Goal: Task Accomplishment & Management: Use online tool/utility

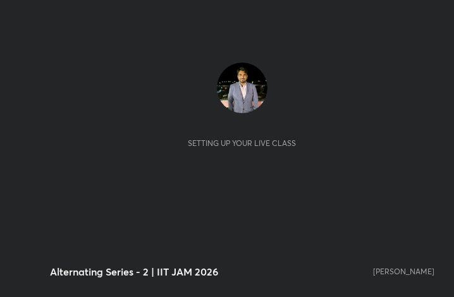
scroll to position [216, 403]
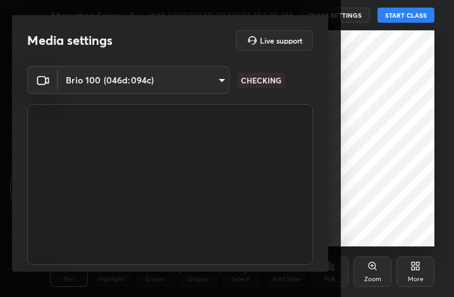
click at [412, 276] on div "More" at bounding box center [415, 279] width 16 height 6
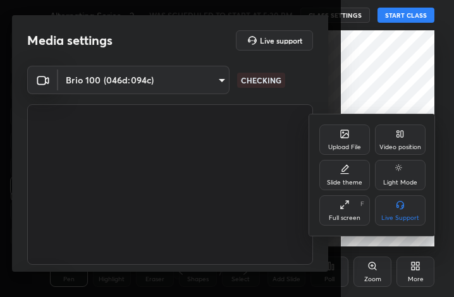
click at [324, 99] on div at bounding box center [227, 148] width 454 height 297
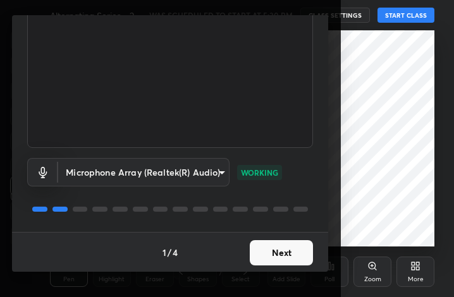
click at [294, 251] on button "Next" at bounding box center [280, 252] width 63 height 25
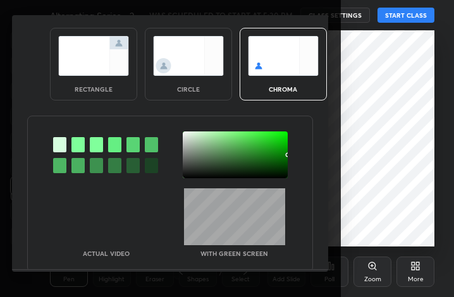
click at [210, 159] on div at bounding box center [235, 154] width 105 height 47
click at [193, 75] on div "circle" at bounding box center [188, 64] width 87 height 73
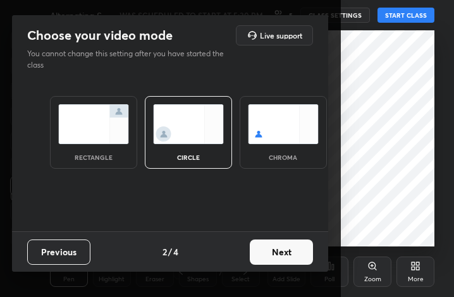
click at [288, 257] on button "Next" at bounding box center [280, 251] width 63 height 25
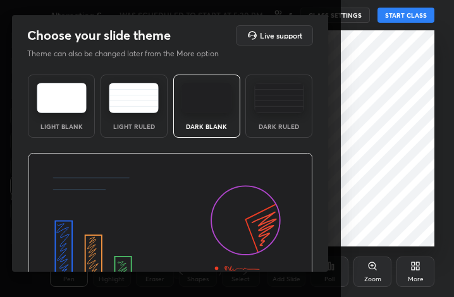
drag, startPoint x: 323, startPoint y: 203, endPoint x: 328, endPoint y: 278, distance: 75.3
click at [328, 281] on div "Choose your slide theme Live support Theme can also be changed later from the M…" at bounding box center [170, 148] width 340 height 297
click at [328, 243] on div "Choose your slide theme Live support Theme can also be changed later from the M…" at bounding box center [170, 148] width 340 height 297
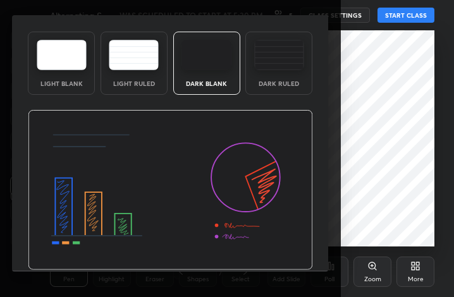
scroll to position [81, 0]
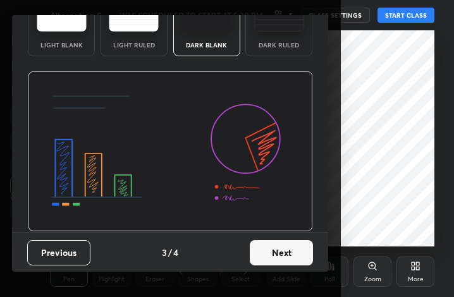
click at [304, 260] on button "Next" at bounding box center [280, 252] width 63 height 25
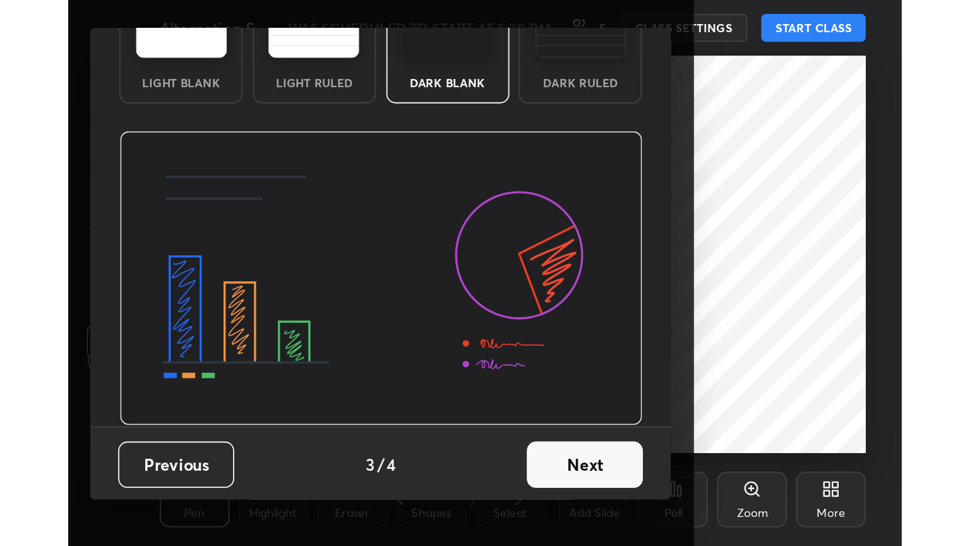
scroll to position [0, 0]
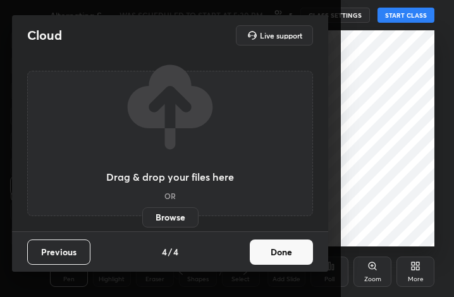
click at [298, 256] on button "Done" at bounding box center [280, 251] width 63 height 25
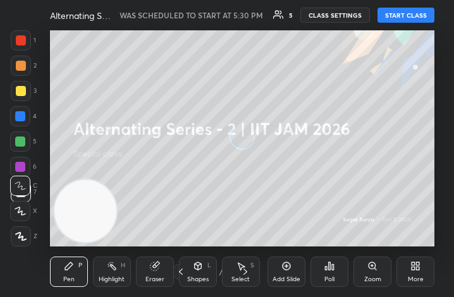
click at [422, 279] on div "More" at bounding box center [415, 279] width 16 height 6
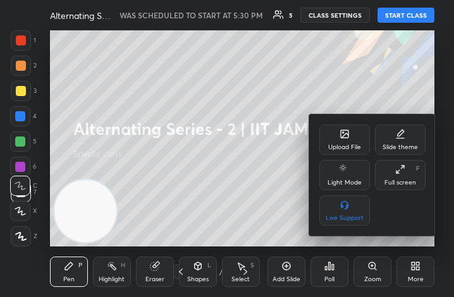
click at [407, 188] on div "Full screen F" at bounding box center [400, 175] width 51 height 30
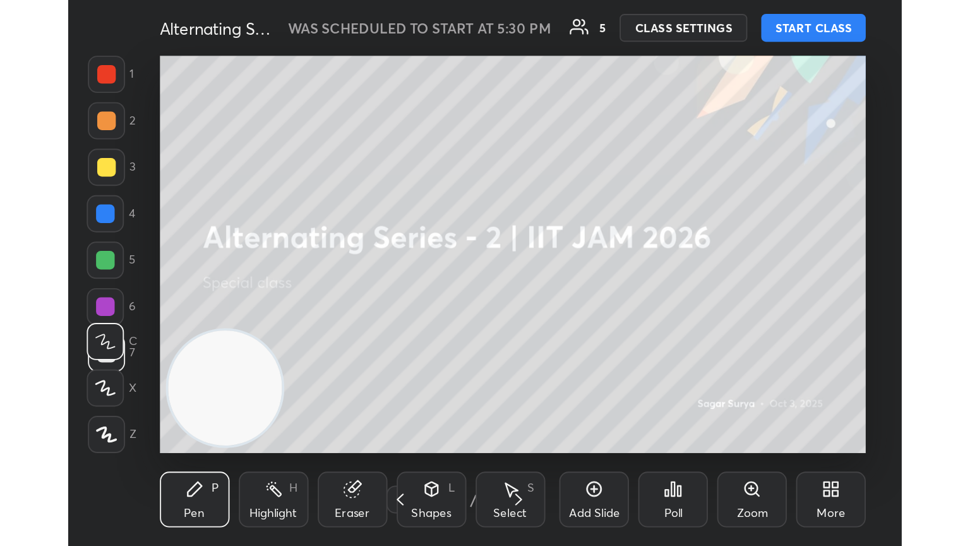
scroll to position [216, 403]
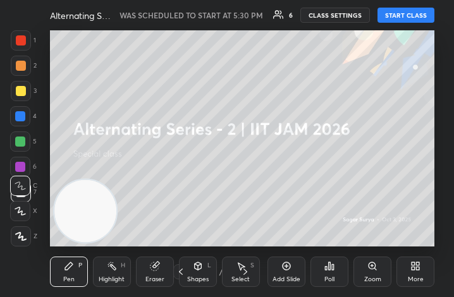
click at [420, 279] on div "More" at bounding box center [415, 279] width 16 height 6
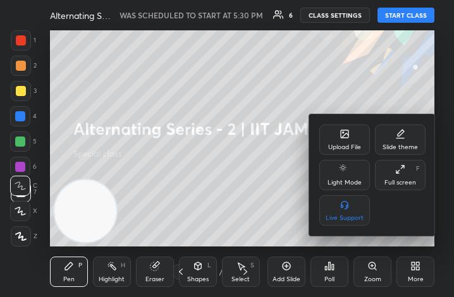
click at [406, 185] on div "Full screen" at bounding box center [400, 182] width 32 height 6
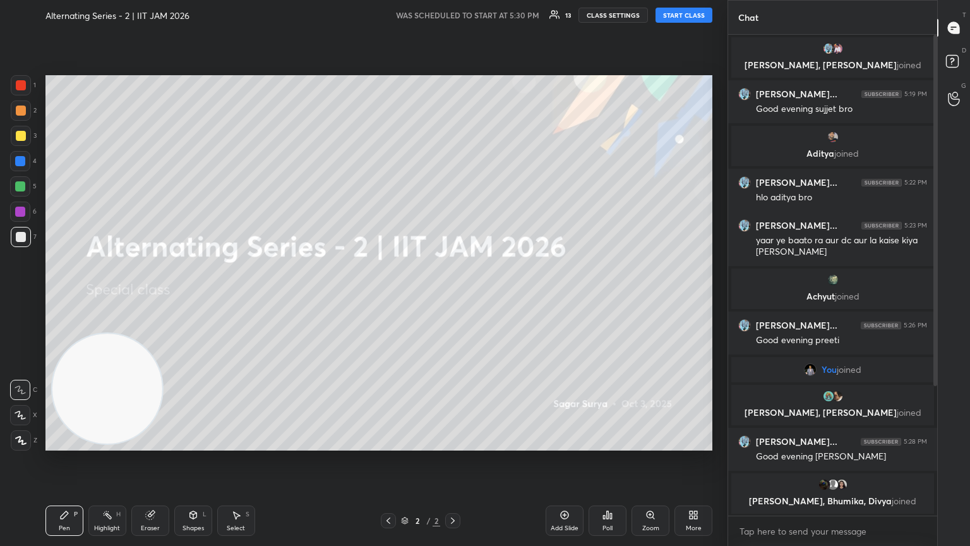
scroll to position [177, 0]
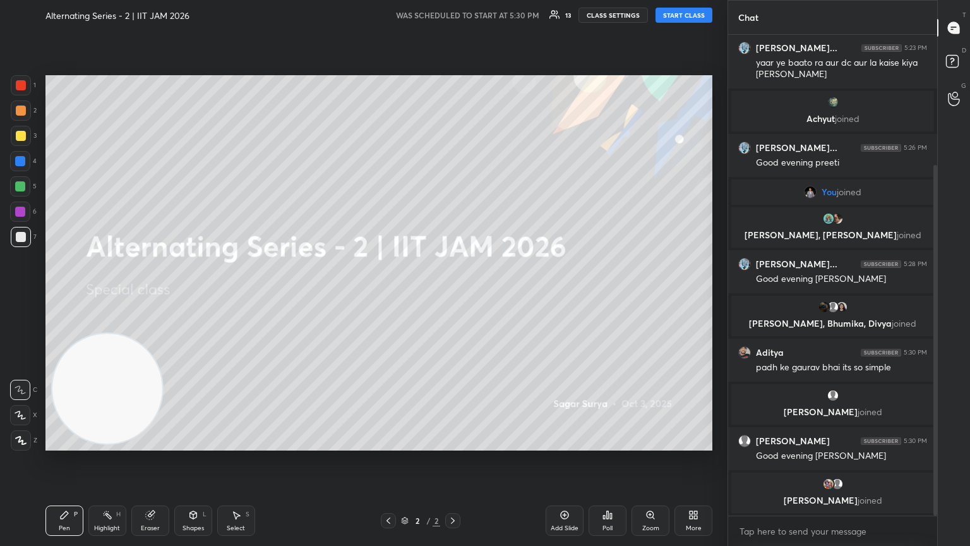
drag, startPoint x: 941, startPoint y: 268, endPoint x: 965, endPoint y: 483, distance: 216.1
click at [453, 296] on div "Chat Gaurav kum... 5:22 PM hlo aditya bro Gaurav kum... 5:23 PM yaar ye baato r…" at bounding box center [849, 273] width 243 height 546
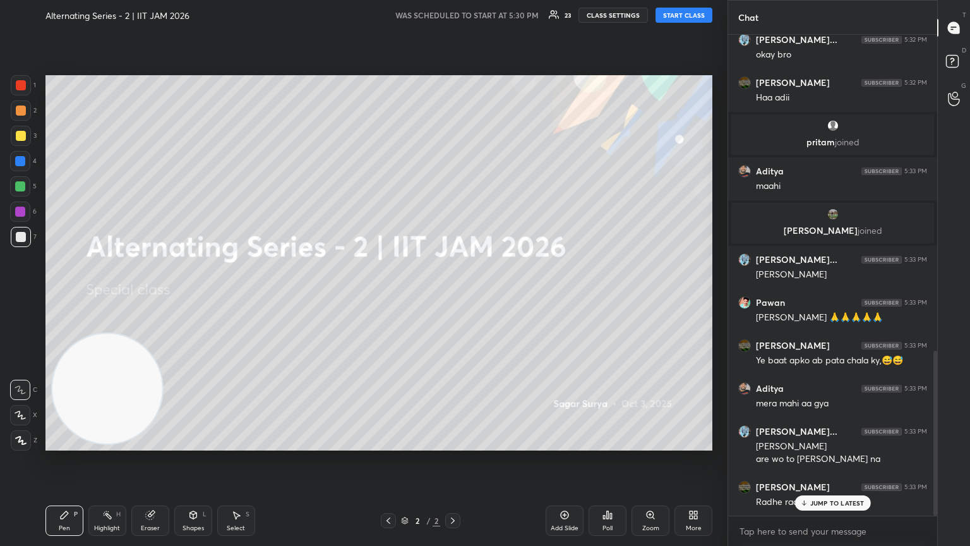
scroll to position [965, 0]
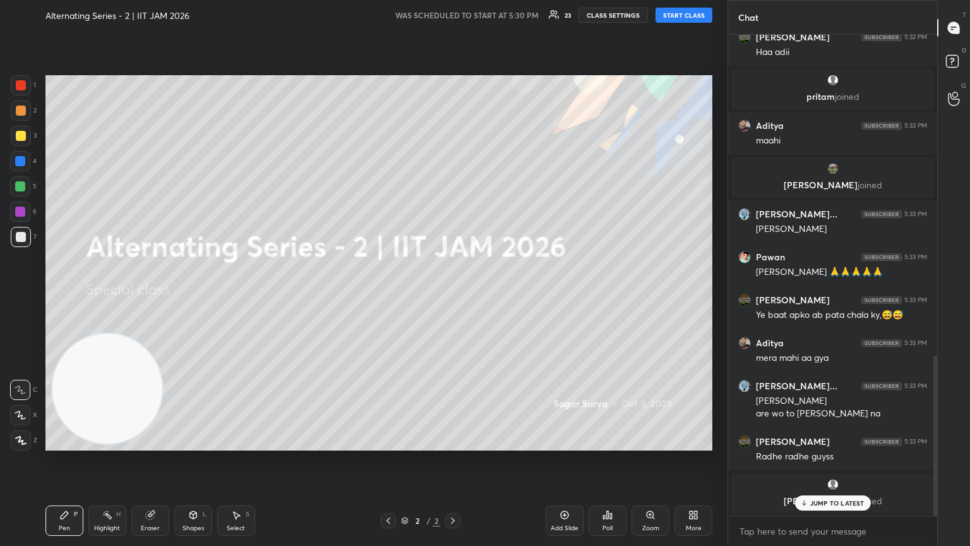
click at [453, 10] on button "START CLASS" at bounding box center [684, 15] width 57 height 15
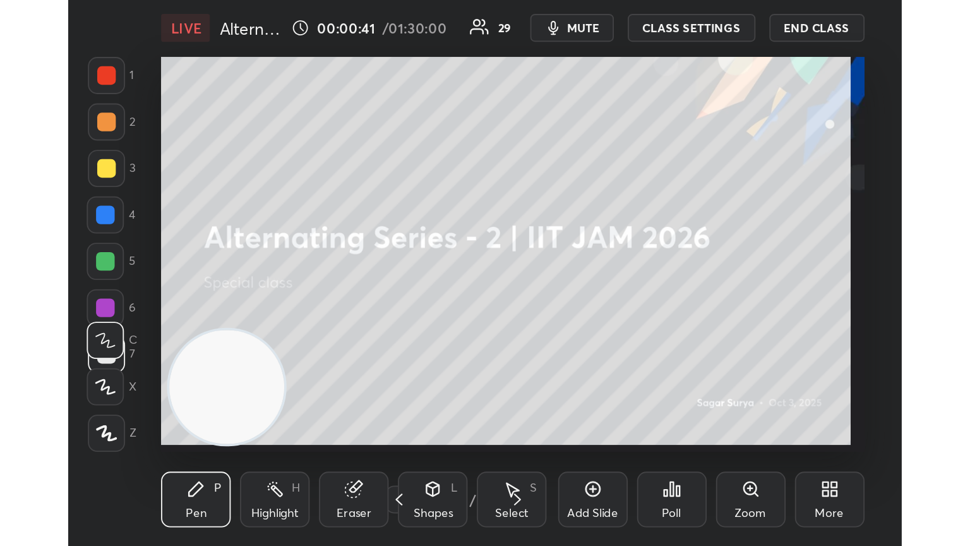
scroll to position [216, 402]
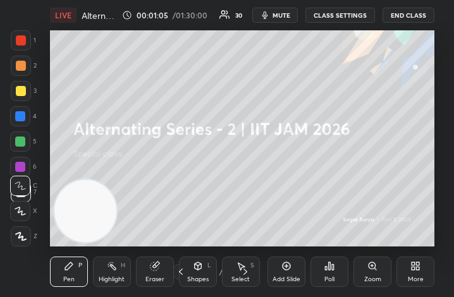
click at [419, 277] on div "More" at bounding box center [415, 279] width 16 height 6
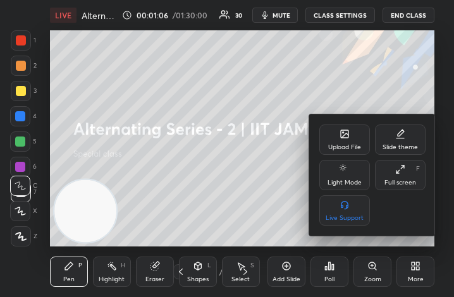
click at [406, 183] on div "Full screen" at bounding box center [400, 182] width 32 height 6
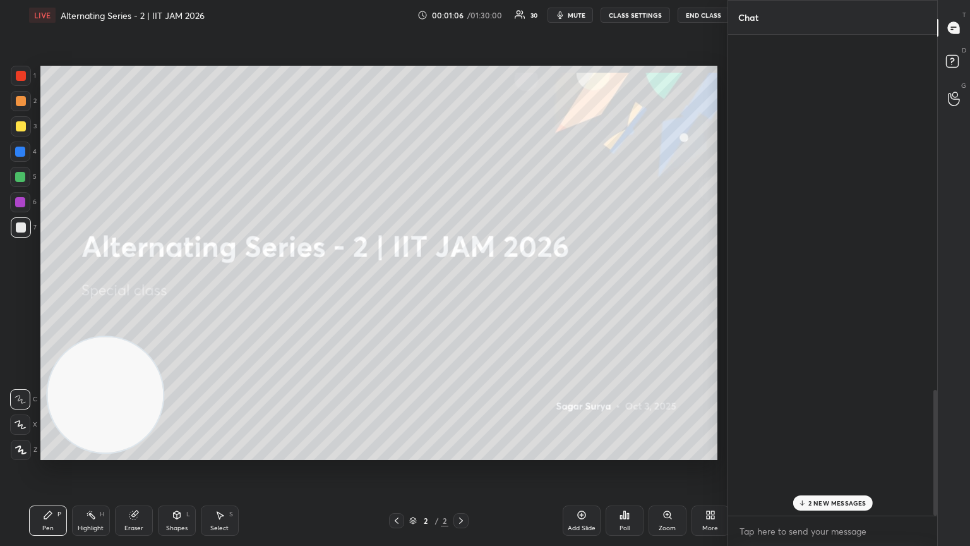
scroll to position [62697, 62485]
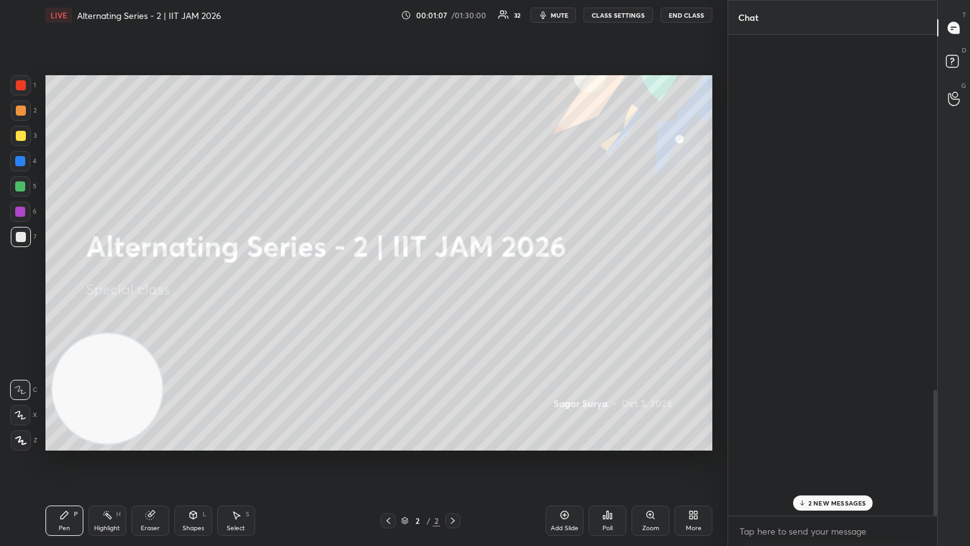
click at [453, 296] on p "2 NEW MESSAGES" at bounding box center [837, 503] width 58 height 8
click at [453, 296] on div "x" at bounding box center [832, 531] width 209 height 30
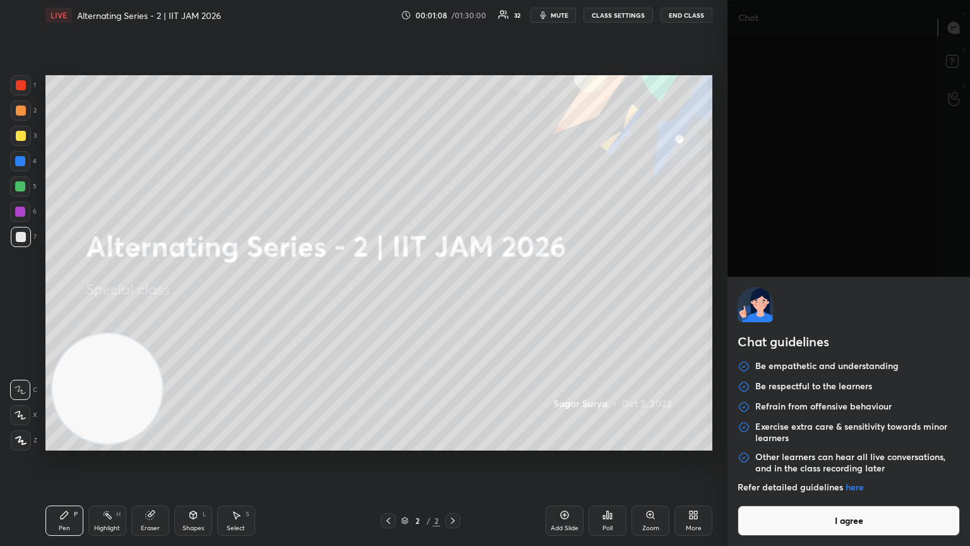
click at [453, 296] on div "Chat guidelines Be empathetic and understanding Be respectful to the learners R…" at bounding box center [849, 273] width 243 height 546
click at [453, 296] on button "I agree" at bounding box center [849, 520] width 222 height 30
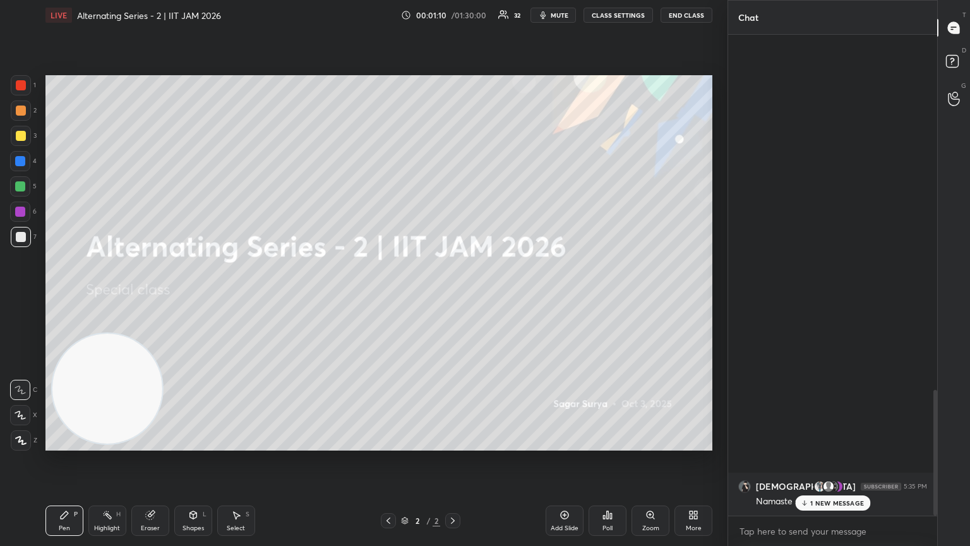
click at [453, 296] on p "1 NEW MESSAGE" at bounding box center [837, 503] width 54 height 8
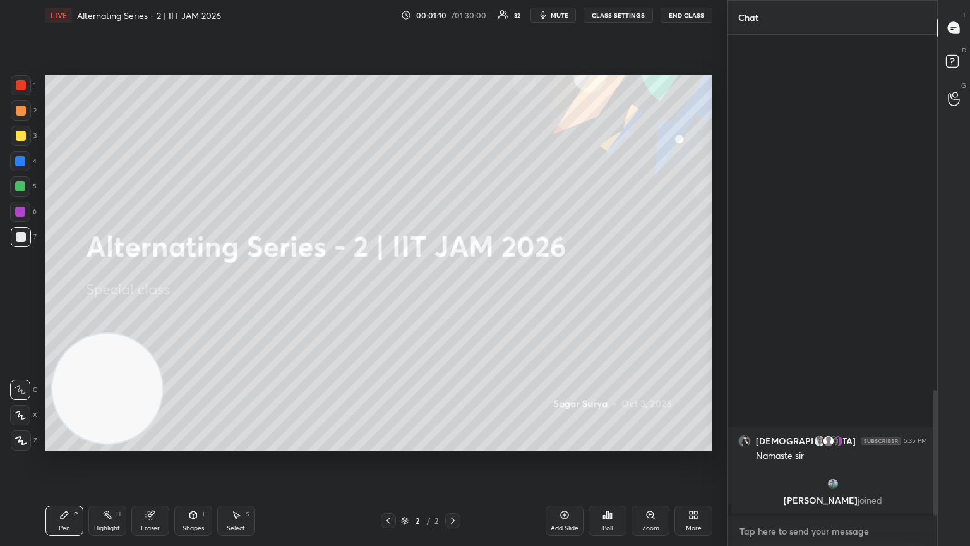
type textarea "x"
click at [453, 296] on textarea at bounding box center [832, 531] width 189 height 20
paste textarea "[URL][DOMAIN_NAME]"
type textarea "[URL][DOMAIN_NAME]"
type textarea "x"
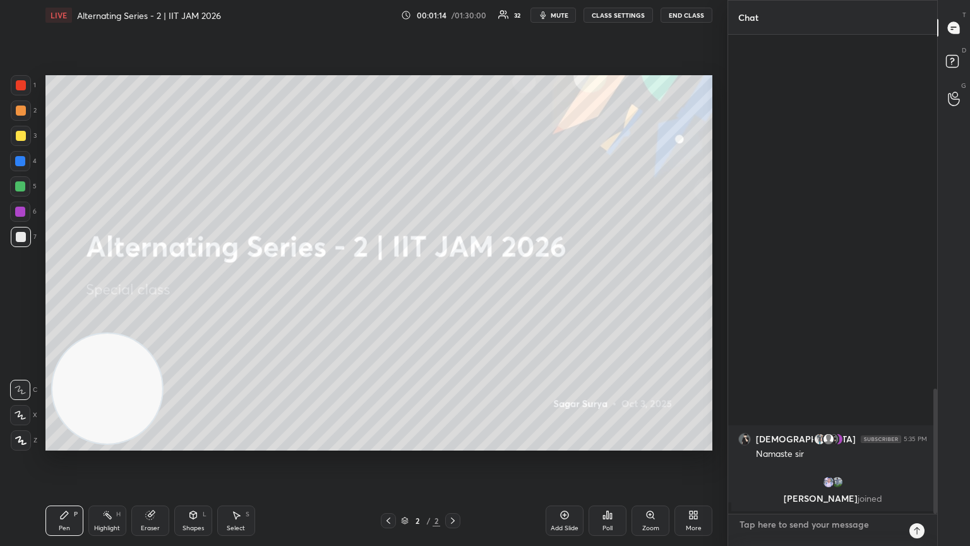
scroll to position [4, 4]
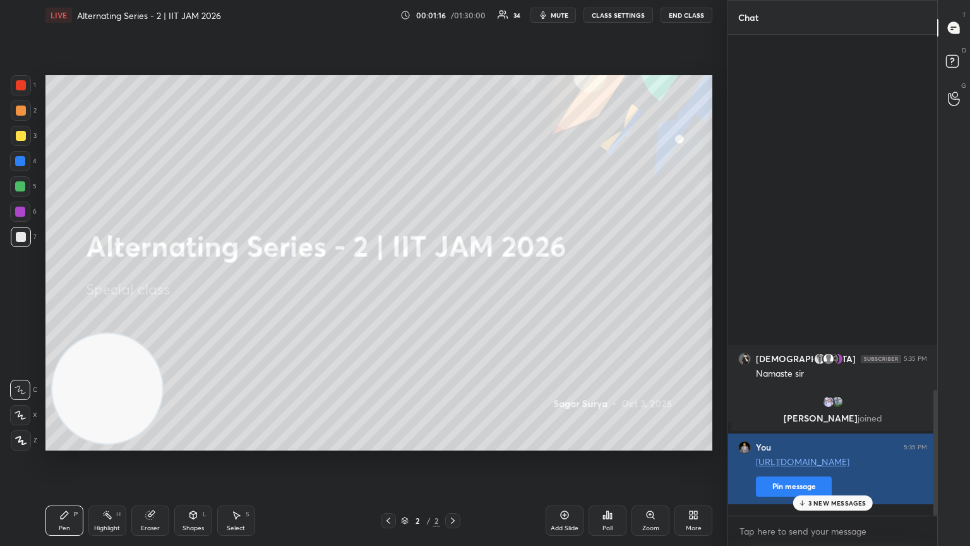
click at [453, 296] on button "Pin message" at bounding box center [794, 486] width 76 height 20
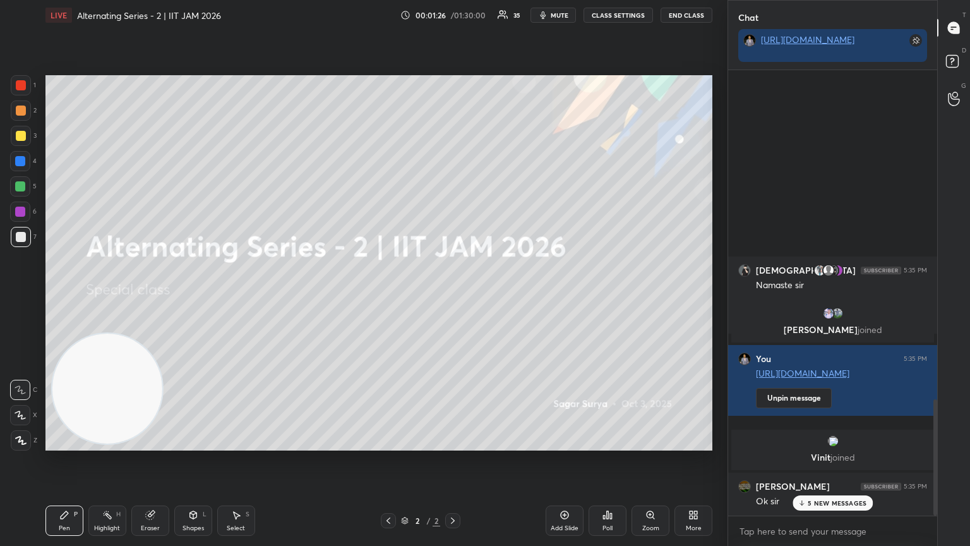
click at [453, 296] on div "Add Slide" at bounding box center [565, 520] width 38 height 30
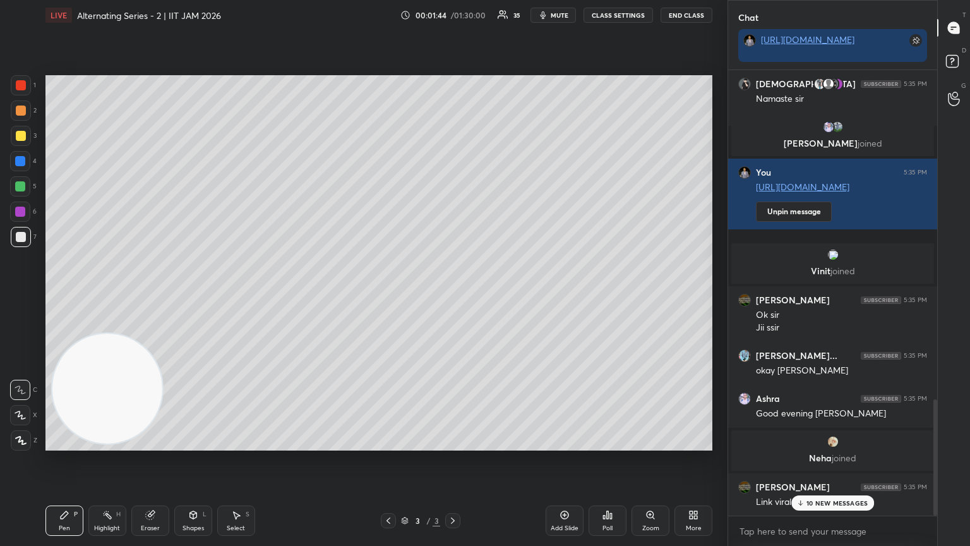
click at [27, 237] on div at bounding box center [21, 237] width 20 height 20
click at [453, 296] on p "11 NEW MESSAGES" at bounding box center [837, 503] width 60 height 8
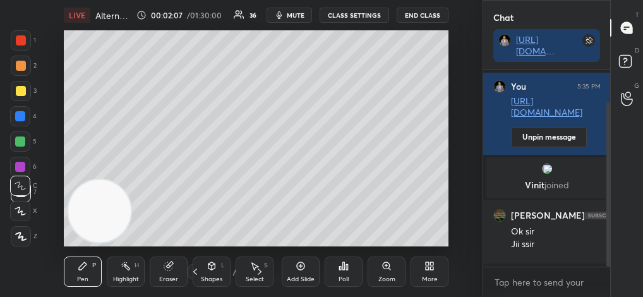
scroll to position [62945, 62730]
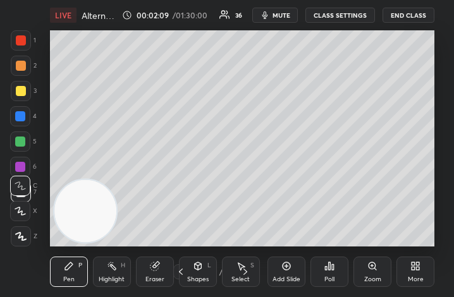
click at [423, 282] on div "More" at bounding box center [415, 271] width 38 height 30
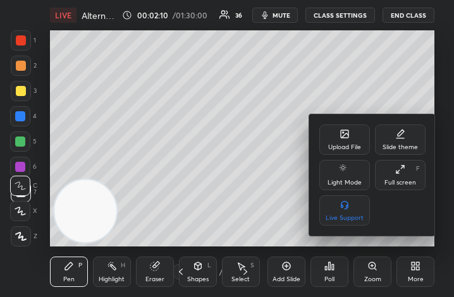
drag, startPoint x: 409, startPoint y: 185, endPoint x: 530, endPoint y: 320, distance: 181.2
click at [409, 185] on div "Full screen" at bounding box center [400, 182] width 32 height 6
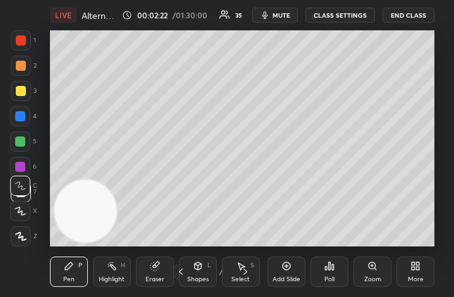
click at [419, 276] on div "More" at bounding box center [415, 279] width 16 height 6
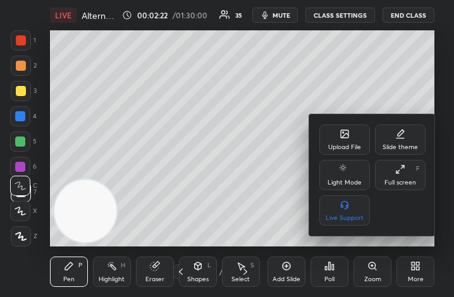
drag, startPoint x: 406, startPoint y: 180, endPoint x: 529, endPoint y: 321, distance: 187.1
click at [406, 183] on div "Full screen" at bounding box center [400, 182] width 32 height 6
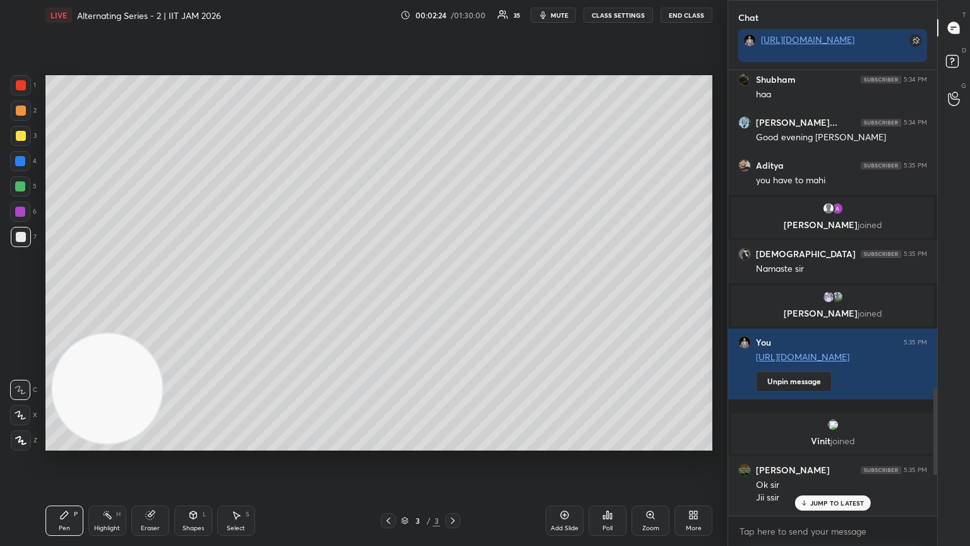
click at [76, 296] on div "Pen P" at bounding box center [64, 520] width 38 height 30
click at [23, 236] on div at bounding box center [21, 237] width 10 height 10
click at [195, 296] on div "Shapes" at bounding box center [193, 528] width 21 height 6
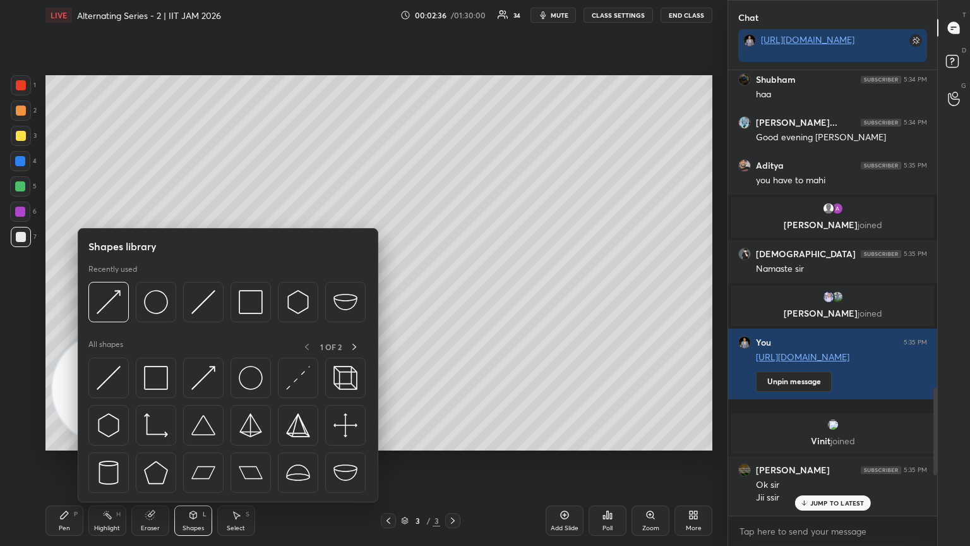
click at [116, 296] on img at bounding box center [109, 378] width 24 height 24
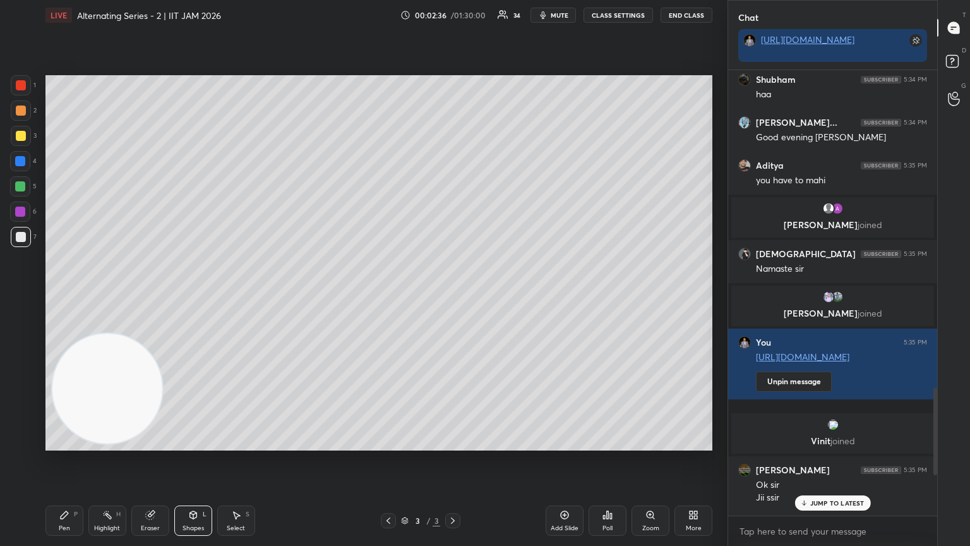
click at [20, 142] on div at bounding box center [21, 136] width 20 height 20
click at [20, 126] on div at bounding box center [21, 136] width 20 height 20
click at [21, 106] on div at bounding box center [21, 110] width 20 height 20
click at [61, 296] on icon at bounding box center [64, 515] width 10 height 10
click at [23, 237] on div at bounding box center [21, 237] width 10 height 10
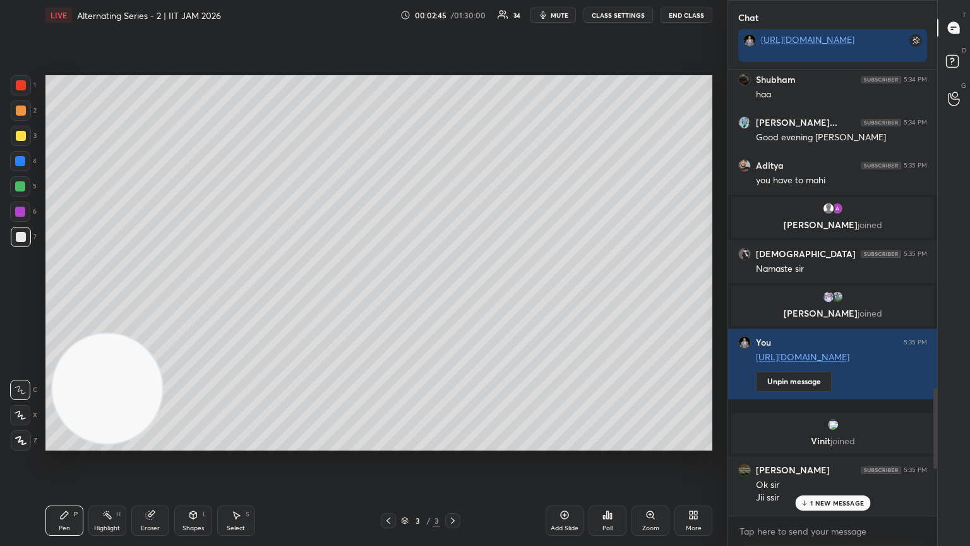
click at [147, 296] on div "Eraser" at bounding box center [150, 520] width 38 height 30
click at [66, 296] on icon at bounding box center [64, 515] width 10 height 10
click at [23, 243] on div at bounding box center [21, 237] width 20 height 20
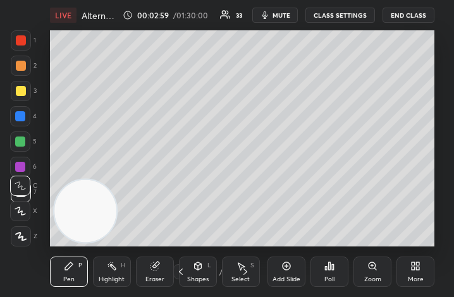
click at [421, 272] on div "More" at bounding box center [415, 271] width 38 height 30
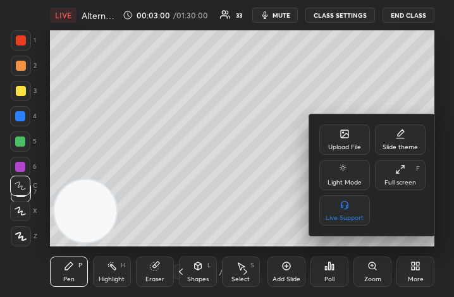
click at [404, 176] on div "Full screen F" at bounding box center [400, 175] width 51 height 30
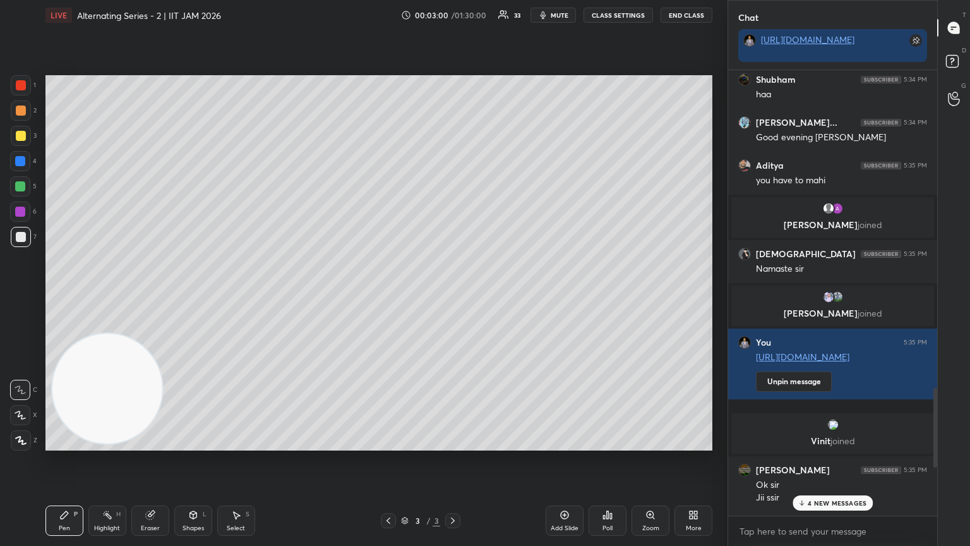
click at [21, 225] on div "6" at bounding box center [23, 213] width 27 height 25
click at [23, 229] on div at bounding box center [21, 237] width 20 height 20
click at [21, 237] on div at bounding box center [21, 237] width 10 height 10
click at [453, 296] on p "8 NEW MESSAGES" at bounding box center [837, 503] width 59 height 8
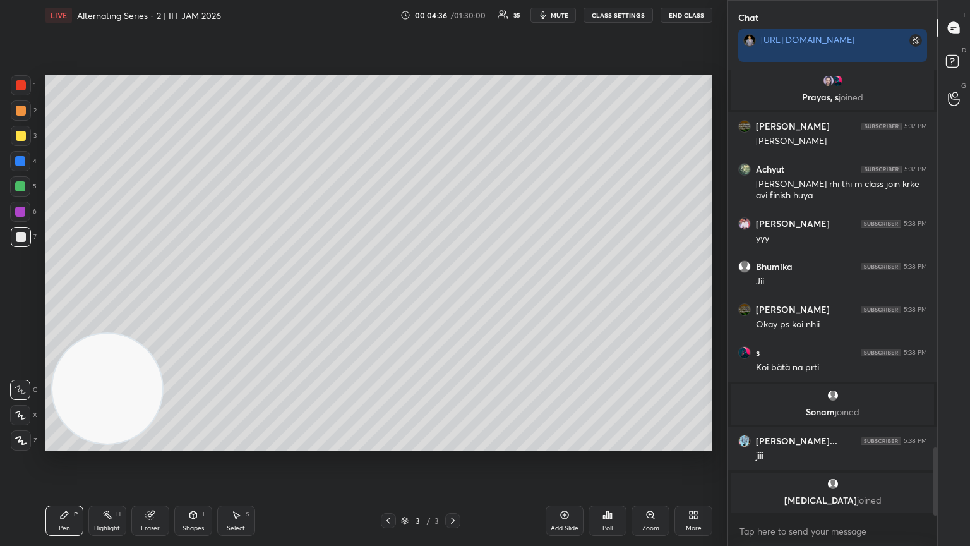
scroll to position [2488, 0]
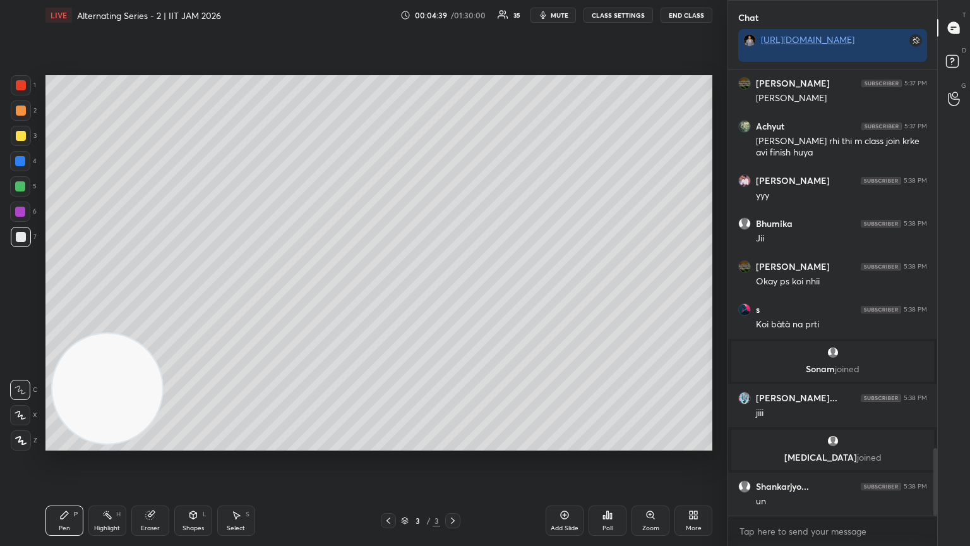
drag, startPoint x: 153, startPoint y: 523, endPoint x: 162, endPoint y: 476, distance: 47.6
click at [153, 296] on div "Eraser" at bounding box center [150, 520] width 38 height 30
click at [65, 296] on div "Pen P" at bounding box center [64, 520] width 38 height 30
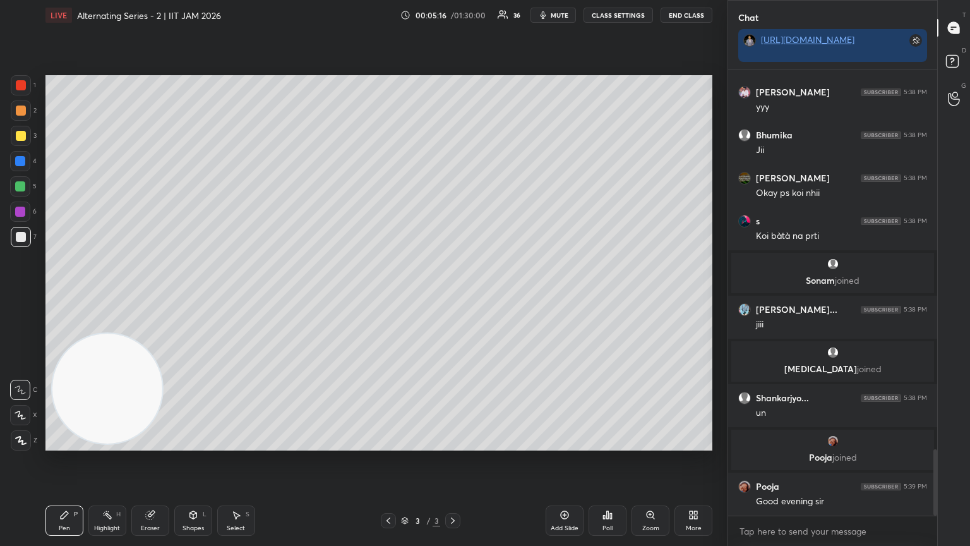
scroll to position [2597, 0]
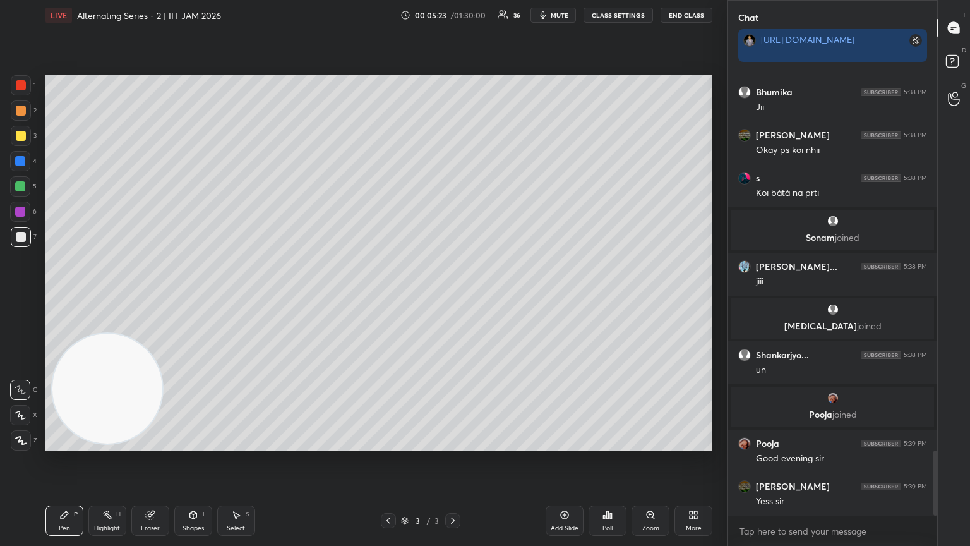
click at [453, 70] on div "1 2 3 4 5 6 7 C X Z C X Z E E Erase all H H LIVE Alternating Series - 2 | IIT J…" at bounding box center [485, 273] width 970 height 546
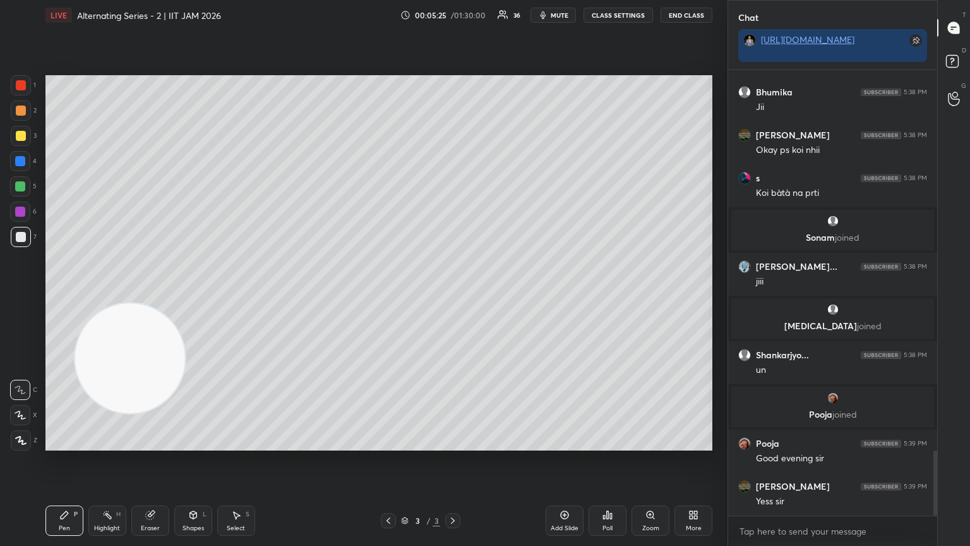
drag, startPoint x: 131, startPoint y: 381, endPoint x: 703, endPoint y: 94, distance: 639.5
click at [185, 296] on video at bounding box center [130, 358] width 110 height 110
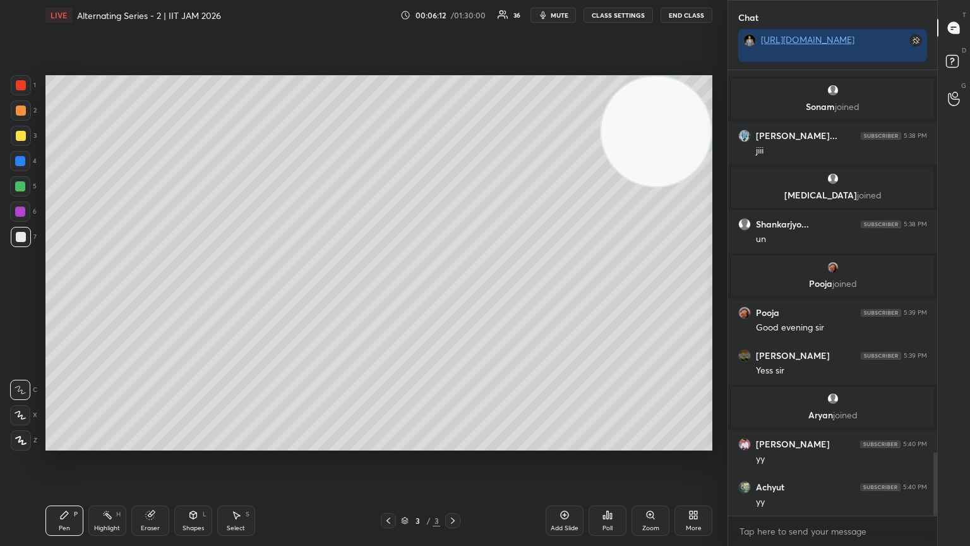
scroll to position [2736, 0]
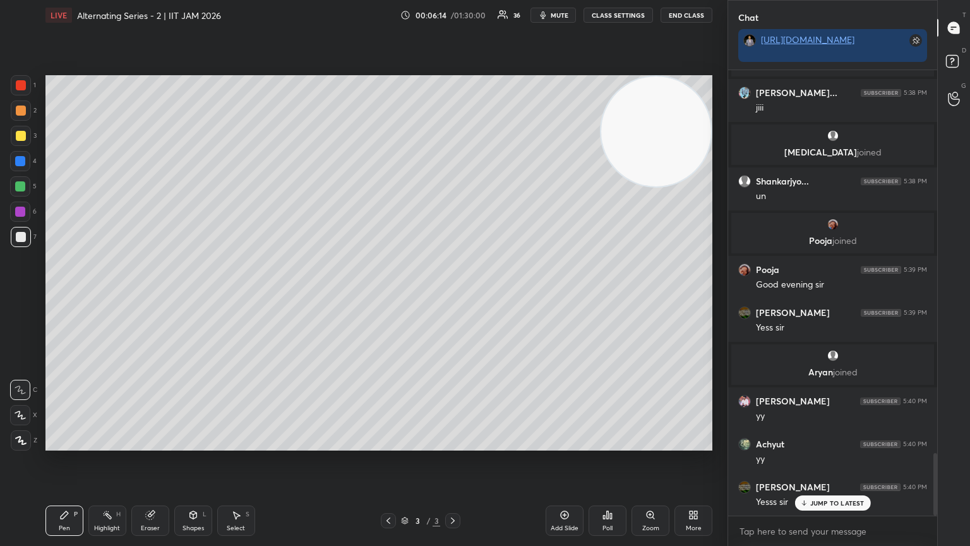
click at [189, 296] on div "Shapes L" at bounding box center [193, 520] width 38 height 30
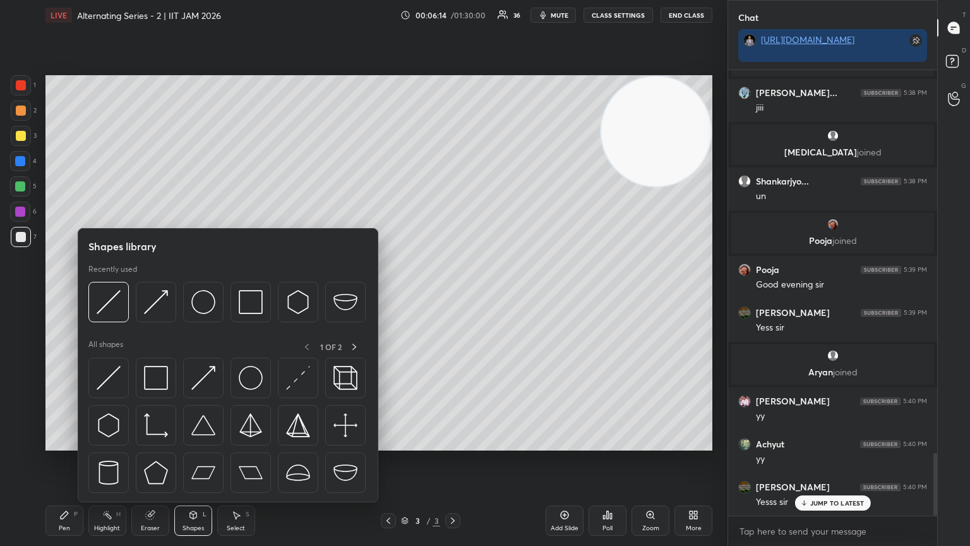
scroll to position [2779, 0]
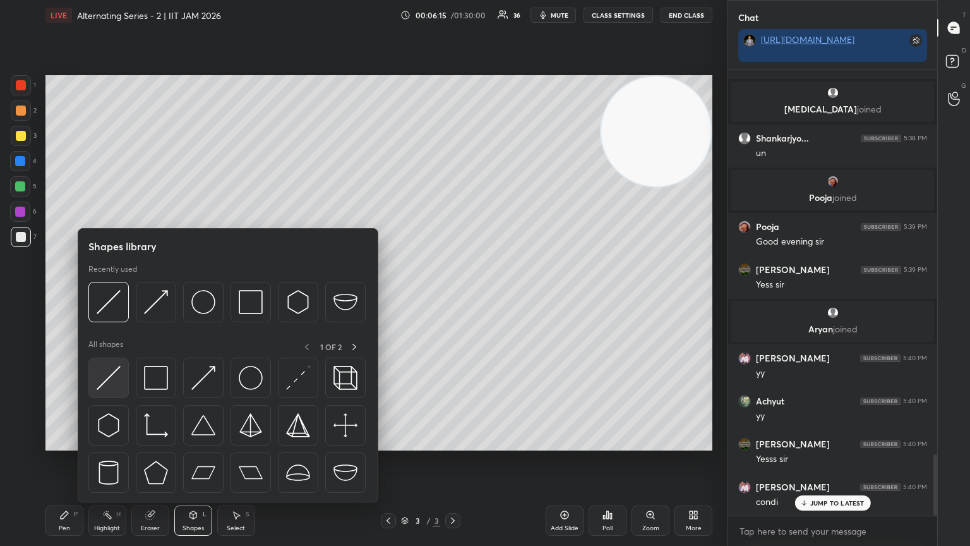
click at [104, 296] on img at bounding box center [109, 378] width 24 height 24
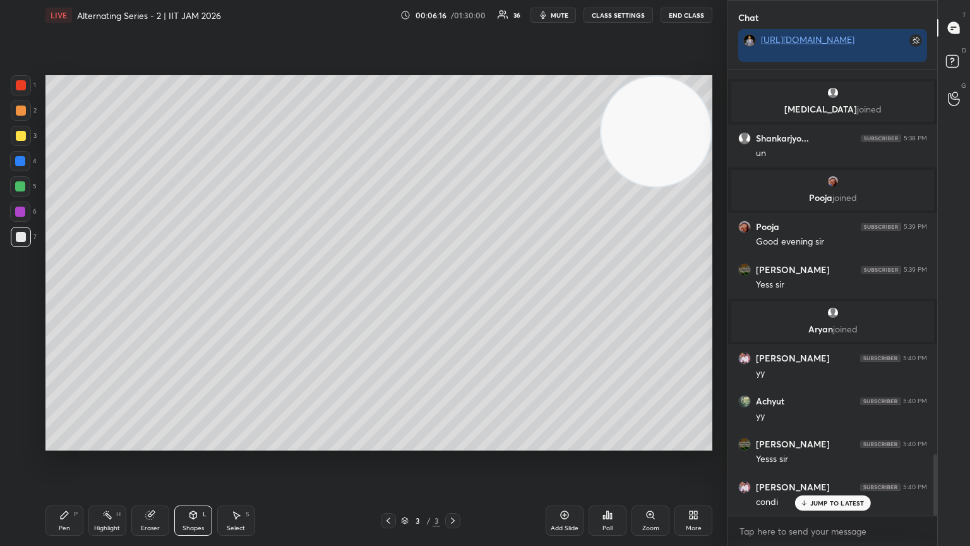
click at [18, 86] on div at bounding box center [21, 85] width 10 height 10
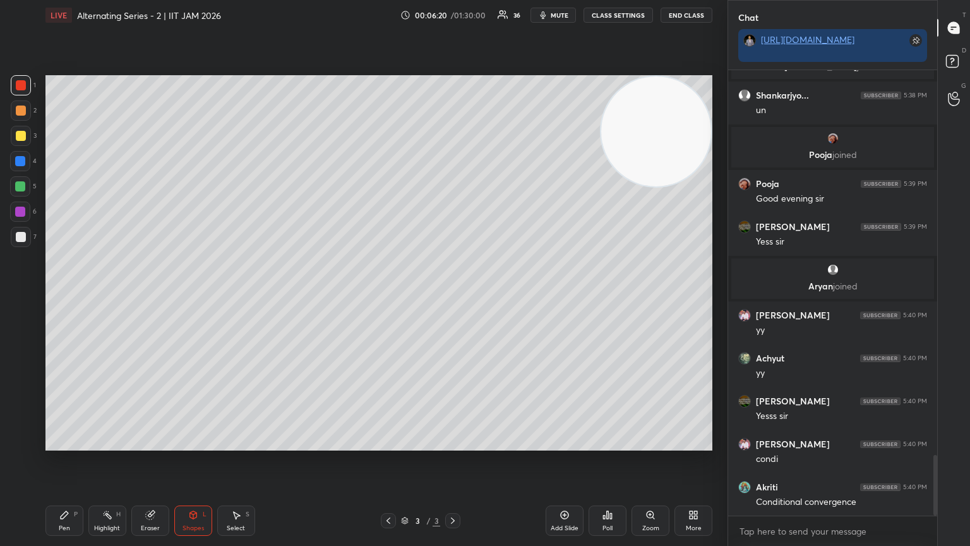
click at [144, 296] on div "Eraser" at bounding box center [150, 520] width 38 height 30
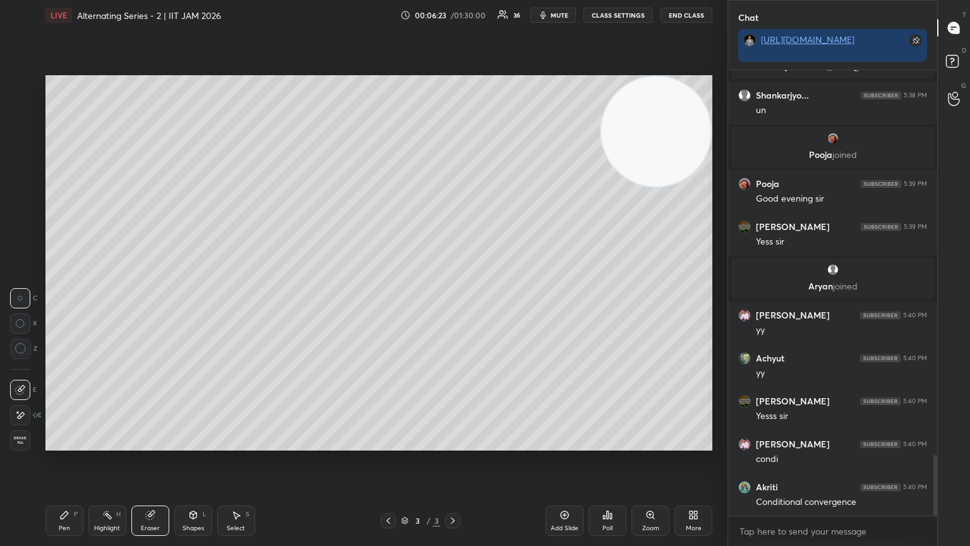
scroll to position [2865, 0]
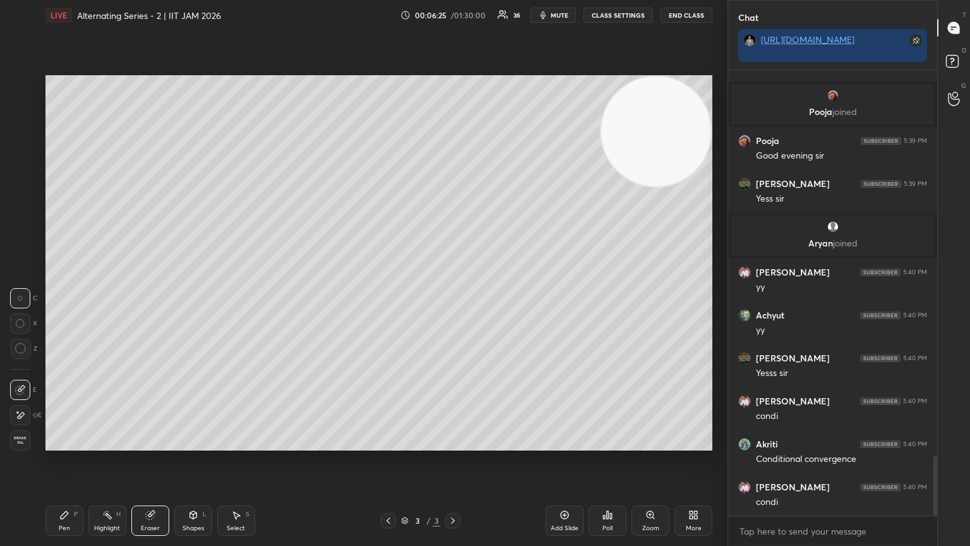
click at [67, 296] on div "Pen P" at bounding box center [64, 520] width 38 height 30
click at [23, 240] on div at bounding box center [21, 237] width 10 height 10
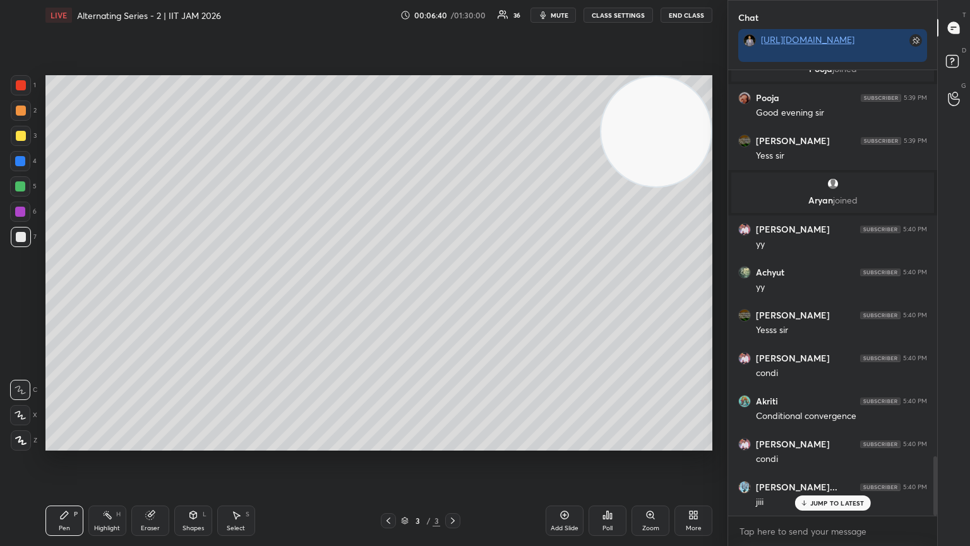
click at [198, 296] on div "Shapes" at bounding box center [193, 528] width 21 height 6
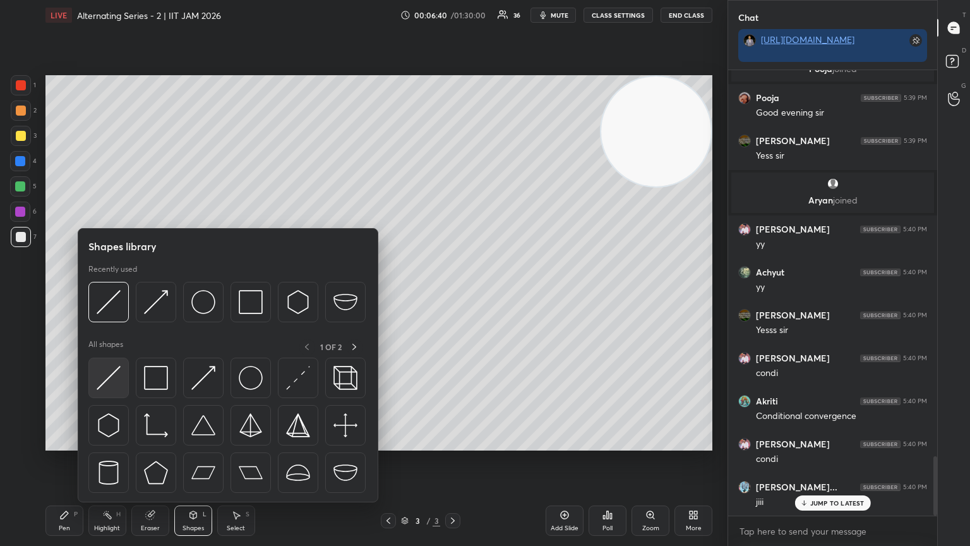
click at [115, 296] on img at bounding box center [109, 378] width 24 height 24
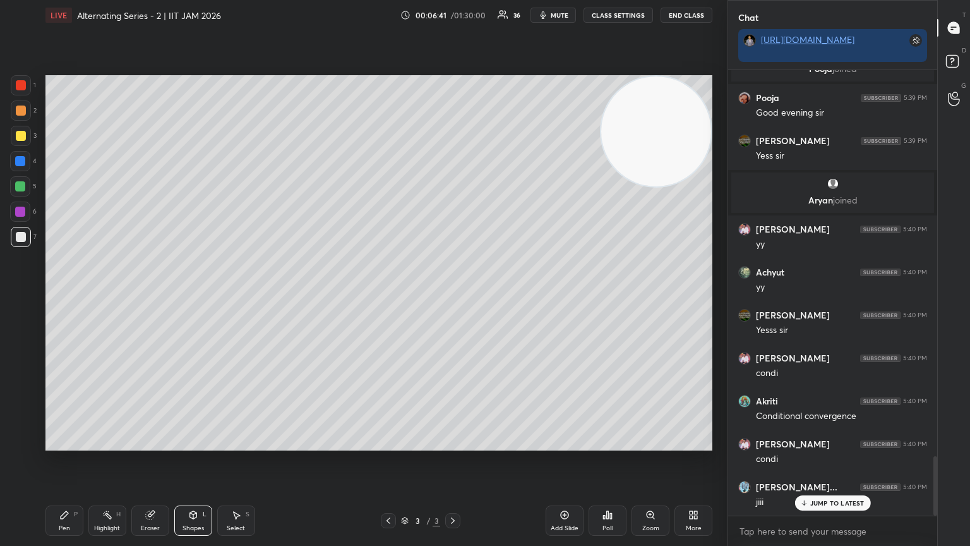
click at [15, 162] on div at bounding box center [20, 161] width 20 height 20
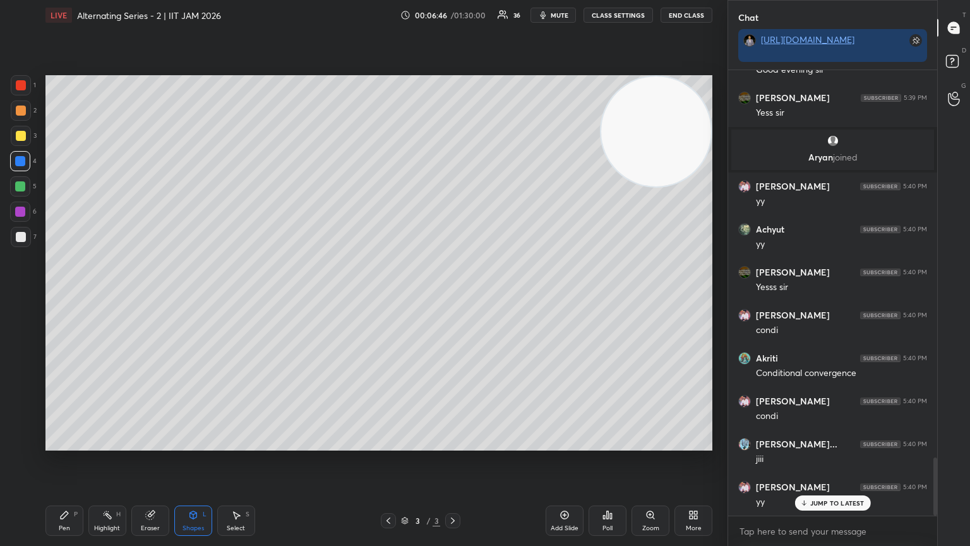
click at [16, 187] on div at bounding box center [20, 186] width 10 height 10
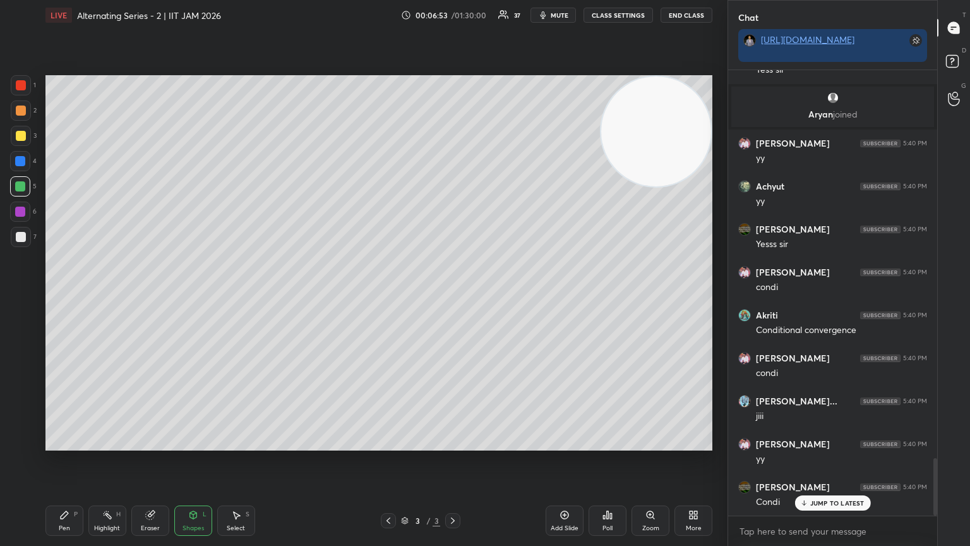
click at [68, 296] on div "Pen P" at bounding box center [64, 520] width 38 height 30
click at [25, 243] on div at bounding box center [21, 237] width 20 height 20
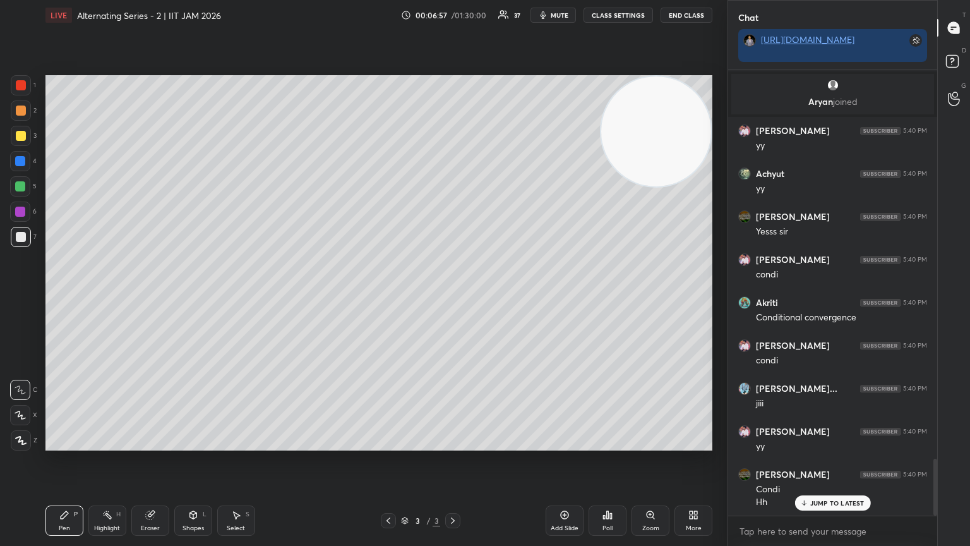
scroll to position [3049, 0]
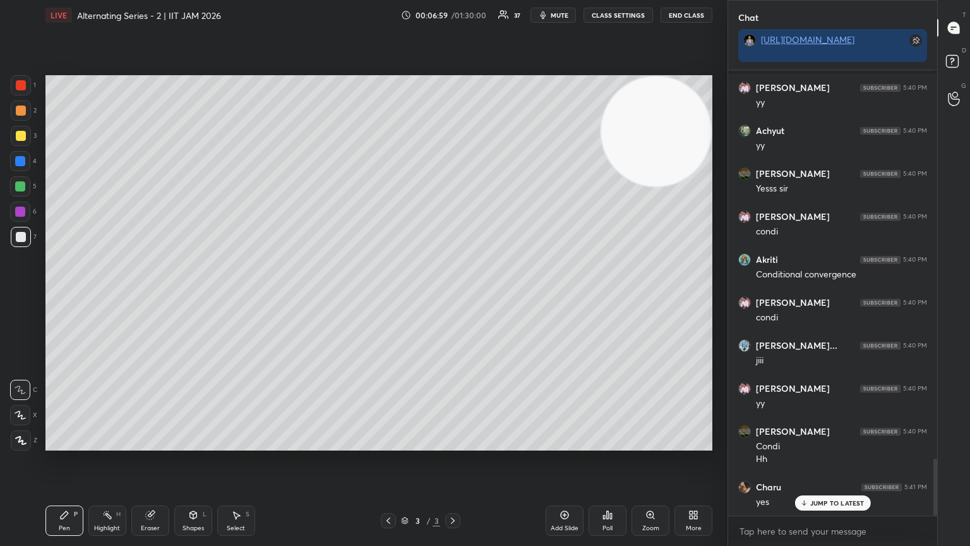
click at [26, 296] on div at bounding box center [20, 390] width 20 height 20
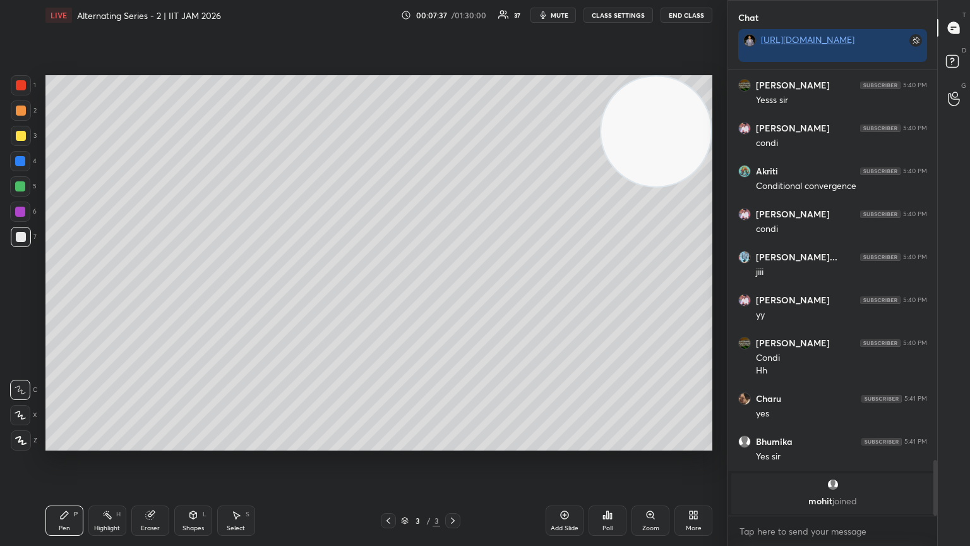
scroll to position [3181, 0]
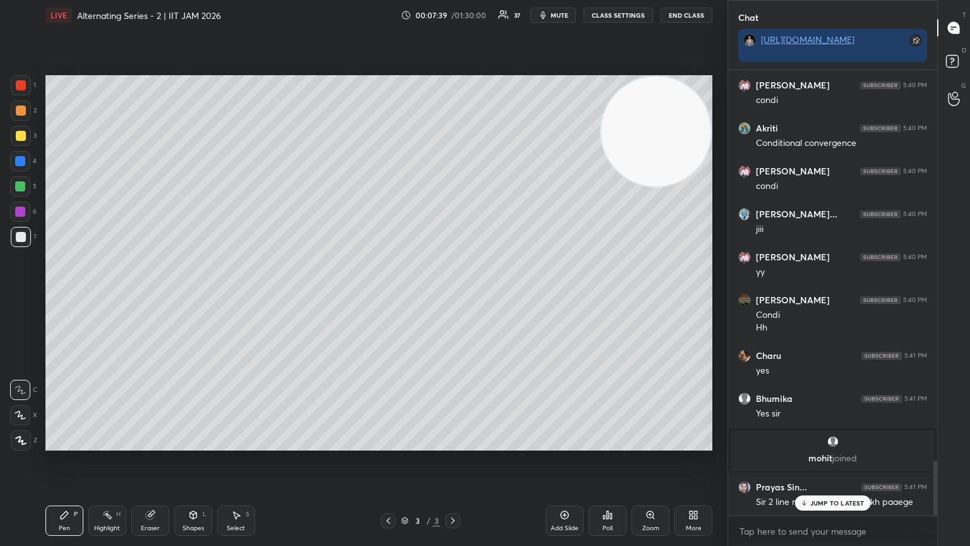
click at [453, 296] on p "JUMP TO LATEST" at bounding box center [837, 503] width 54 height 8
click at [28, 296] on div at bounding box center [20, 390] width 20 height 20
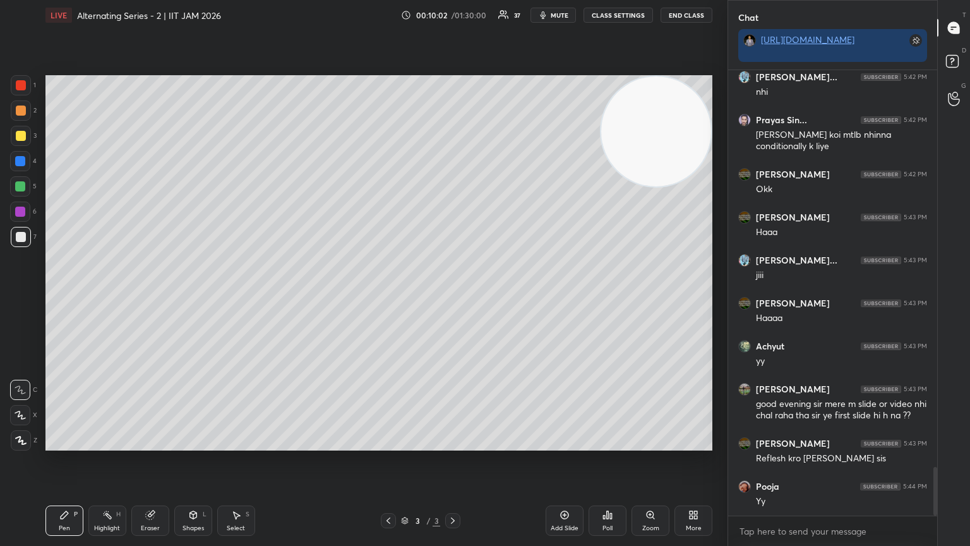
scroll to position [3610, 0]
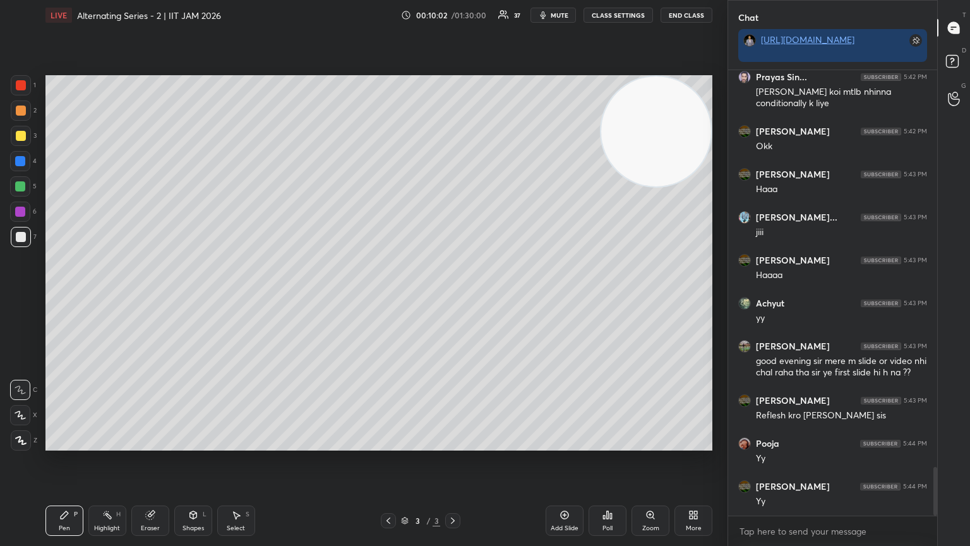
click at [18, 213] on div at bounding box center [20, 212] width 10 height 10
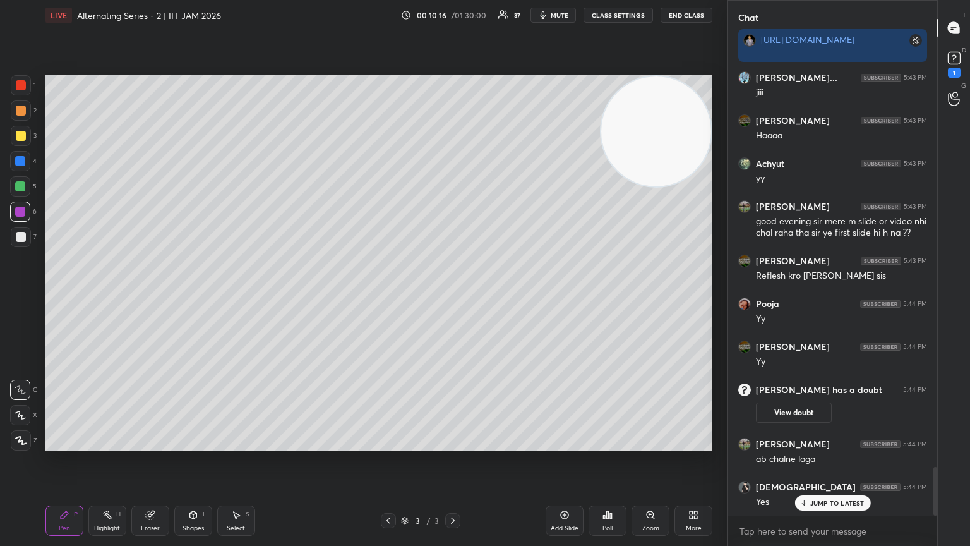
scroll to position [3628, 0]
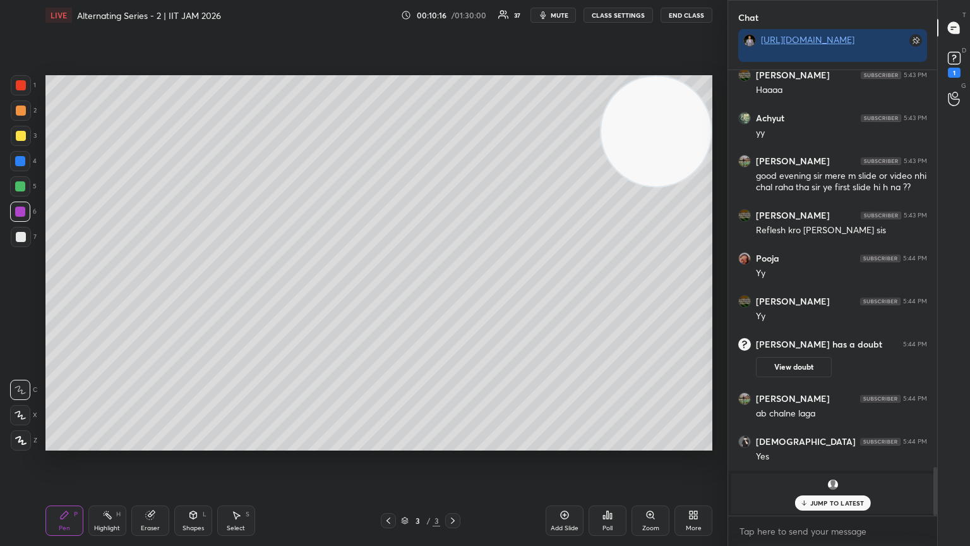
click at [23, 238] on div at bounding box center [21, 237] width 10 height 10
click at [90, 296] on div "Setting up your live class Poll for secs No correct answer Start poll" at bounding box center [378, 262] width 677 height 465
click at [95, 296] on div "Setting up your live class Poll for secs No correct answer Start poll" at bounding box center [378, 262] width 677 height 465
click at [20, 232] on div at bounding box center [21, 237] width 10 height 10
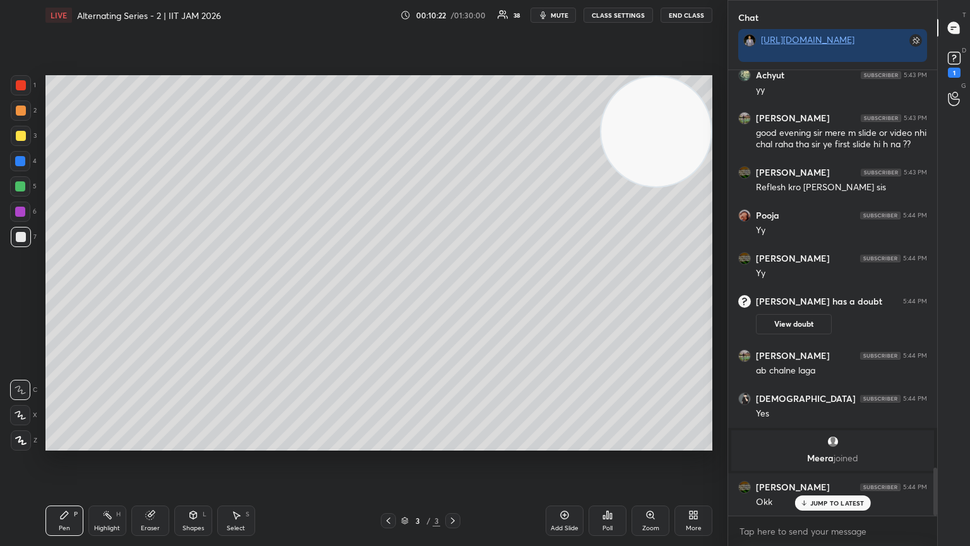
click at [97, 296] on div "Setting up your live class Poll for secs No correct answer Start poll" at bounding box center [378, 262] width 677 height 465
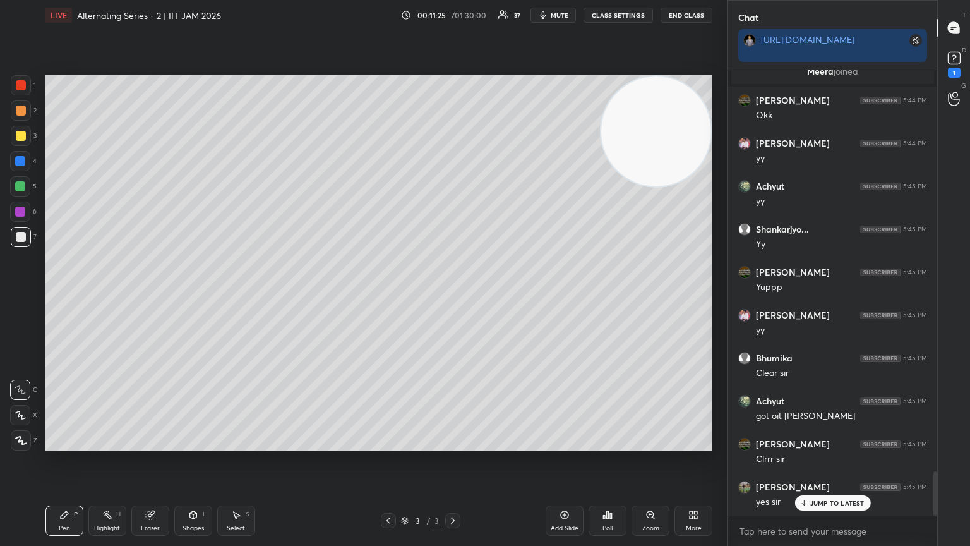
scroll to position [4100, 0]
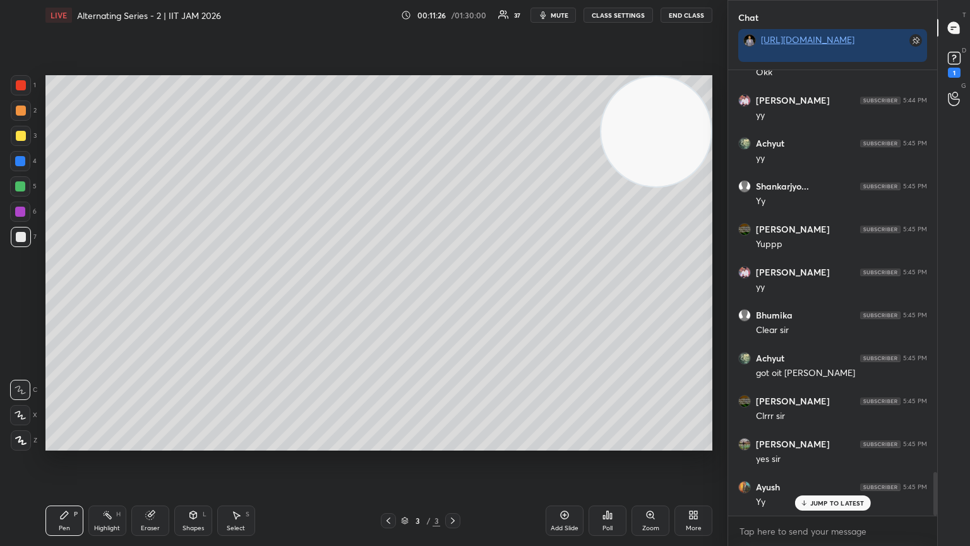
click at [453, 17] on span "mute" at bounding box center [560, 15] width 18 height 9
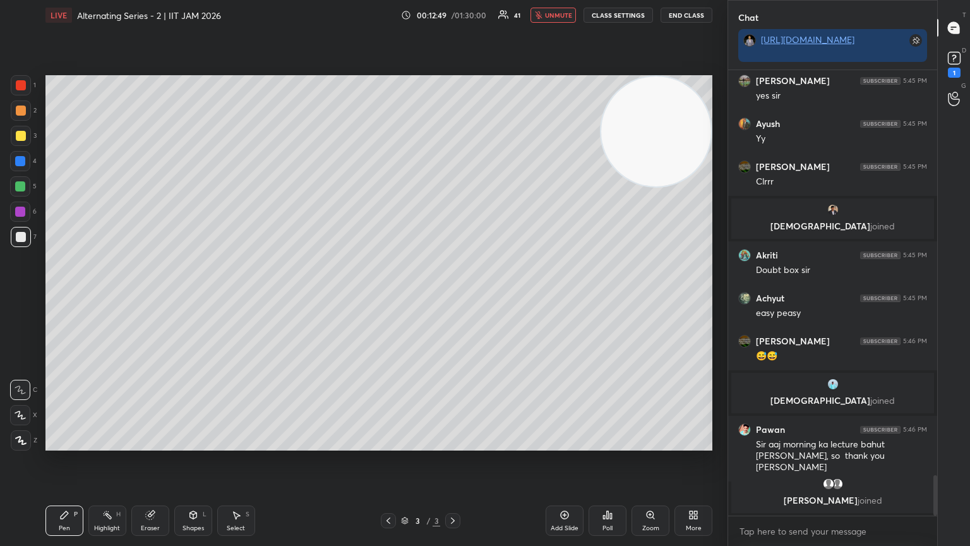
scroll to position [4, 4]
click at [453, 6] on div "LIVE Alternating Series - 2 | IIT JAM 2026 00:12:52 / 01:30:00 41 unmute CLASS …" at bounding box center [378, 15] width 667 height 30
click at [453, 16] on span "unmute" at bounding box center [558, 15] width 27 height 9
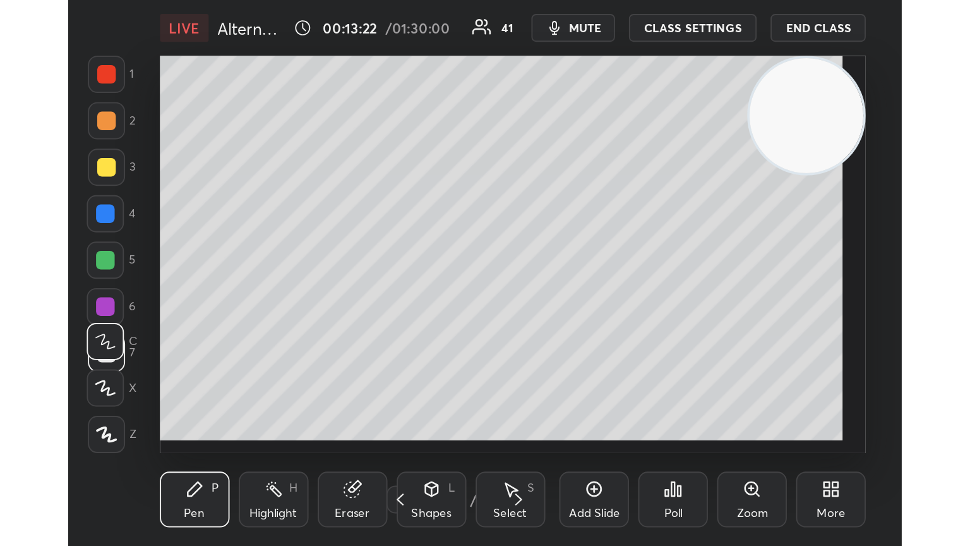
scroll to position [216, 402]
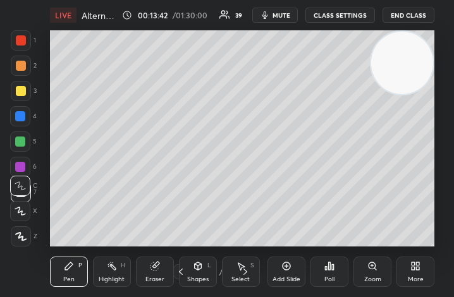
click at [417, 272] on div "More" at bounding box center [415, 271] width 38 height 30
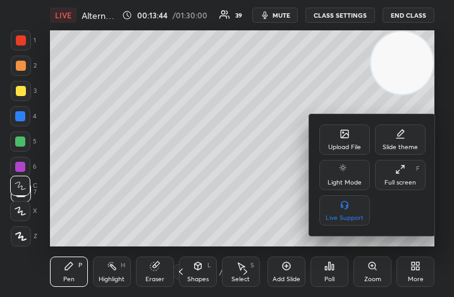
click at [404, 181] on div "Full screen" at bounding box center [400, 182] width 32 height 6
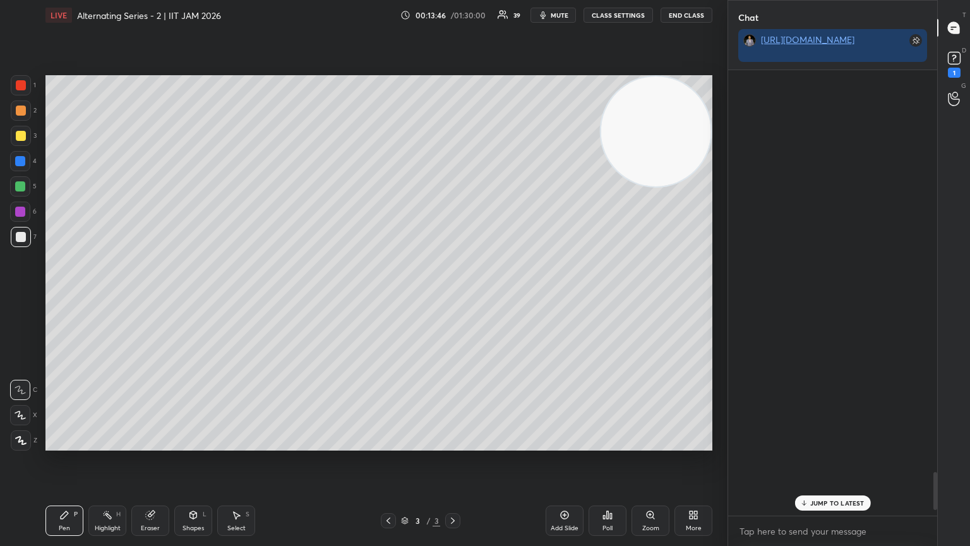
scroll to position [4790, 0]
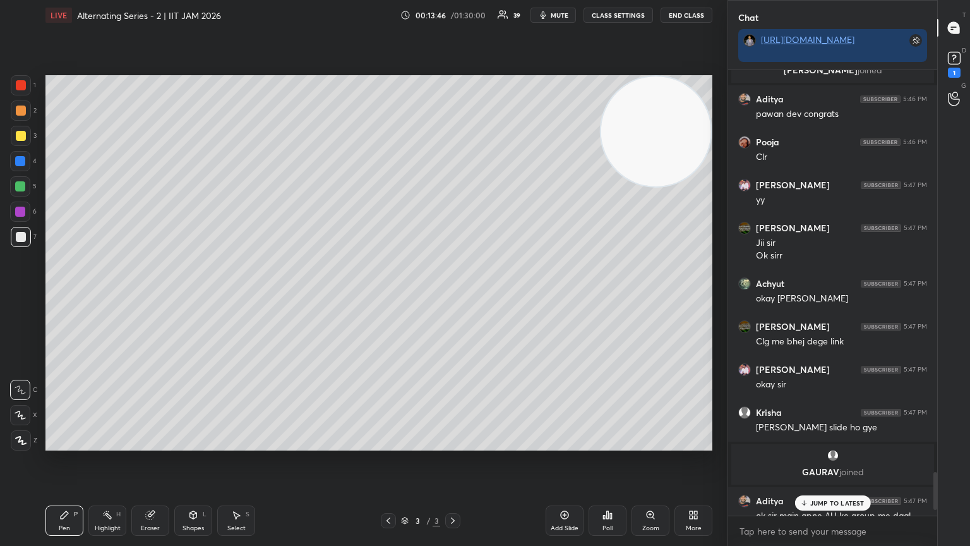
click at [453, 296] on div "Add Slide" at bounding box center [565, 520] width 38 height 30
click at [64, 296] on div "Pen P" at bounding box center [64, 520] width 38 height 30
click at [25, 239] on div at bounding box center [21, 237] width 10 height 10
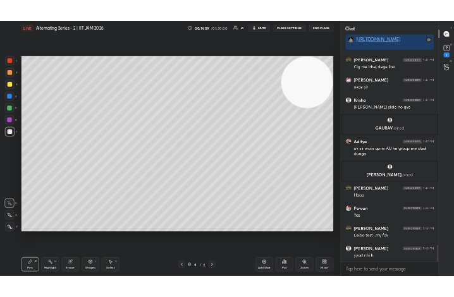
scroll to position [5076, 0]
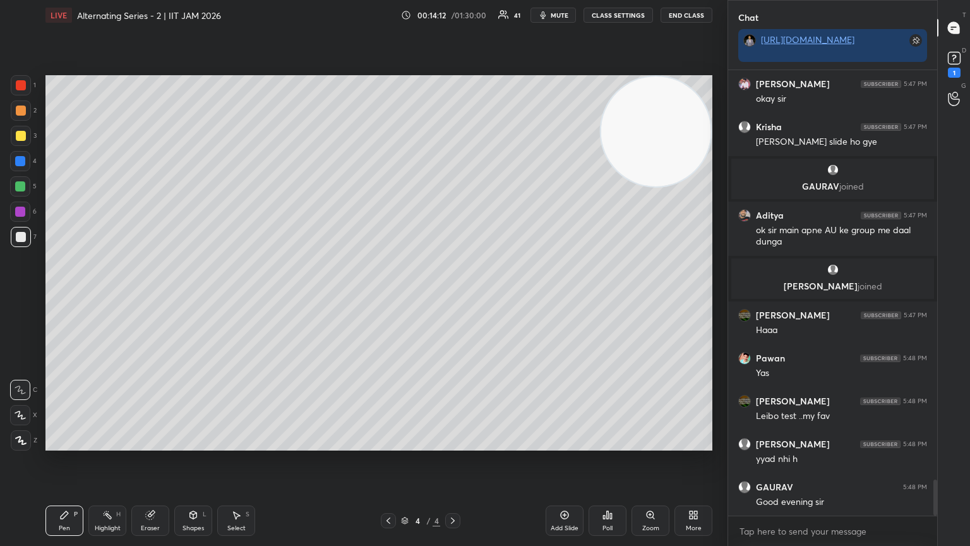
click at [210, 296] on div "Shapes L" at bounding box center [193, 520] width 38 height 30
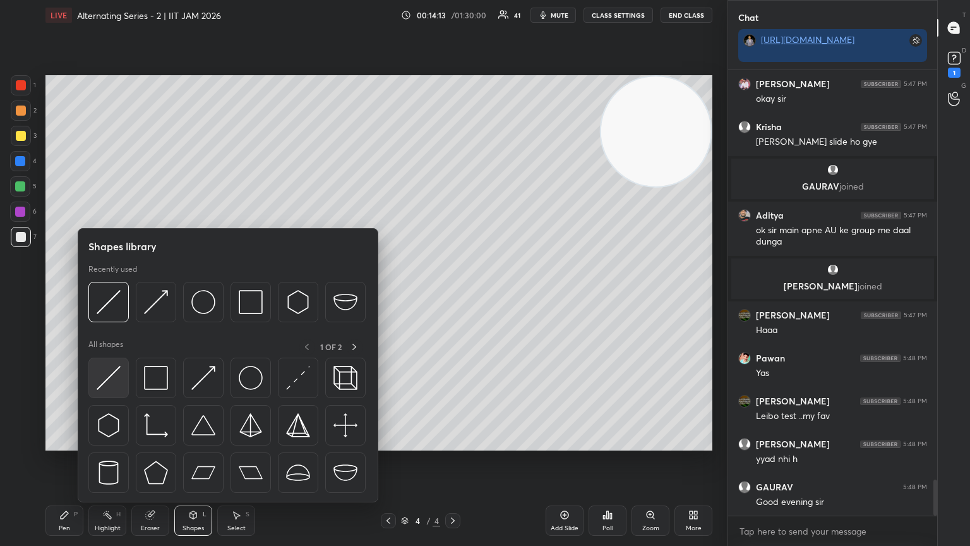
click at [121, 296] on div at bounding box center [108, 377] width 40 height 40
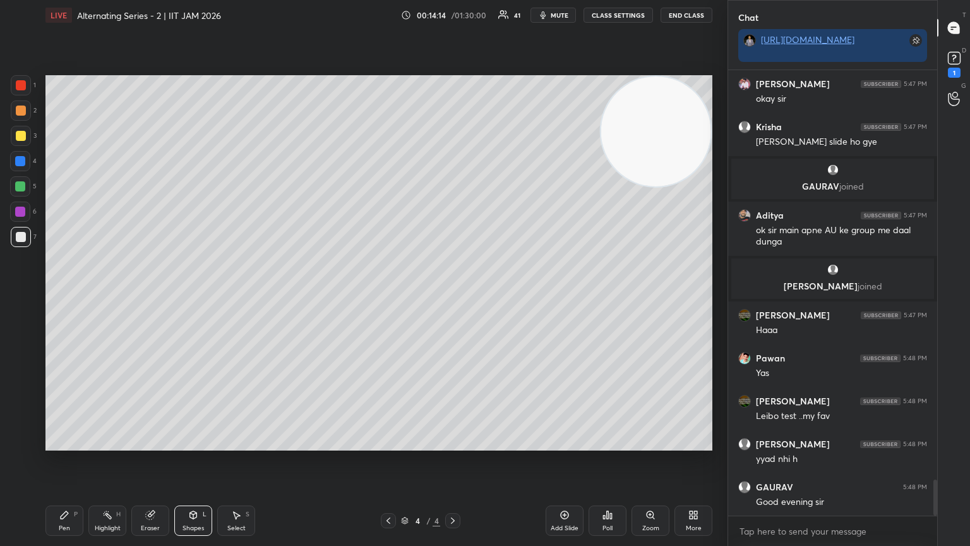
click at [20, 164] on div at bounding box center [20, 161] width 10 height 10
click at [16, 91] on div at bounding box center [21, 85] width 20 height 20
click at [56, 296] on div "Pen P" at bounding box center [64, 520] width 38 height 30
click at [25, 296] on div at bounding box center [20, 390] width 20 height 20
click at [23, 245] on div at bounding box center [21, 237] width 20 height 20
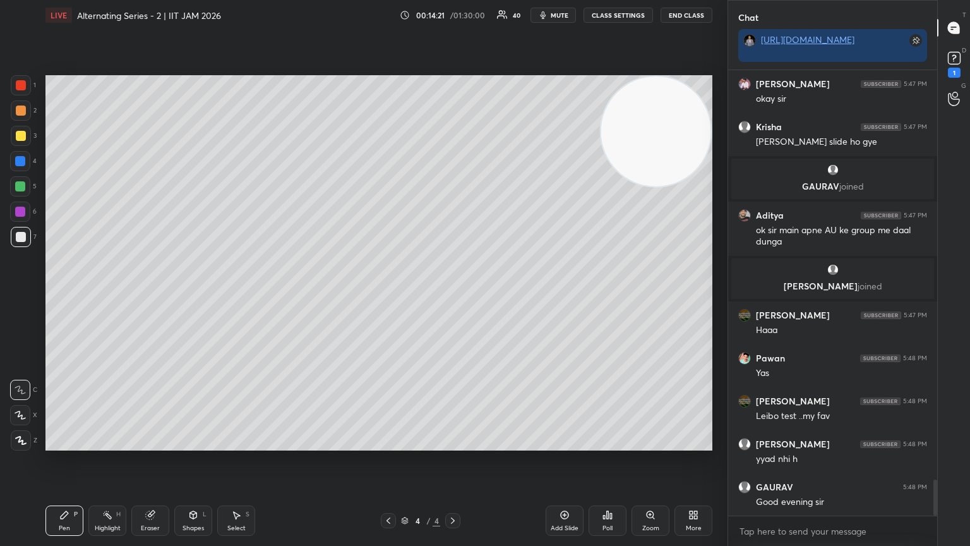
click at [25, 131] on div at bounding box center [21, 136] width 20 height 20
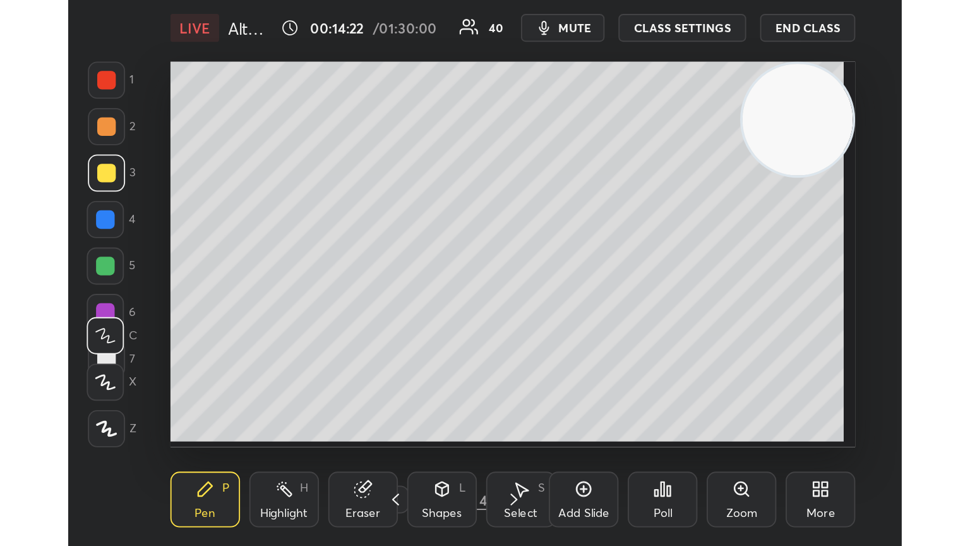
scroll to position [216, 402]
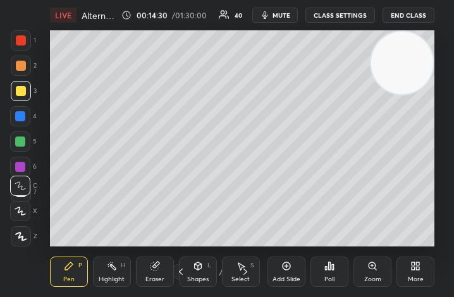
click at [421, 271] on div "More" at bounding box center [415, 271] width 38 height 30
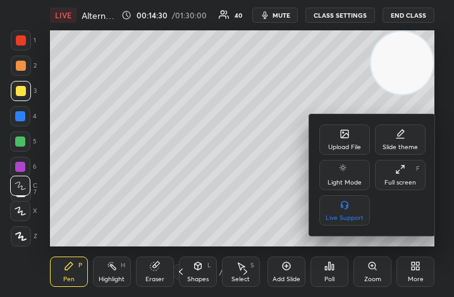
click at [404, 182] on div "Full screen" at bounding box center [400, 182] width 32 height 6
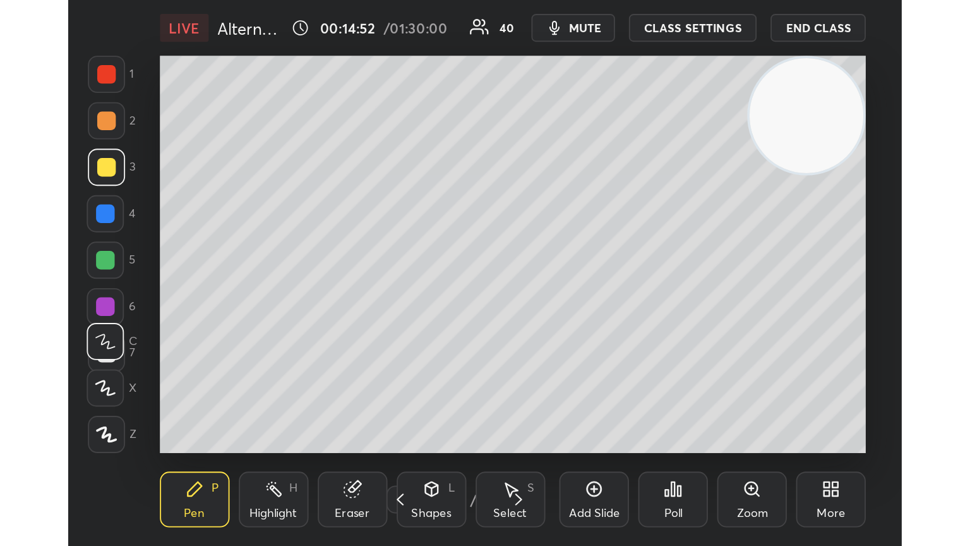
scroll to position [216, 403]
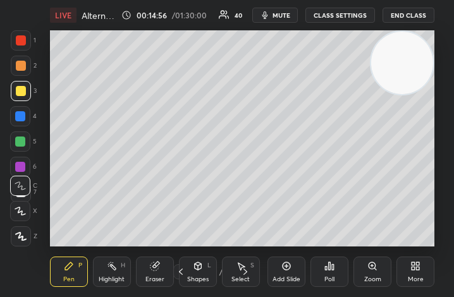
click at [415, 270] on icon at bounding box center [415, 266] width 10 height 10
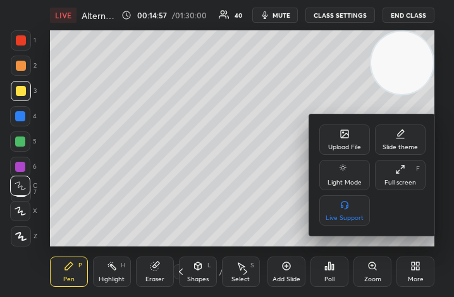
drag, startPoint x: 406, startPoint y: 174, endPoint x: 531, endPoint y: 313, distance: 186.9
click at [407, 175] on div "Full screen F" at bounding box center [400, 175] width 51 height 30
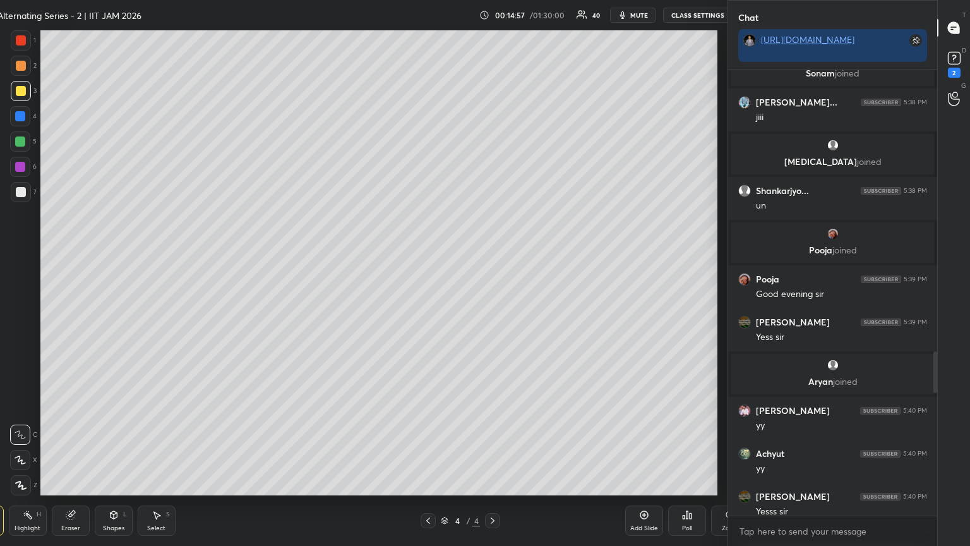
scroll to position [465, 738]
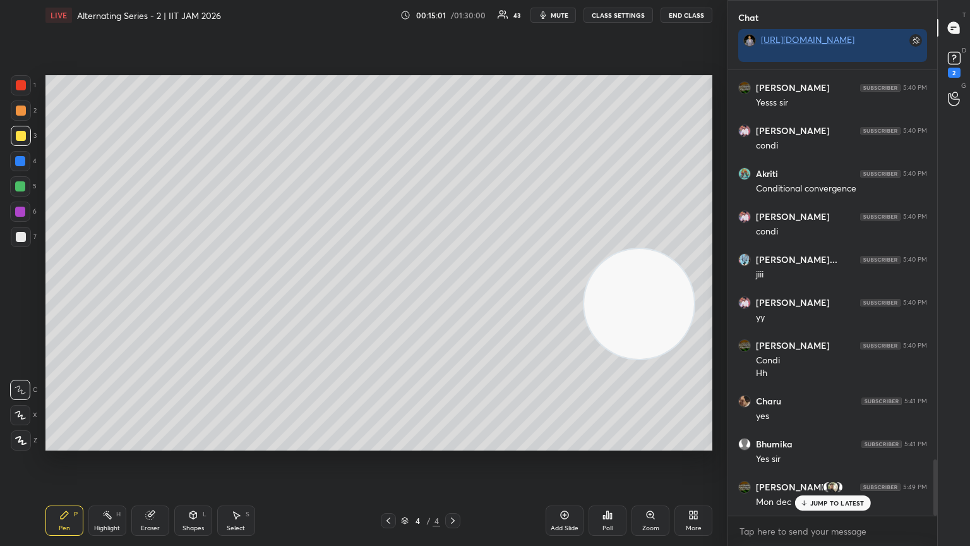
drag, startPoint x: 601, startPoint y: 184, endPoint x: 582, endPoint y: 307, distance: 124.0
click at [453, 296] on video at bounding box center [639, 304] width 110 height 110
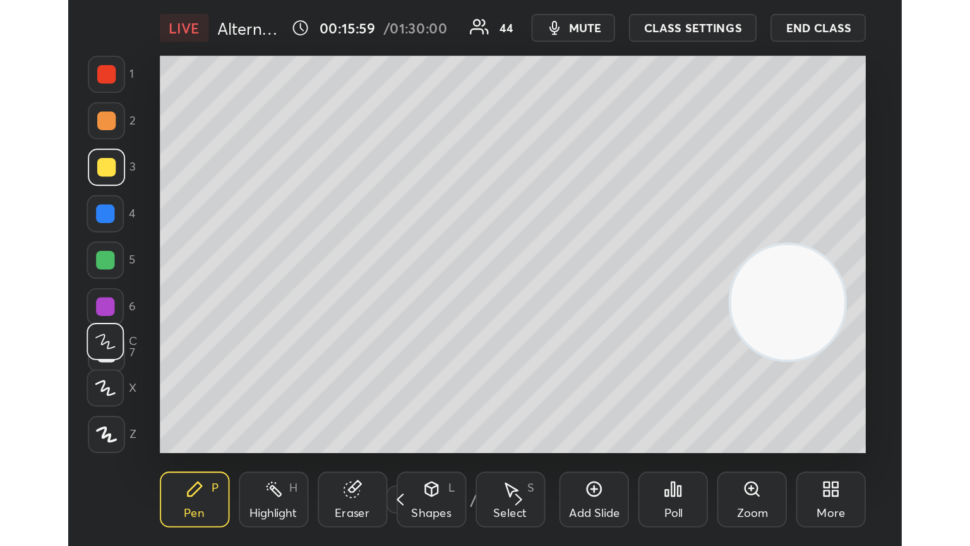
scroll to position [216, 402]
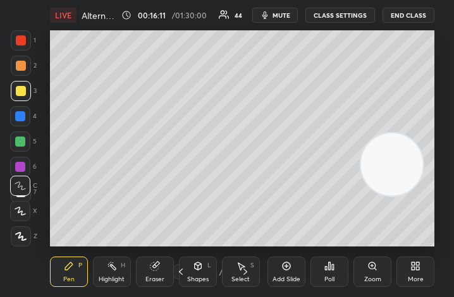
click at [419, 270] on div "More" at bounding box center [415, 271] width 38 height 30
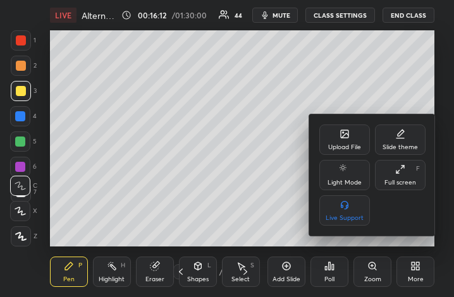
click at [404, 179] on div "Full screen" at bounding box center [400, 182] width 32 height 6
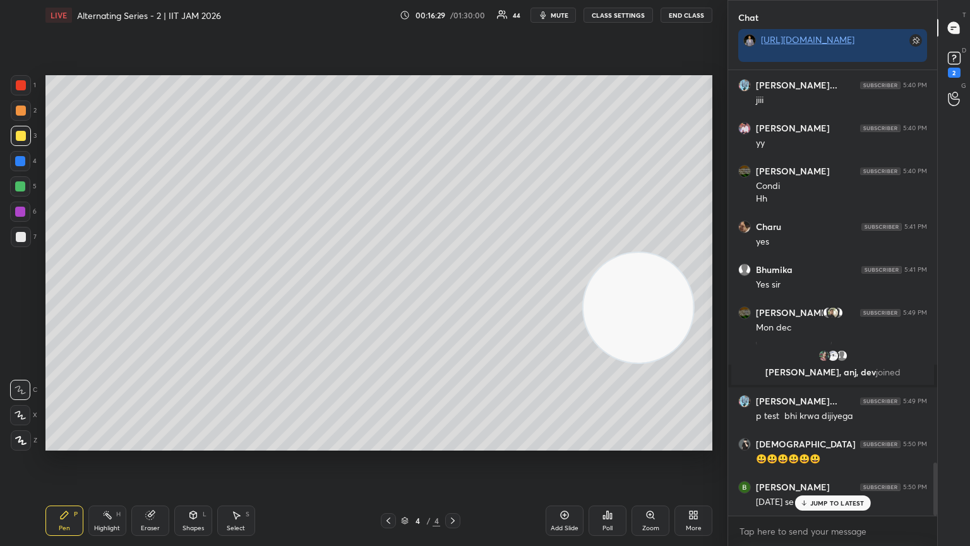
scroll to position [3307, 0]
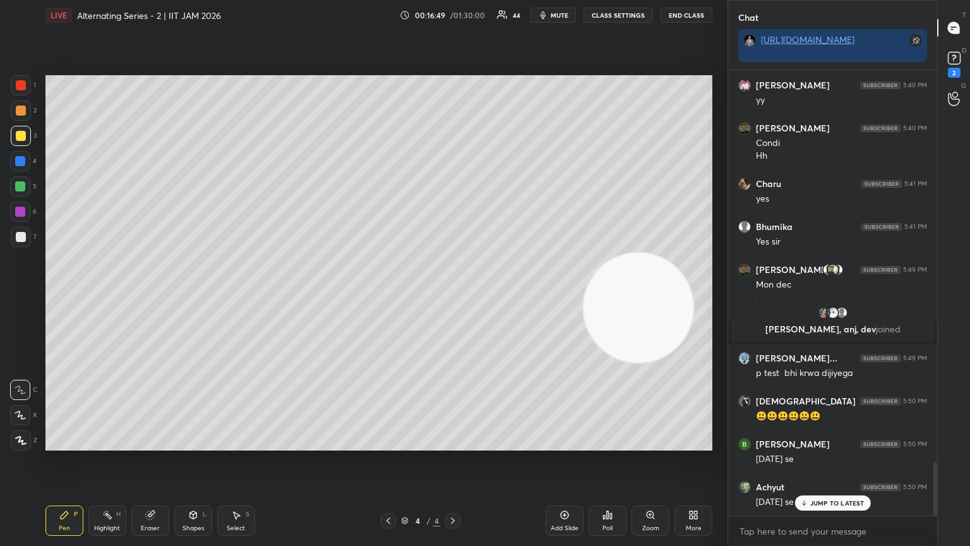
click at [453, 296] on video at bounding box center [639, 308] width 110 height 110
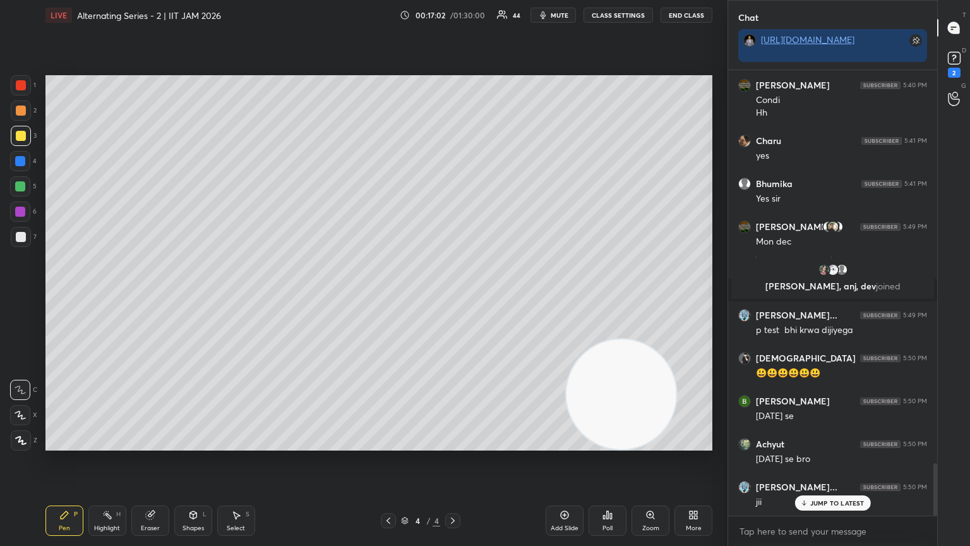
scroll to position [3393, 0]
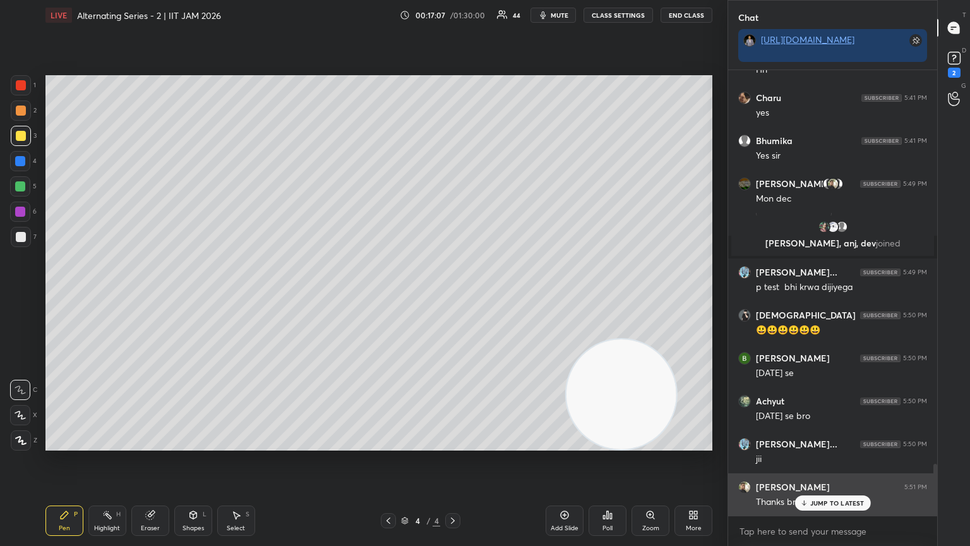
click at [453, 296] on div "JUMP TO LATEST" at bounding box center [833, 502] width 76 height 15
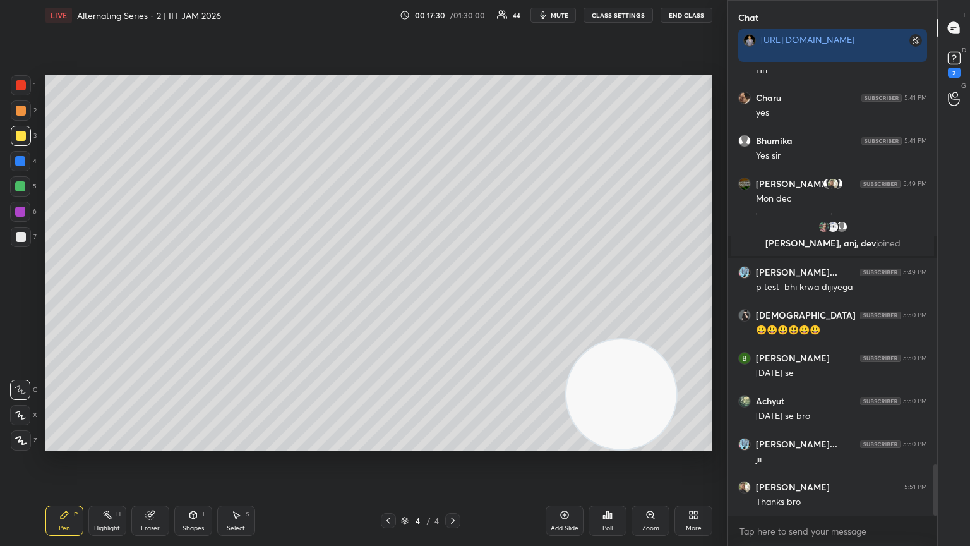
scroll to position [3436, 0]
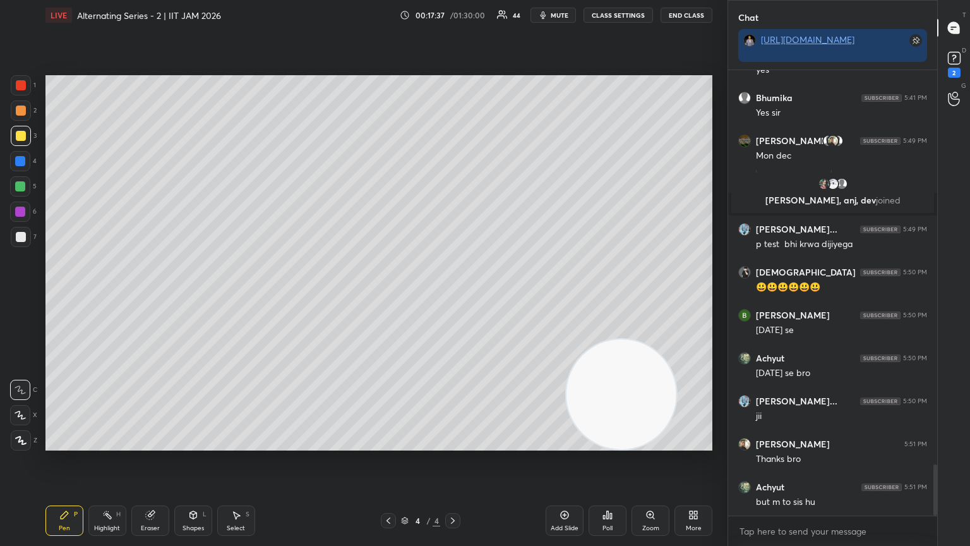
click at [149, 296] on icon at bounding box center [150, 515] width 8 height 8
click at [62, 296] on icon at bounding box center [65, 515] width 8 height 8
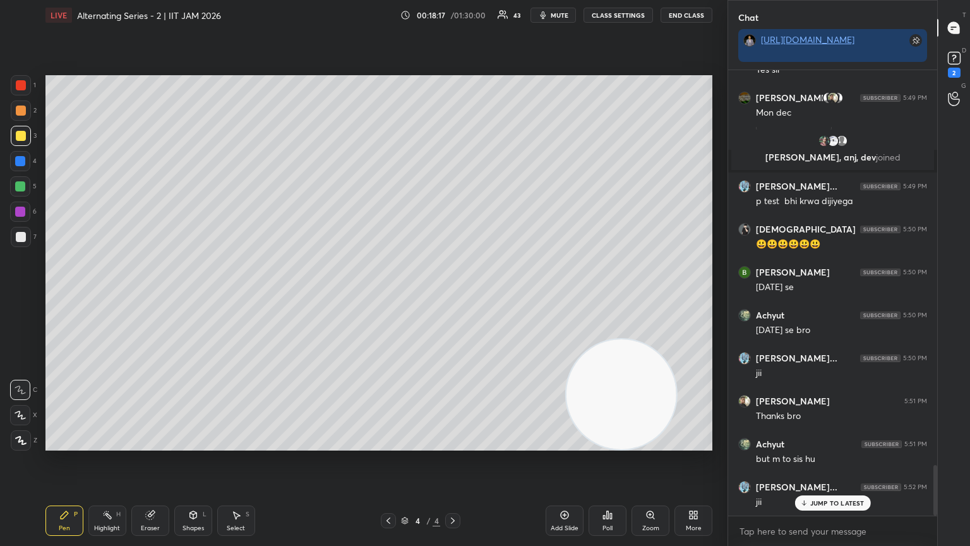
scroll to position [3522, 0]
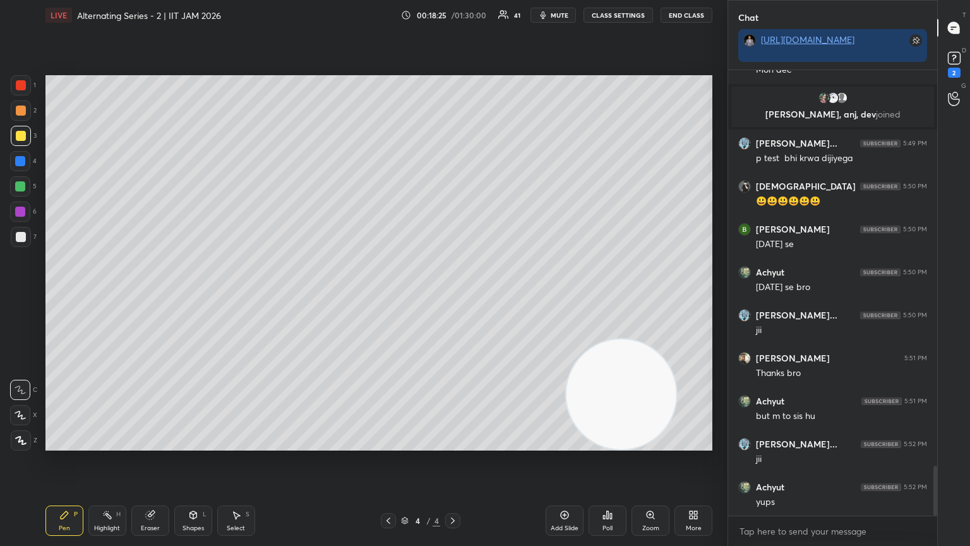
drag, startPoint x: 643, startPoint y: 391, endPoint x: 654, endPoint y: 310, distance: 81.6
click at [453, 296] on video at bounding box center [622, 394] width 110 height 110
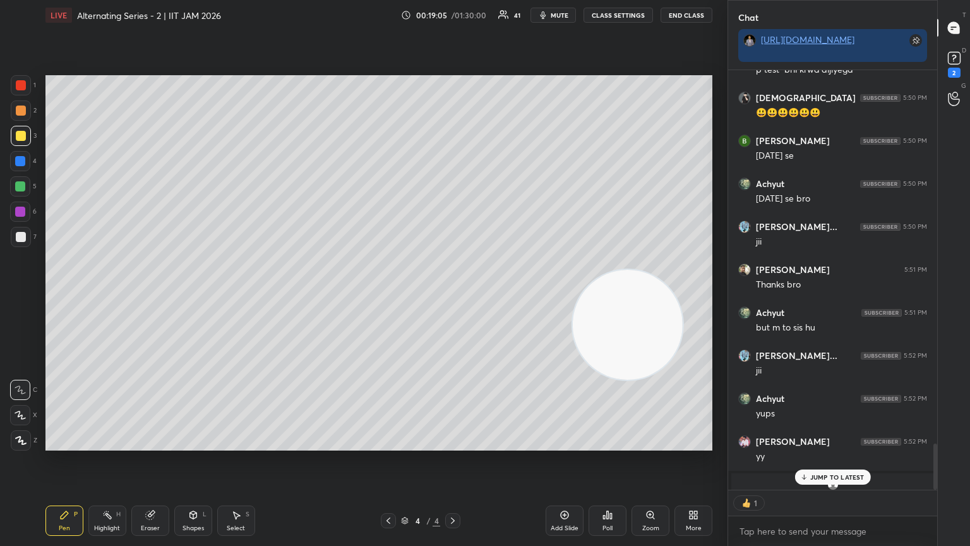
scroll to position [4, 4]
click at [453, 296] on p "JUMP TO LATEST" at bounding box center [837, 477] width 54 height 8
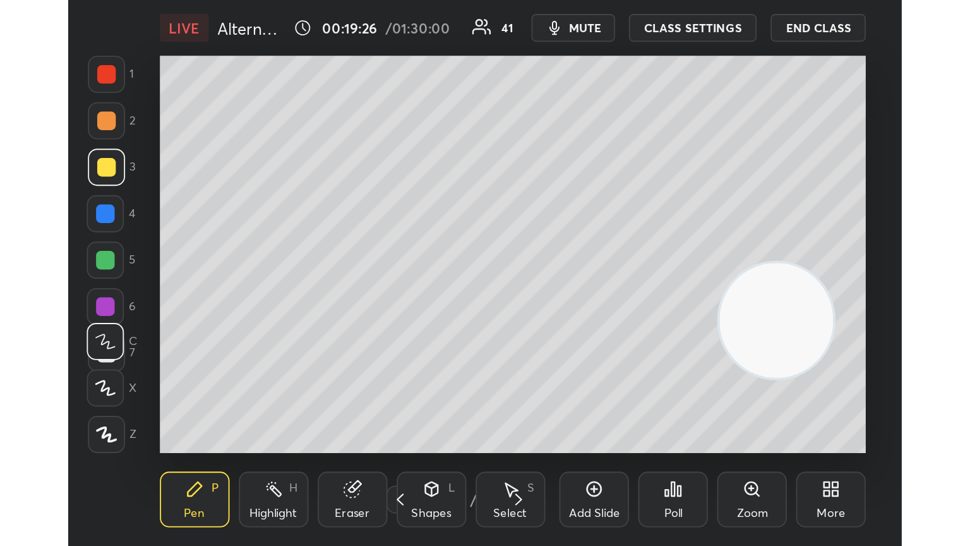
scroll to position [216, 402]
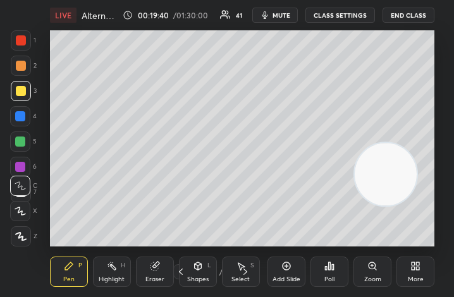
click at [434, 279] on div "More" at bounding box center [415, 271] width 38 height 30
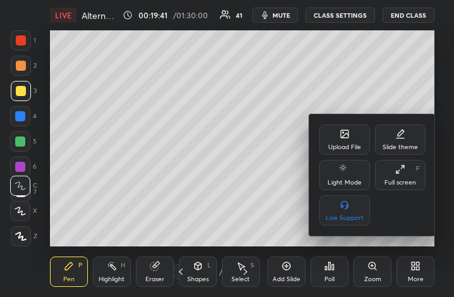
click at [406, 184] on div "Full screen" at bounding box center [400, 182] width 32 height 6
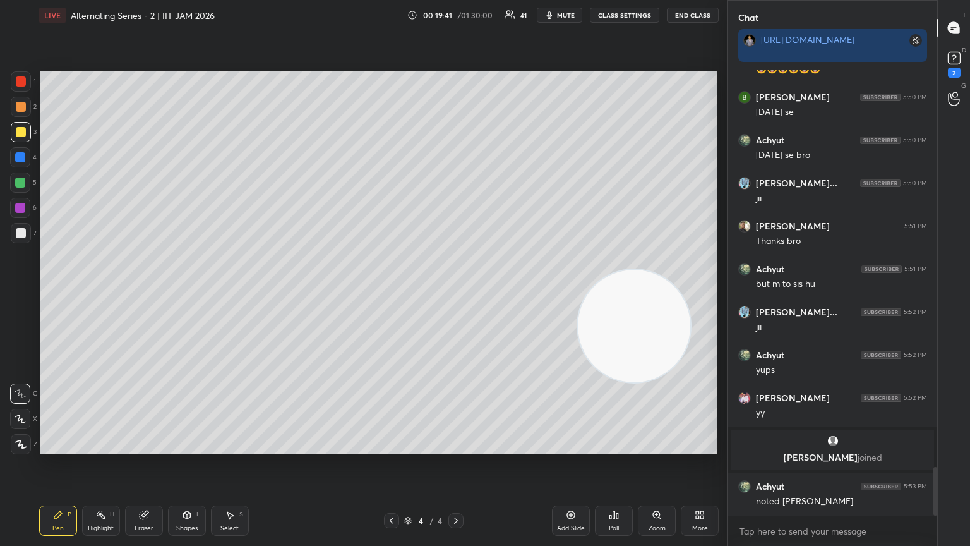
scroll to position [62697, 62485]
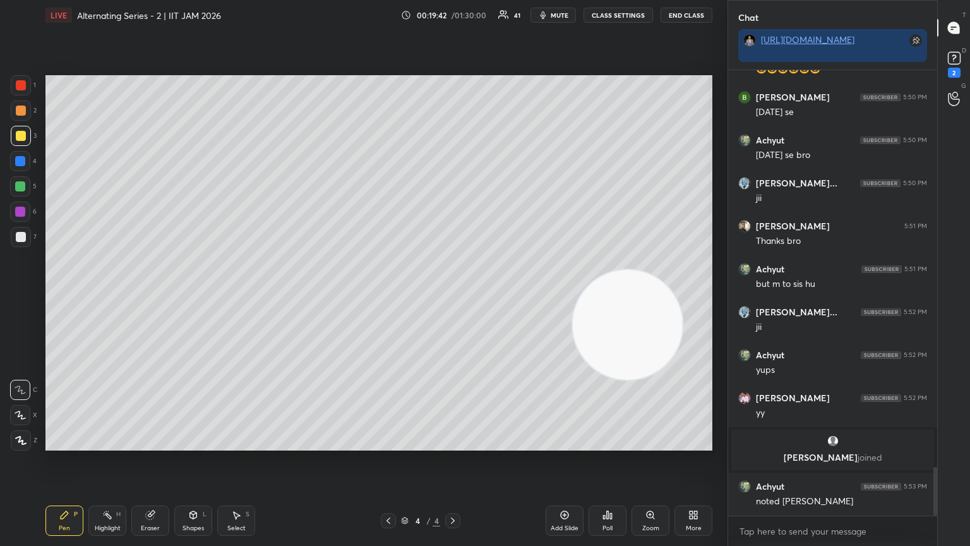
click at [453, 296] on div "Add Slide" at bounding box center [565, 520] width 38 height 30
drag, startPoint x: 61, startPoint y: 513, endPoint x: 74, endPoint y: 465, distance: 49.6
click at [62, 296] on icon at bounding box center [64, 515] width 10 height 10
click at [25, 234] on div at bounding box center [21, 237] width 20 height 20
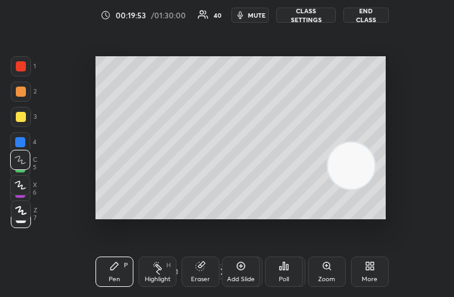
scroll to position [62945, 62801]
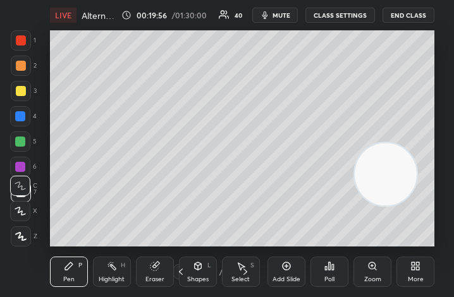
click at [399, 261] on div "More" at bounding box center [415, 271] width 38 height 30
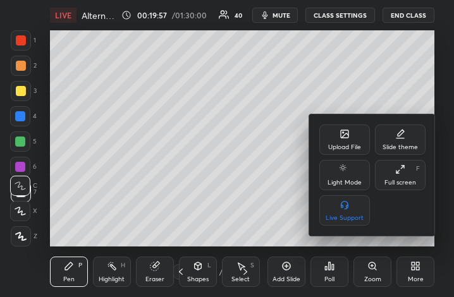
drag, startPoint x: 412, startPoint y: 269, endPoint x: 401, endPoint y: 246, distance: 25.1
click at [411, 268] on div at bounding box center [227, 148] width 454 height 297
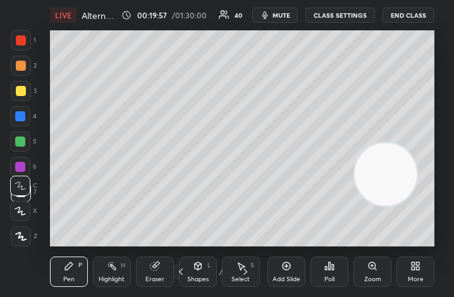
click at [412, 257] on div "More" at bounding box center [415, 271] width 38 height 30
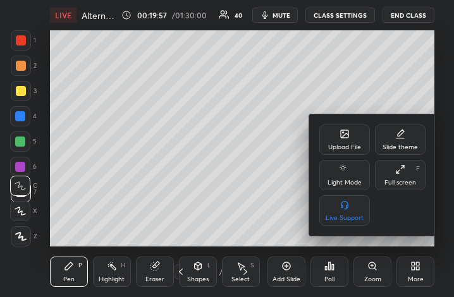
click at [409, 175] on div "Full screen F" at bounding box center [400, 175] width 51 height 30
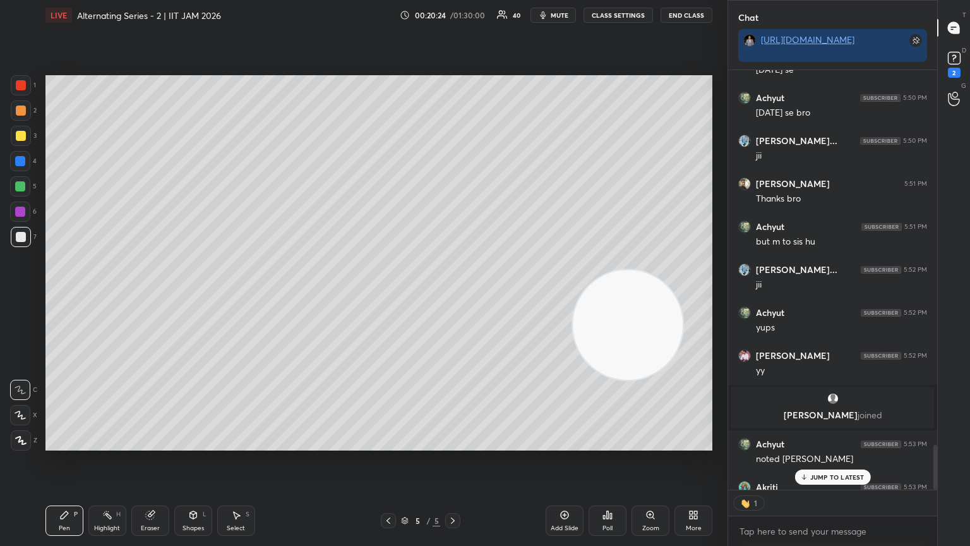
click at [161, 296] on div "Eraser" at bounding box center [150, 520] width 38 height 30
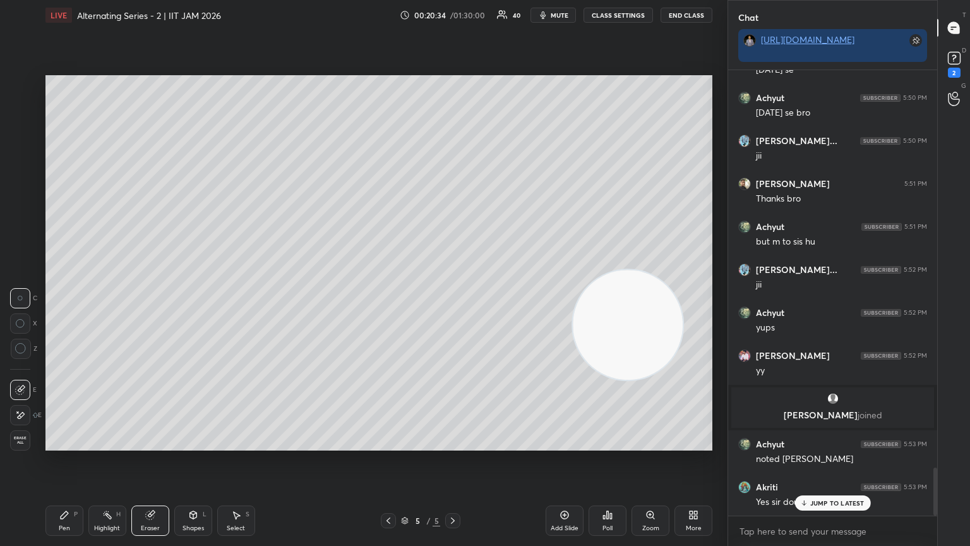
click at [453, 13] on span "mute" at bounding box center [560, 15] width 18 height 9
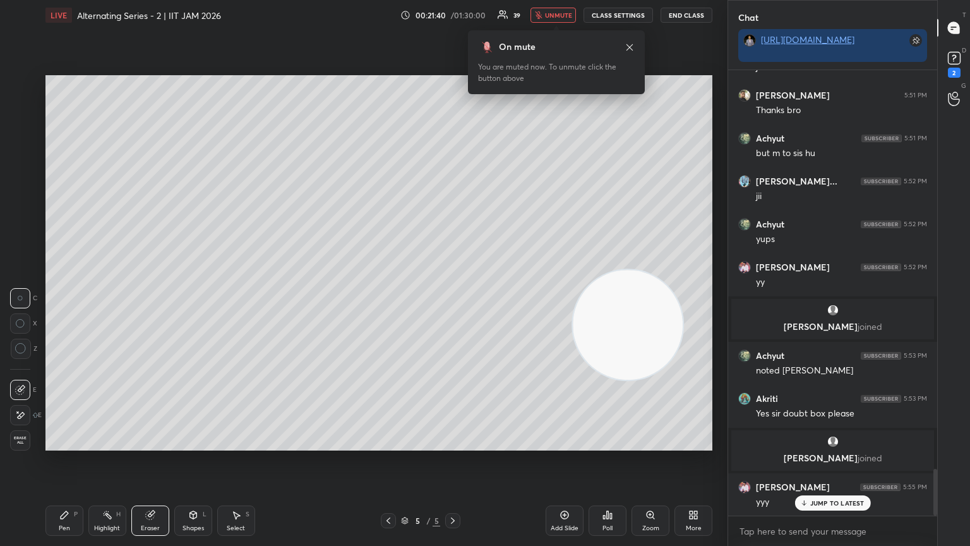
scroll to position [3840, 0]
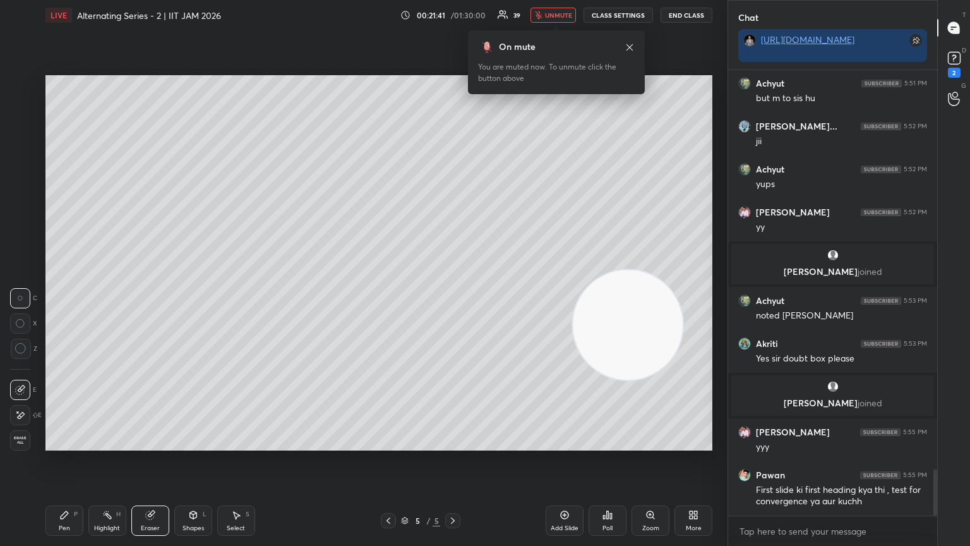
click at [453, 11] on span "unmute" at bounding box center [558, 15] width 27 height 9
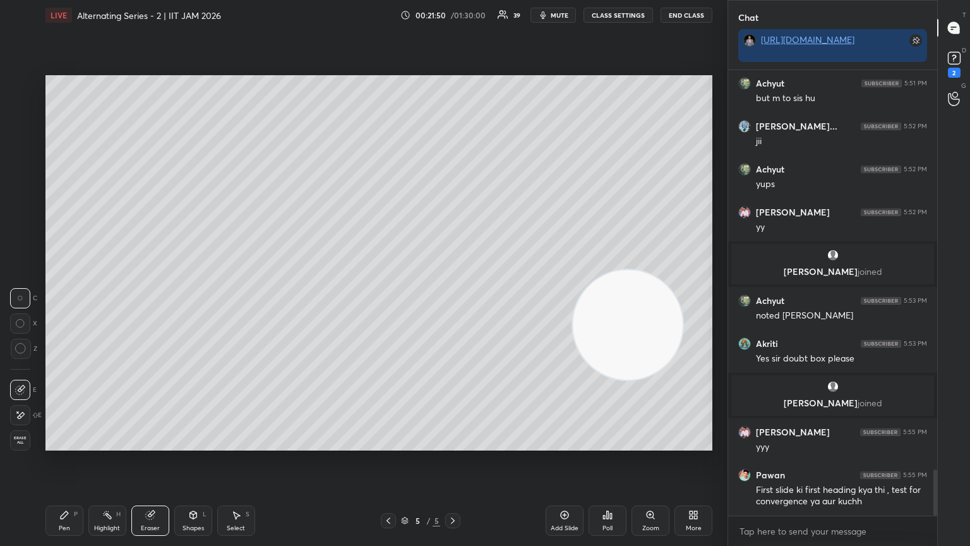
click at [453, 296] on div "Poll" at bounding box center [608, 520] width 38 height 30
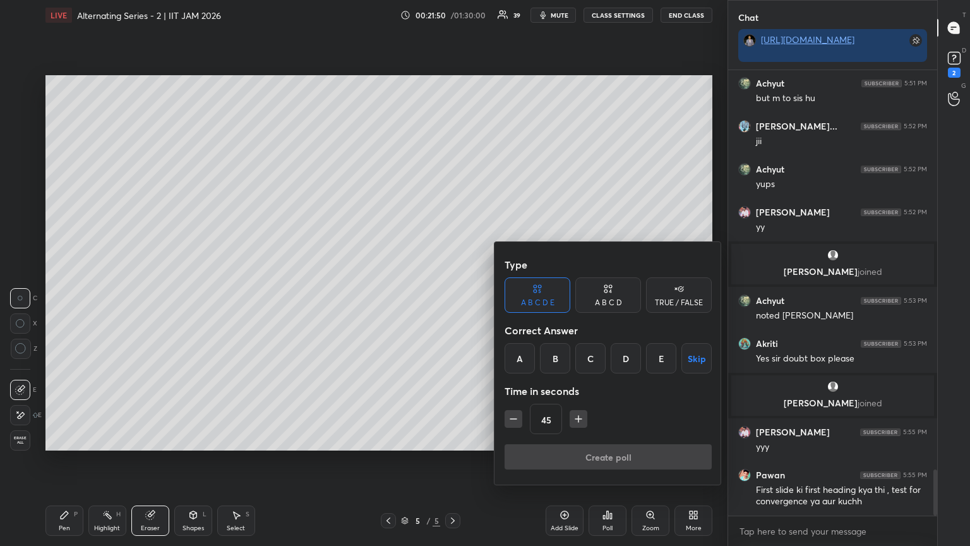
scroll to position [3883, 0]
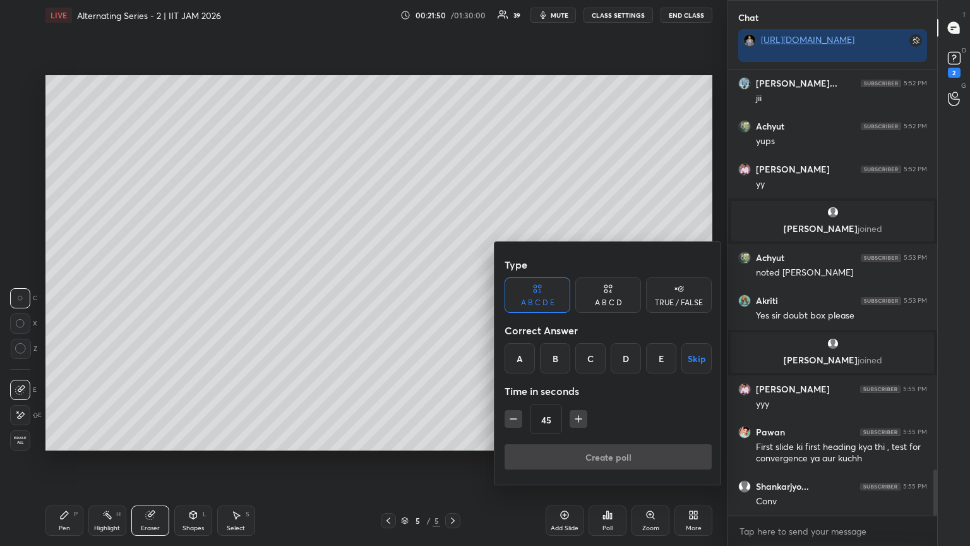
drag, startPoint x: 685, startPoint y: 283, endPoint x: 667, endPoint y: 303, distance: 26.4
click at [453, 285] on div "TRUE / FALSE" at bounding box center [679, 294] width 66 height 35
click at [453, 296] on div "True" at bounding box center [538, 358] width 66 height 30
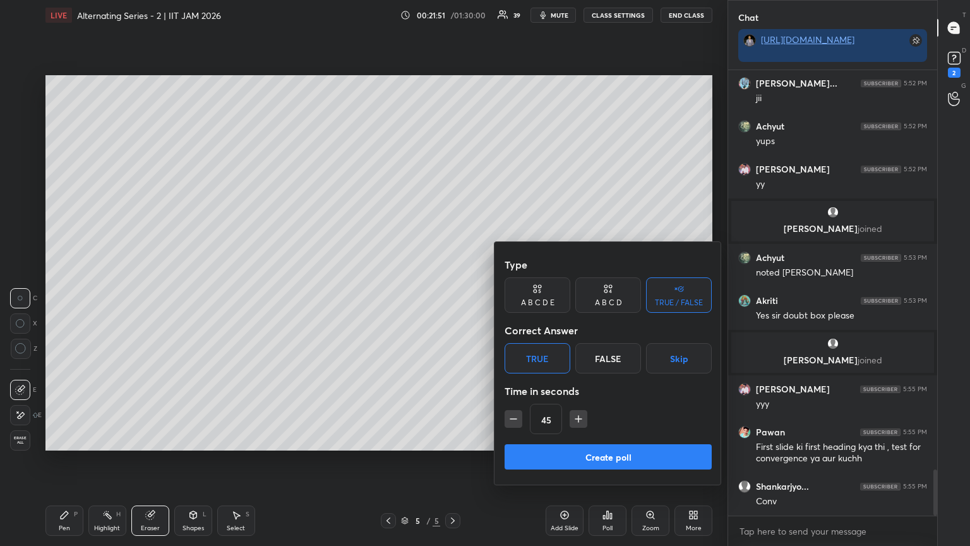
scroll to position [3926, 0]
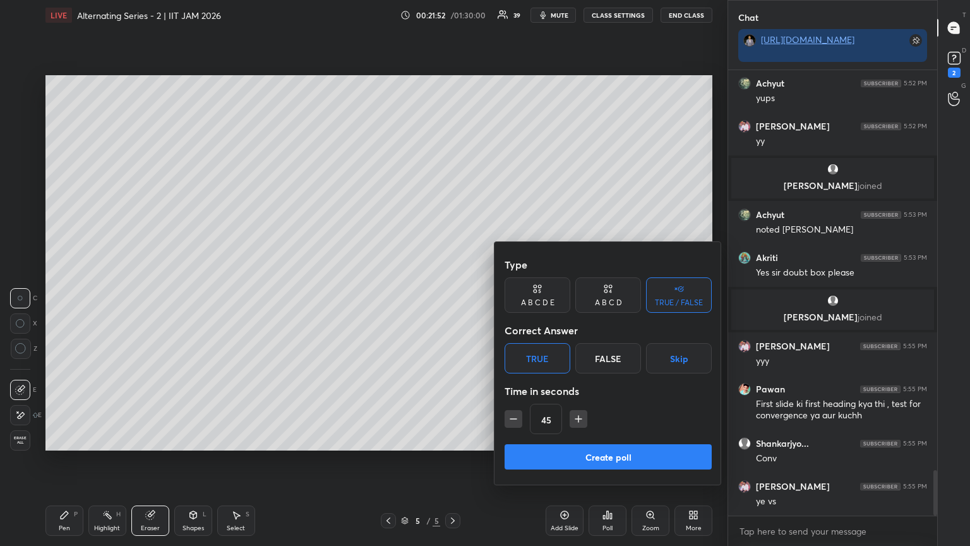
click at [453, 296] on button "Create poll" at bounding box center [608, 456] width 207 height 25
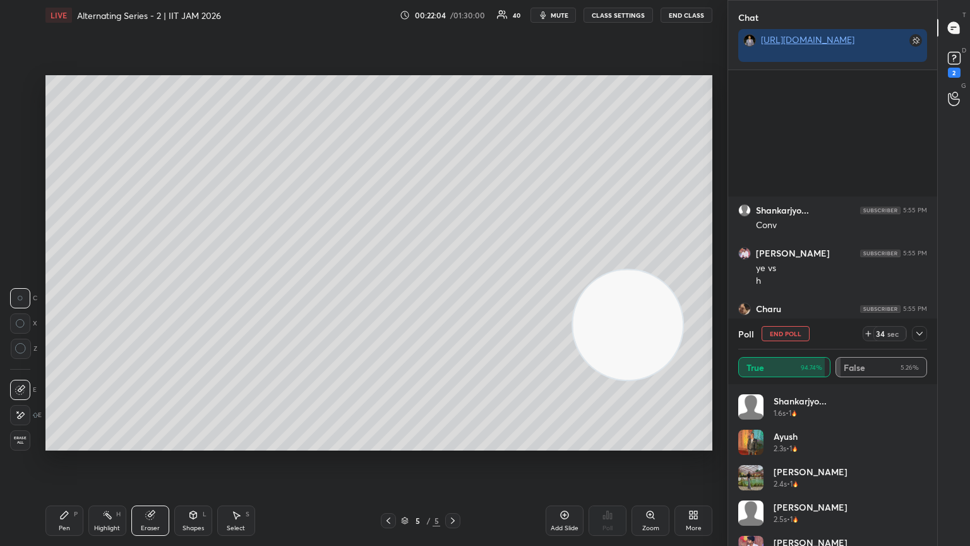
scroll to position [6169, 0]
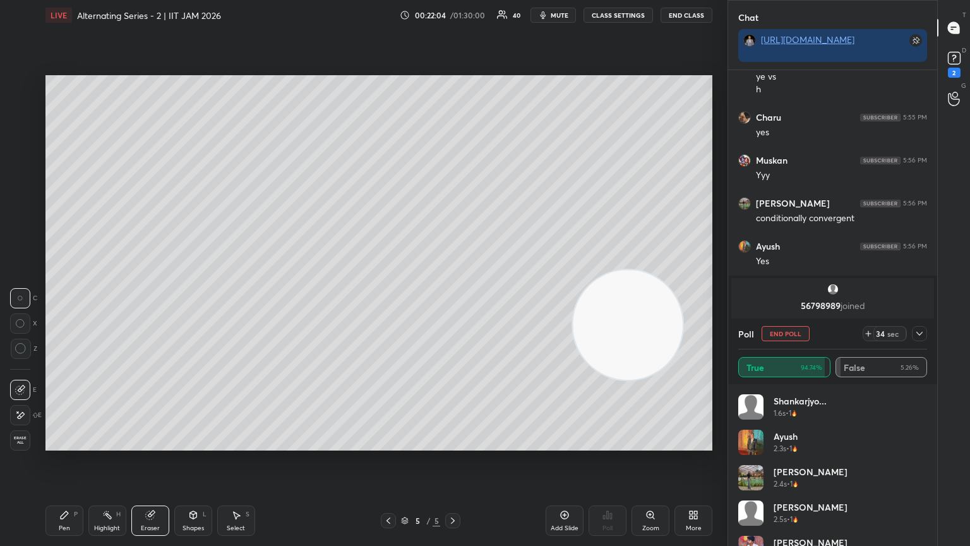
click at [453, 296] on button "End Poll" at bounding box center [786, 333] width 48 height 15
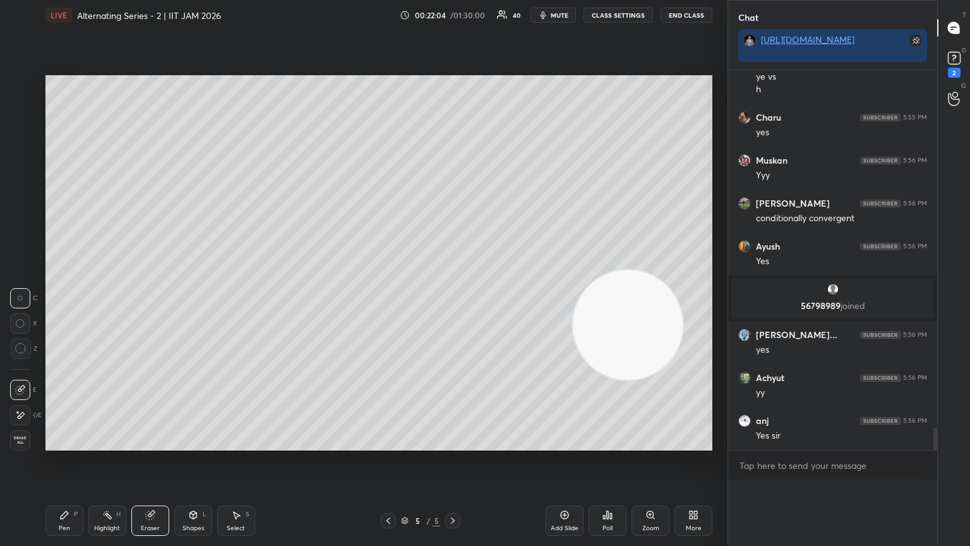
scroll to position [4, 4]
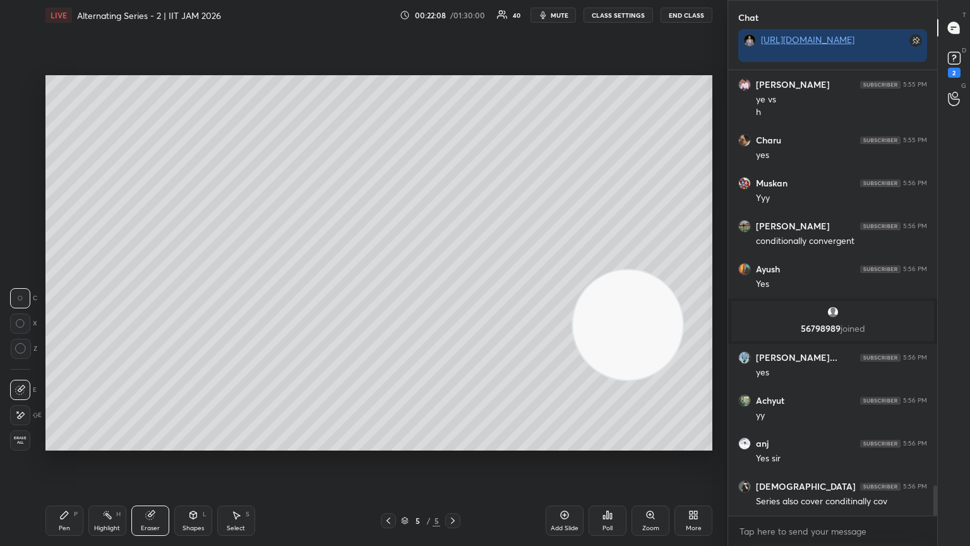
click at [81, 296] on div "Pen P" at bounding box center [64, 520] width 38 height 30
click at [27, 242] on div at bounding box center [21, 237] width 20 height 20
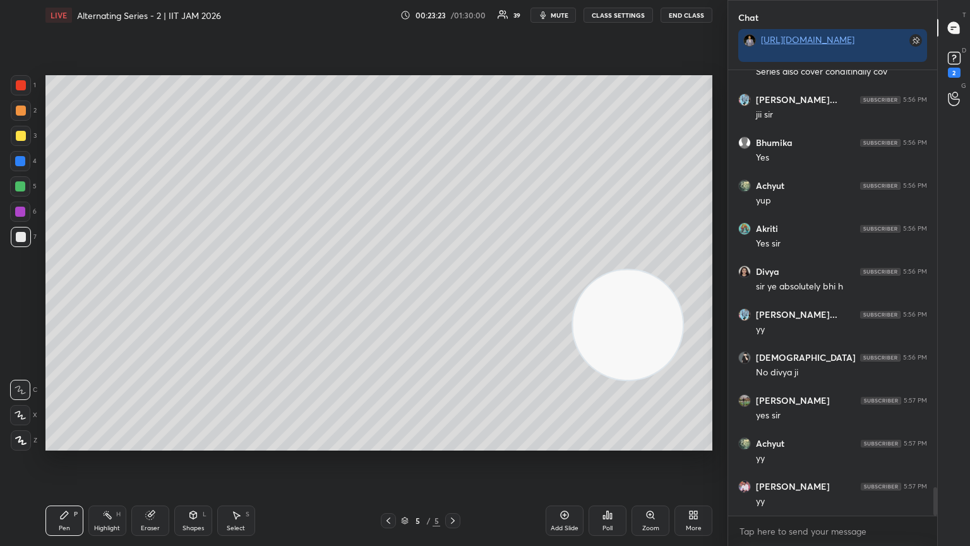
scroll to position [6619, 0]
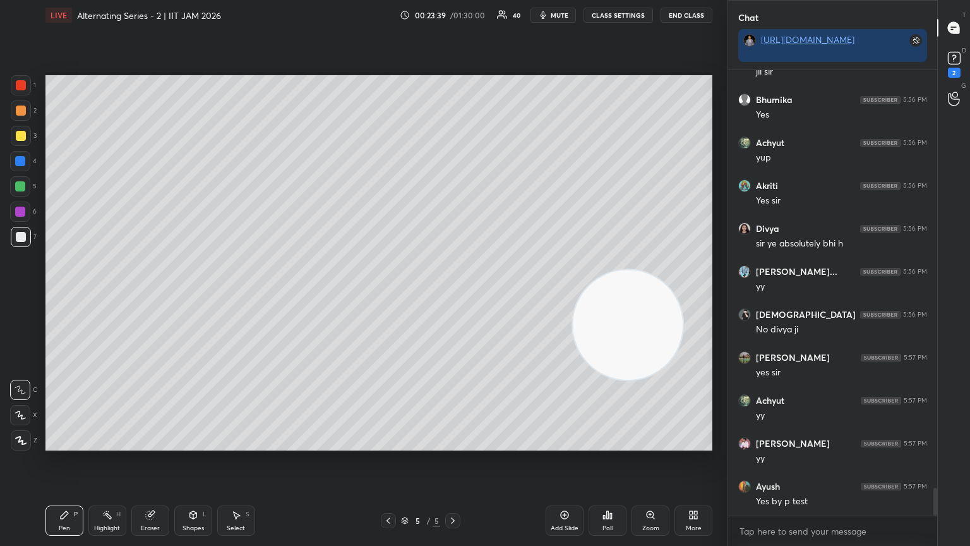
click at [153, 296] on div "Eraser" at bounding box center [150, 520] width 38 height 30
click at [25, 296] on div at bounding box center [20, 415] width 20 height 20
drag, startPoint x: 520, startPoint y: 209, endPoint x: 488, endPoint y: 197, distance: 35.0
click at [453, 270] on video at bounding box center [628, 325] width 110 height 110
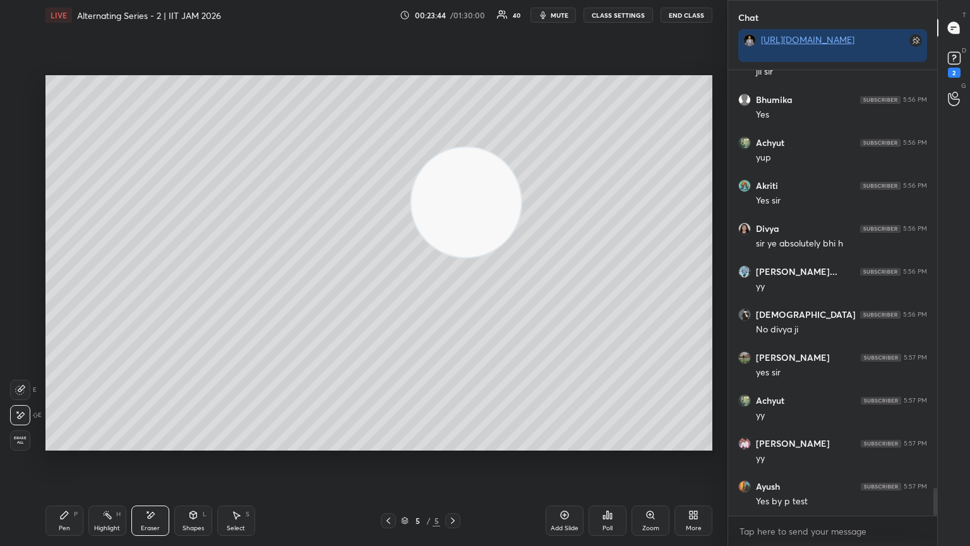
click at [76, 296] on div "P" at bounding box center [76, 514] width 4 height 6
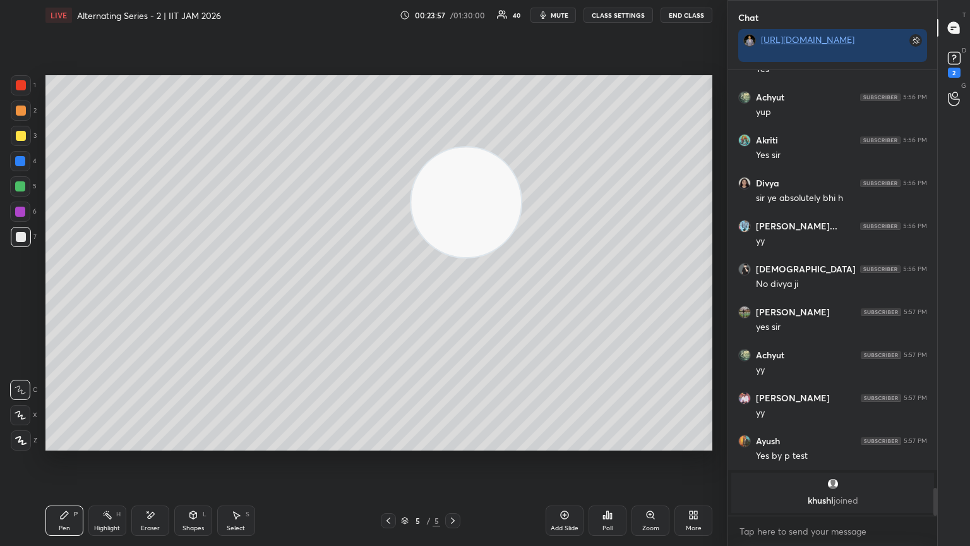
click at [21, 81] on div at bounding box center [21, 85] width 20 height 20
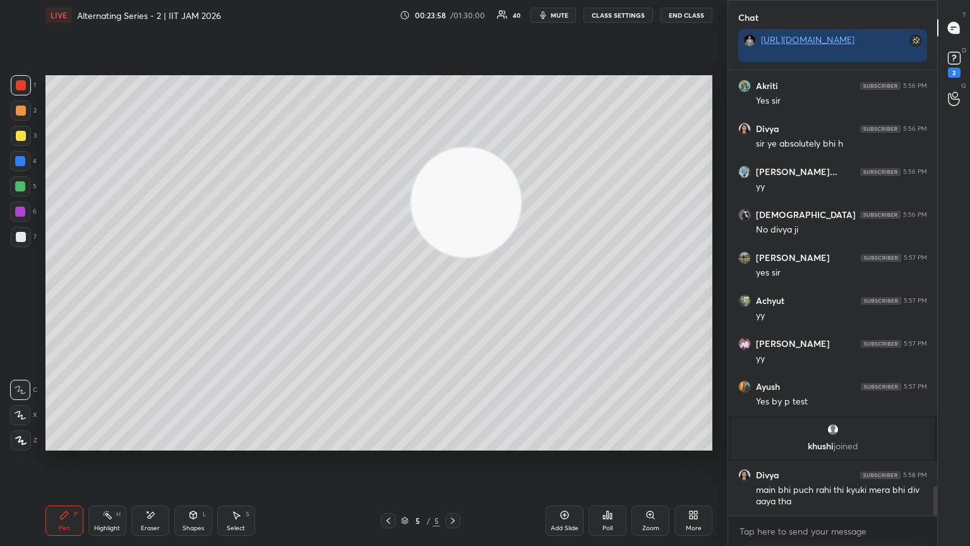
click at [207, 296] on div "Shapes L" at bounding box center [193, 520] width 38 height 30
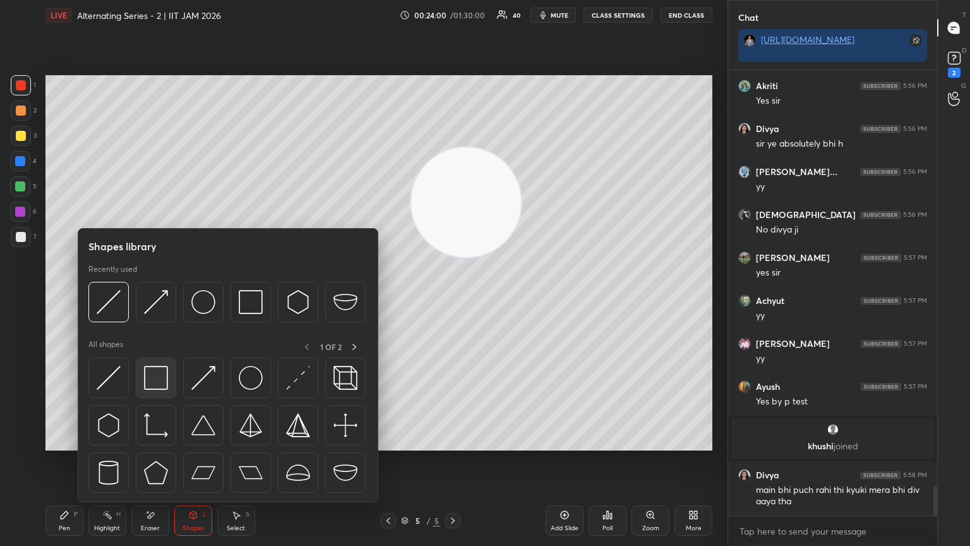
scroll to position [6268, 0]
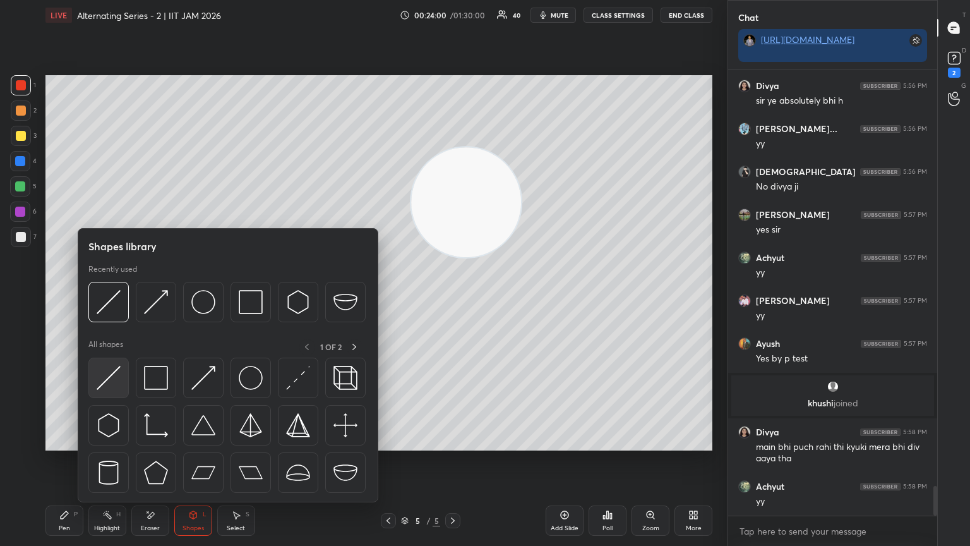
click at [111, 296] on img at bounding box center [109, 378] width 24 height 24
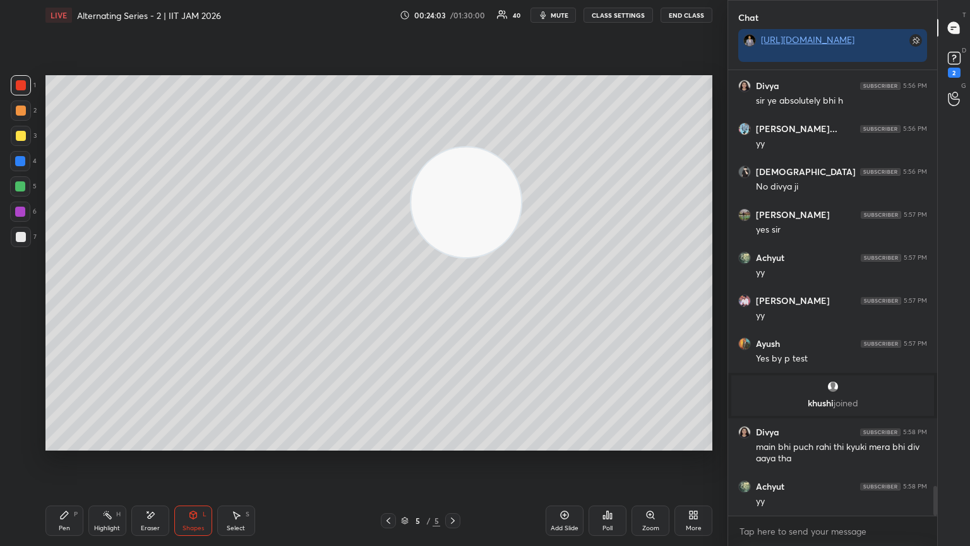
click at [40, 296] on div "1 2 3 4 5 6 7 C X Z E E Erase all H H LIVE Alternating Series - 2 | IIT JAM 202…" at bounding box center [359, 273] width 718 height 546
click at [67, 296] on div "Pen" at bounding box center [64, 528] width 11 height 6
click at [18, 232] on div at bounding box center [21, 237] width 10 height 10
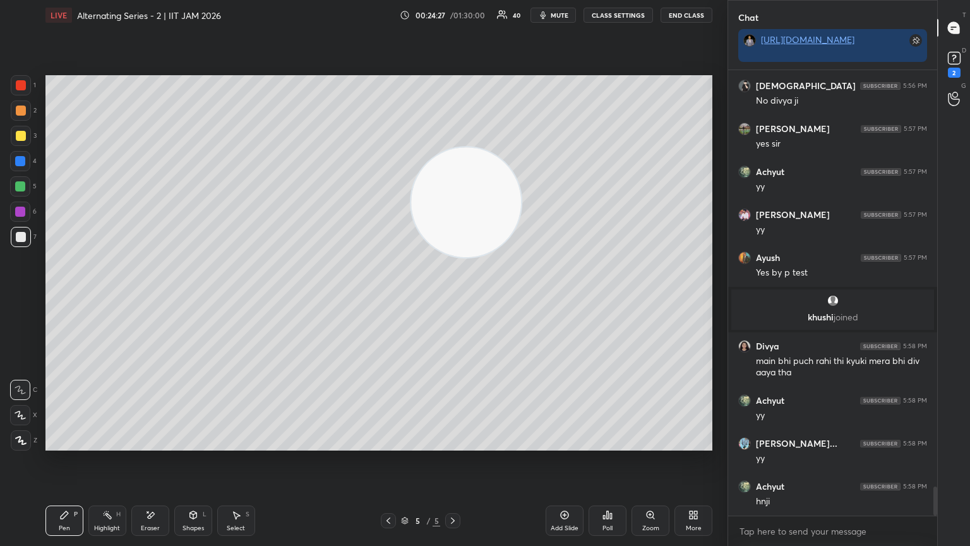
scroll to position [6396, 0]
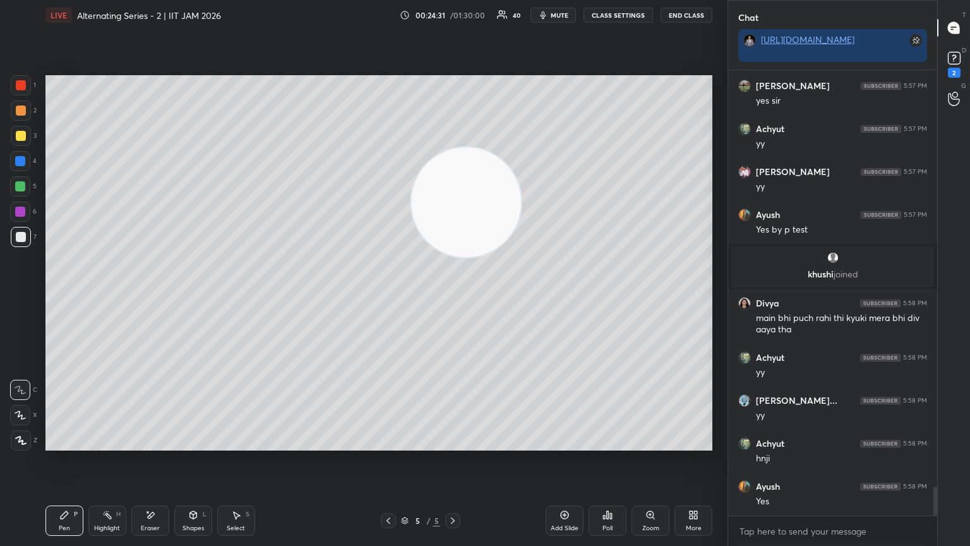
click at [162, 296] on div "Eraser" at bounding box center [150, 520] width 38 height 30
drag, startPoint x: 71, startPoint y: 519, endPoint x: 81, endPoint y: 517, distance: 10.4
click at [73, 296] on div "Pen P" at bounding box center [64, 520] width 38 height 30
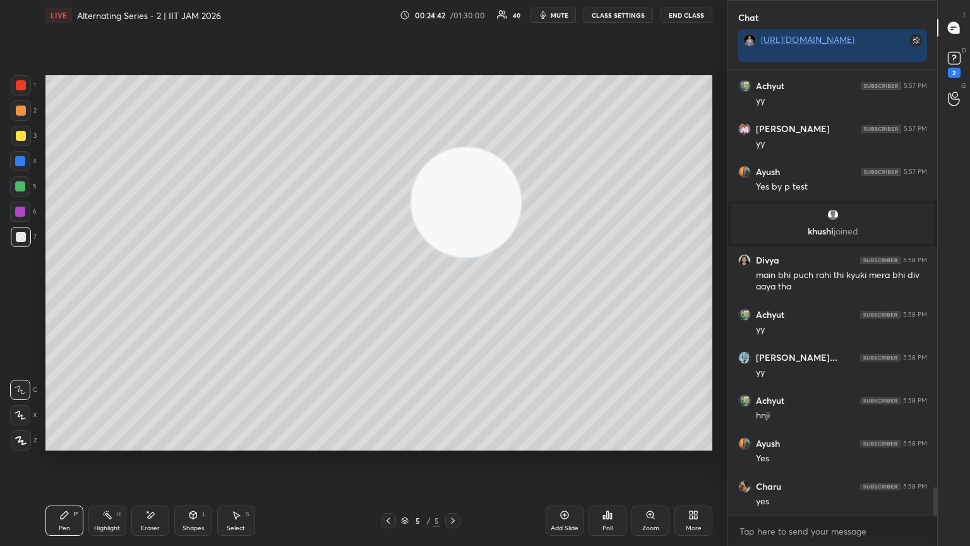
scroll to position [6485, 0]
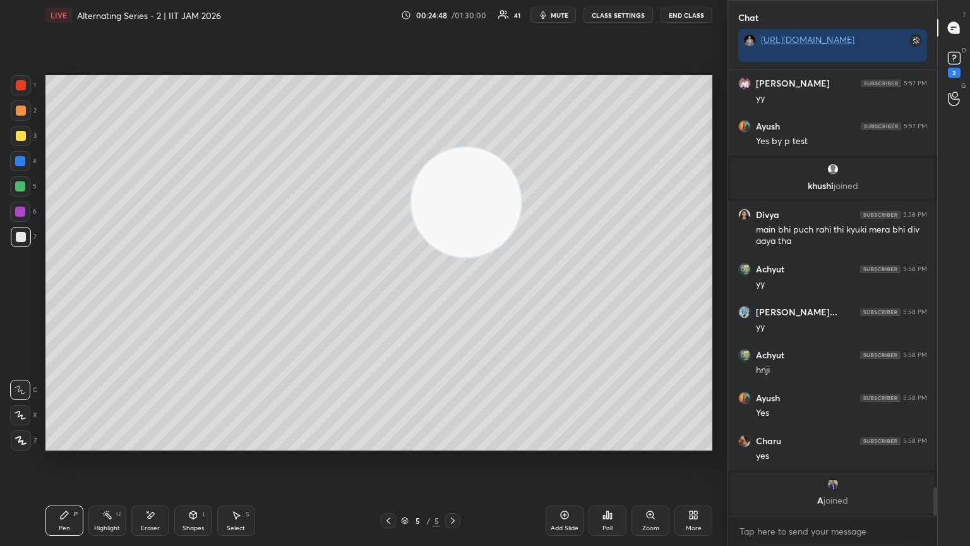
click at [183, 296] on div "Shapes" at bounding box center [193, 528] width 21 height 6
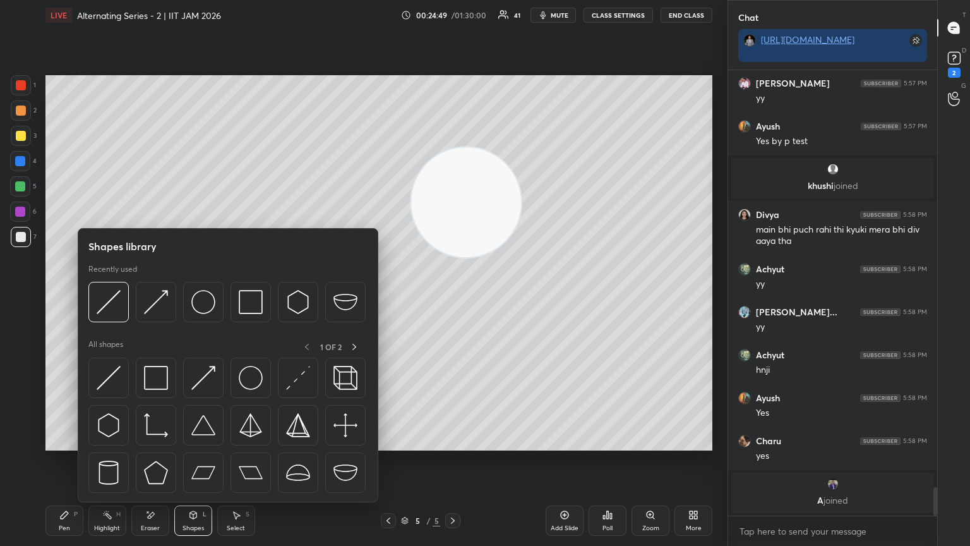
scroll to position [6410, 0]
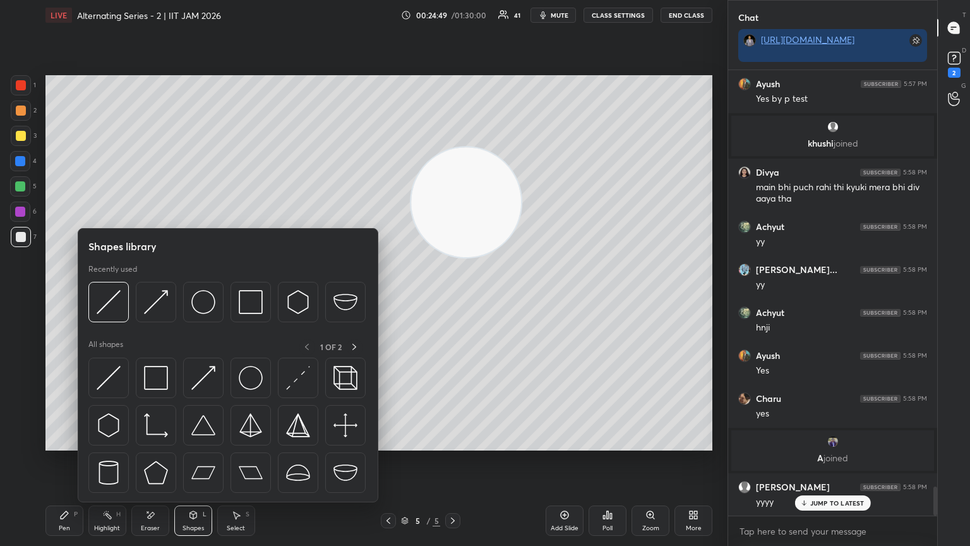
click at [18, 205] on div at bounding box center [20, 211] width 20 height 20
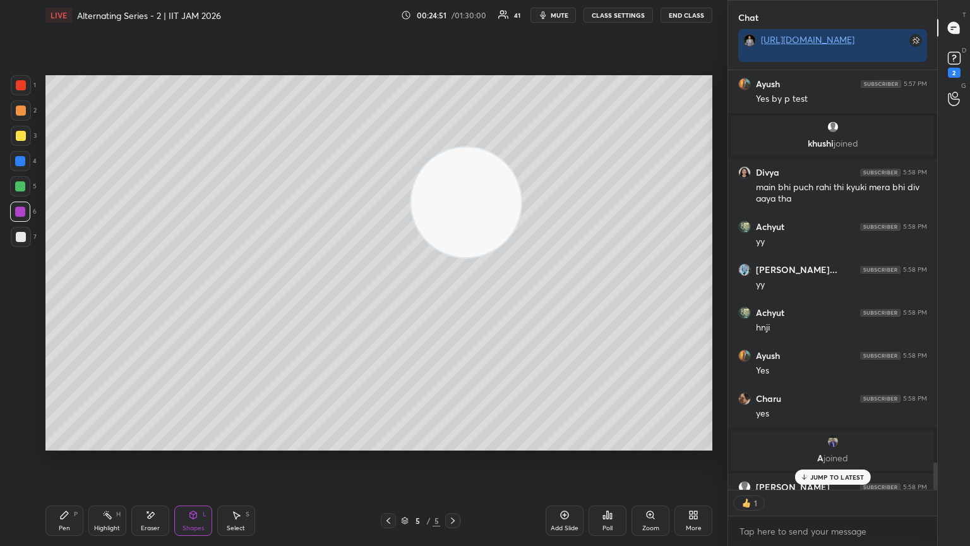
click at [392, 296] on div "Setting up your live class Poll for secs No correct answer Start poll" at bounding box center [378, 262] width 677 height 465
click at [453, 296] on p "JUMP TO LATEST" at bounding box center [837, 477] width 54 height 8
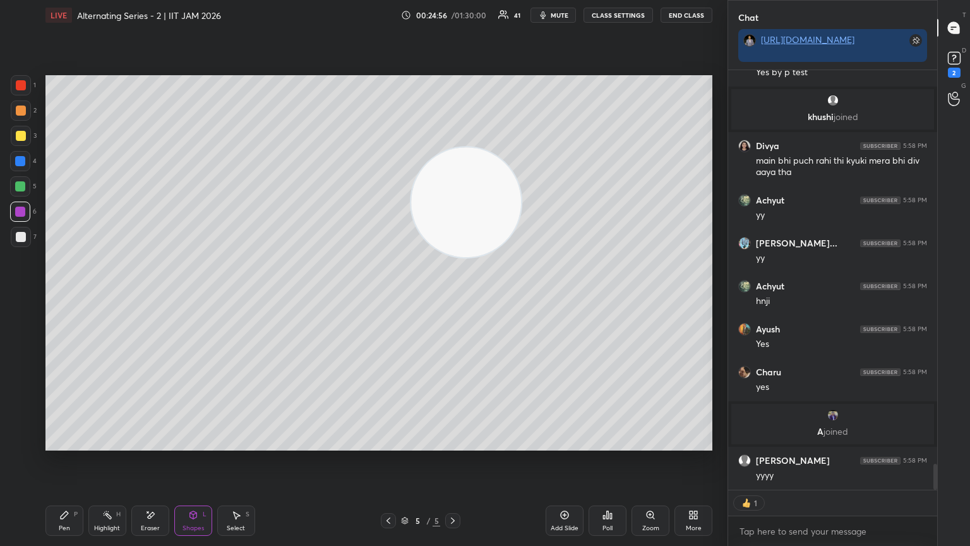
click at [24, 186] on div at bounding box center [20, 186] width 20 height 20
click at [66, 296] on div "Pen" at bounding box center [64, 528] width 11 height 6
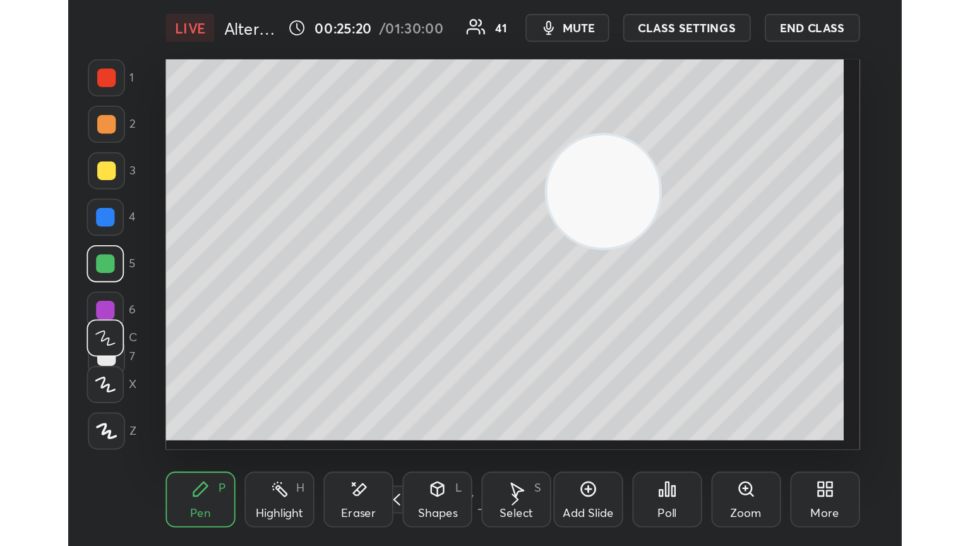
scroll to position [216, 402]
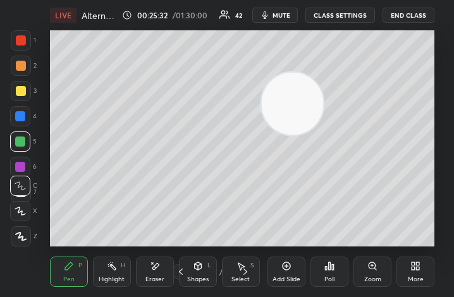
click at [416, 263] on icon at bounding box center [415, 266] width 10 height 10
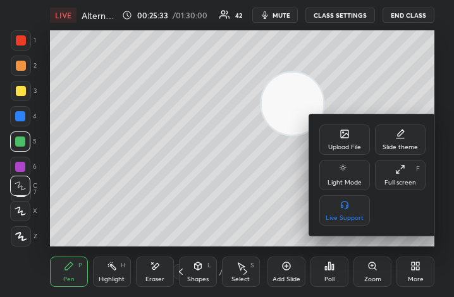
drag, startPoint x: 402, startPoint y: 176, endPoint x: 526, endPoint y: 316, distance: 186.6
click at [402, 178] on div "Full screen F" at bounding box center [400, 175] width 51 height 30
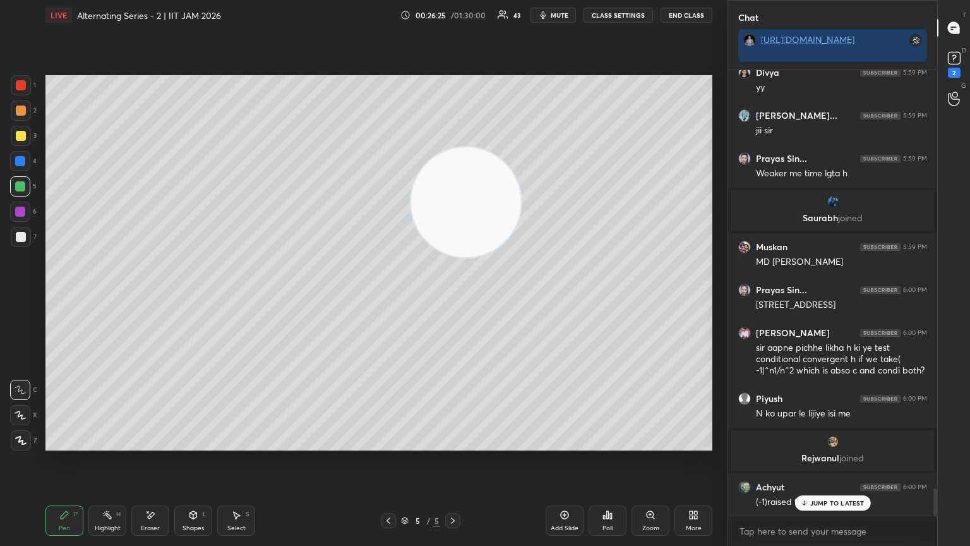
scroll to position [6864, 0]
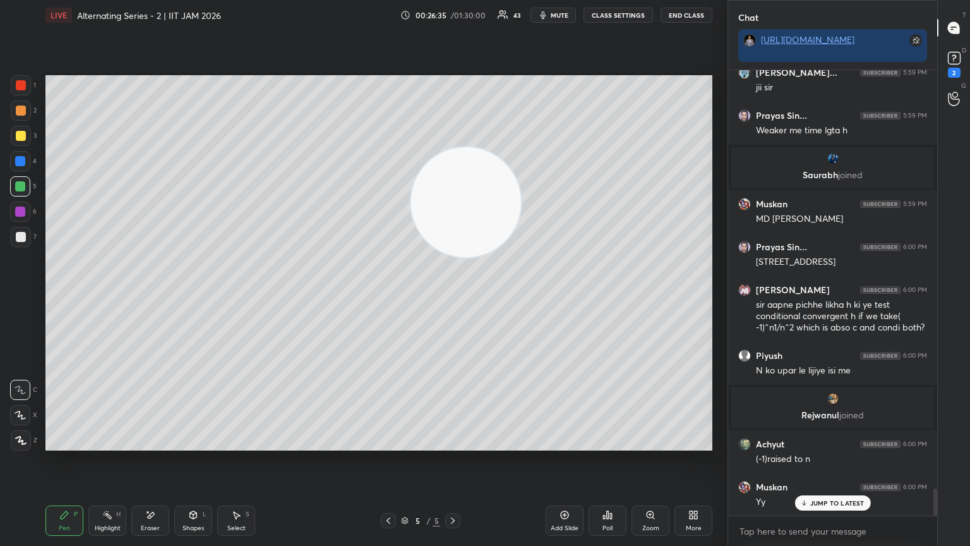
click at [453, 296] on div "Add Slide" at bounding box center [565, 520] width 38 height 30
click at [72, 296] on div "Pen P" at bounding box center [64, 520] width 38 height 30
click at [22, 240] on div at bounding box center [21, 237] width 10 height 10
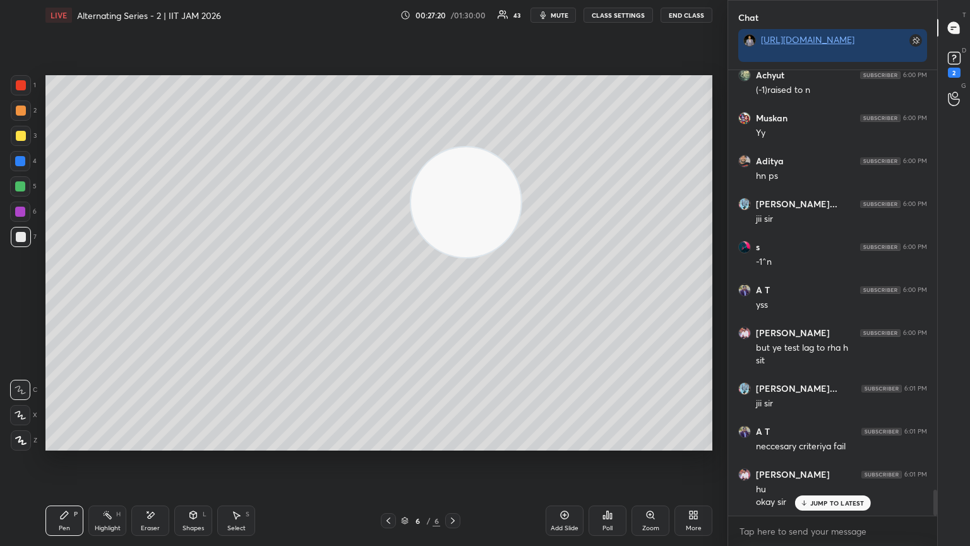
scroll to position [7276, 0]
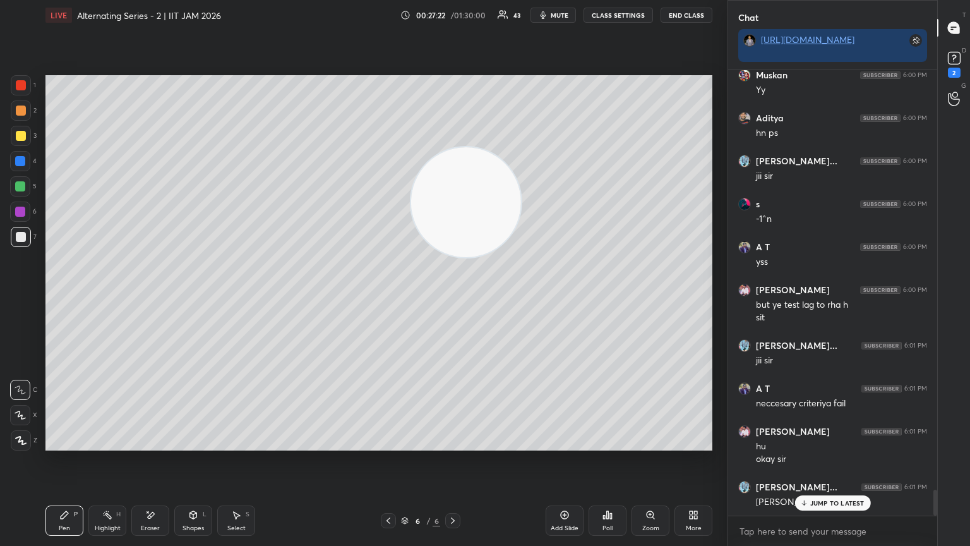
click at [155, 296] on div "Eraser" at bounding box center [150, 520] width 38 height 30
click at [69, 296] on div "Pen P" at bounding box center [64, 520] width 38 height 30
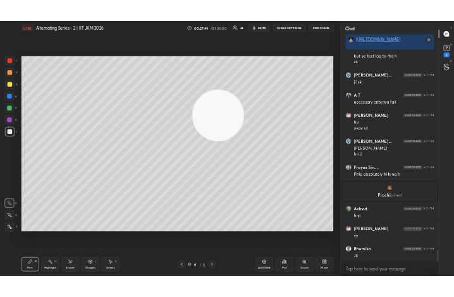
scroll to position [7549, 0]
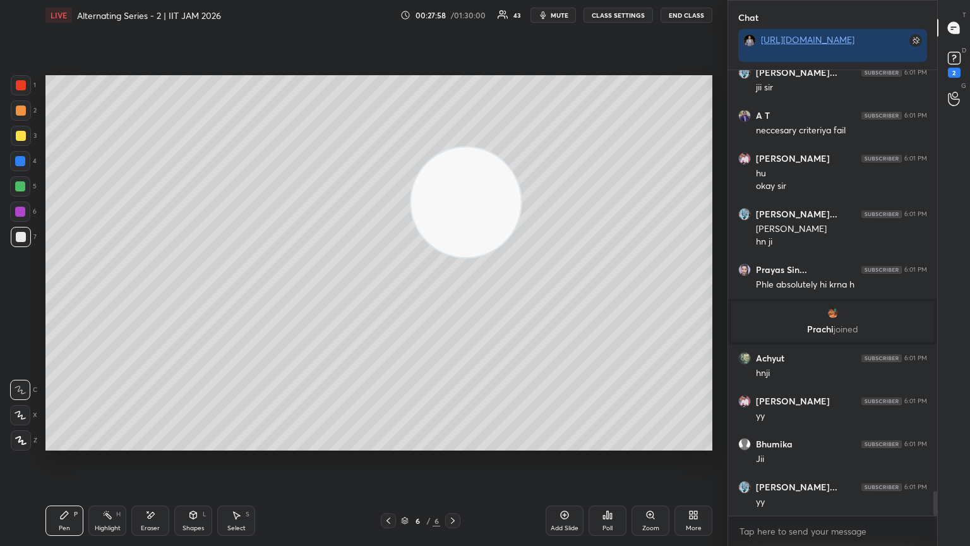
drag, startPoint x: 439, startPoint y: 205, endPoint x: 429, endPoint y: 208, distance: 10.4
click at [441, 236] on video at bounding box center [466, 202] width 110 height 110
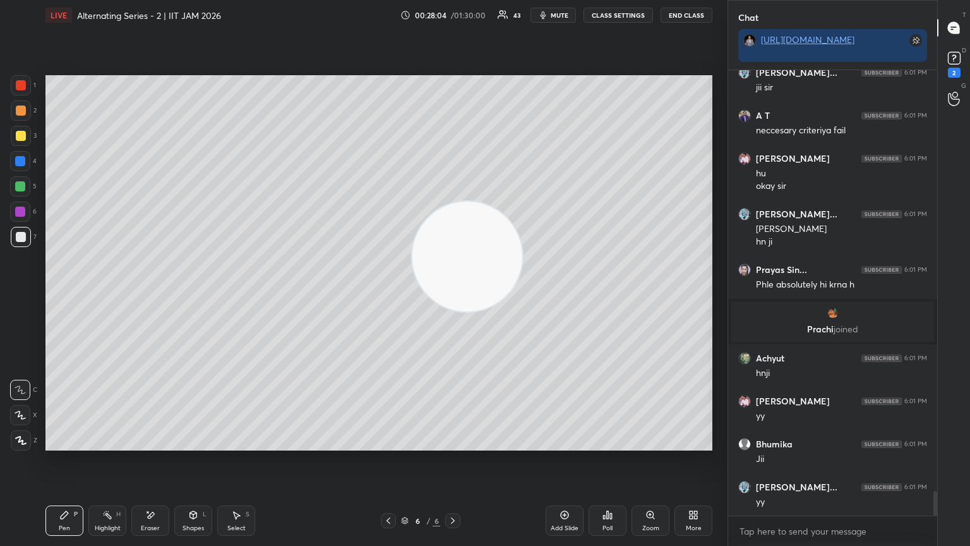
click at [22, 133] on div at bounding box center [21, 136] width 10 height 10
click at [194, 296] on div "Shapes L" at bounding box center [193, 520] width 38 height 30
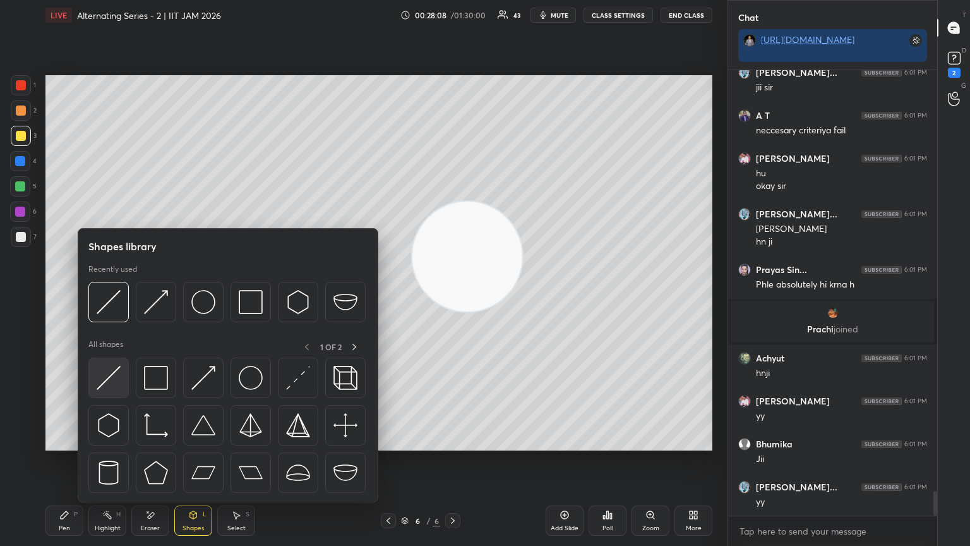
click at [111, 296] on img at bounding box center [109, 378] width 24 height 24
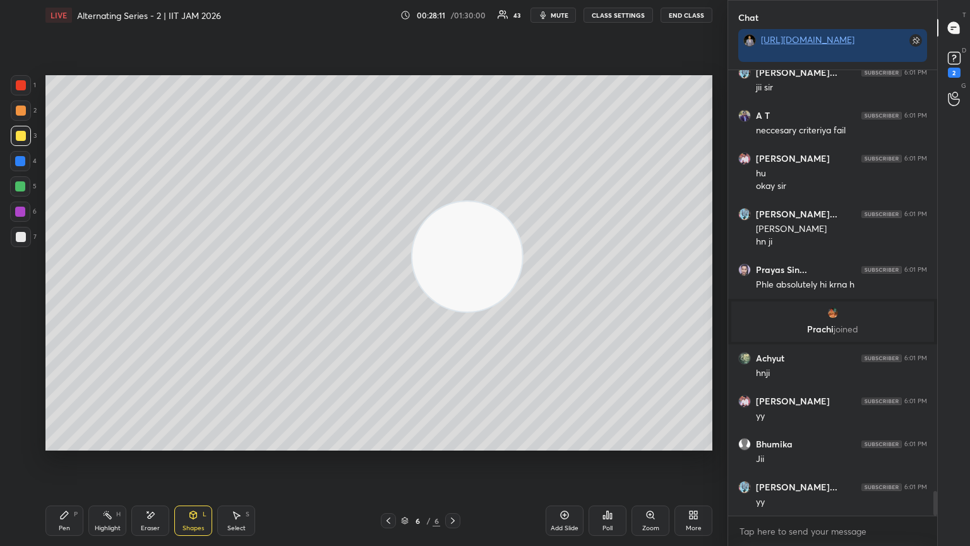
click at [55, 296] on div "Pen P" at bounding box center [64, 520] width 38 height 30
click at [66, 296] on icon at bounding box center [65, 515] width 8 height 8
click at [23, 237] on div at bounding box center [21, 237] width 10 height 10
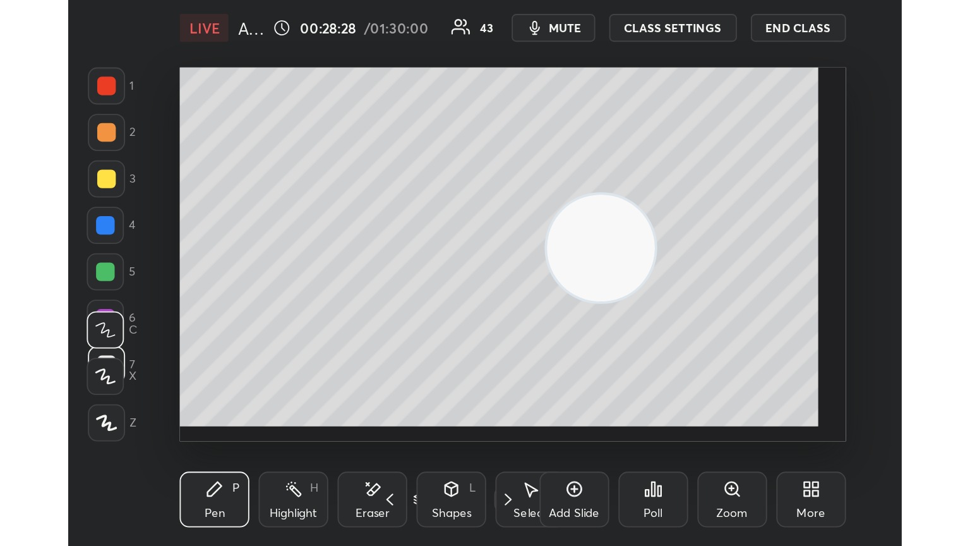
scroll to position [216, 402]
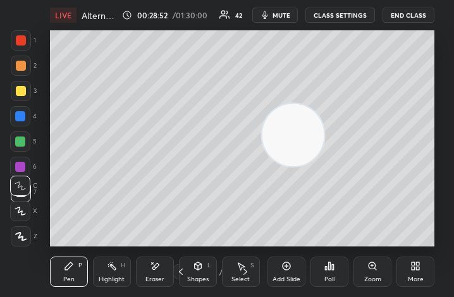
click at [384, 241] on div "Add Slide Poll Zoom More" at bounding box center [350, 271] width 167 height 71
click at [414, 270] on icon at bounding box center [415, 266] width 10 height 10
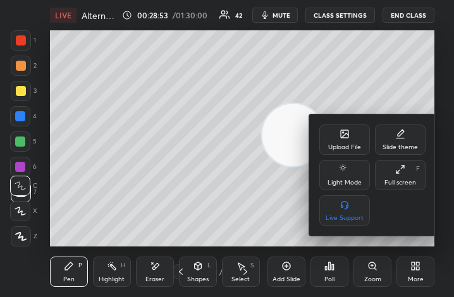
click at [397, 171] on icon at bounding box center [400, 169] width 10 height 10
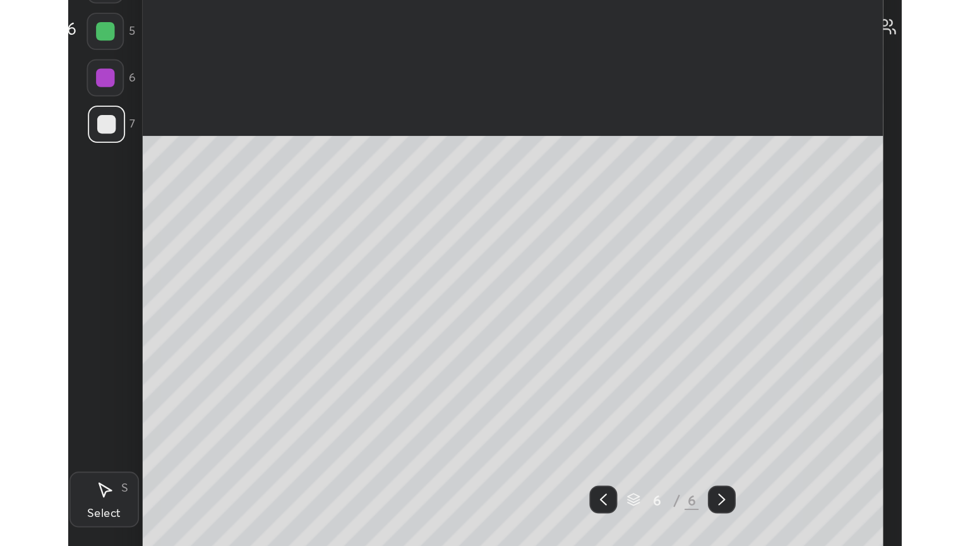
scroll to position [62697, 62267]
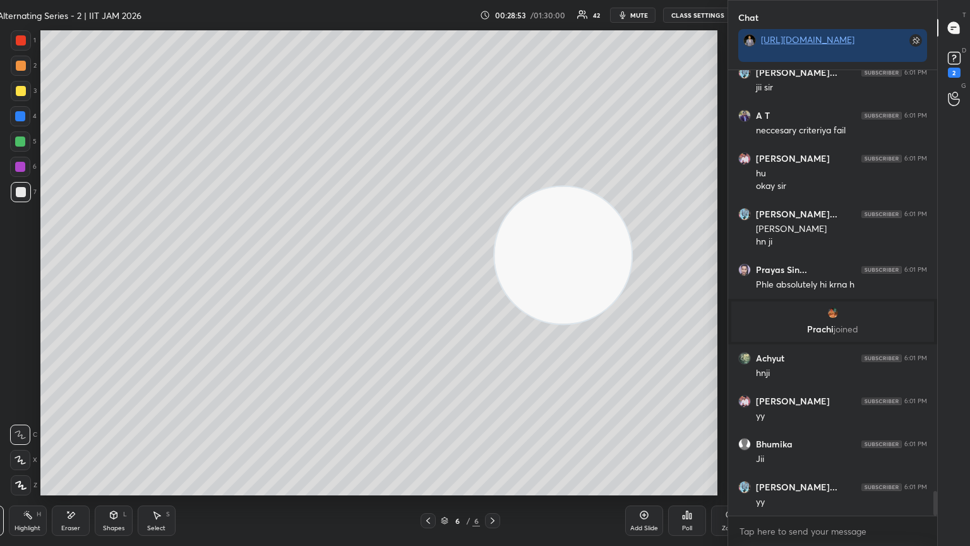
type textarea "x"
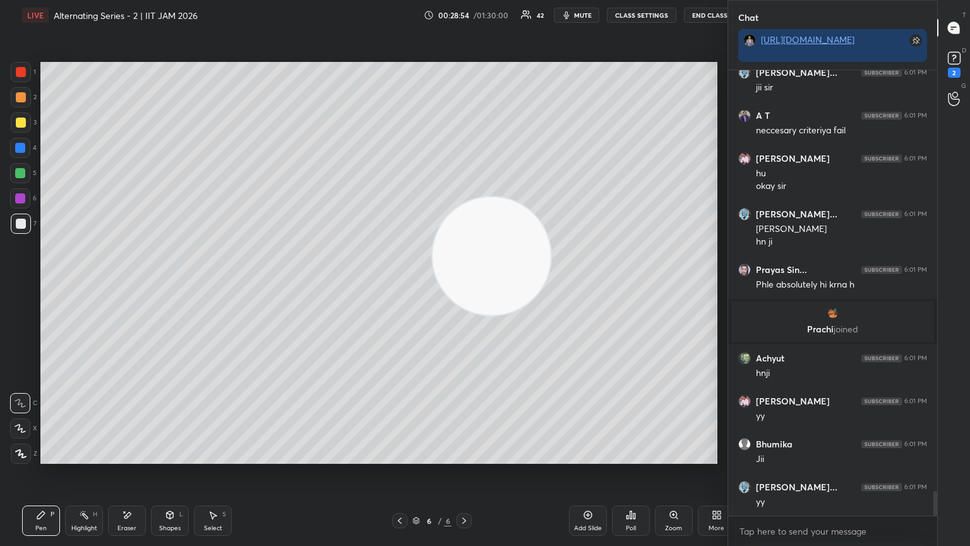
scroll to position [62697, 62485]
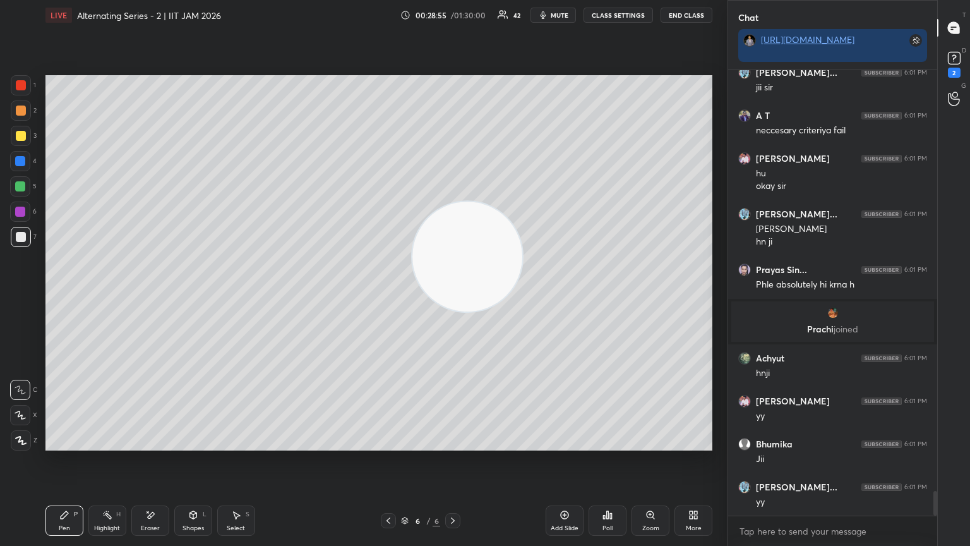
click at [144, 296] on div "Eraser" at bounding box center [150, 520] width 38 height 30
click at [68, 296] on icon at bounding box center [64, 515] width 10 height 10
click at [131, 296] on div "Setting up your live class Poll for secs No correct answer Start poll" at bounding box center [378, 262] width 677 height 465
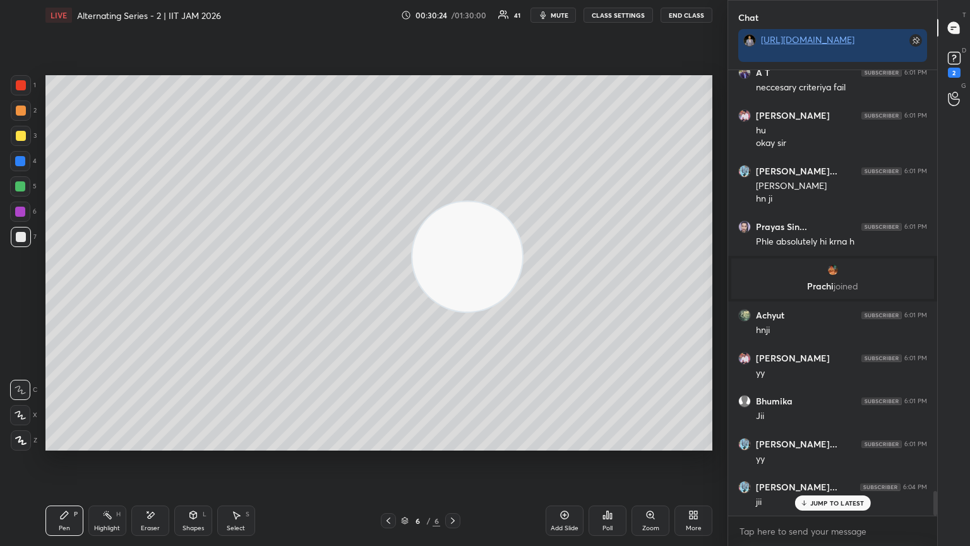
click at [453, 14] on button "CLASS SETTINGS" at bounding box center [618, 15] width 69 height 15
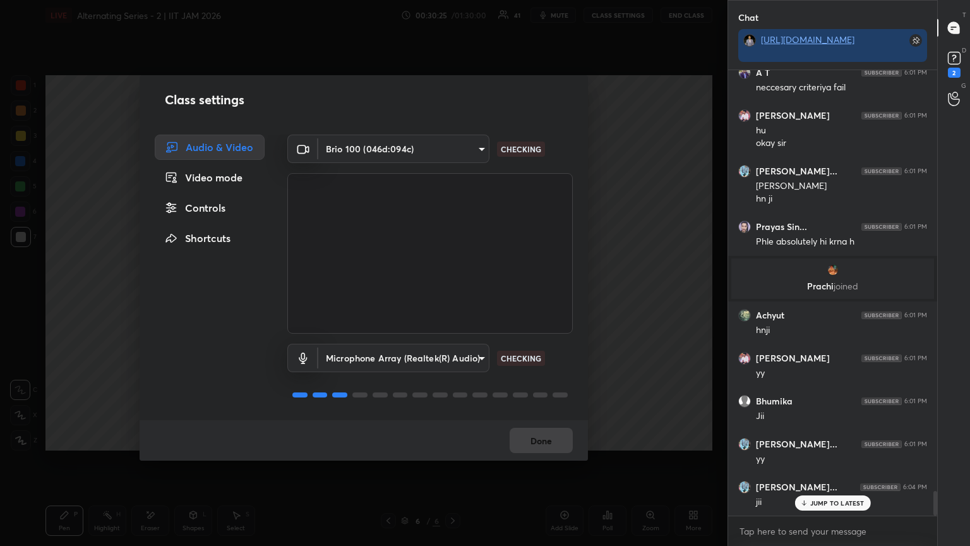
click at [225, 210] on div "Controls" at bounding box center [210, 207] width 110 height 25
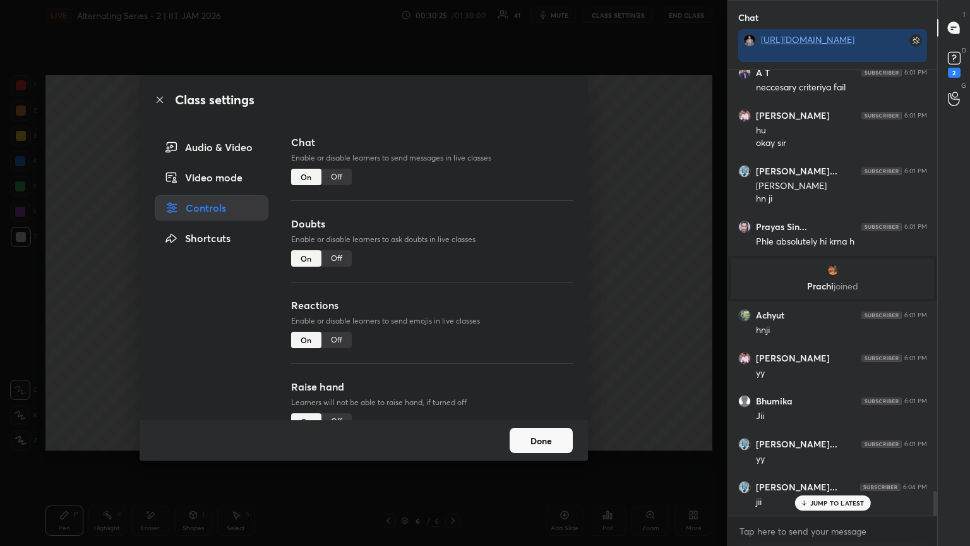
click at [336, 178] on div "Off" at bounding box center [336, 177] width 30 height 16
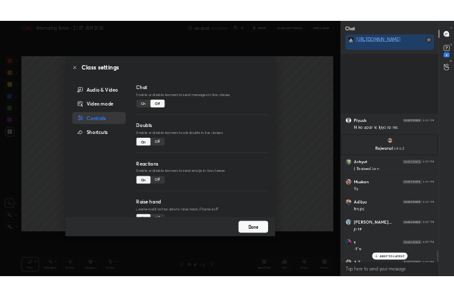
scroll to position [416, 205]
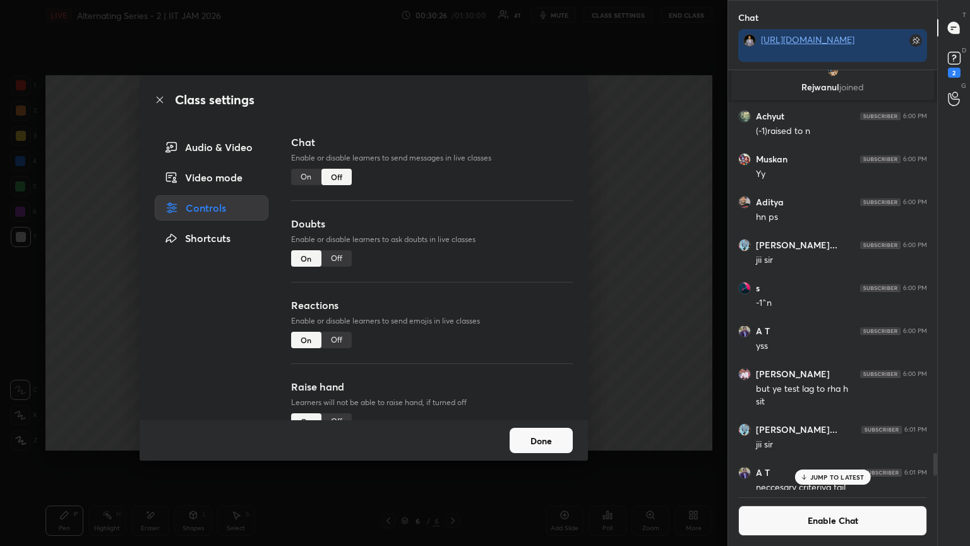
click at [5, 296] on div "Class settings Audio & Video Video mode Controls Shortcuts Chat Enable or disab…" at bounding box center [364, 273] width 728 height 546
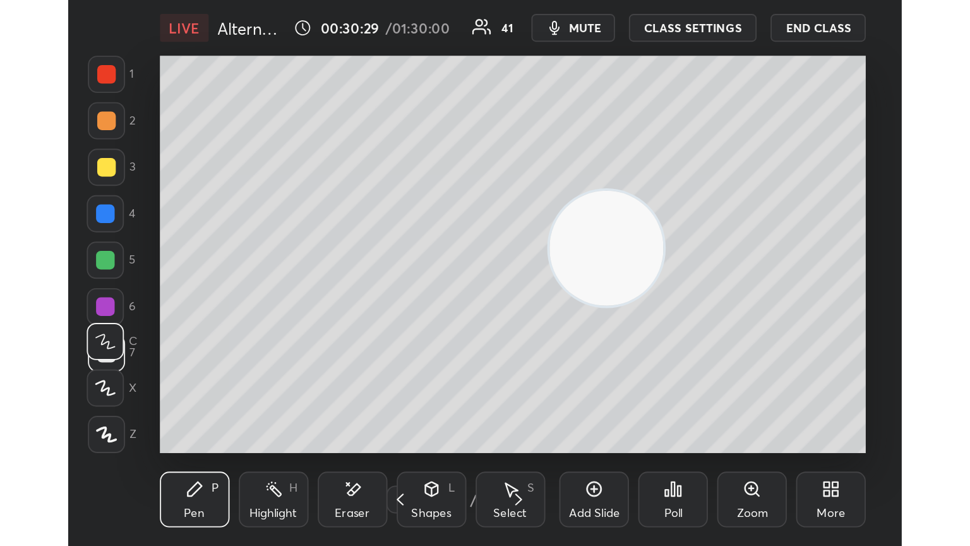
scroll to position [216, 402]
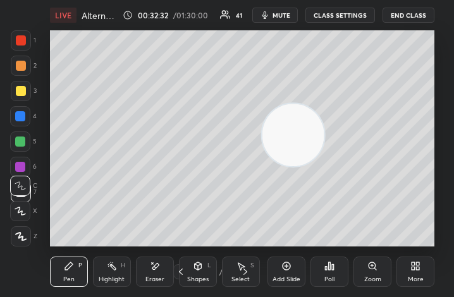
click at [421, 270] on div "More" at bounding box center [415, 271] width 38 height 30
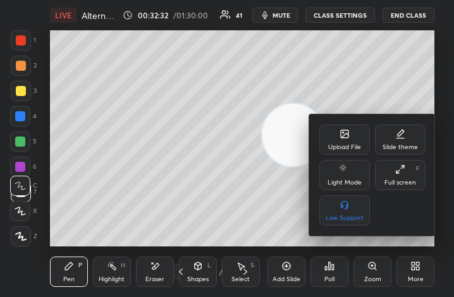
click at [405, 176] on div "Full screen F" at bounding box center [400, 175] width 51 height 30
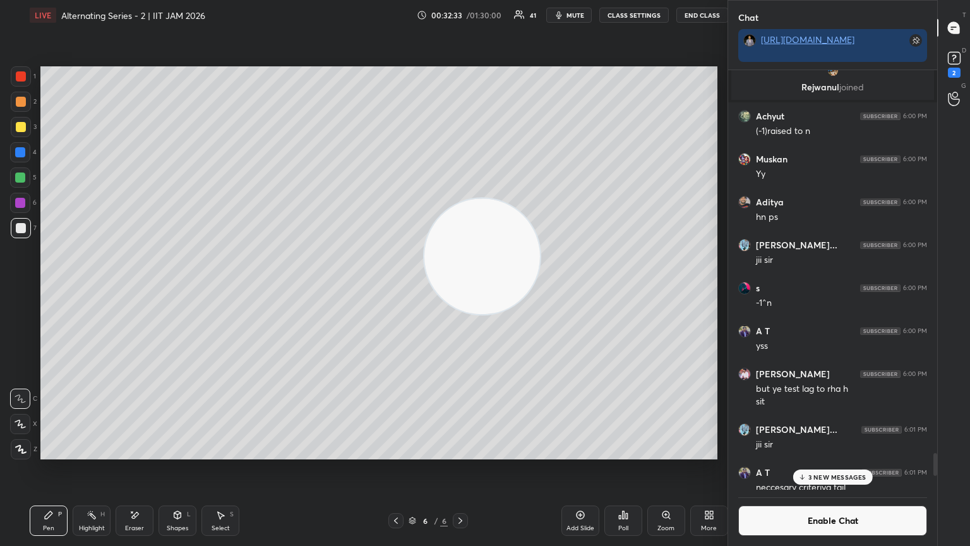
scroll to position [62697, 62485]
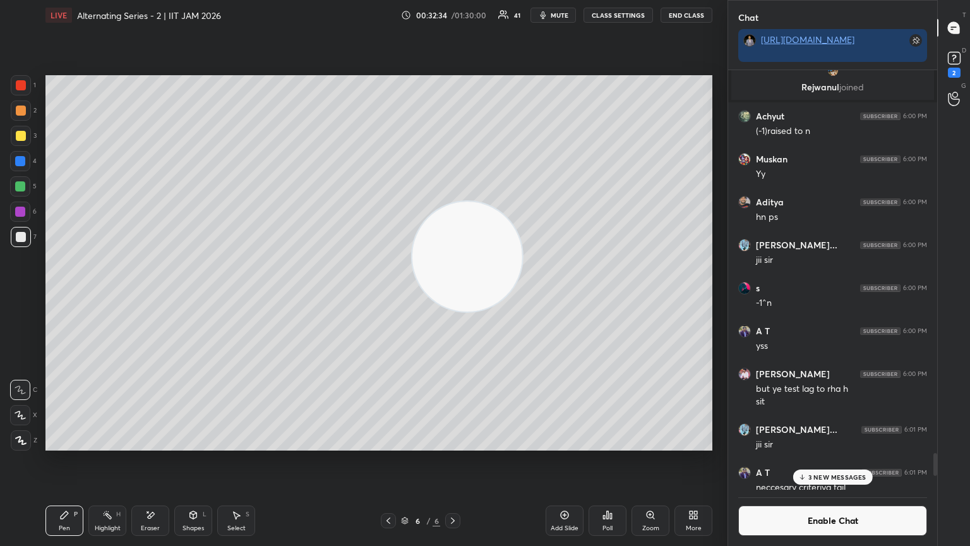
click at [453, 296] on div "Poll" at bounding box center [608, 520] width 38 height 30
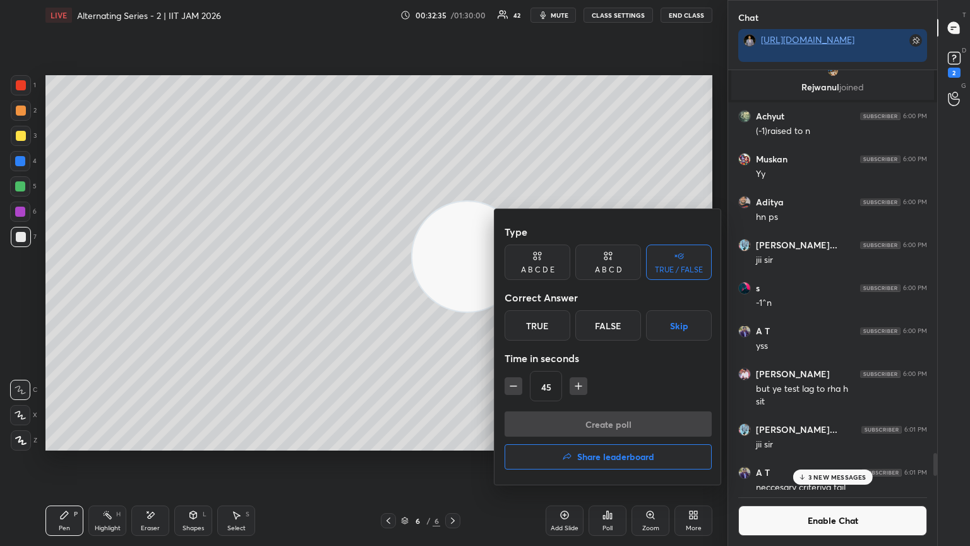
click at [453, 296] on button "Skip" at bounding box center [679, 325] width 66 height 30
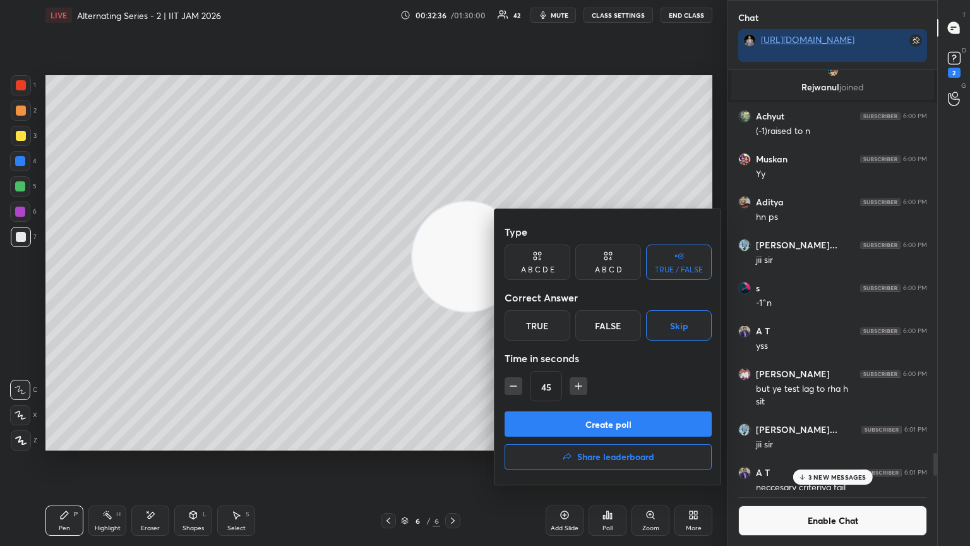
click at [453, 259] on div "A B C D" at bounding box center [608, 261] width 66 height 35
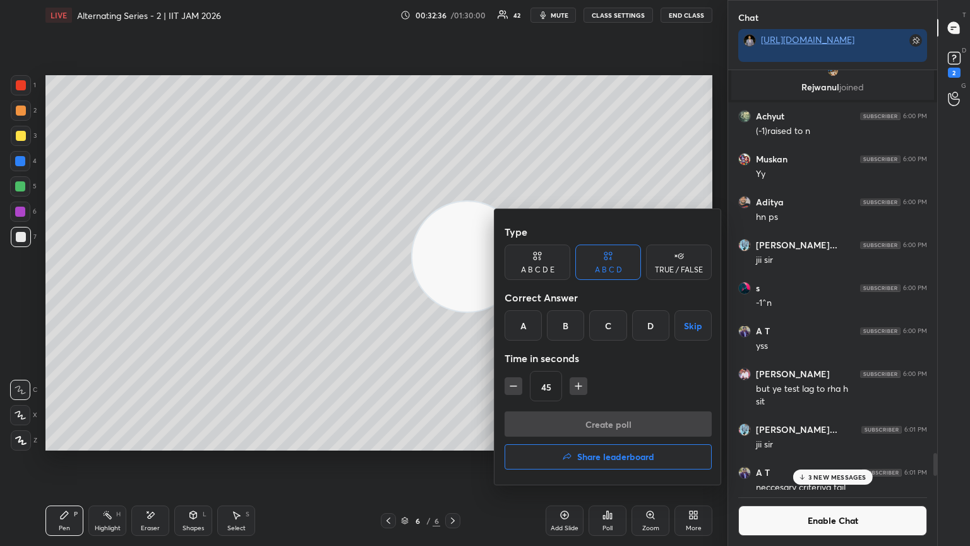
drag, startPoint x: 548, startPoint y: 263, endPoint x: 595, endPoint y: 287, distance: 52.3
click at [453, 265] on div "A B C D E" at bounding box center [538, 261] width 66 height 35
drag, startPoint x: 702, startPoint y: 330, endPoint x: 681, endPoint y: 362, distance: 38.4
click at [453, 296] on button "Skip" at bounding box center [697, 325] width 30 height 30
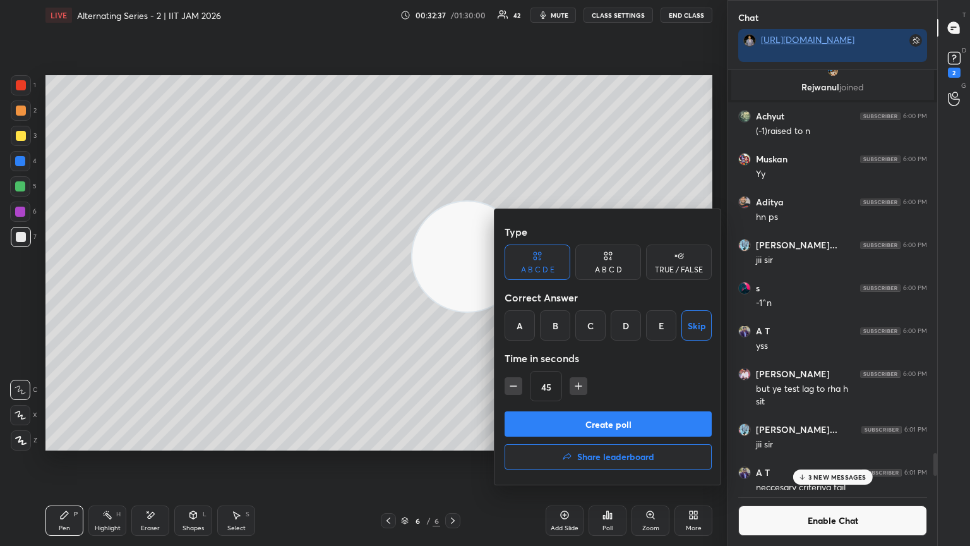
click at [453, 296] on button "Create poll" at bounding box center [608, 423] width 207 height 25
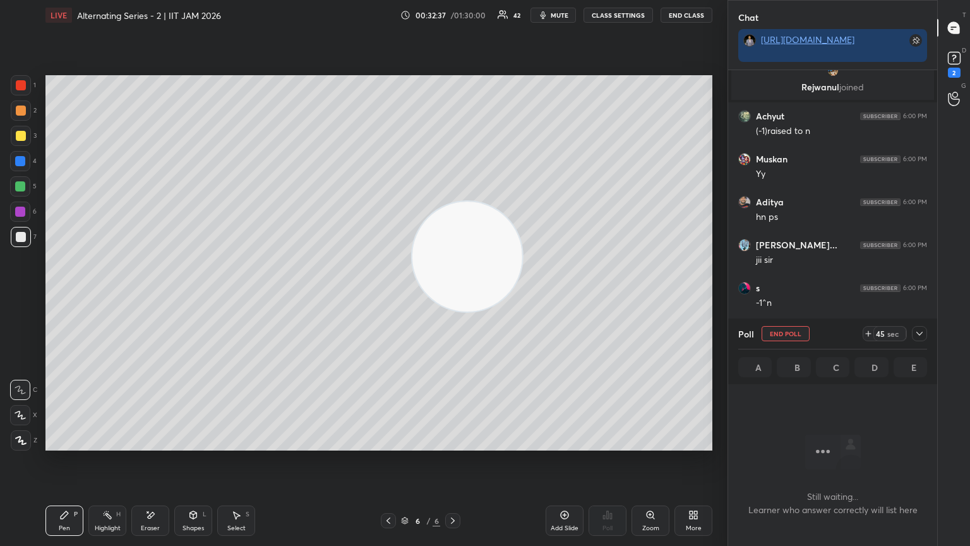
scroll to position [4, 4]
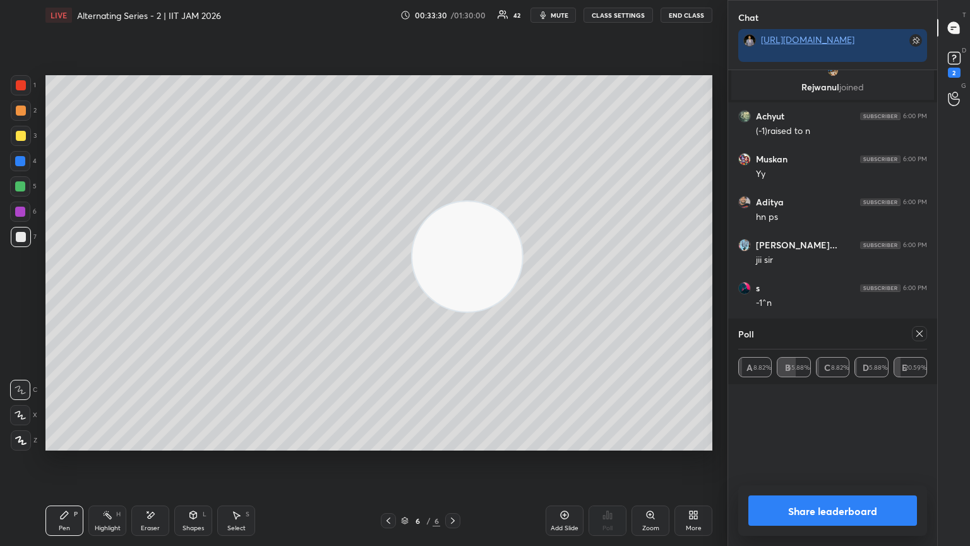
click at [453, 296] on icon at bounding box center [920, 333] width 10 height 10
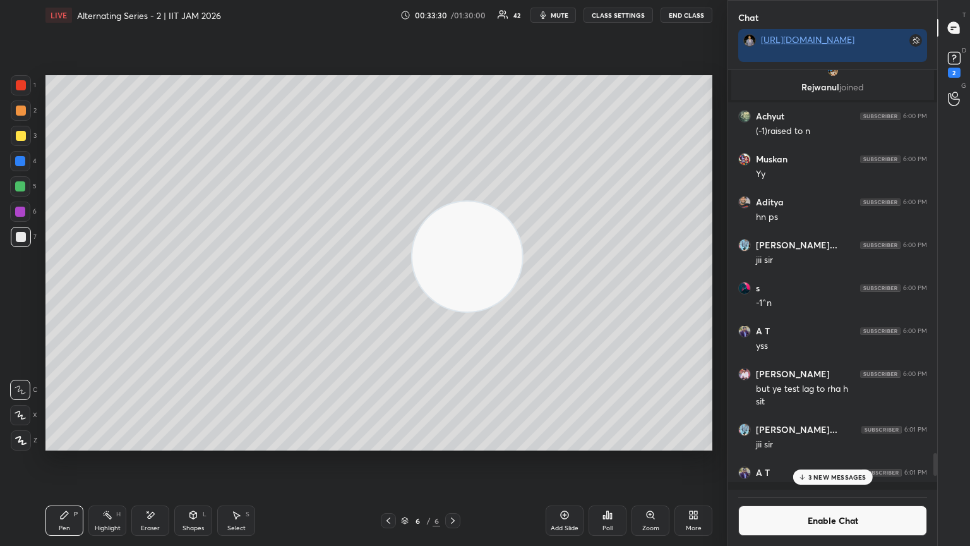
scroll to position [416, 205]
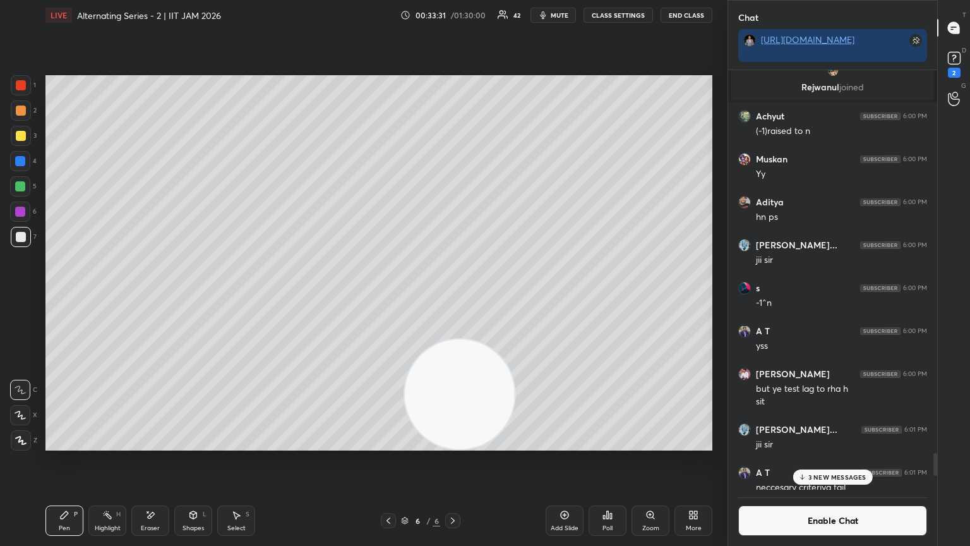
drag, startPoint x: 464, startPoint y: 476, endPoint x: 131, endPoint y: 499, distance: 333.7
click at [126, 296] on div "LIVE Alternating Series - 2 | IIT JAM 2026 00:33:31 / 01:30:00 42 mute CLASS SE…" at bounding box center [378, 273] width 677 height 546
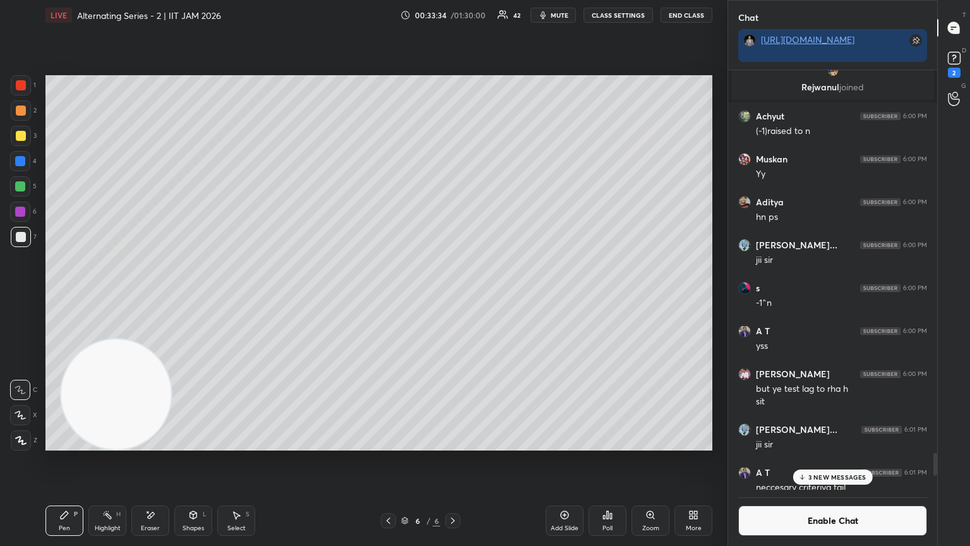
click at [18, 233] on div at bounding box center [21, 237] width 10 height 10
click at [453, 296] on div "Add Slide" at bounding box center [565, 520] width 38 height 30
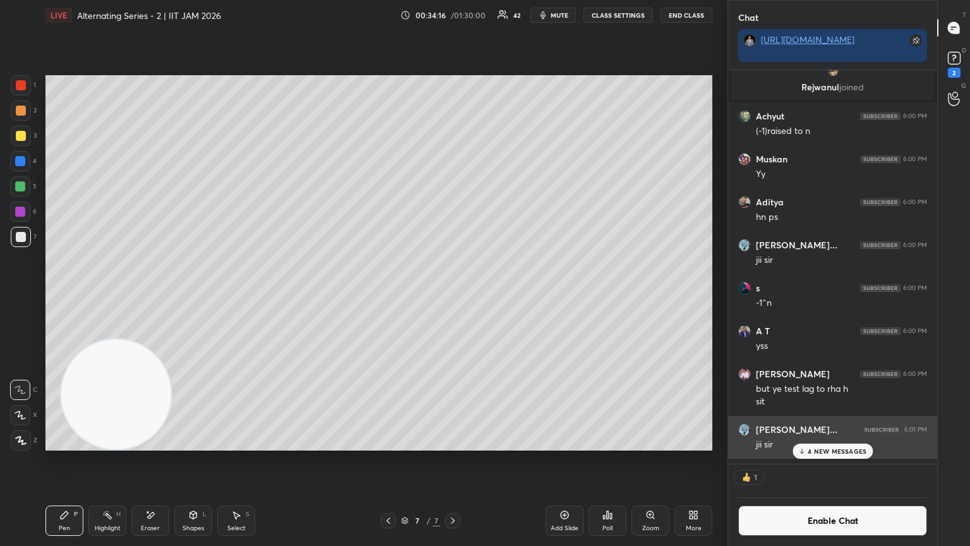
scroll to position [390, 205]
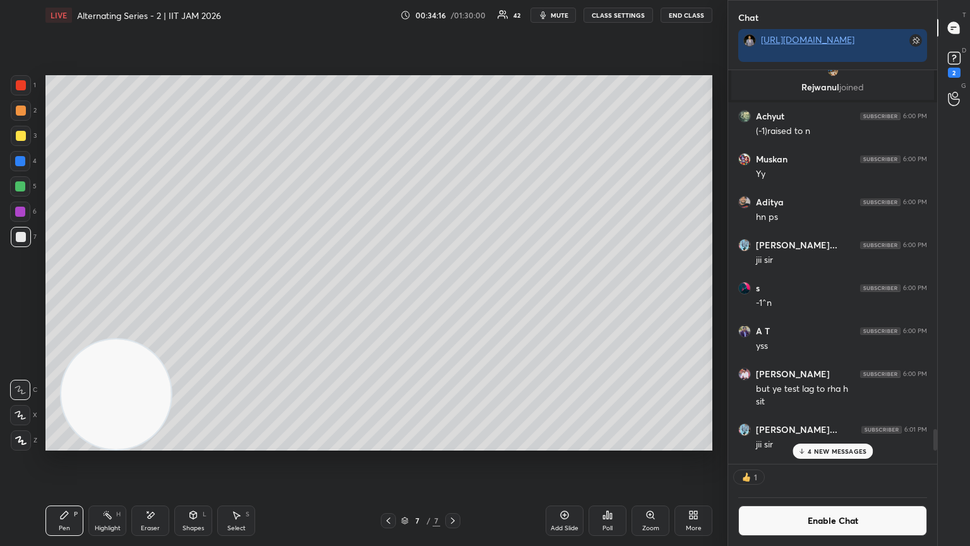
click at [453, 296] on button "Enable Chat" at bounding box center [832, 520] width 189 height 30
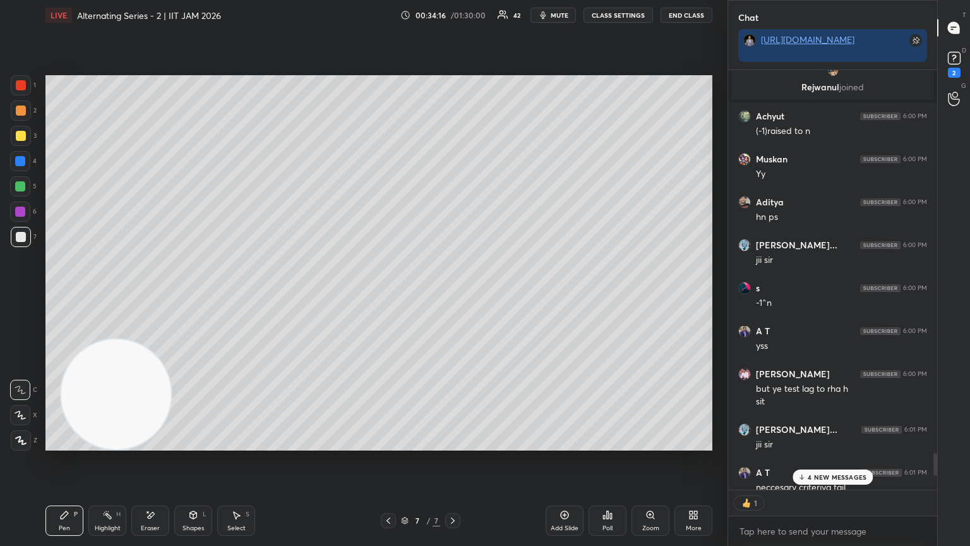
scroll to position [416, 205]
click at [453, 296] on p "4 NEW MESSAGES" at bounding box center [837, 477] width 59 height 8
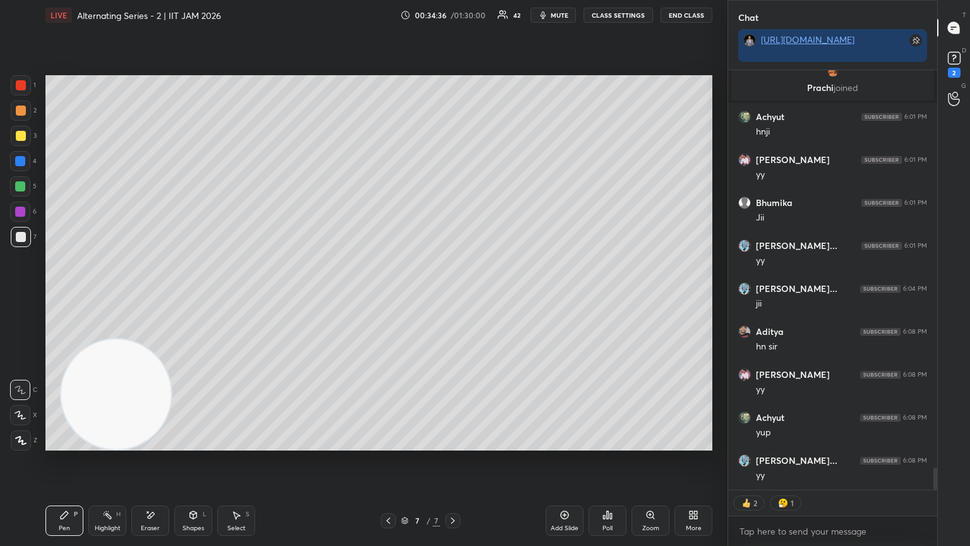
scroll to position [7649, 0]
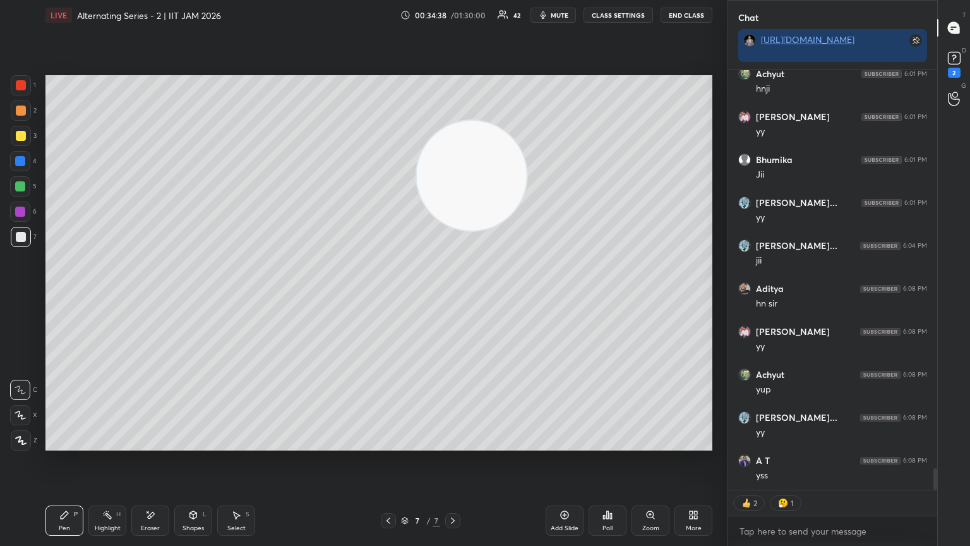
drag, startPoint x: 198, startPoint y: 297, endPoint x: 644, endPoint y: 130, distance: 476.7
click at [453, 136] on video at bounding box center [472, 176] width 110 height 110
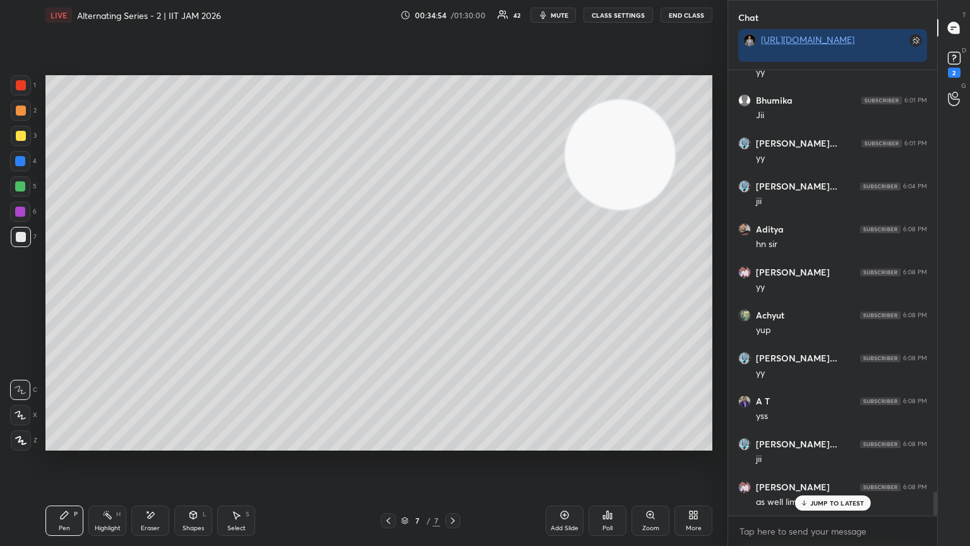
scroll to position [7751, 0]
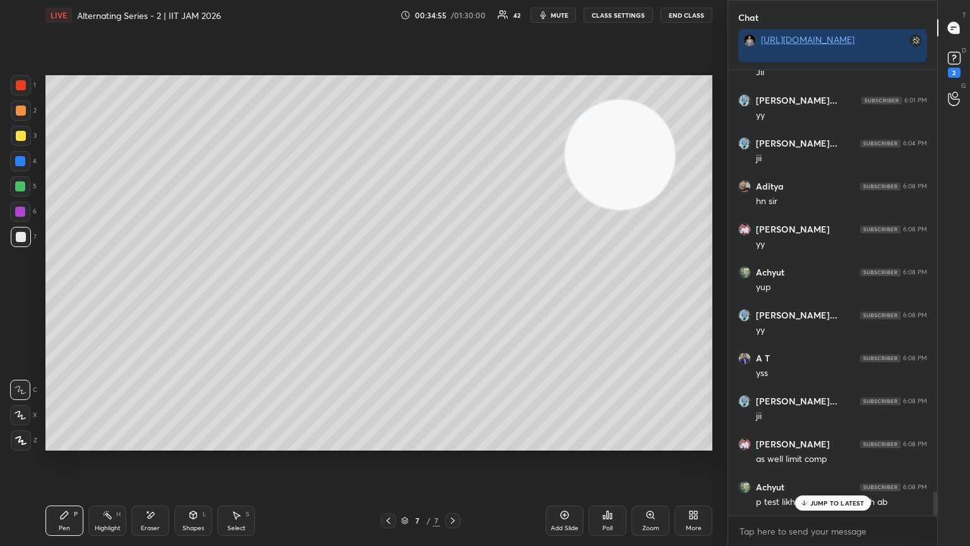
click at [193, 296] on icon at bounding box center [193, 516] width 0 height 4
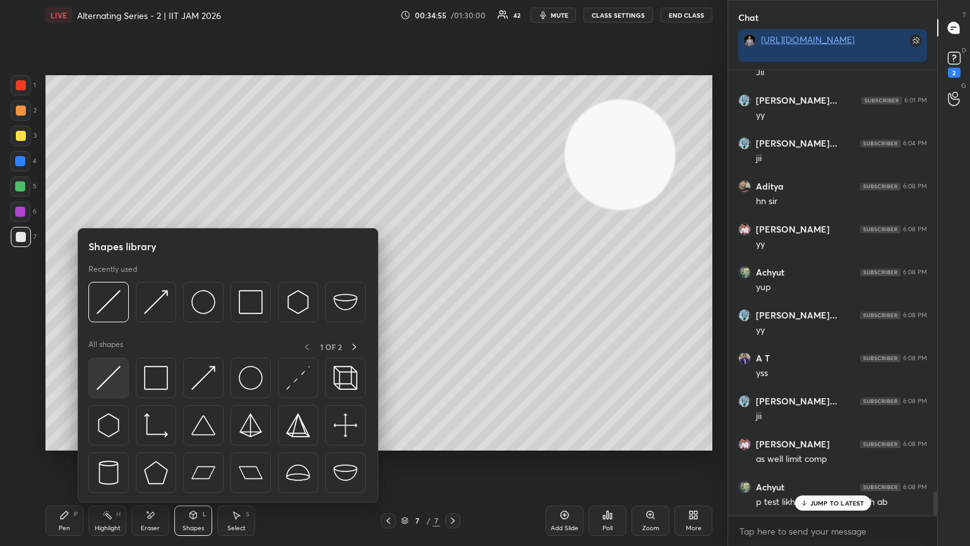
click at [116, 296] on img at bounding box center [109, 378] width 24 height 24
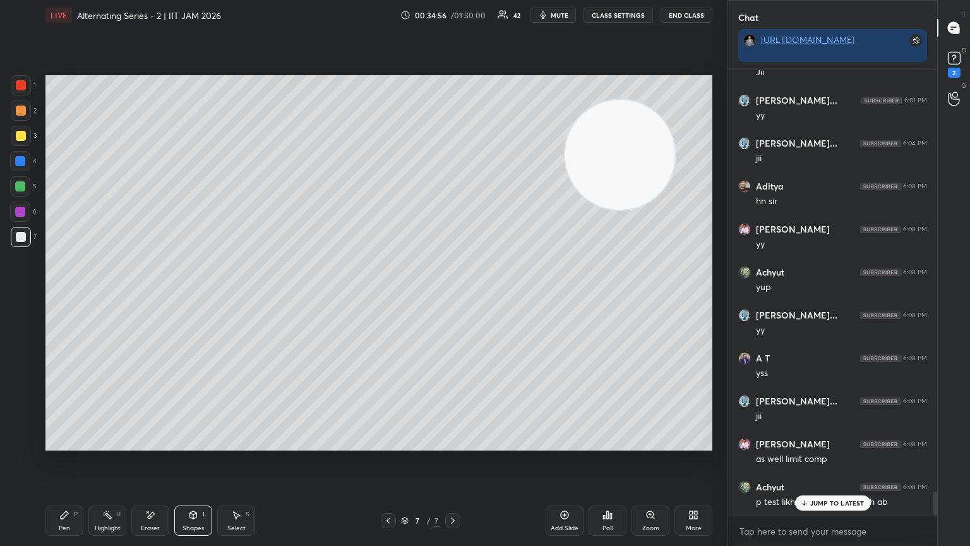
click at [23, 136] on div at bounding box center [21, 136] width 10 height 10
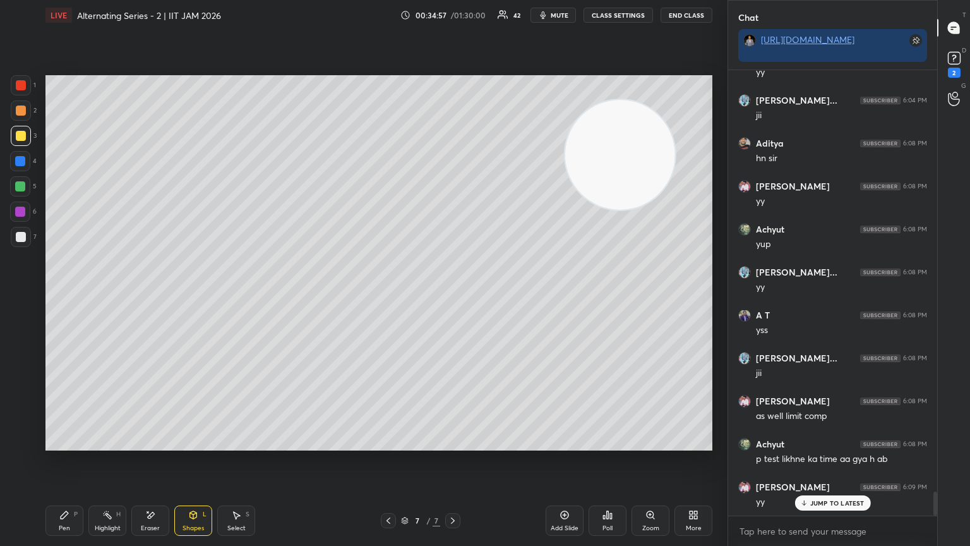
scroll to position [7837, 0]
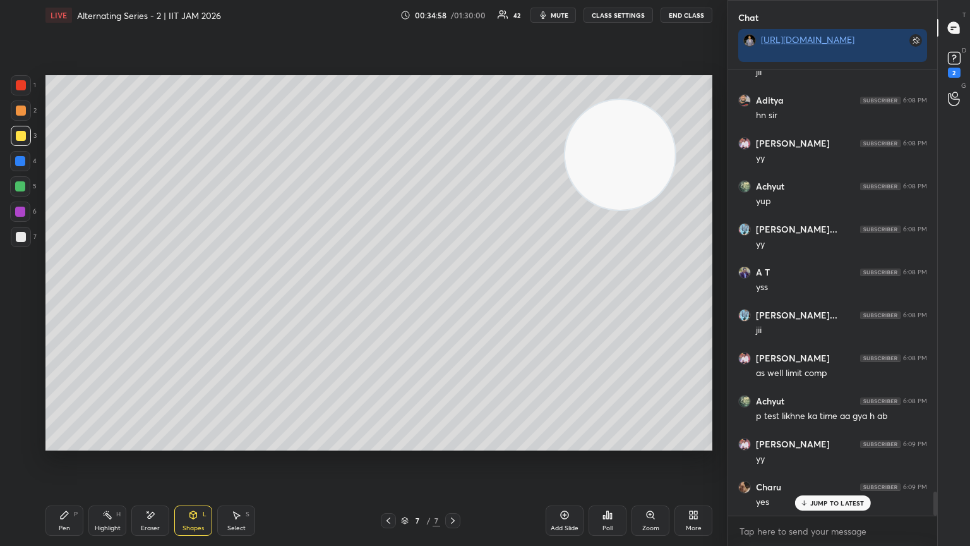
click at [342, 296] on div "Setting up your live class Poll for secs No correct answer Start poll" at bounding box center [378, 262] width 677 height 465
click at [73, 296] on div "Pen P" at bounding box center [64, 520] width 38 height 30
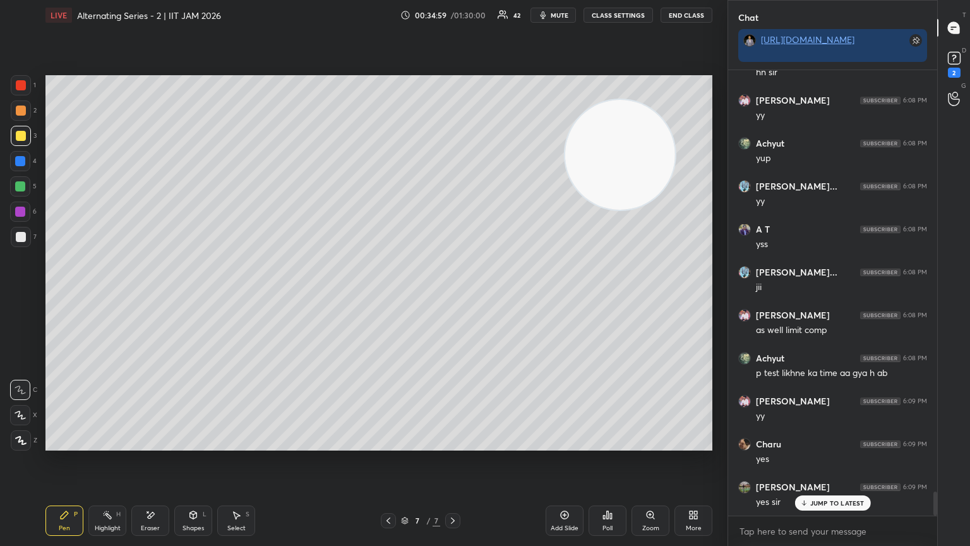
click at [392, 296] on icon at bounding box center [388, 520] width 10 height 10
click at [452, 296] on icon at bounding box center [453, 520] width 10 height 10
click at [12, 235] on div at bounding box center [21, 237] width 20 height 20
drag, startPoint x: 598, startPoint y: 184, endPoint x: 249, endPoint y: 369, distance: 394.4
click at [453, 215] on video at bounding box center [617, 160] width 110 height 110
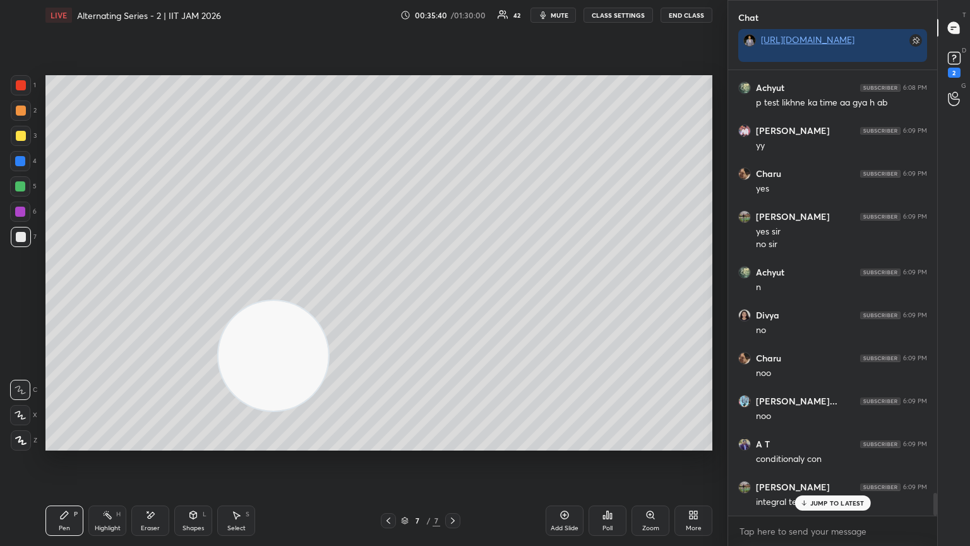
scroll to position [8193, 0]
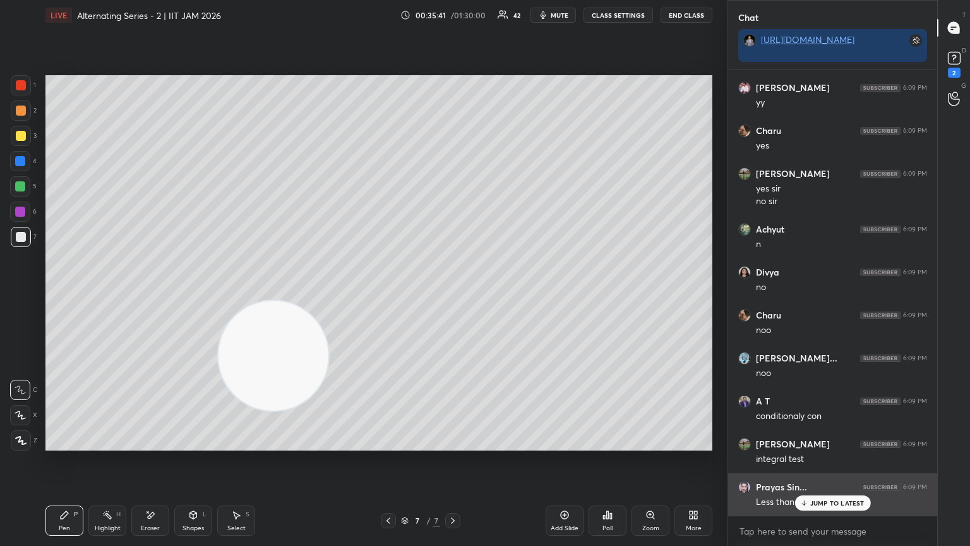
click at [453, 296] on div "Less than 1" at bounding box center [841, 500] width 171 height 15
click at [63, 296] on div "Pen" at bounding box center [64, 528] width 11 height 6
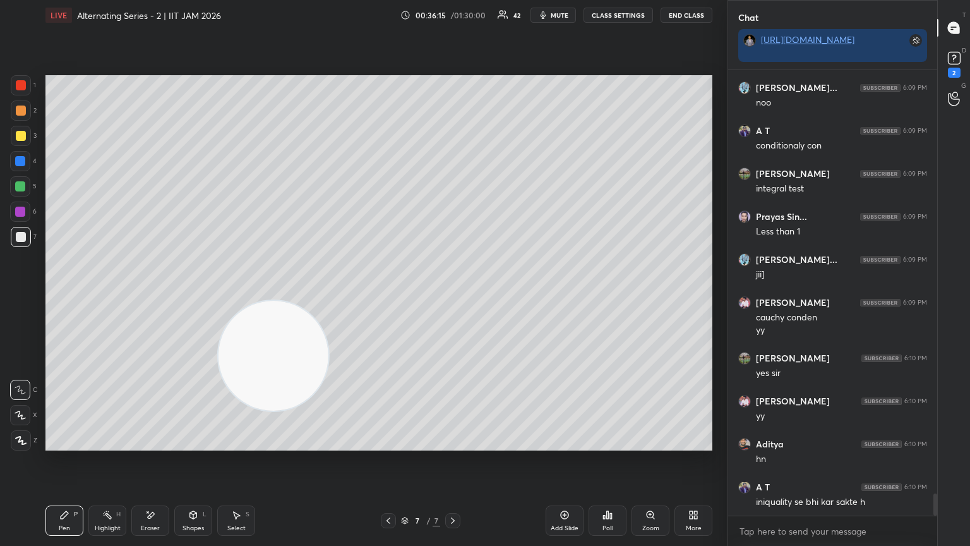
scroll to position [8507, 0]
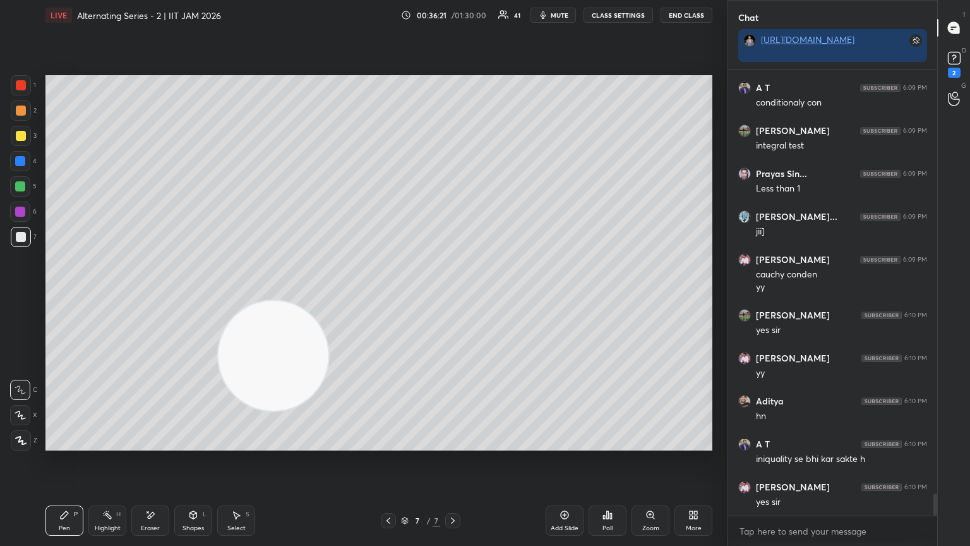
click at [25, 134] on div at bounding box center [21, 136] width 10 height 10
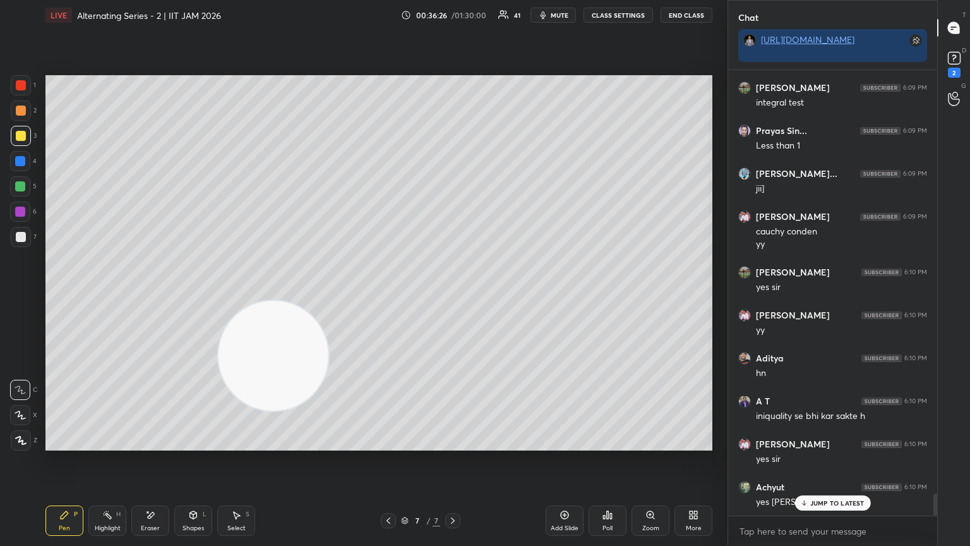
click at [21, 237] on div at bounding box center [21, 237] width 10 height 10
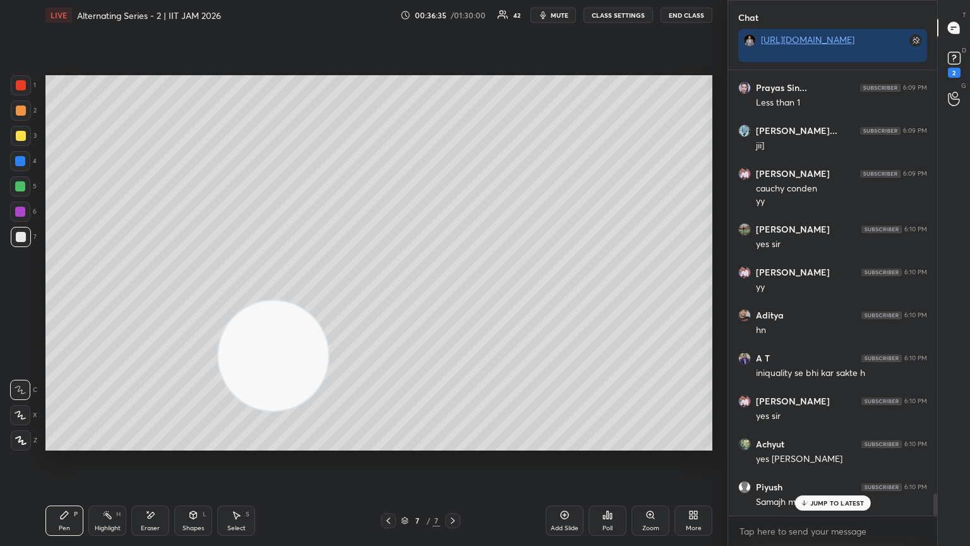
scroll to position [8636, 0]
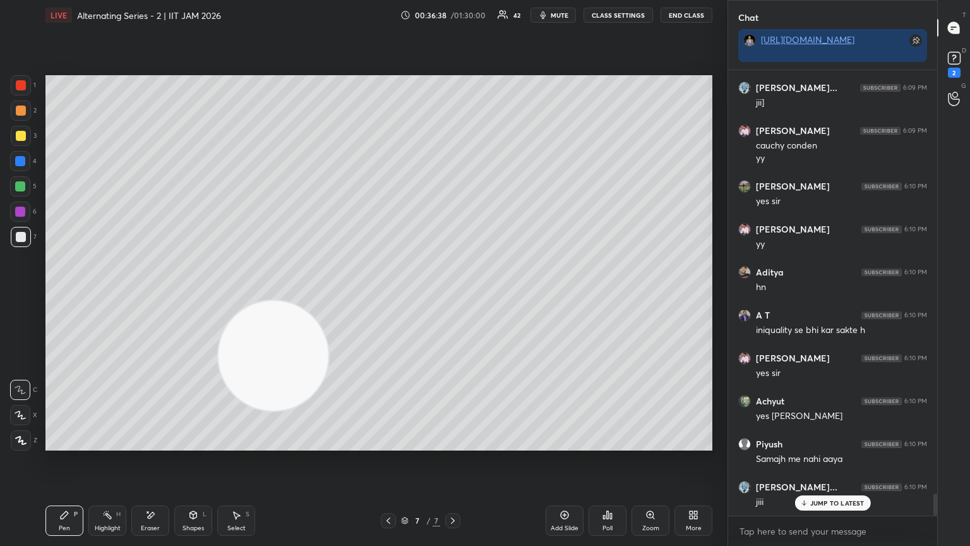
click at [16, 124] on div "2" at bounding box center [24, 112] width 26 height 25
click at [11, 109] on div at bounding box center [21, 110] width 20 height 20
click at [25, 243] on div at bounding box center [21, 237] width 20 height 20
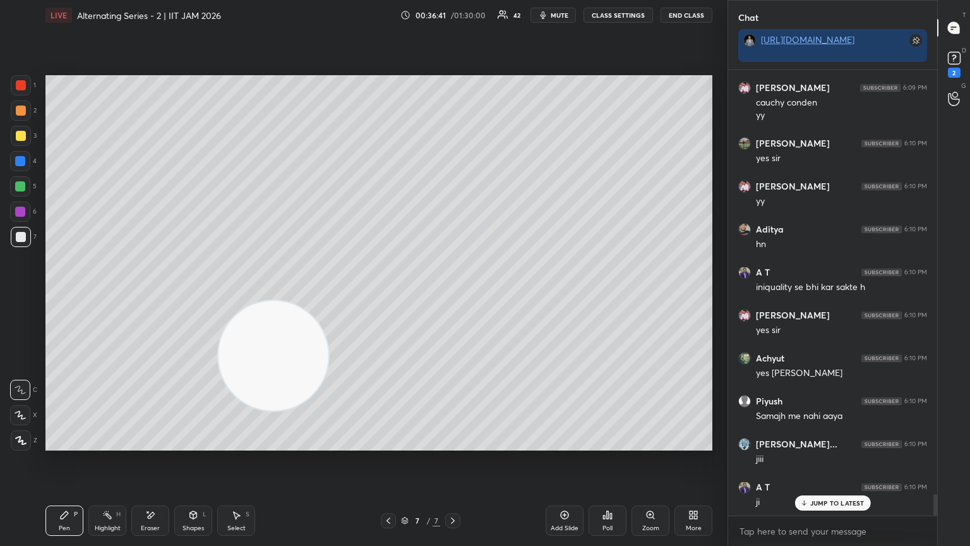
click at [157, 296] on div "Eraser" at bounding box center [150, 528] width 19 height 6
click at [63, 296] on div "Pen P" at bounding box center [64, 520] width 38 height 30
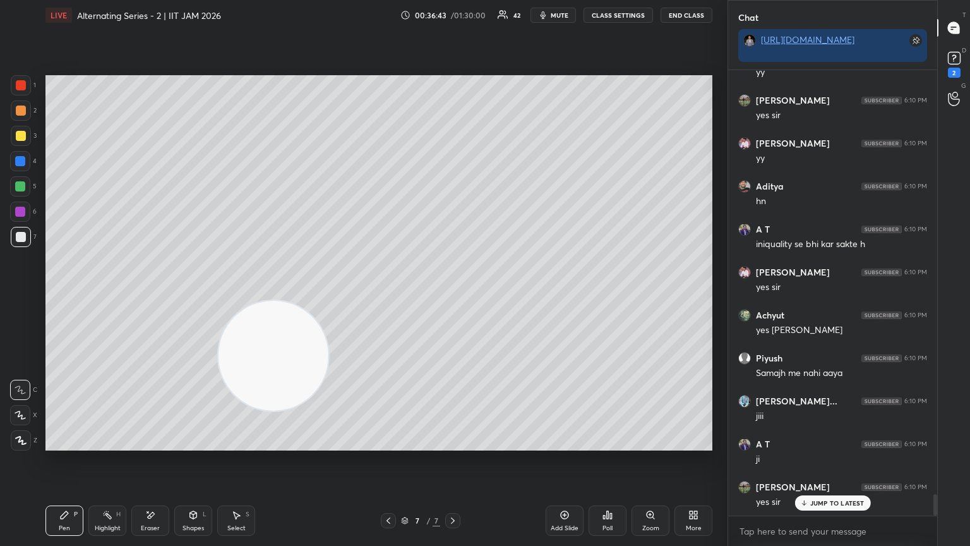
click at [21, 296] on div at bounding box center [20, 390] width 20 height 20
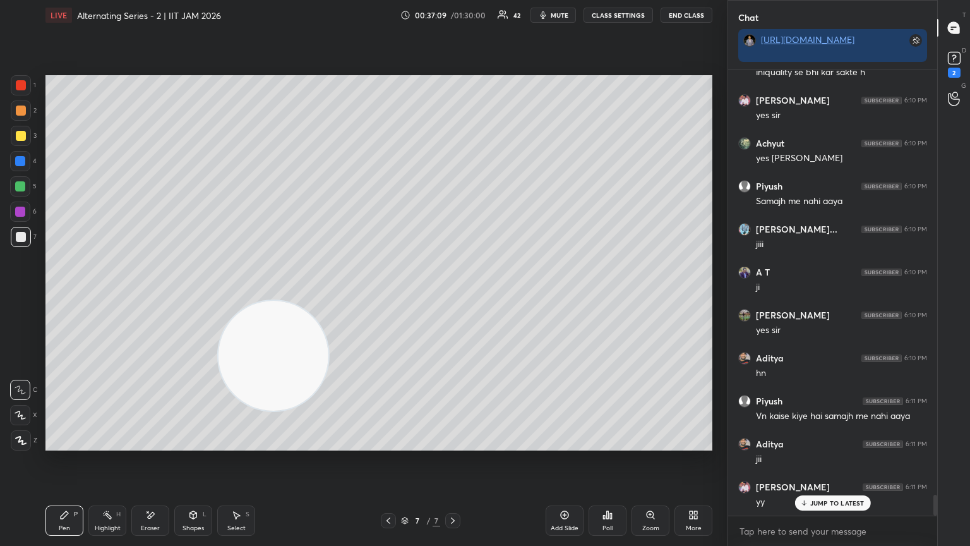
scroll to position [8936, 0]
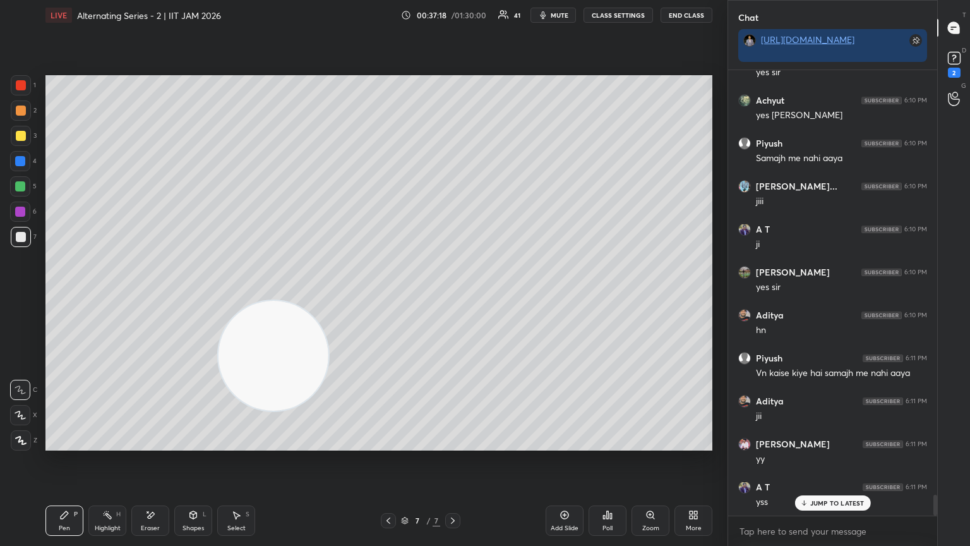
click at [453, 296] on div "Setting up your live class Poll for secs No correct answer Start poll" at bounding box center [378, 262] width 677 height 465
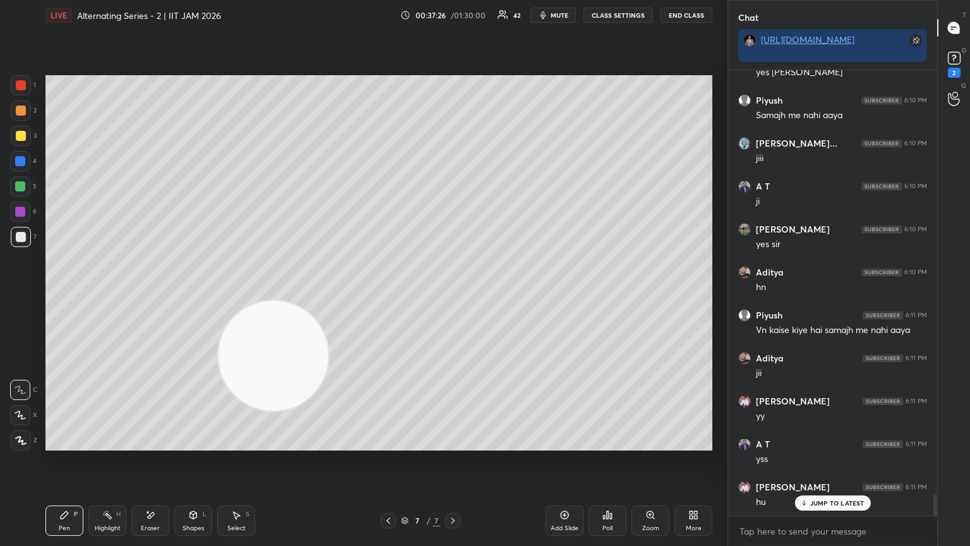
click at [20, 140] on div at bounding box center [21, 136] width 10 height 10
click at [453, 296] on div "Setting up your live class Poll for secs No correct answer Start poll" at bounding box center [378, 262] width 677 height 465
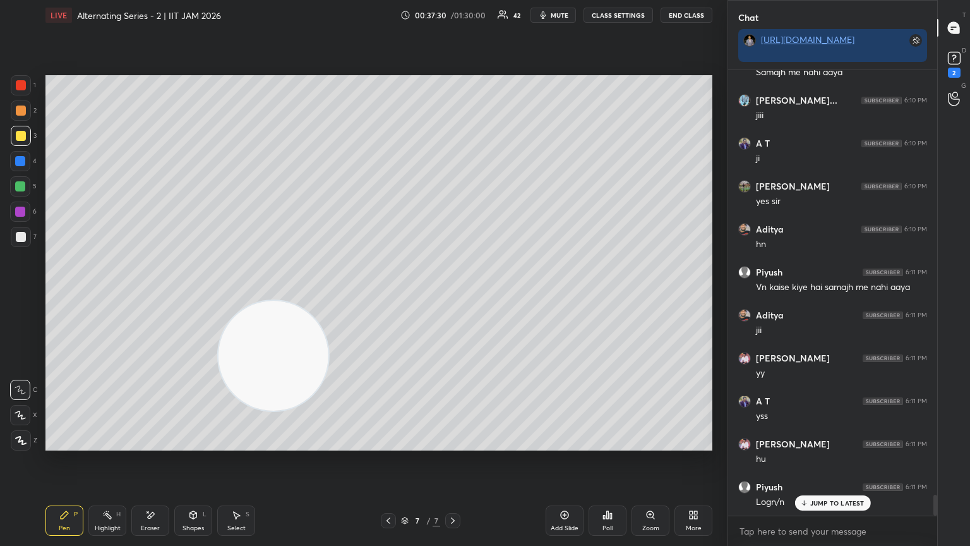
click at [395, 296] on div "Pen P Highlight H Eraser Shapes L Select S 7 / 7 Add Slide Poll Zoom More" at bounding box center [378, 520] width 667 height 51
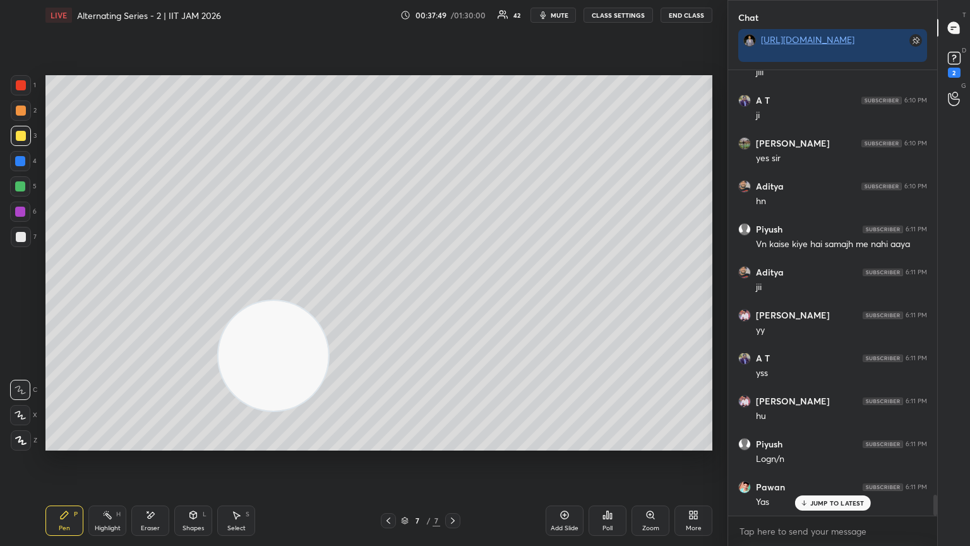
scroll to position [9108, 0]
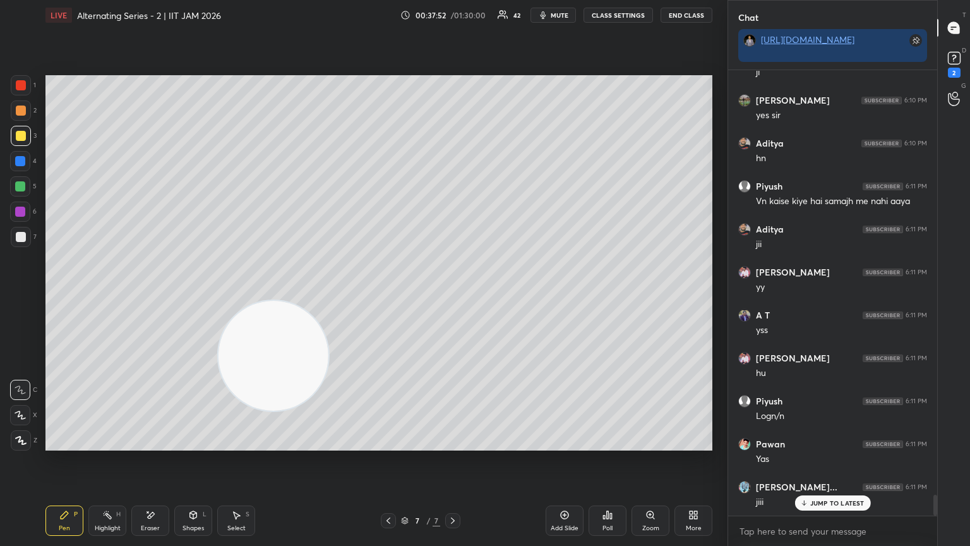
click at [394, 296] on div at bounding box center [388, 520] width 15 height 15
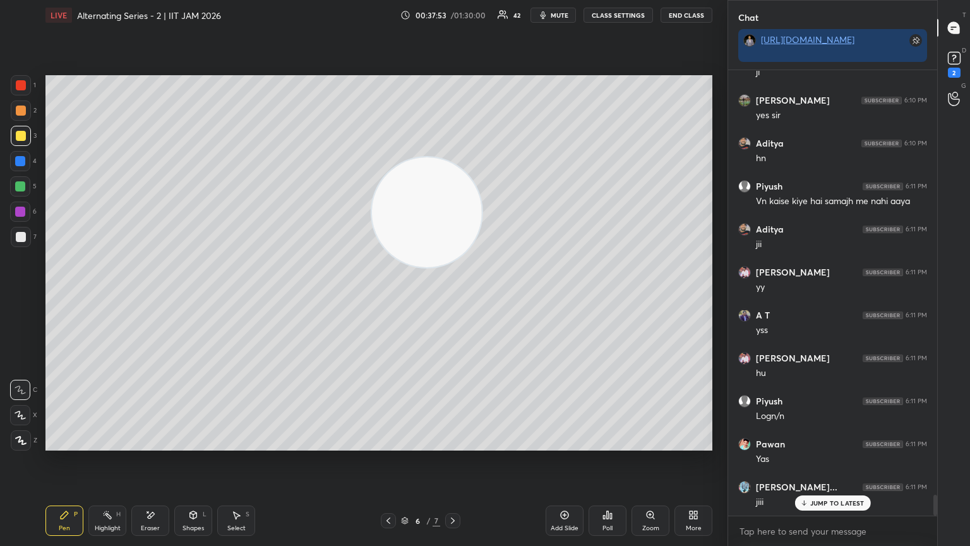
drag, startPoint x: 299, startPoint y: 350, endPoint x: 575, endPoint y: 137, distance: 348.1
click at [453, 157] on video at bounding box center [427, 212] width 110 height 110
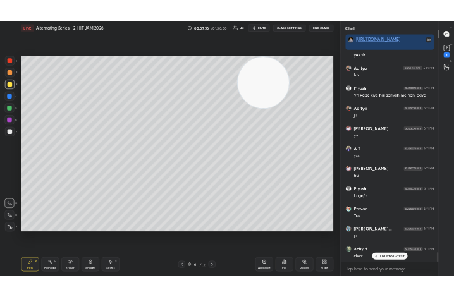
scroll to position [9194, 0]
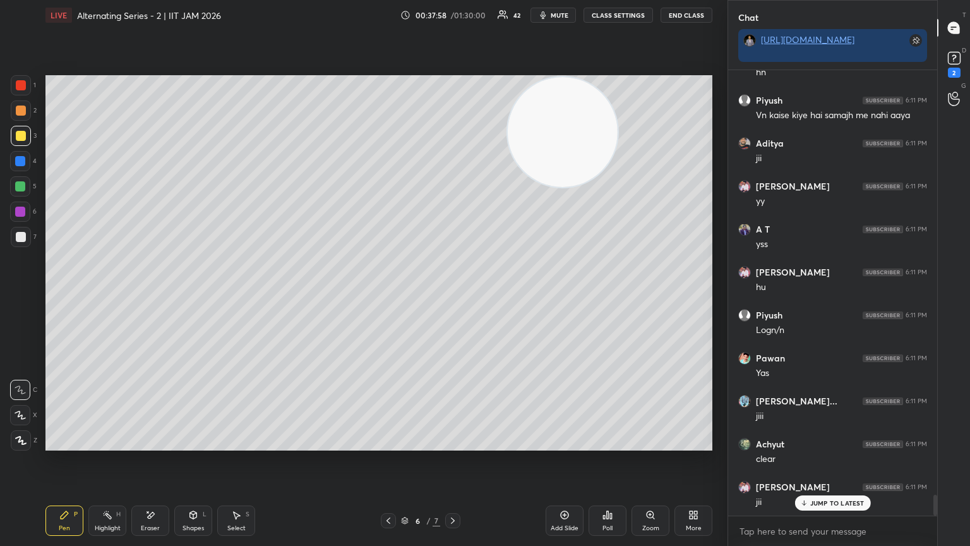
click at [18, 210] on div at bounding box center [20, 212] width 10 height 10
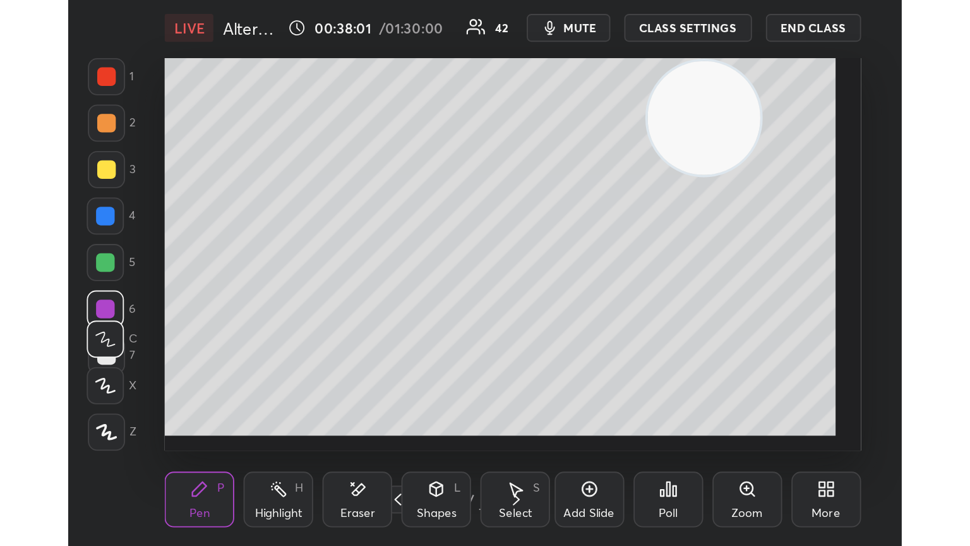
scroll to position [216, 402]
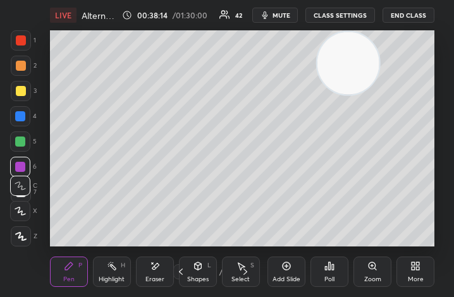
click at [415, 276] on div "More" at bounding box center [415, 279] width 16 height 6
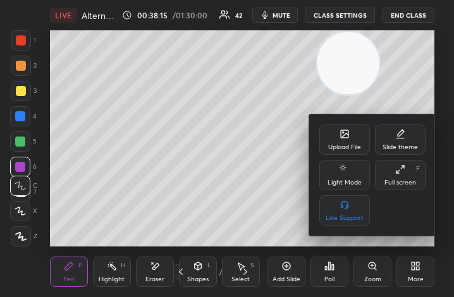
drag, startPoint x: 405, startPoint y: 171, endPoint x: 526, endPoint y: 314, distance: 187.4
click at [404, 174] on div "Full screen F" at bounding box center [400, 175] width 51 height 30
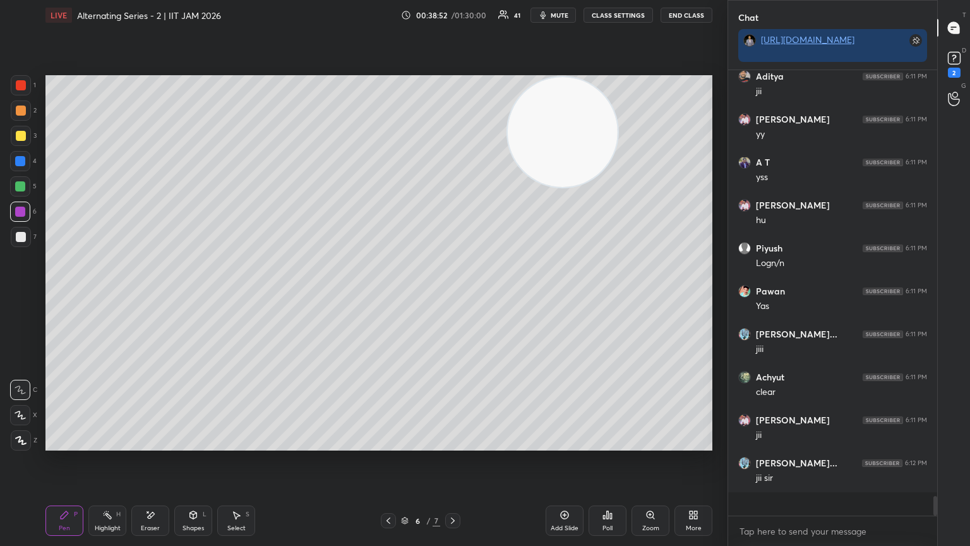
scroll to position [442, 205]
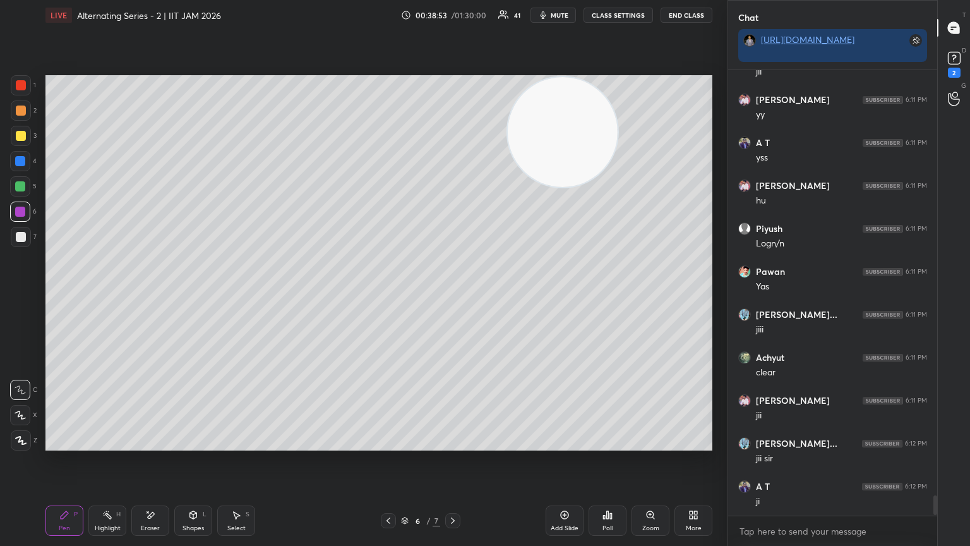
click at [450, 296] on icon at bounding box center [453, 520] width 10 height 10
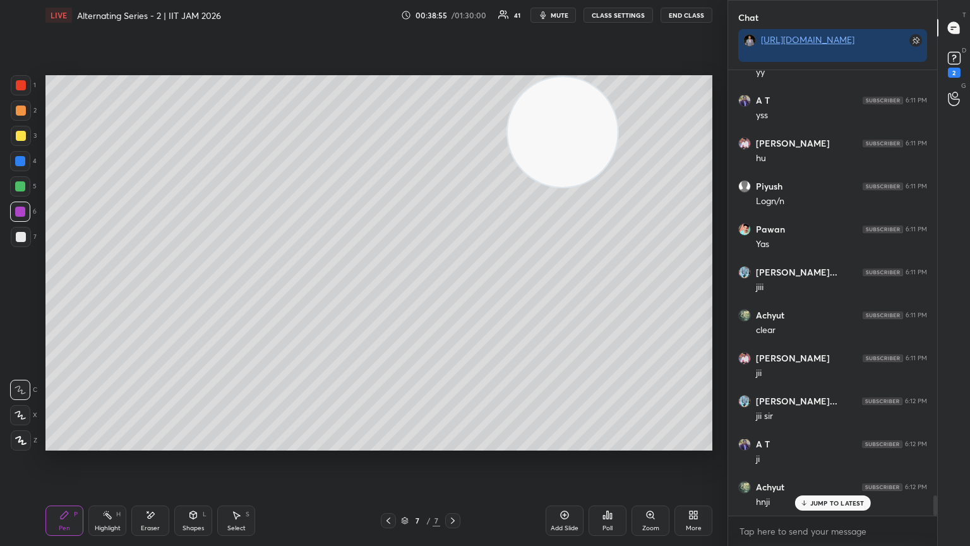
click at [453, 296] on div "Add Slide" at bounding box center [565, 528] width 28 height 6
click at [66, 296] on icon at bounding box center [64, 515] width 10 height 10
click at [25, 244] on div at bounding box center [21, 237] width 20 height 20
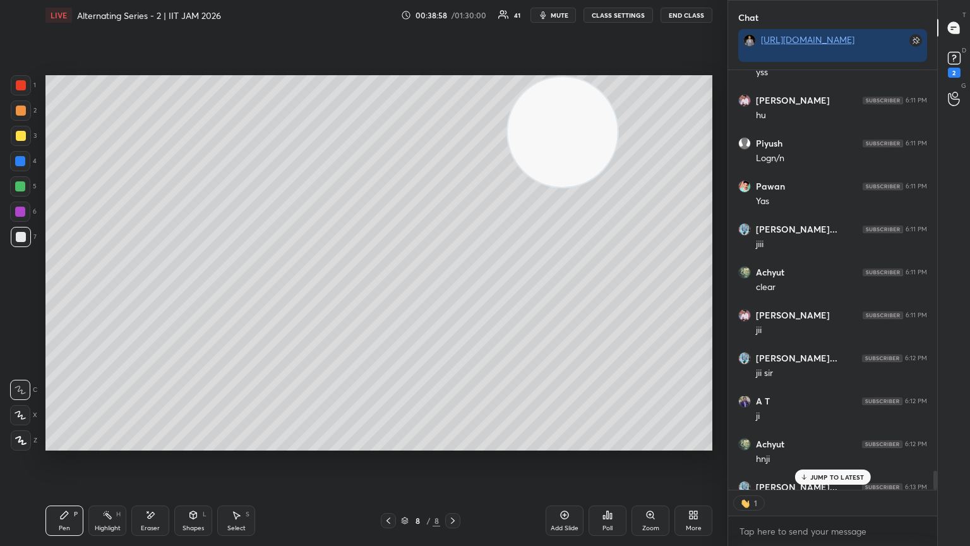
scroll to position [9435, 0]
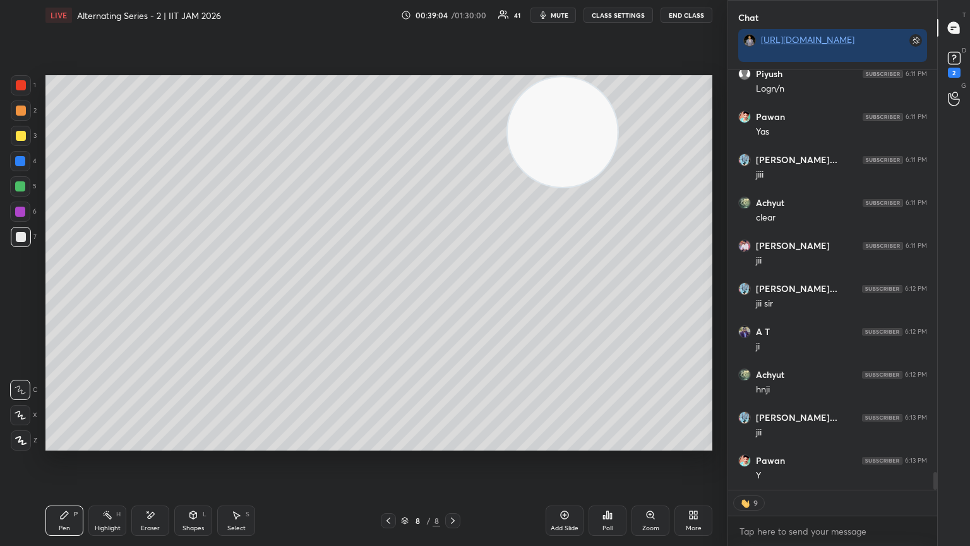
click at [202, 296] on div "Shapes L" at bounding box center [193, 520] width 38 height 30
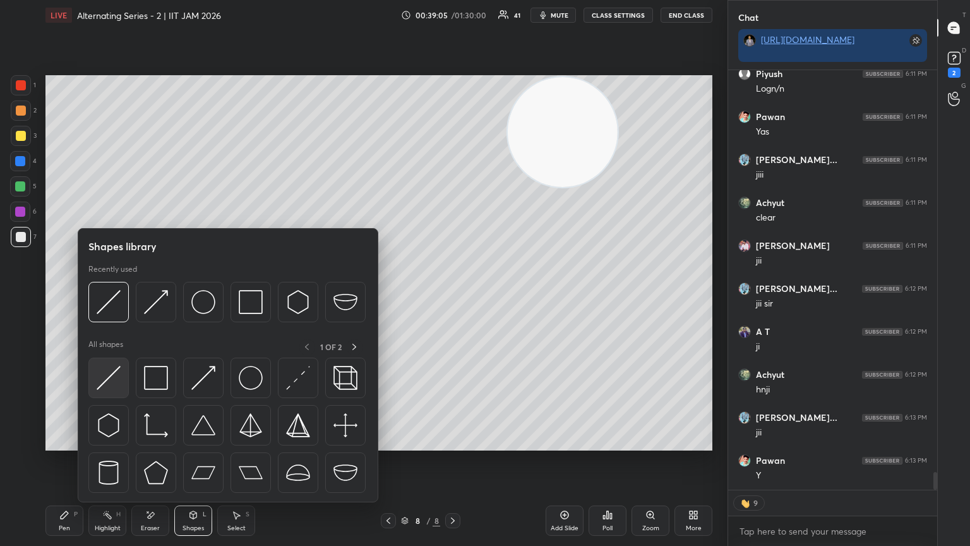
click at [118, 296] on img at bounding box center [109, 378] width 24 height 24
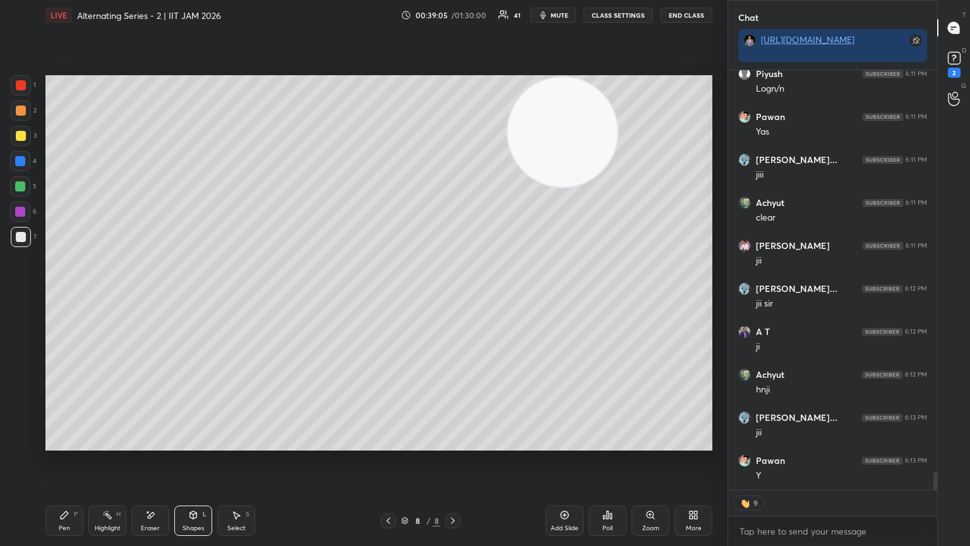
click at [23, 193] on div at bounding box center [20, 186] width 20 height 20
click at [30, 89] on div "1" at bounding box center [23, 85] width 25 height 20
click at [66, 296] on div "Pen P" at bounding box center [64, 520] width 38 height 30
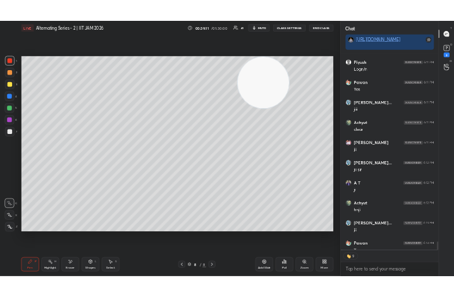
scroll to position [9409, 0]
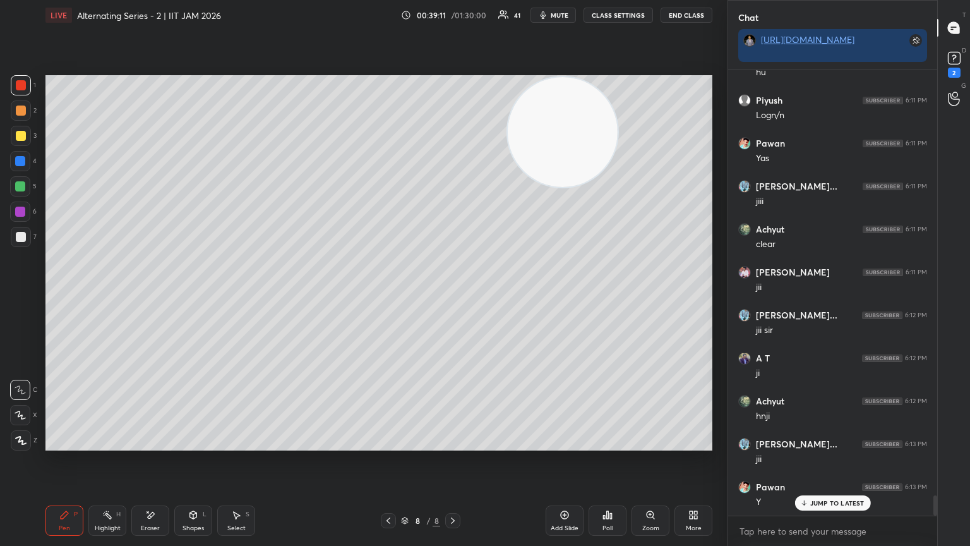
click at [19, 296] on icon at bounding box center [20, 389] width 11 height 9
click at [17, 239] on div at bounding box center [21, 237] width 10 height 10
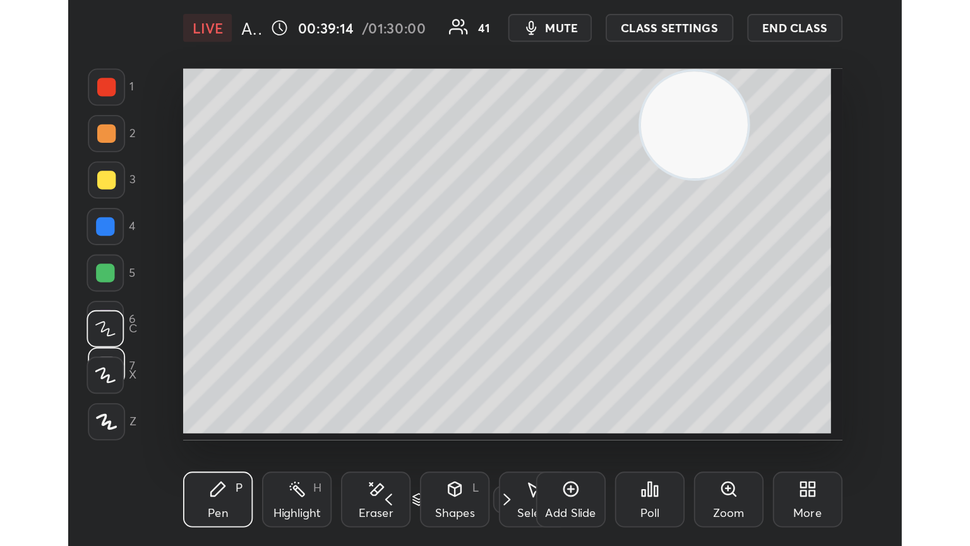
scroll to position [216, 402]
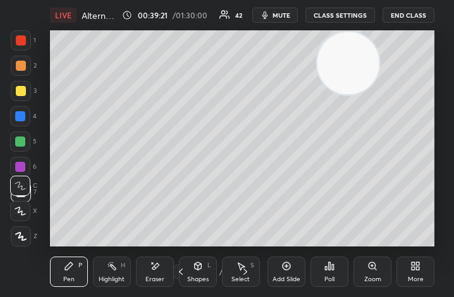
click at [414, 263] on div "More" at bounding box center [415, 271] width 38 height 30
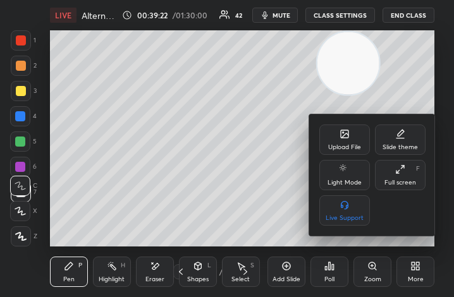
click at [401, 180] on div "Full screen F" at bounding box center [400, 175] width 51 height 30
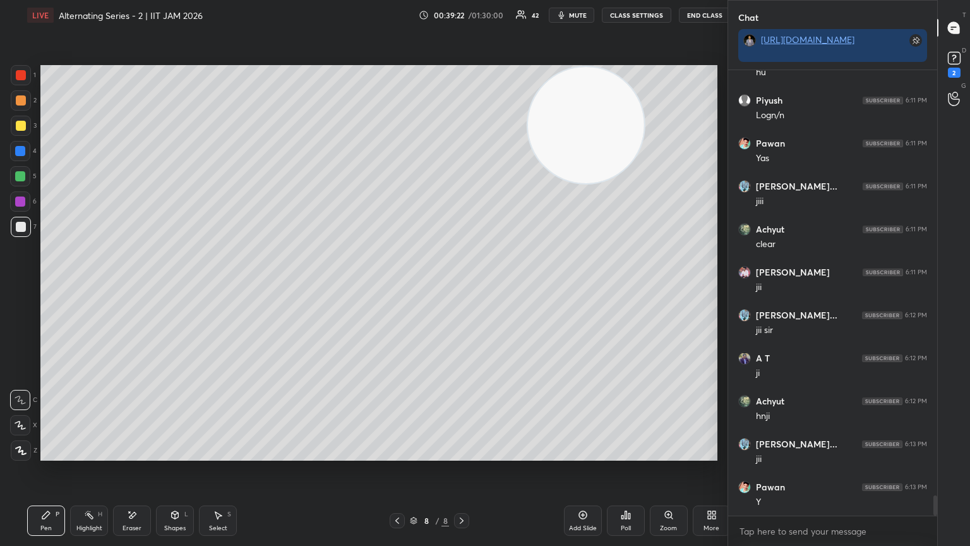
scroll to position [62697, 62485]
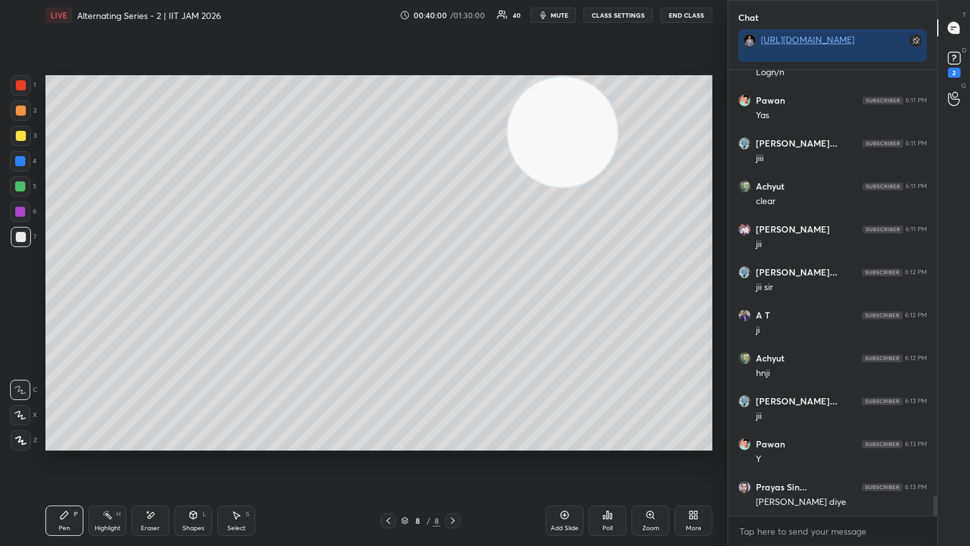
click at [27, 164] on div at bounding box center [20, 161] width 20 height 20
click at [195, 296] on div "Shapes L" at bounding box center [193, 520] width 38 height 30
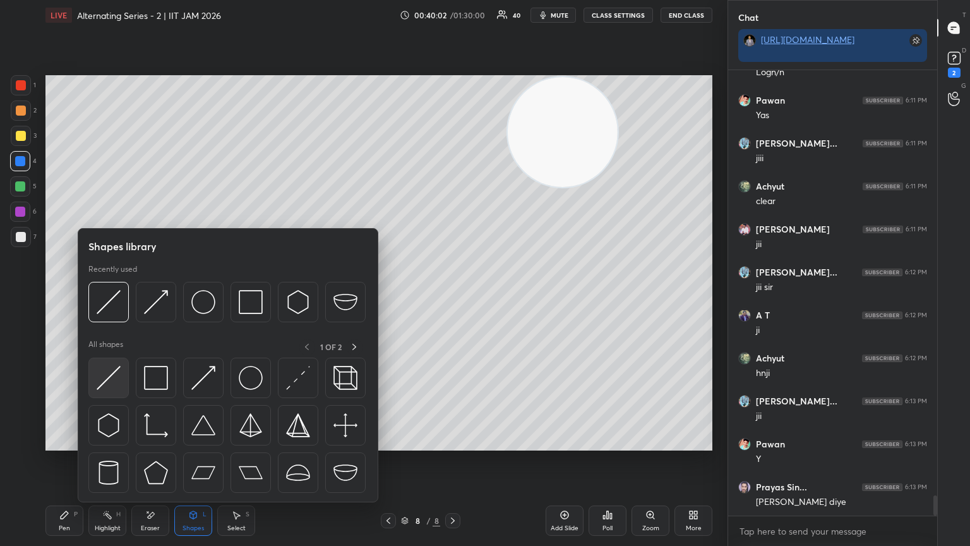
click at [128, 296] on div at bounding box center [108, 377] width 40 height 40
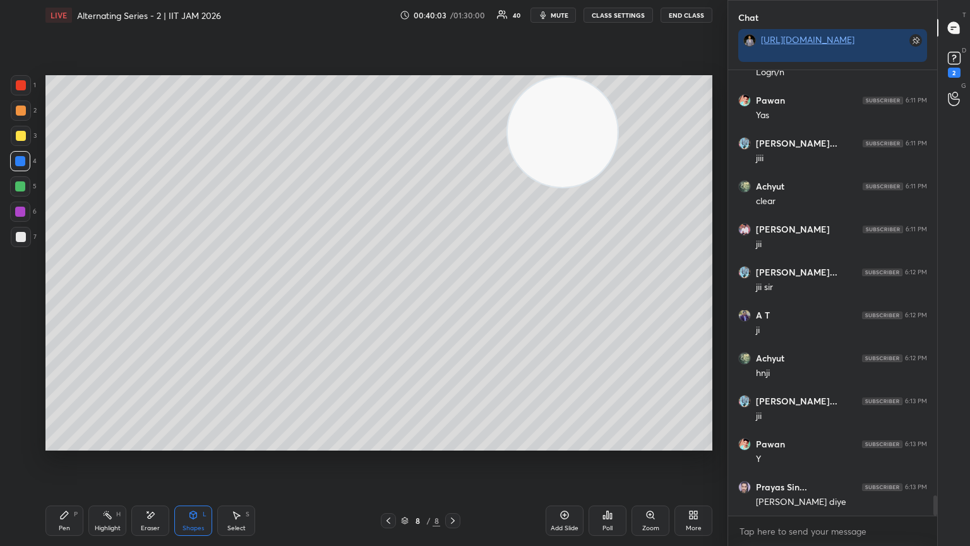
click at [61, 296] on icon at bounding box center [64, 515] width 10 height 10
click at [22, 233] on div at bounding box center [21, 237] width 20 height 20
click at [149, 296] on icon at bounding box center [150, 515] width 10 height 11
click at [63, 296] on div "Pen P" at bounding box center [64, 520] width 38 height 30
click at [20, 237] on div at bounding box center [21, 237] width 10 height 10
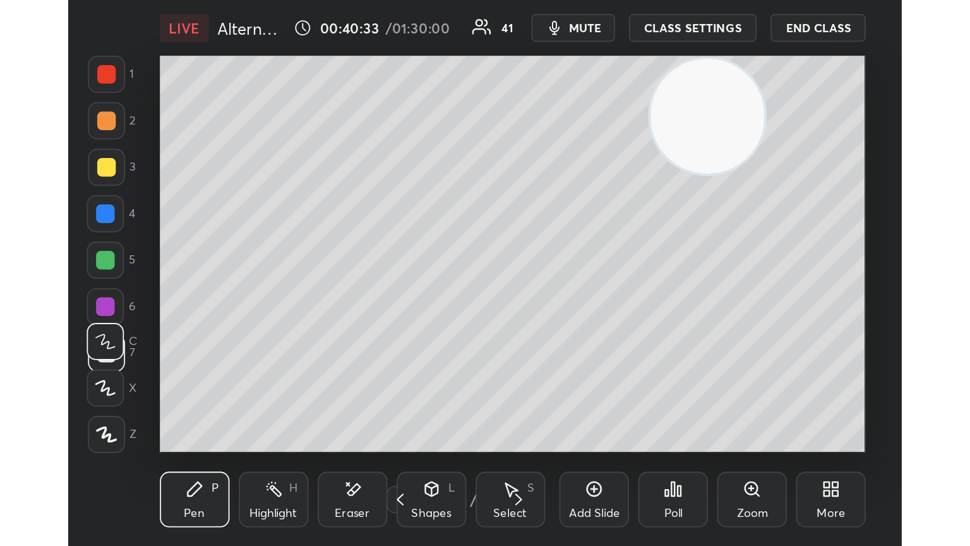
scroll to position [216, 403]
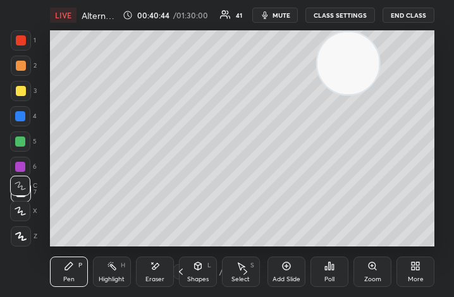
click at [418, 277] on div "More" at bounding box center [415, 279] width 16 height 6
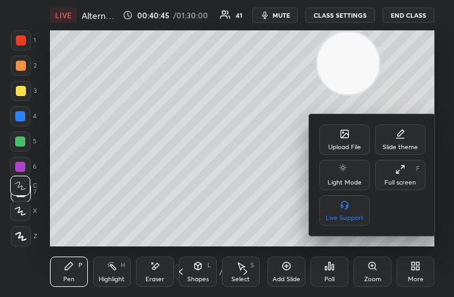
click at [406, 181] on div "Full screen" at bounding box center [400, 182] width 32 height 6
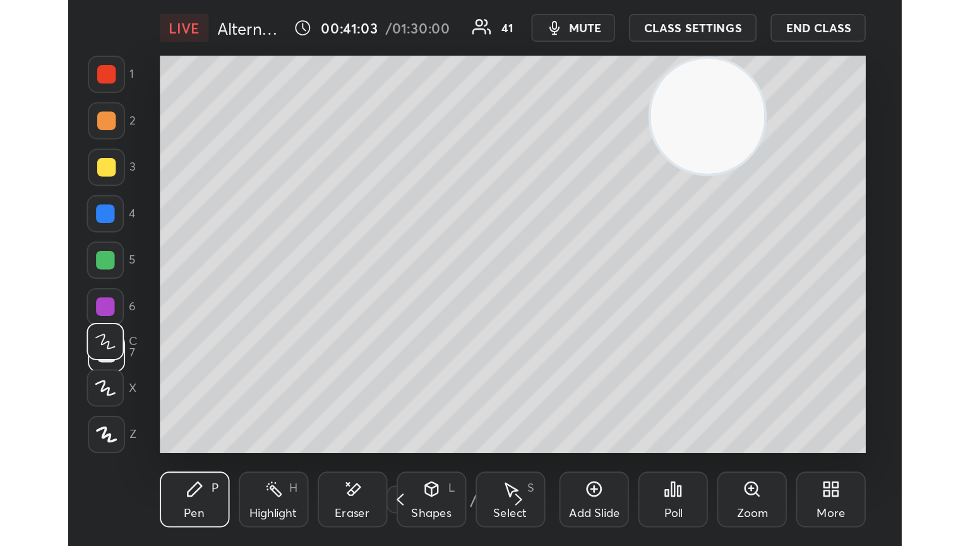
scroll to position [216, 402]
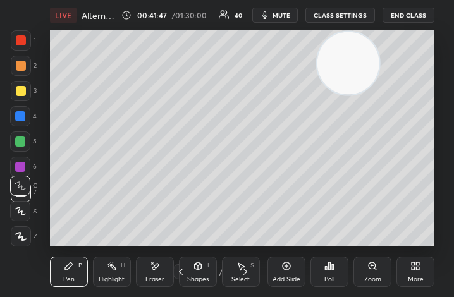
click at [409, 285] on div "More" at bounding box center [415, 271] width 38 height 30
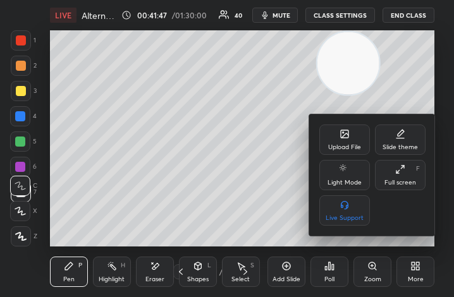
drag, startPoint x: 399, startPoint y: 181, endPoint x: 519, endPoint y: 320, distance: 183.6
click at [399, 181] on div "Full screen" at bounding box center [400, 182] width 32 height 6
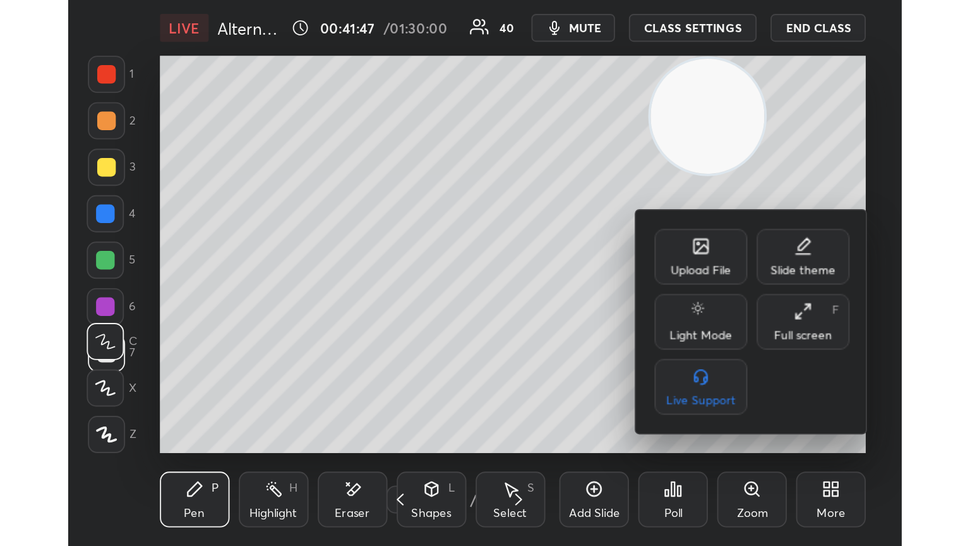
scroll to position [62697, 62261]
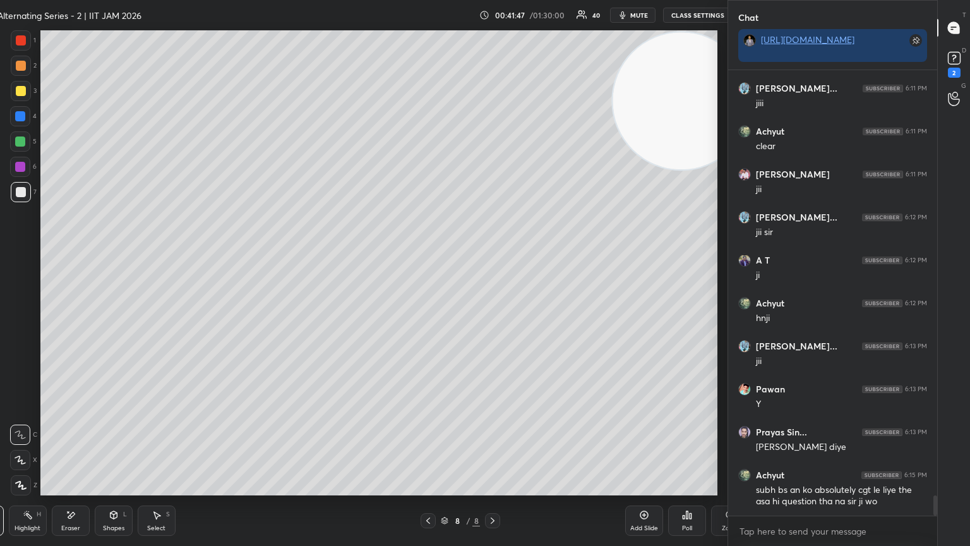
type textarea "x"
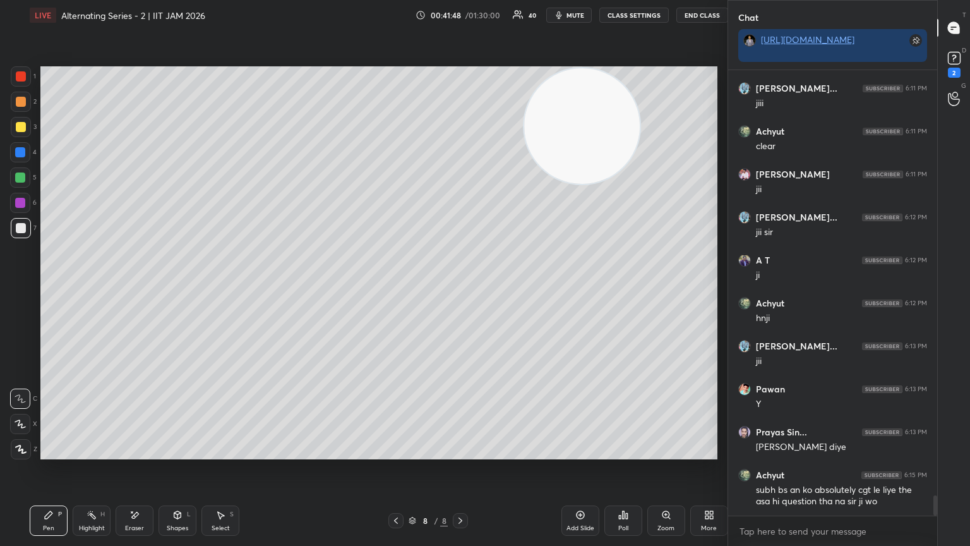
scroll to position [62697, 62485]
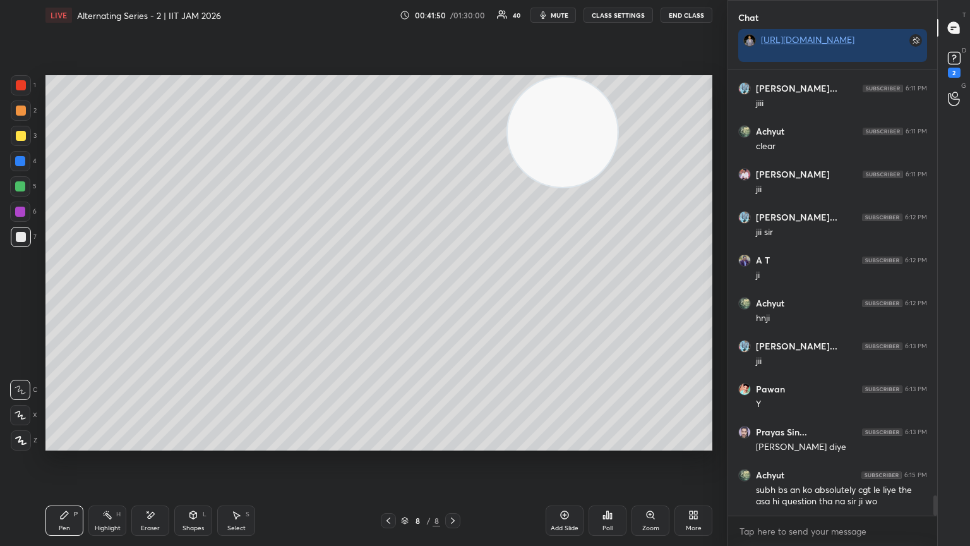
click at [453, 14] on button "CLASS SETTINGS" at bounding box center [618, 15] width 69 height 15
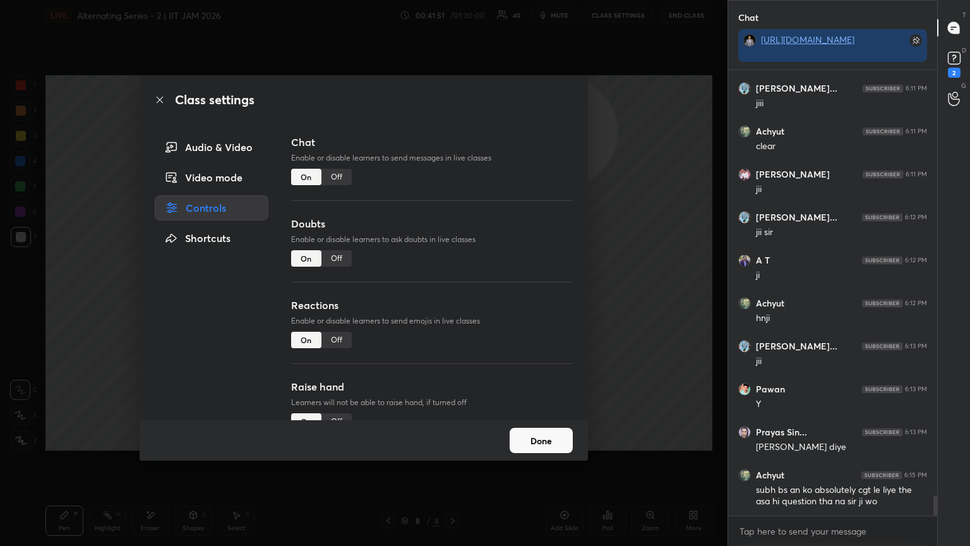
click at [335, 182] on div "Off" at bounding box center [336, 177] width 30 height 16
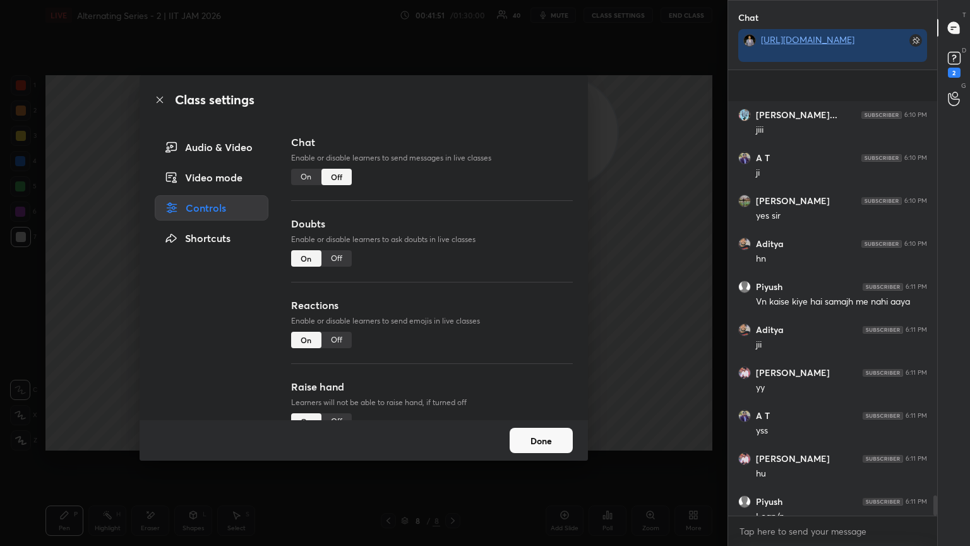
scroll to position [416, 205]
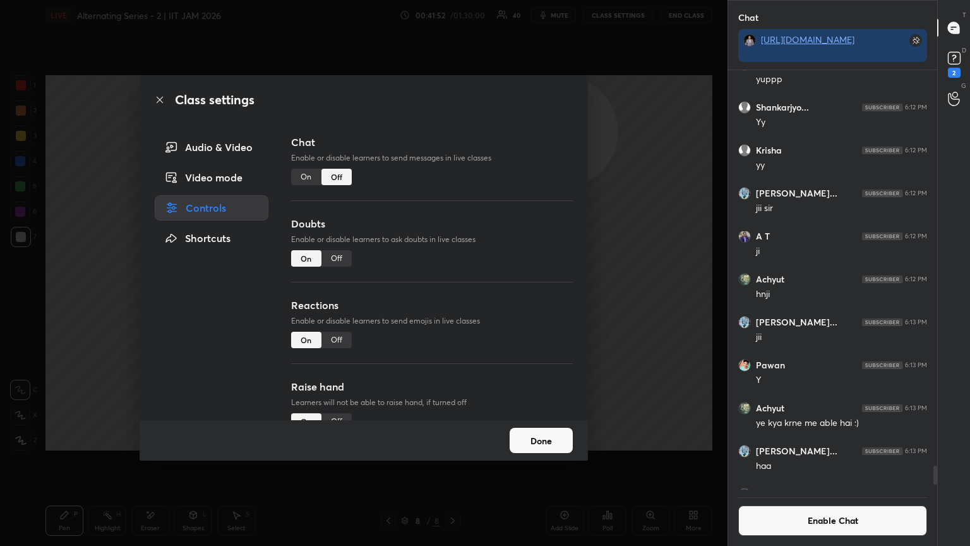
click at [0, 296] on div "Class settings Audio & Video Video mode Controls Shortcuts Chat Enable or disab…" at bounding box center [364, 273] width 728 height 546
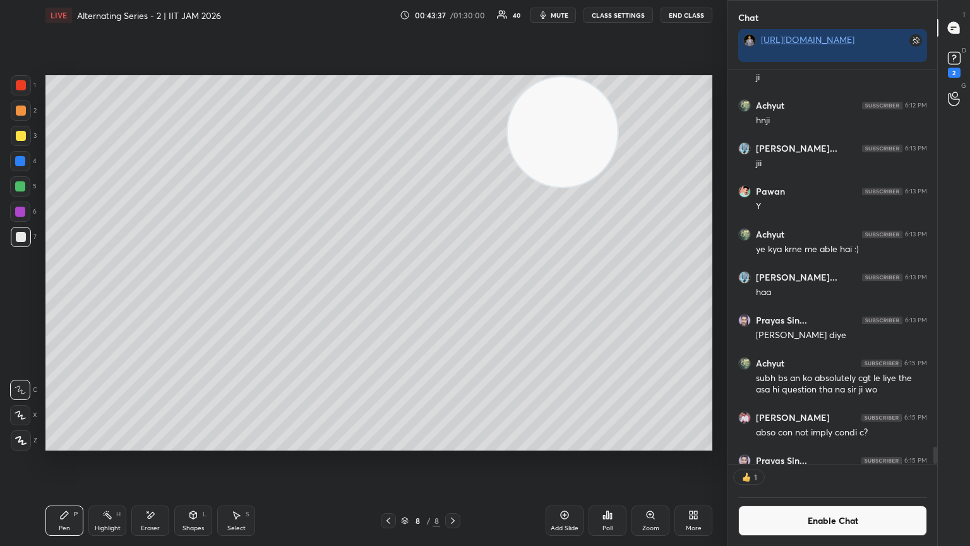
scroll to position [4, 4]
click at [24, 237] on div at bounding box center [21, 237] width 20 height 20
click at [20, 192] on div at bounding box center [20, 186] width 20 height 20
drag, startPoint x: 28, startPoint y: 232, endPoint x: 37, endPoint y: 230, distance: 9.0
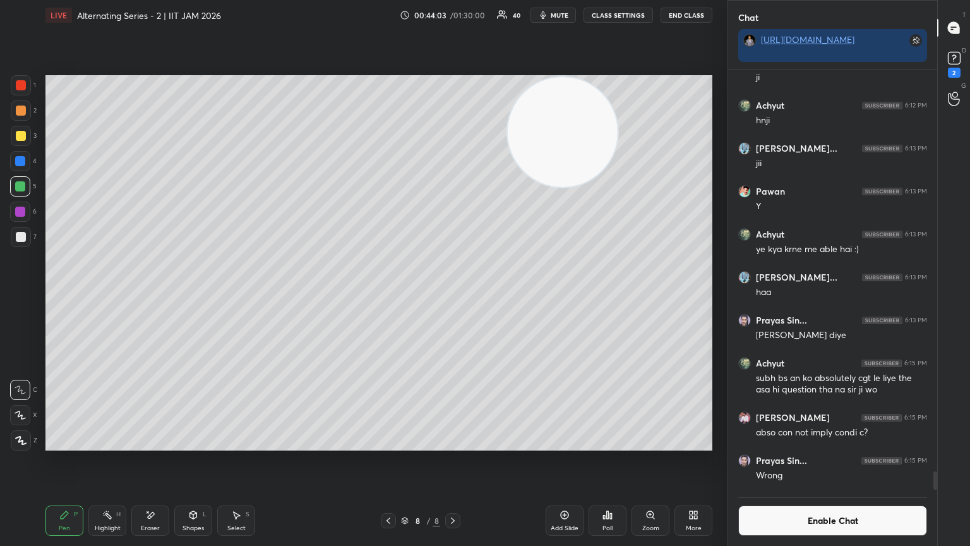
click at [25, 235] on div at bounding box center [21, 237] width 20 height 20
click at [146, 296] on div "Eraser" at bounding box center [150, 528] width 19 height 6
click at [69, 296] on div "Pen P" at bounding box center [64, 520] width 38 height 30
click at [453, 296] on button "Enable Chat" at bounding box center [832, 520] width 189 height 30
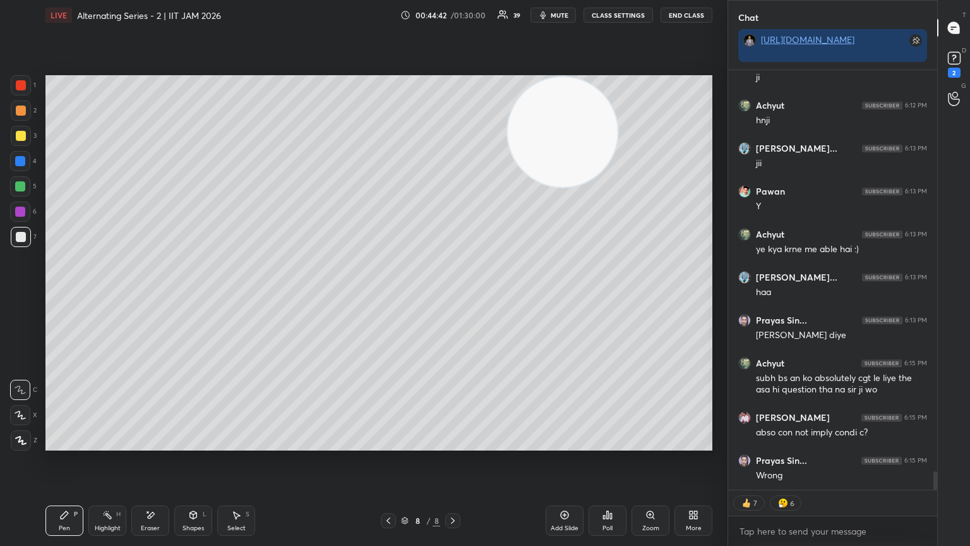
scroll to position [416, 205]
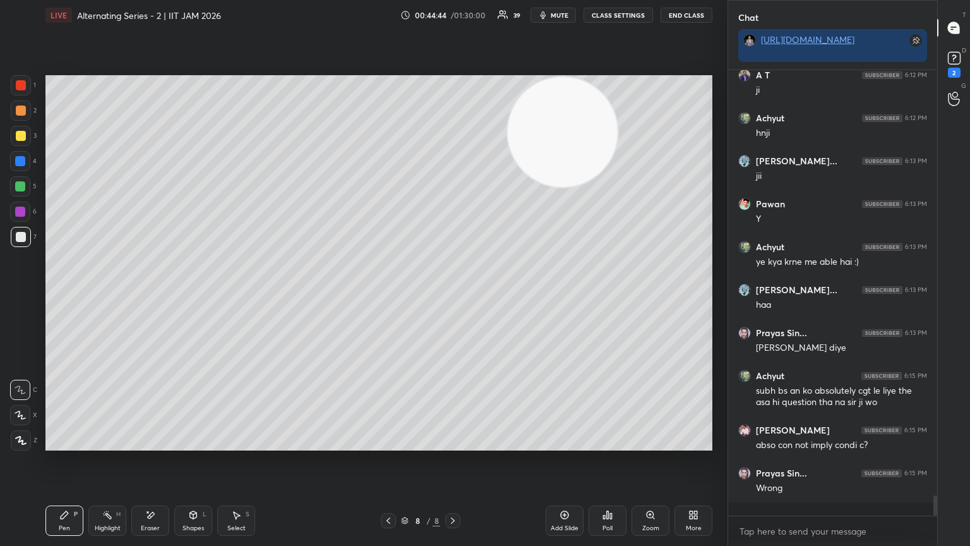
drag, startPoint x: 935, startPoint y: 486, endPoint x: 932, endPoint y: 510, distance: 23.5
click at [453, 296] on div at bounding box center [934, 292] width 8 height 445
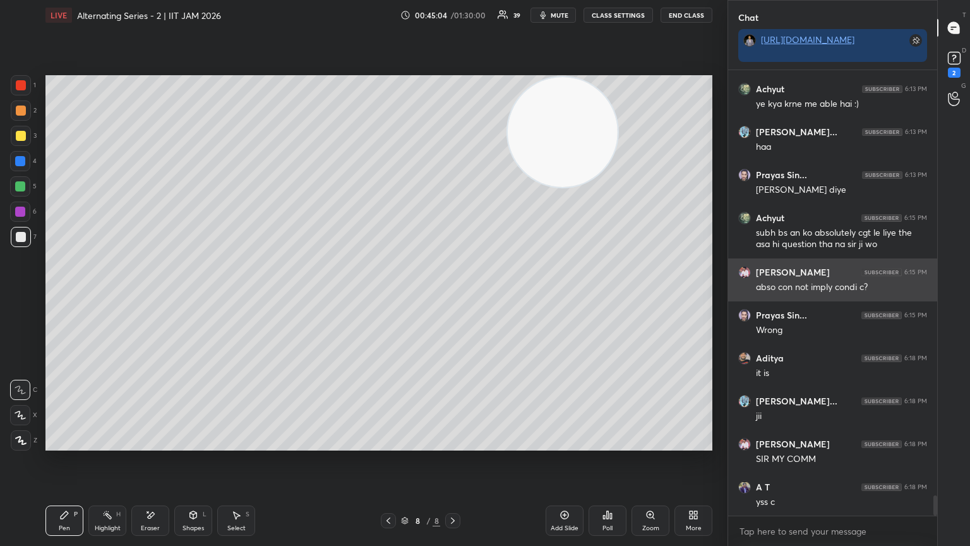
scroll to position [9335, 0]
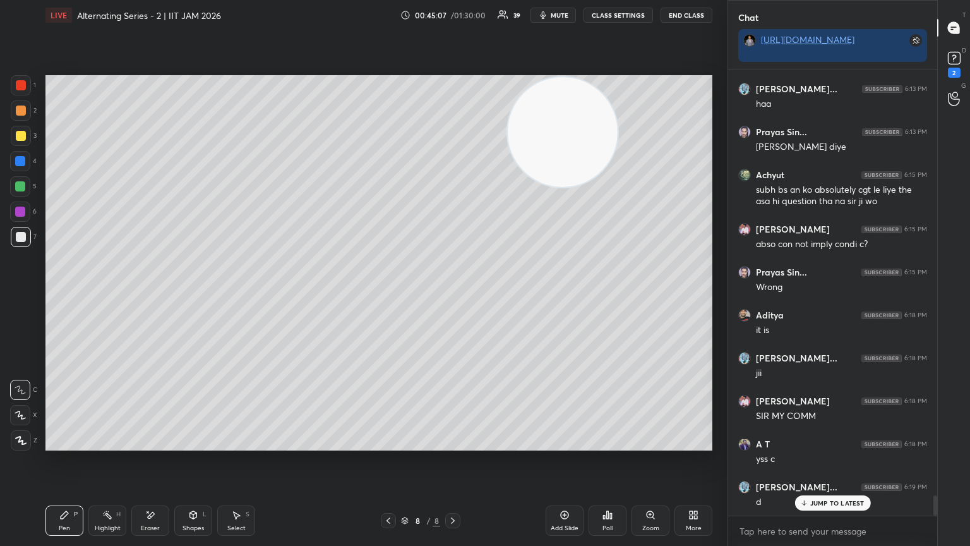
click at [16, 220] on div at bounding box center [20, 211] width 20 height 20
click at [18, 181] on div at bounding box center [20, 186] width 20 height 20
click at [21, 184] on div at bounding box center [20, 186] width 10 height 10
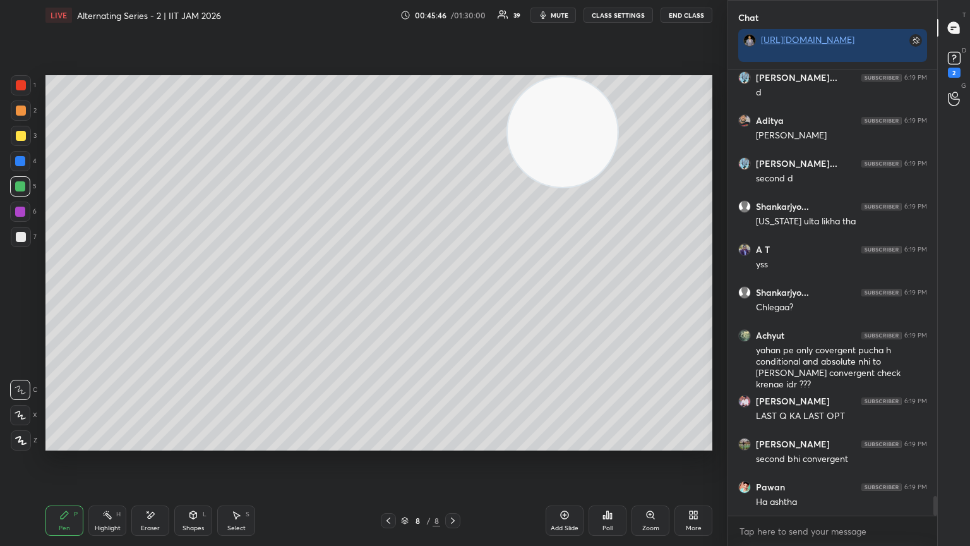
scroll to position [9800, 0]
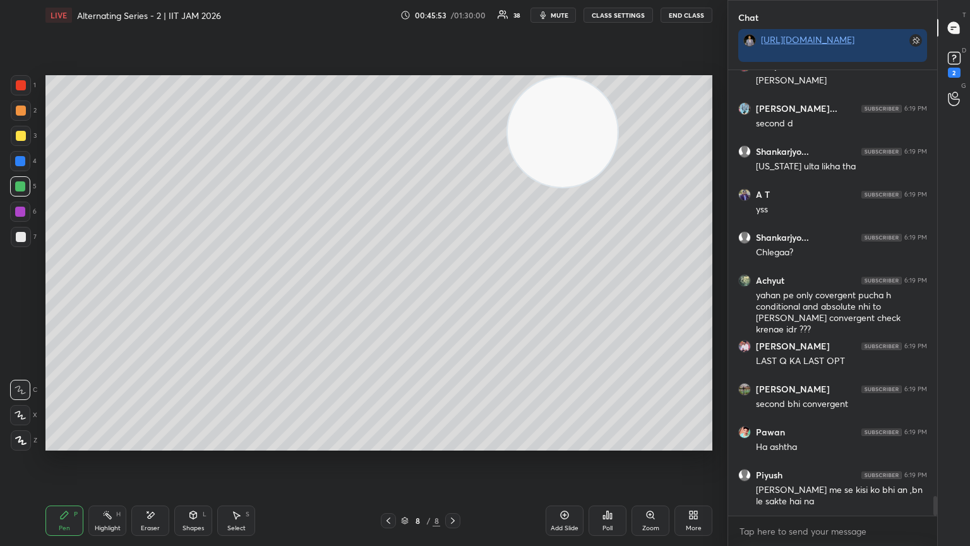
click at [23, 239] on div at bounding box center [21, 237] width 10 height 10
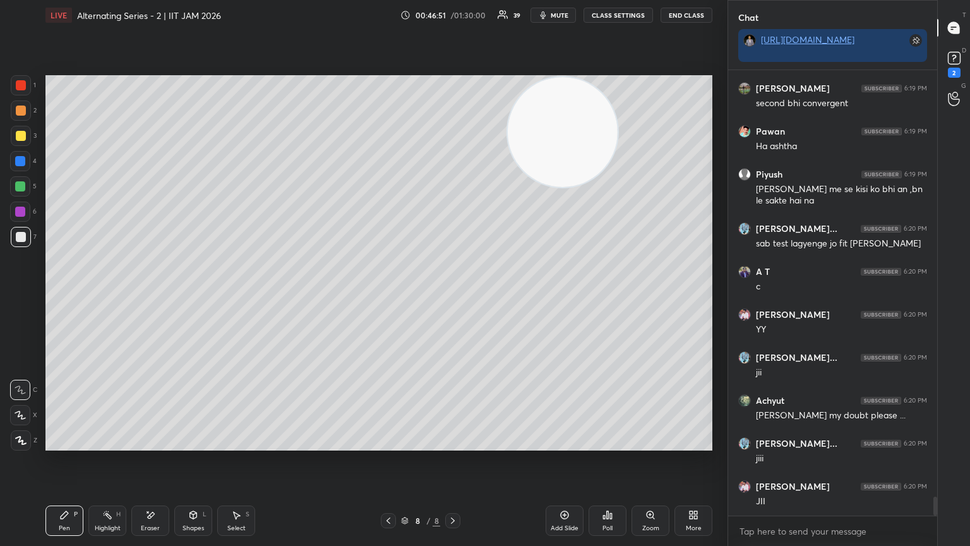
scroll to position [10143, 0]
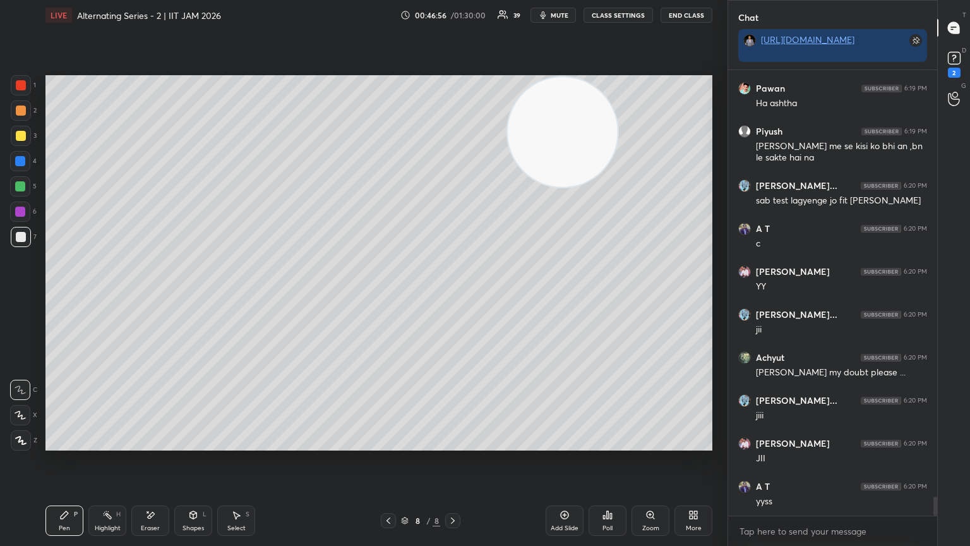
click at [16, 141] on div at bounding box center [21, 136] width 20 height 20
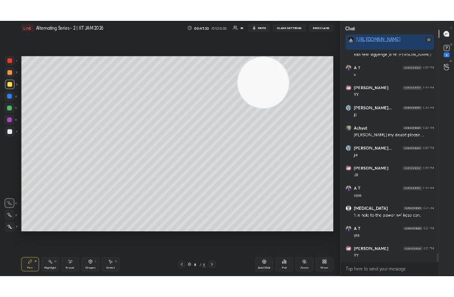
scroll to position [10315, 0]
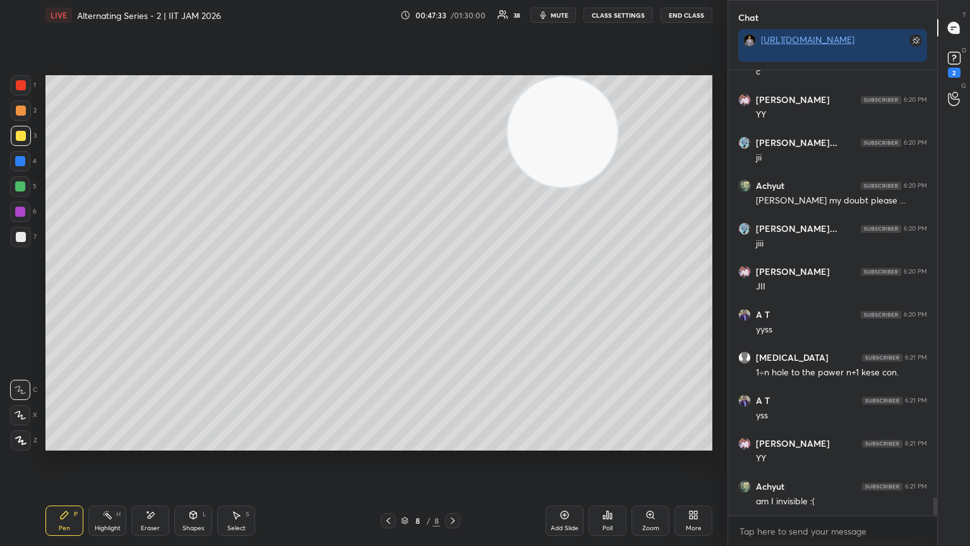
click at [453, 296] on div "Add Slide" at bounding box center [565, 520] width 38 height 30
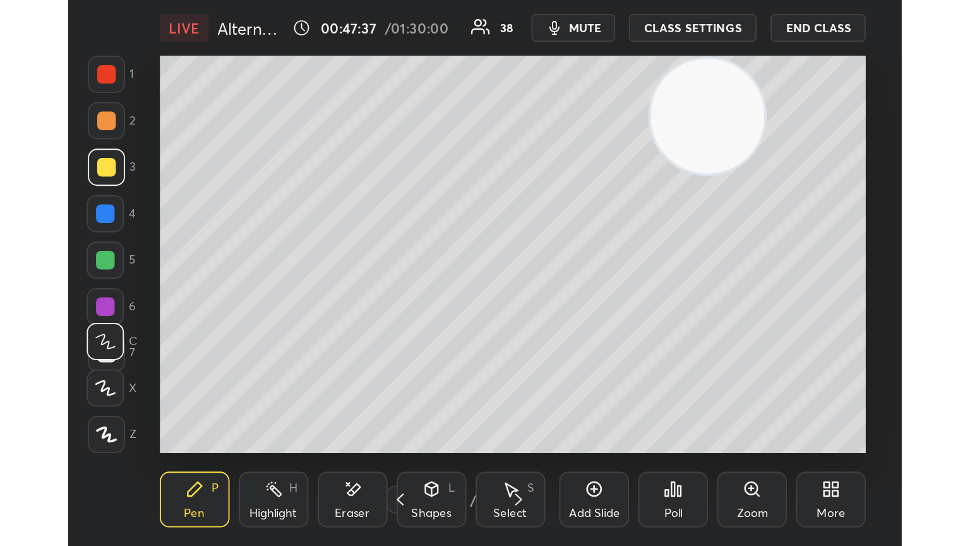
scroll to position [216, 402]
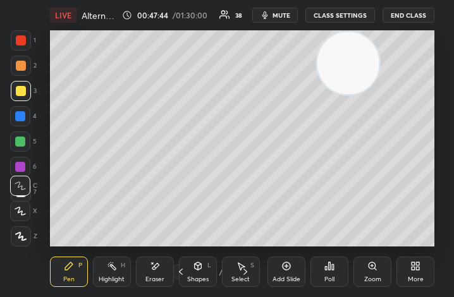
click at [410, 280] on div "More" at bounding box center [415, 279] width 16 height 6
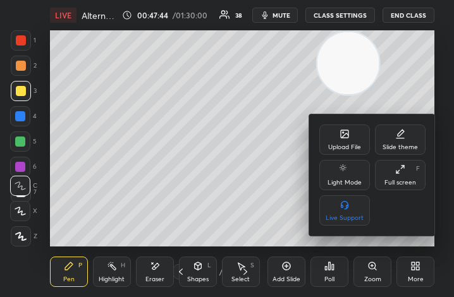
click at [407, 179] on div "Full screen F" at bounding box center [400, 175] width 51 height 30
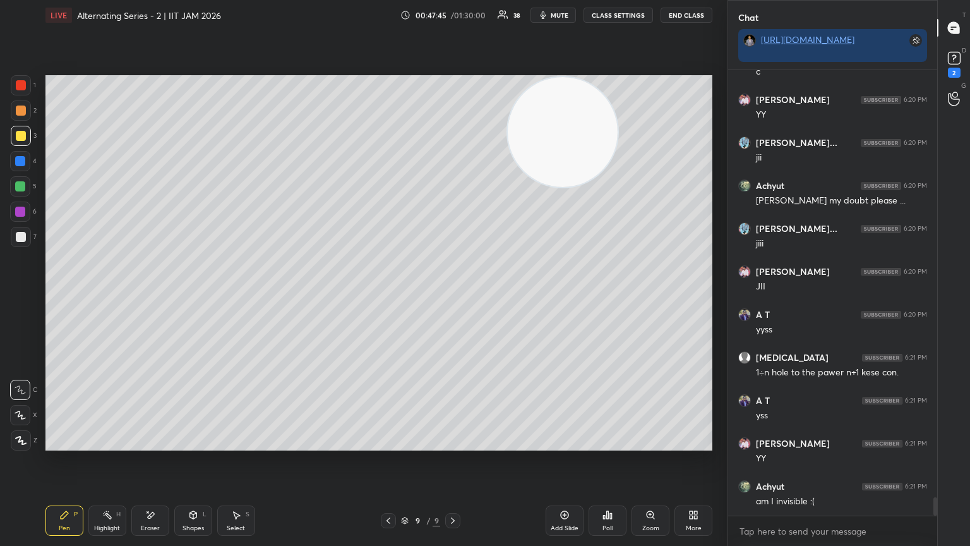
scroll to position [62697, 62485]
click at [21, 238] on div at bounding box center [21, 237] width 10 height 10
click at [29, 227] on div "7" at bounding box center [24, 237] width 26 height 20
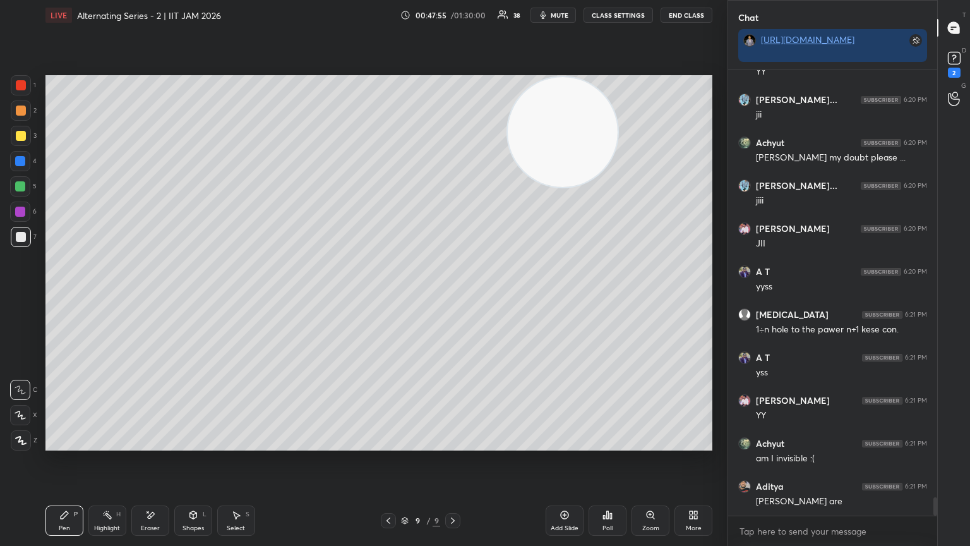
click at [193, 296] on div "Shapes L" at bounding box center [193, 520] width 38 height 30
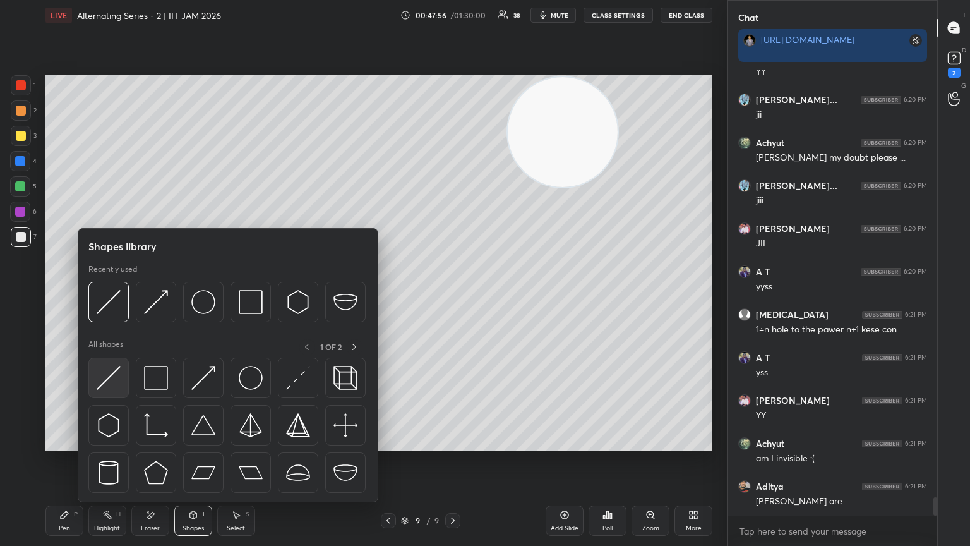
scroll to position [10401, 0]
click at [117, 296] on img at bounding box center [109, 378] width 24 height 24
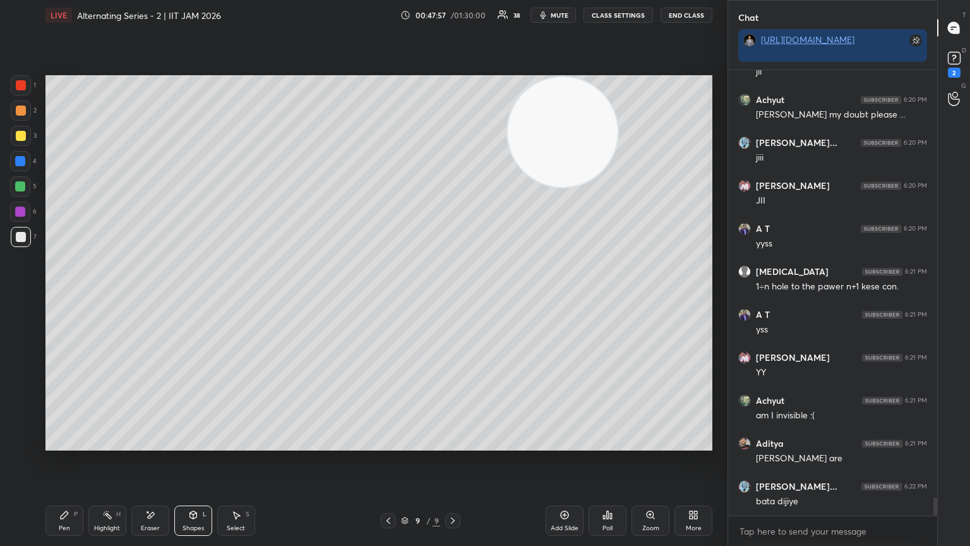
click at [16, 83] on div at bounding box center [21, 85] width 10 height 10
drag, startPoint x: 19, startPoint y: 210, endPoint x: 40, endPoint y: 186, distance: 32.2
click at [20, 212] on div at bounding box center [20, 212] width 10 height 10
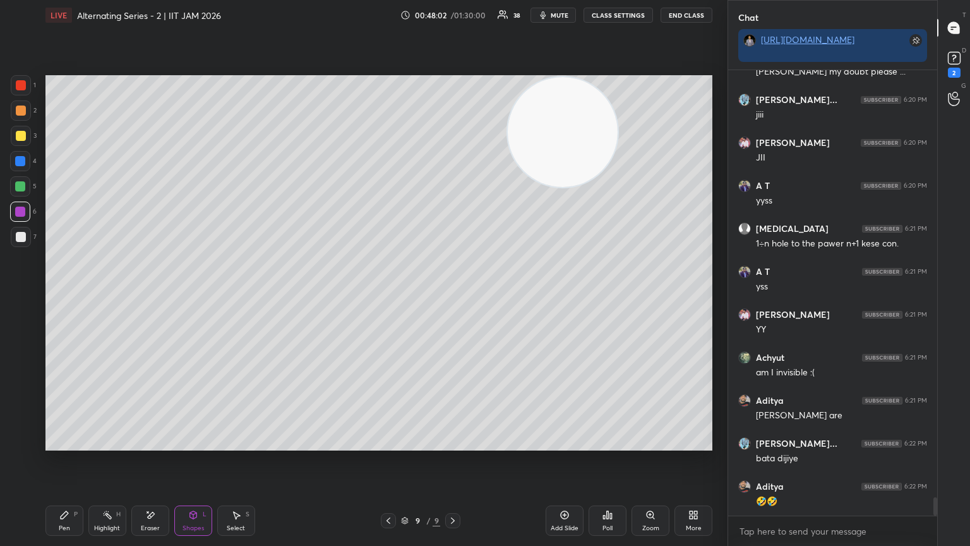
click at [66, 296] on div "Pen P" at bounding box center [64, 520] width 38 height 30
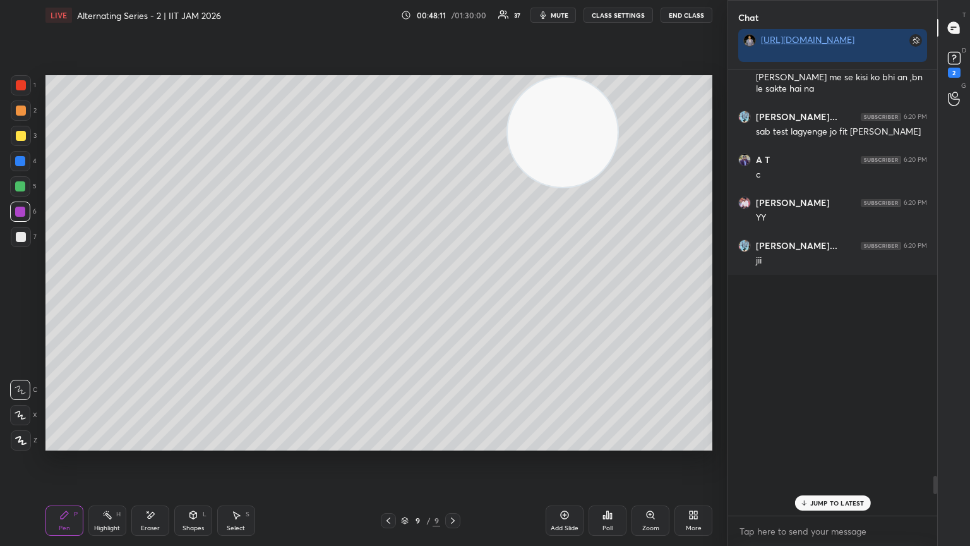
scroll to position [10487, 0]
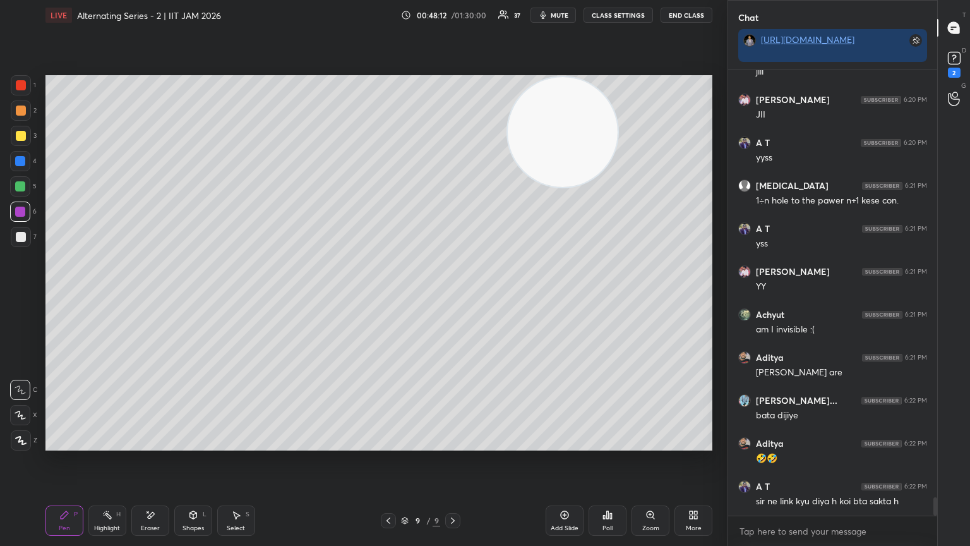
drag, startPoint x: 934, startPoint y: 509, endPoint x: 959, endPoint y: 545, distance: 43.6
click at [453, 296] on div "Chat [URL][DOMAIN_NAME] [PERSON_NAME] 6:20 PM sir ji my doubt please ... Gaurav…" at bounding box center [849, 273] width 243 height 546
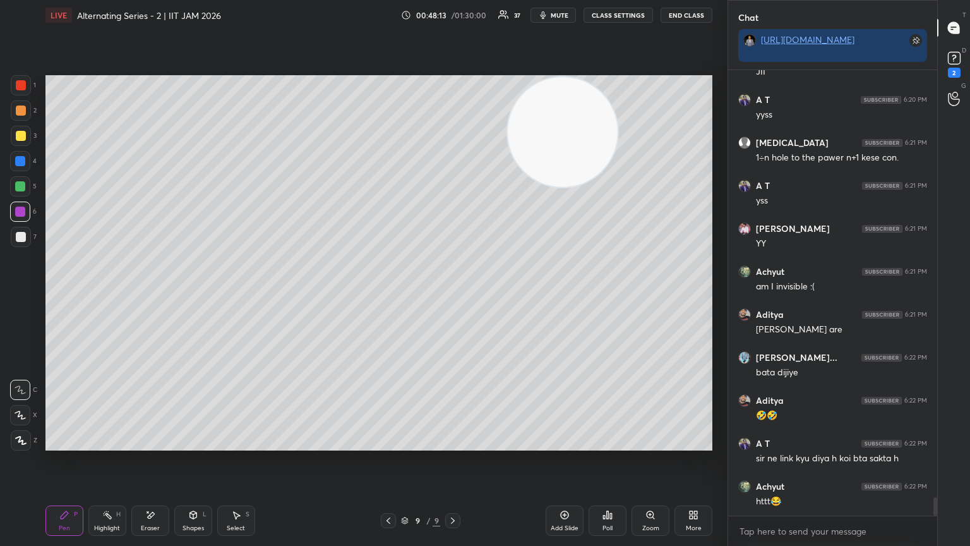
click at [54, 296] on div "Pen P" at bounding box center [64, 520] width 38 height 30
click at [21, 243] on div at bounding box center [21, 237] width 20 height 20
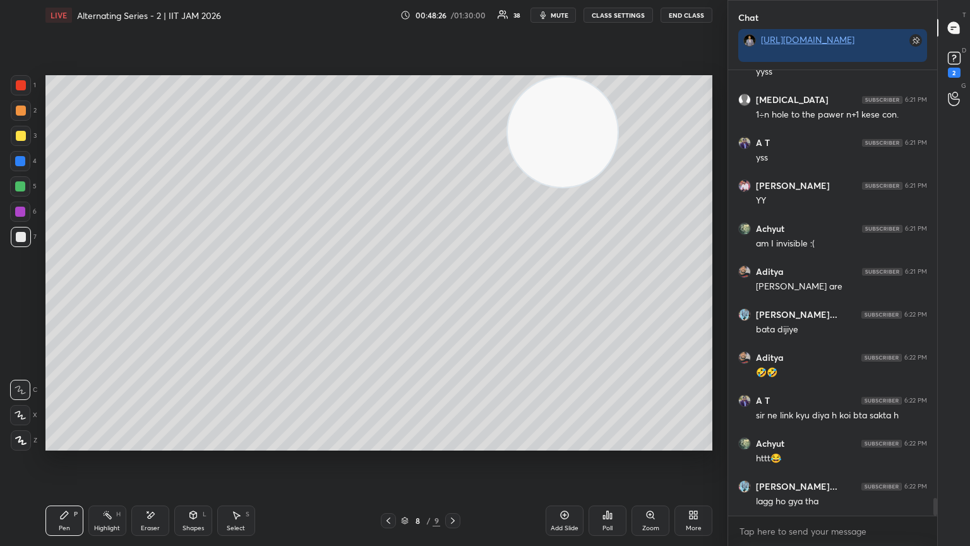
scroll to position [10661, 0]
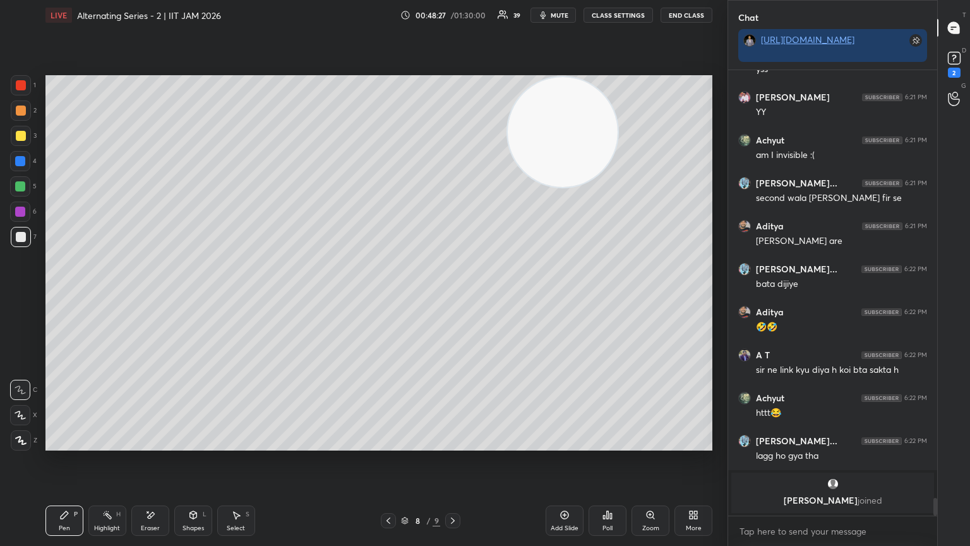
click at [21, 166] on div at bounding box center [20, 161] width 20 height 20
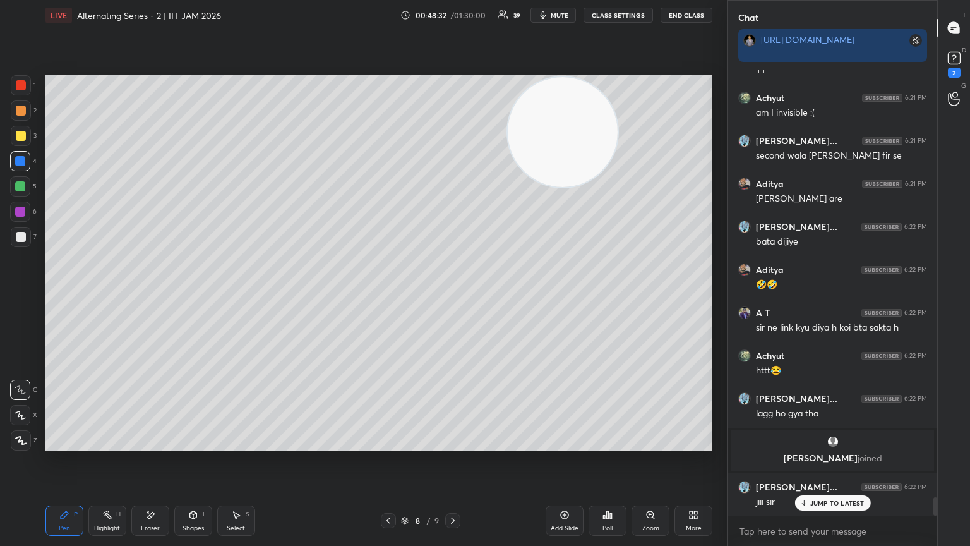
click at [453, 296] on icon at bounding box center [453, 520] width 10 height 10
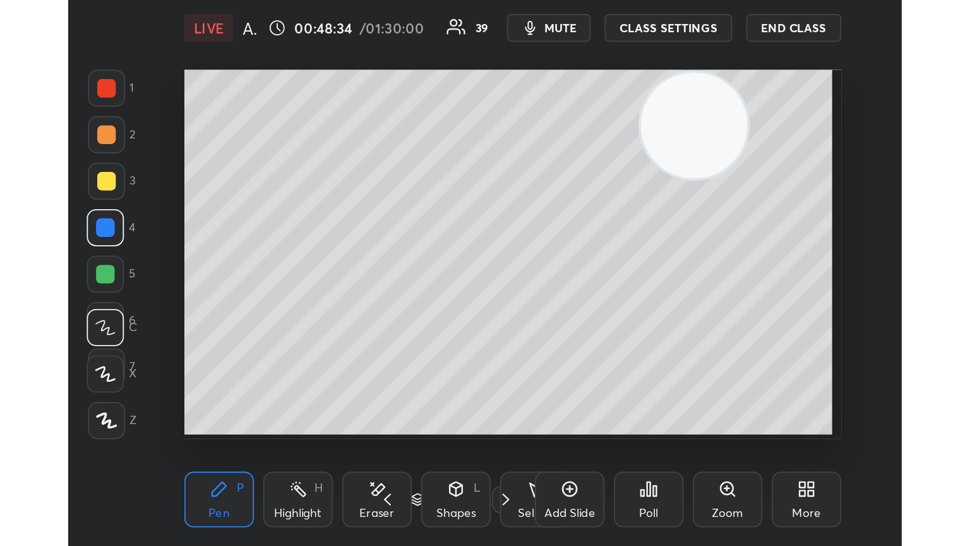
scroll to position [216, 402]
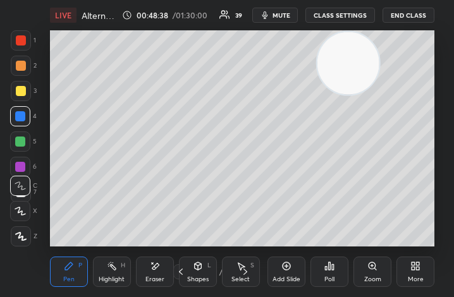
click at [425, 273] on div "More" at bounding box center [415, 271] width 38 height 30
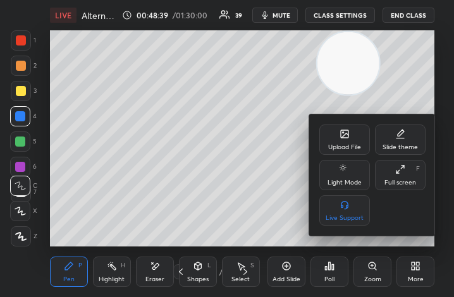
click at [400, 175] on div "Full screen F" at bounding box center [400, 175] width 51 height 30
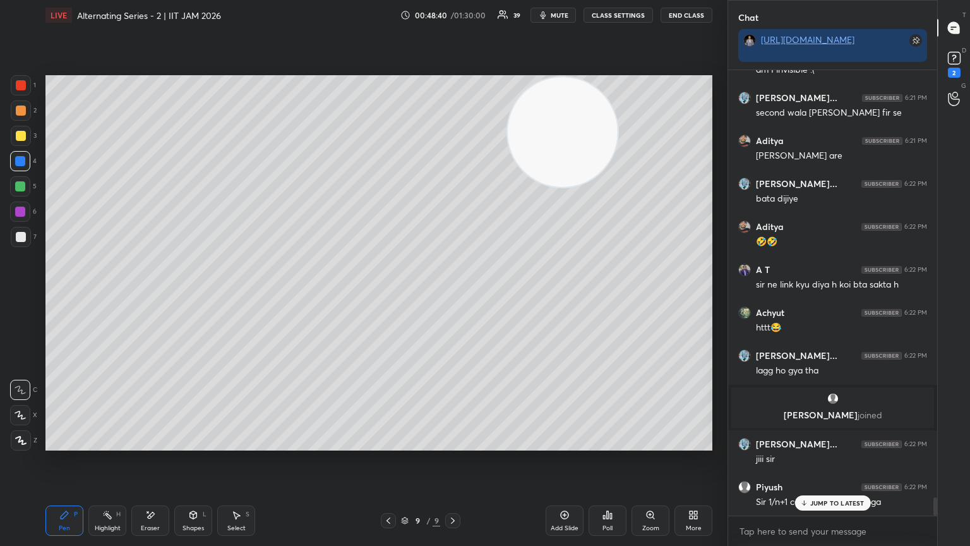
scroll to position [62697, 62485]
click at [67, 296] on icon at bounding box center [65, 515] width 8 height 8
click at [18, 237] on div at bounding box center [21, 237] width 10 height 10
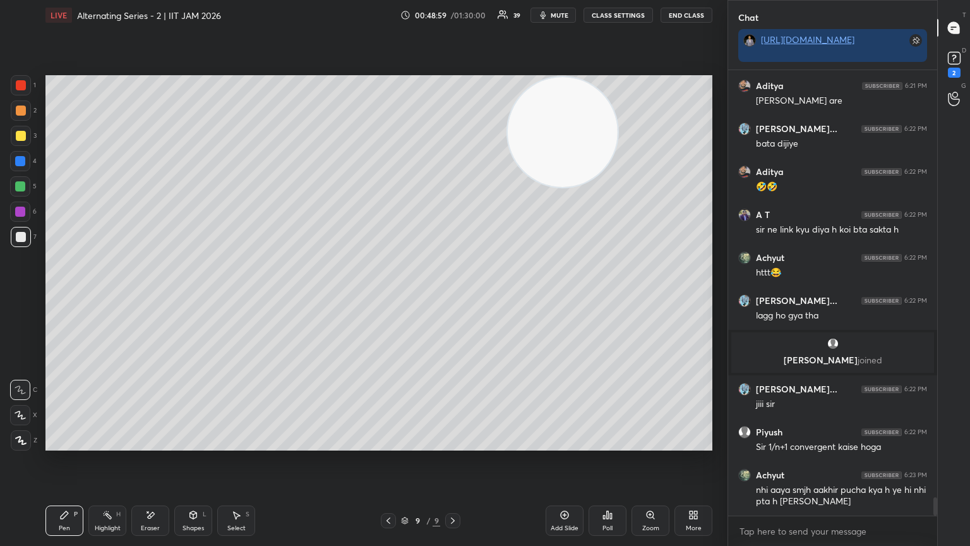
click at [453, 187] on video at bounding box center [563, 132] width 110 height 110
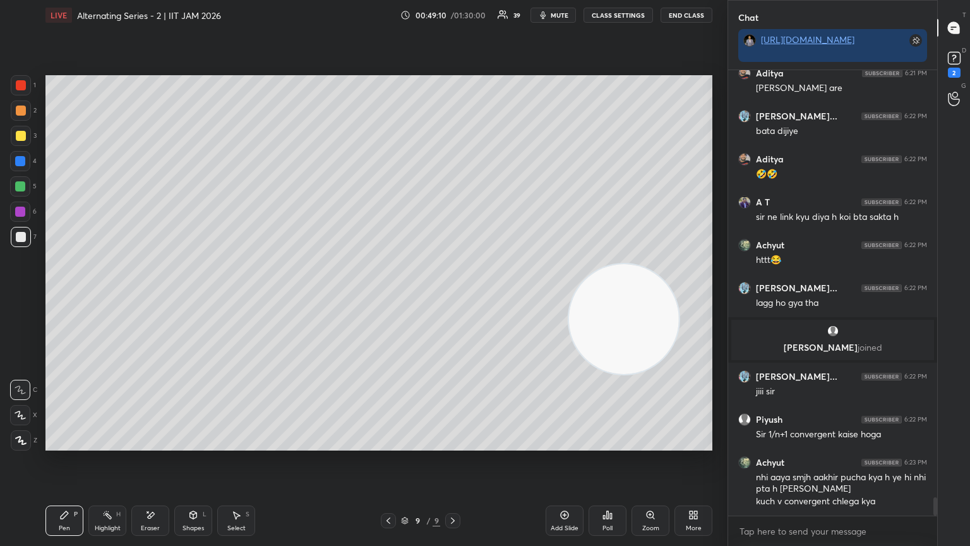
scroll to position [10459, 0]
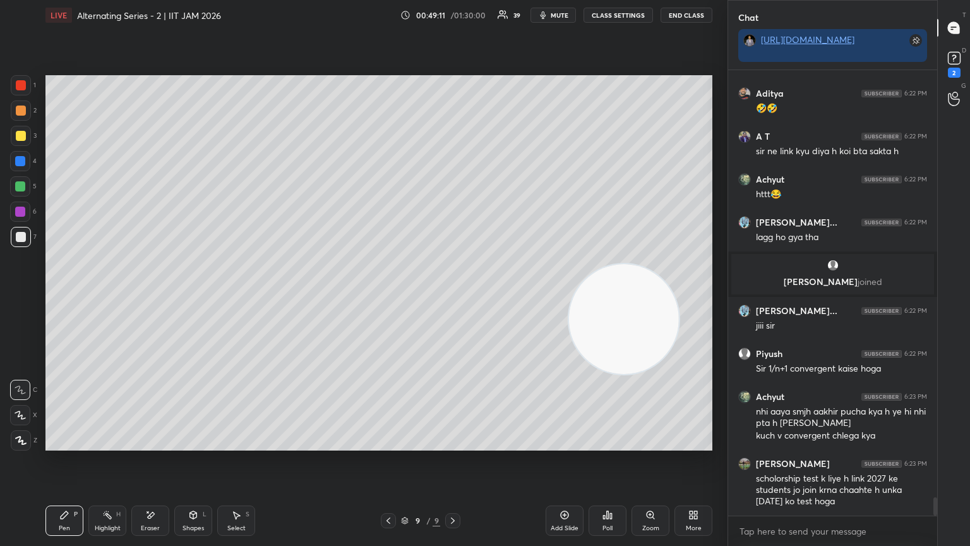
click at [395, 296] on div "Pen P Highlight H Eraser Shapes L Select S 9 / 9 Add Slide Poll Zoom More" at bounding box center [378, 520] width 667 height 51
click at [386, 296] on icon at bounding box center [388, 520] width 10 height 10
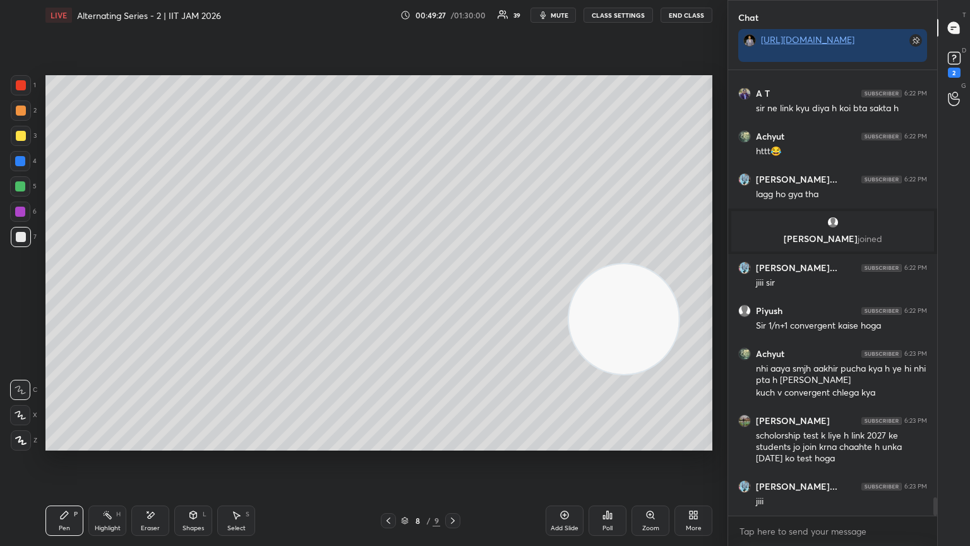
scroll to position [10515, 0]
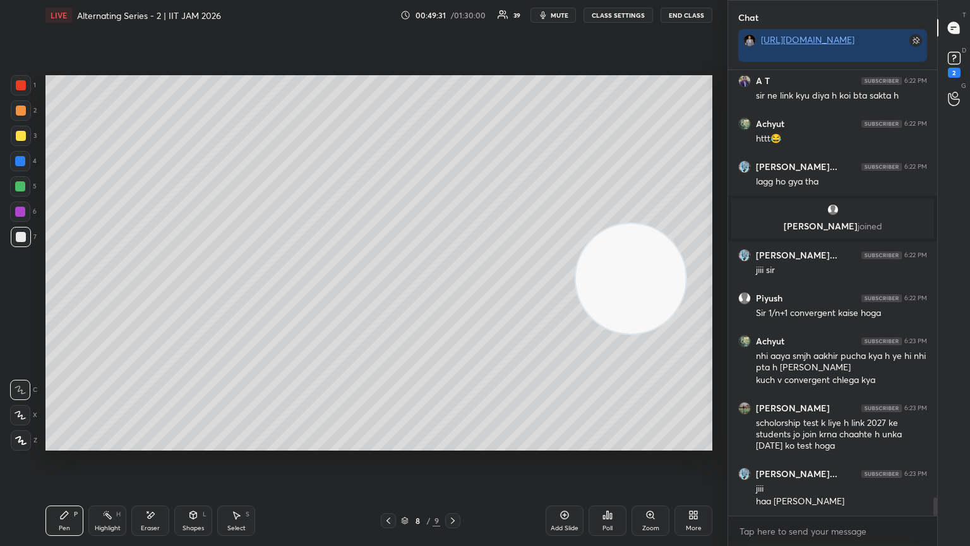
drag, startPoint x: 642, startPoint y: 326, endPoint x: 643, endPoint y: 200, distance: 126.3
click at [453, 224] on video at bounding box center [631, 279] width 110 height 110
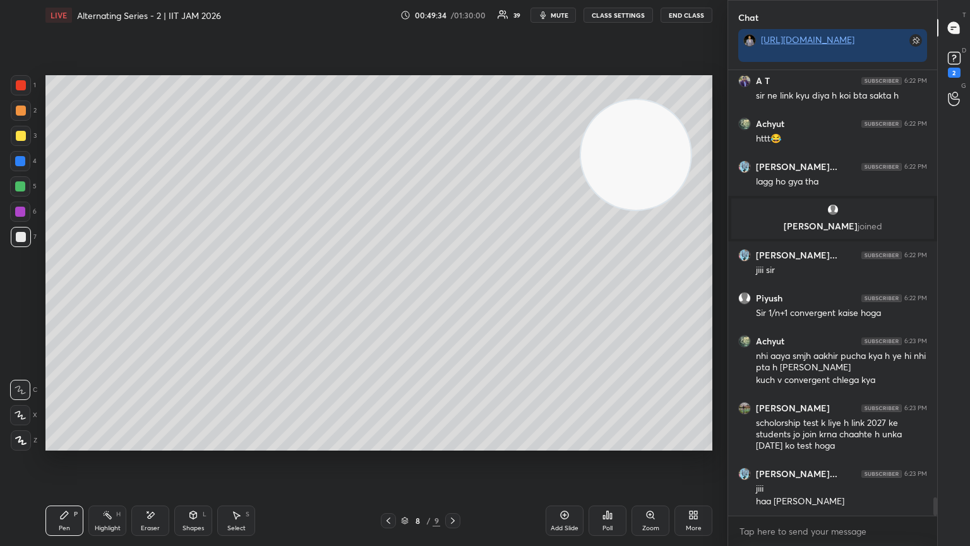
click at [25, 213] on div at bounding box center [20, 211] width 20 height 20
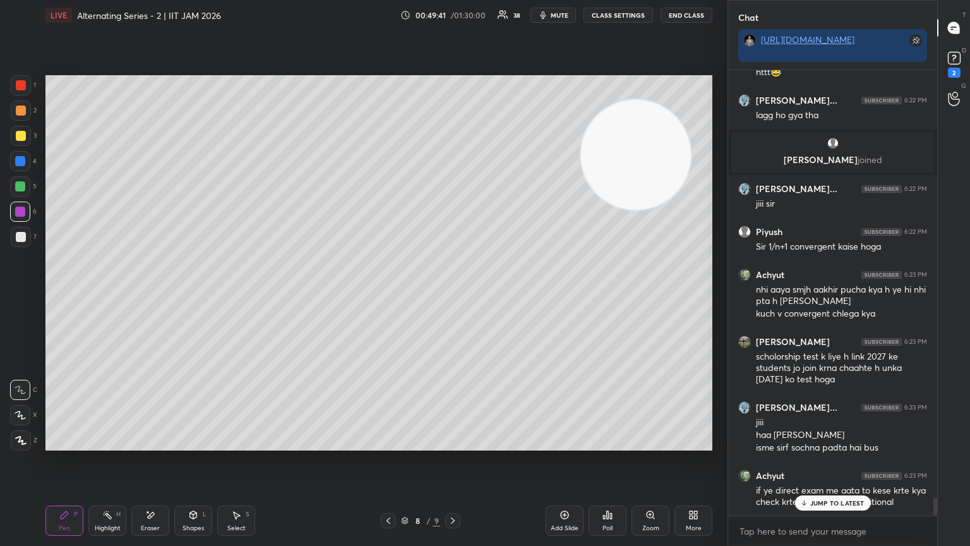
scroll to position [10624, 0]
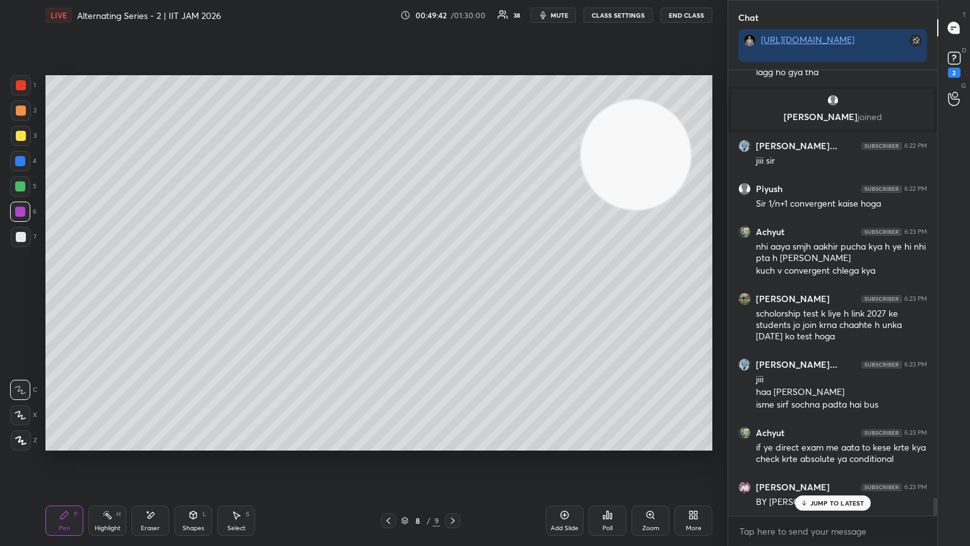
click at [20, 236] on div at bounding box center [21, 237] width 10 height 10
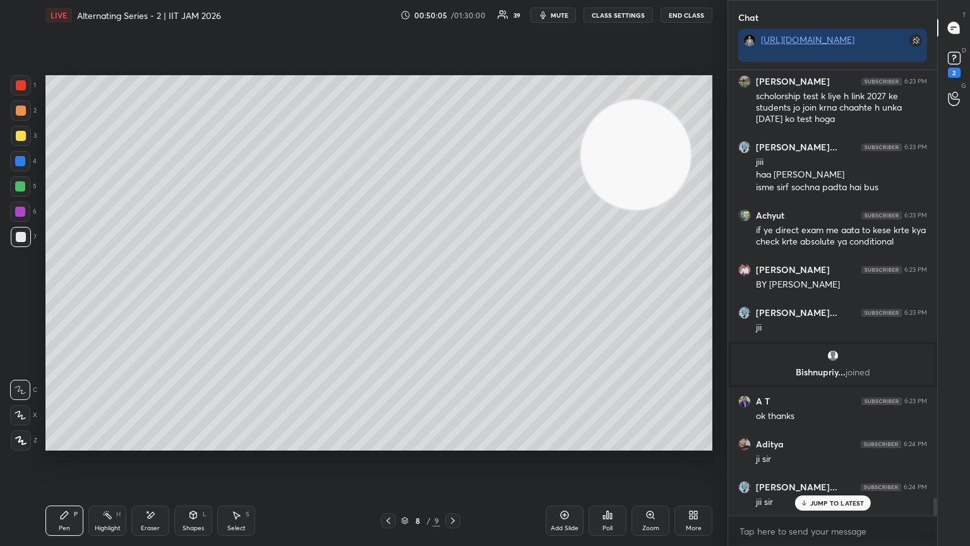
scroll to position [10884, 0]
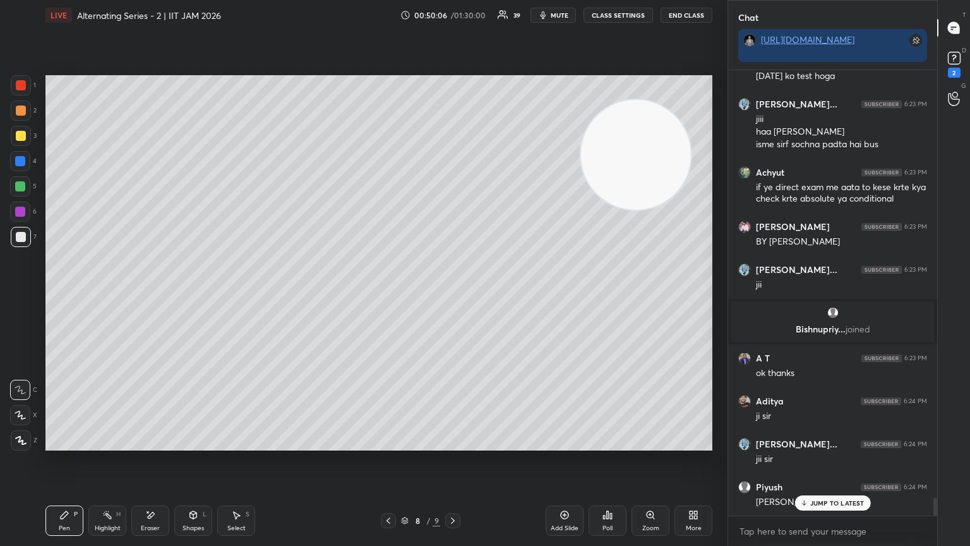
click at [453, 296] on icon at bounding box center [453, 520] width 10 height 10
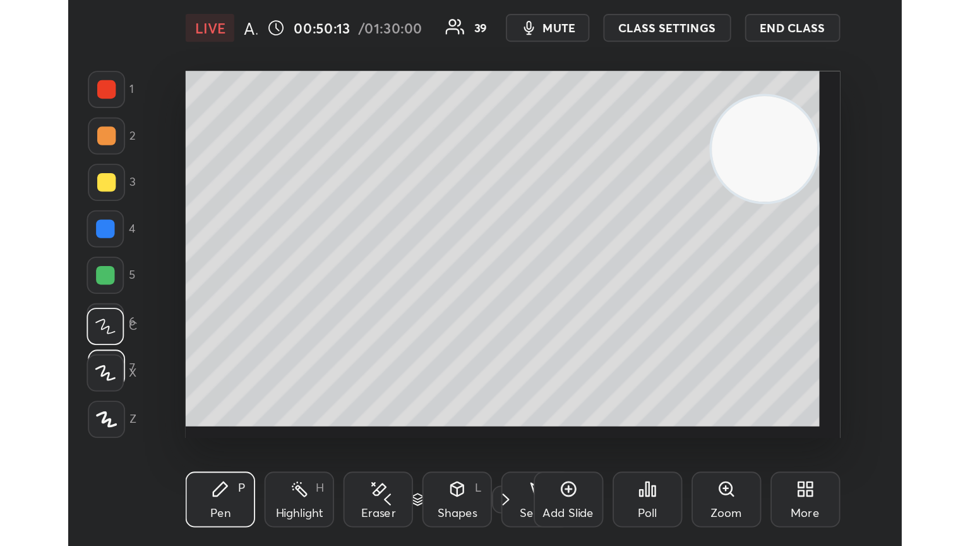
scroll to position [216, 402]
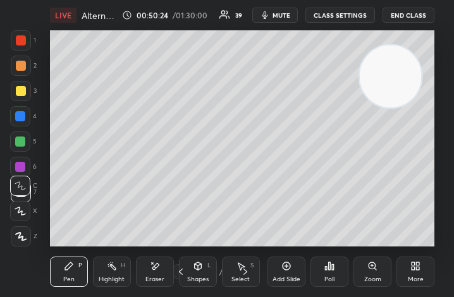
click at [409, 267] on div "More" at bounding box center [415, 271] width 38 height 30
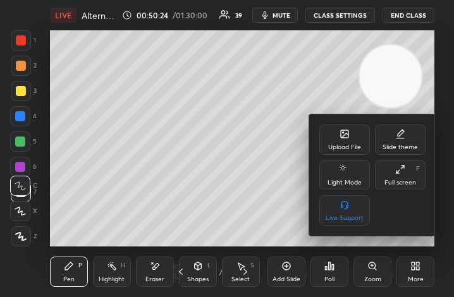
drag, startPoint x: 400, startPoint y: 180, endPoint x: 523, endPoint y: 323, distance: 189.0
click at [399, 181] on div "Full screen" at bounding box center [400, 182] width 32 height 6
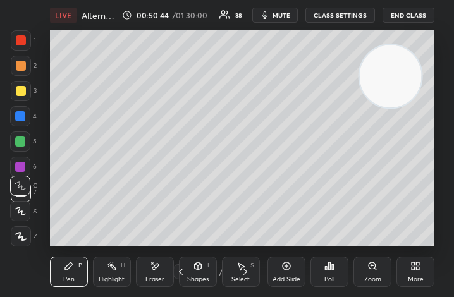
click at [416, 267] on icon at bounding box center [415, 266] width 10 height 10
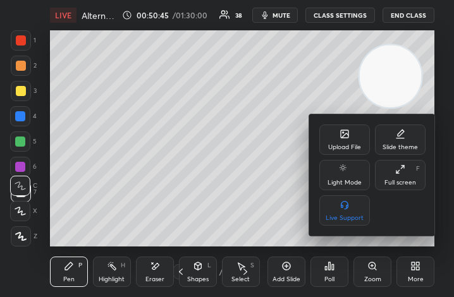
click at [397, 177] on div "Full screen F" at bounding box center [400, 175] width 51 height 30
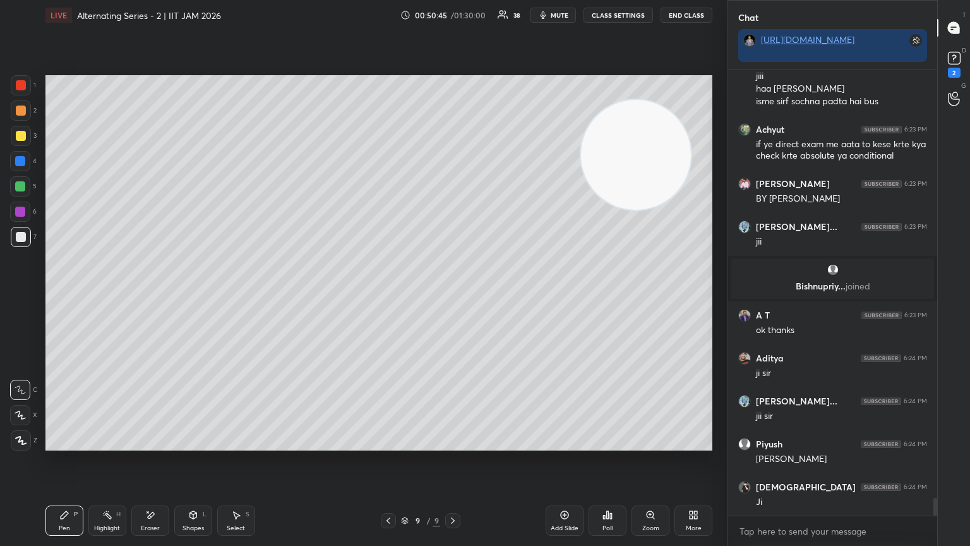
scroll to position [465, 677]
drag, startPoint x: 637, startPoint y: 169, endPoint x: 596, endPoint y: 333, distance: 169.7
click at [453, 210] on video at bounding box center [636, 155] width 110 height 110
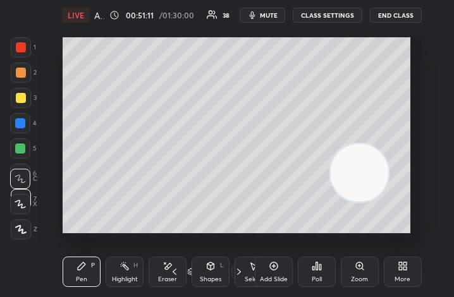
scroll to position [62945, 62758]
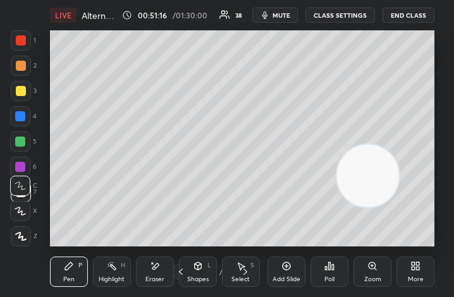
click at [418, 266] on icon at bounding box center [415, 266] width 10 height 10
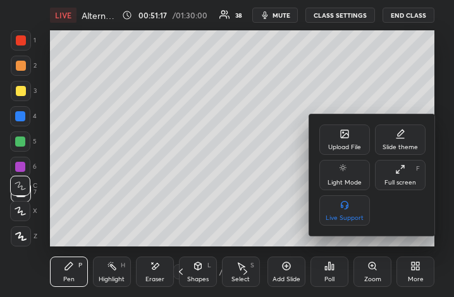
drag, startPoint x: 412, startPoint y: 181, endPoint x: 530, endPoint y: 320, distance: 182.4
click at [409, 181] on div "Full screen" at bounding box center [400, 182] width 32 height 6
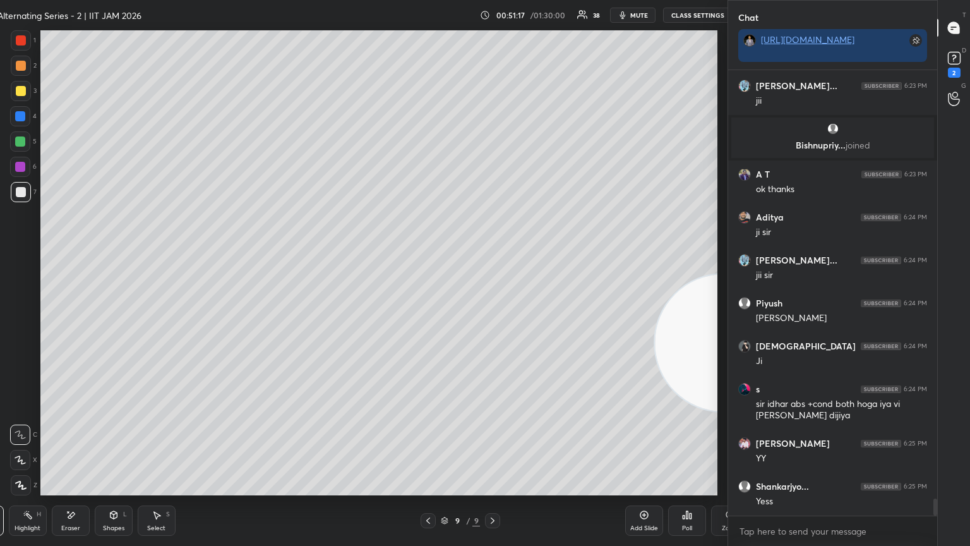
scroll to position [465, 858]
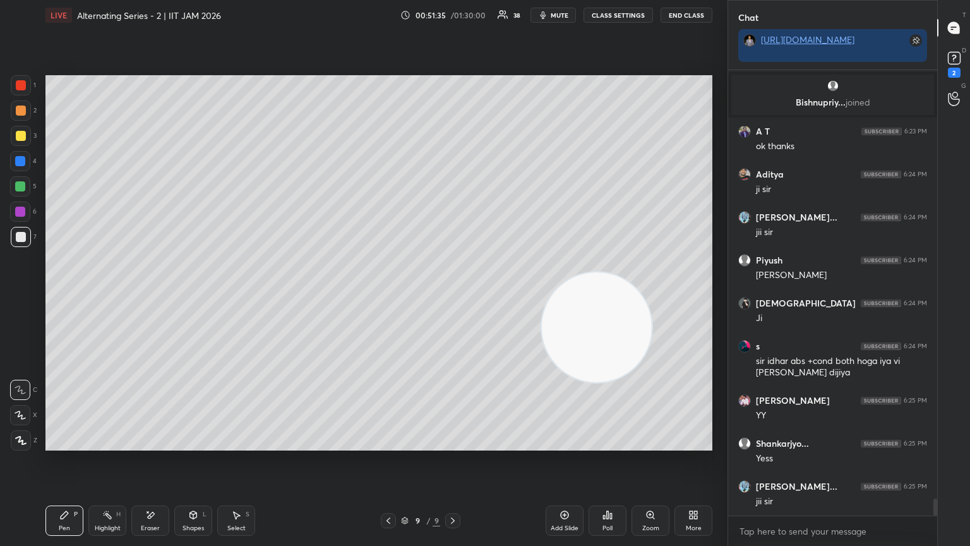
click at [453, 15] on span "mute" at bounding box center [560, 15] width 18 height 9
click at [453, 13] on button "End Class" at bounding box center [687, 15] width 52 height 15
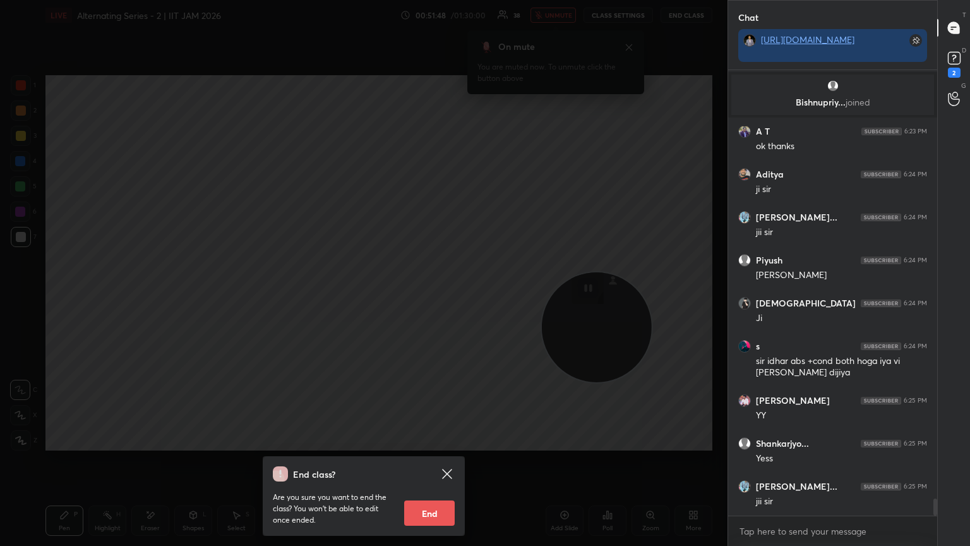
scroll to position [11177, 0]
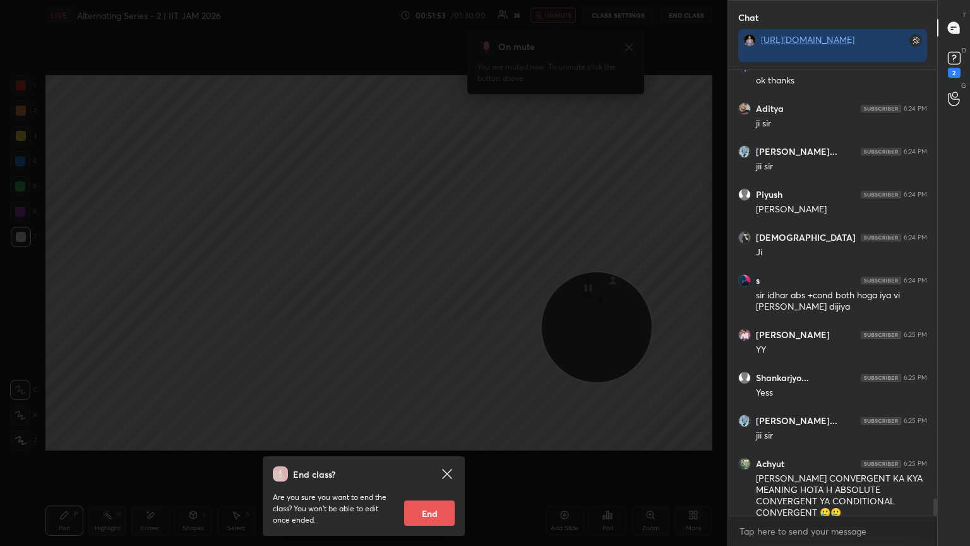
click at [448, 296] on icon at bounding box center [447, 473] width 15 height 15
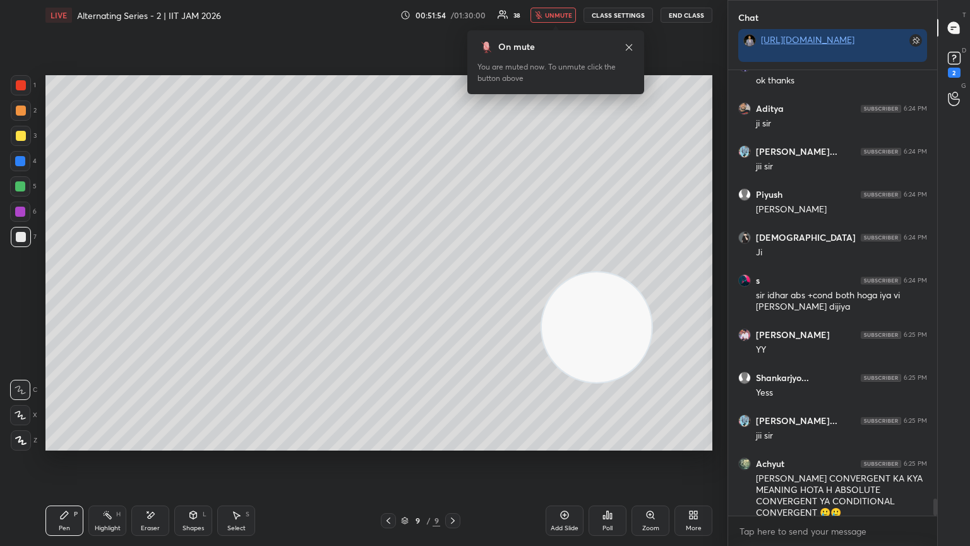
click at [453, 20] on button "unmute" at bounding box center [553, 15] width 45 height 15
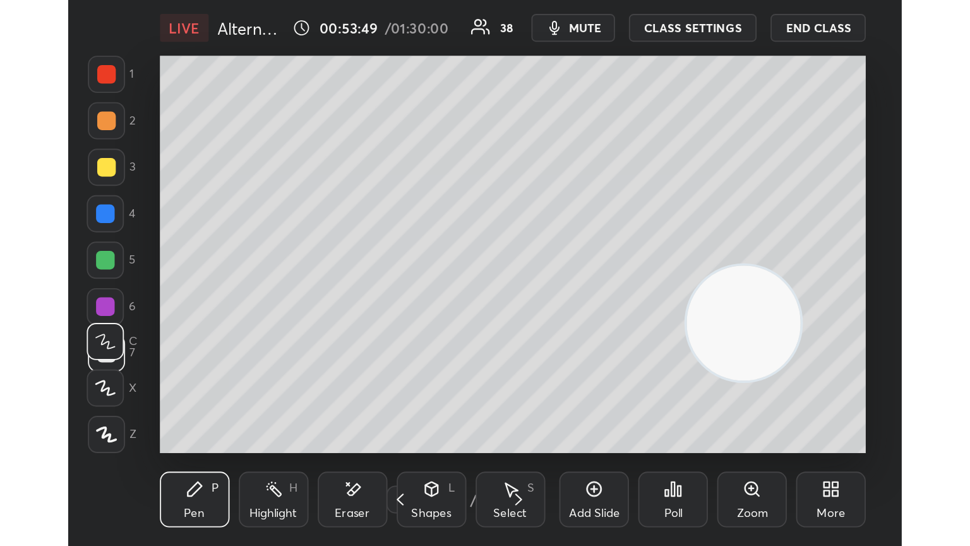
scroll to position [216, 402]
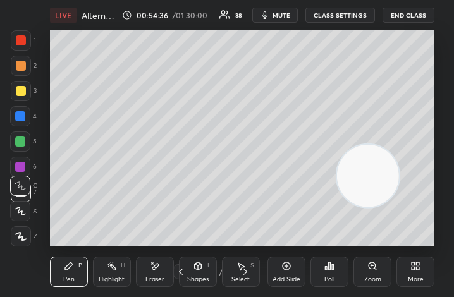
click at [412, 274] on div "More" at bounding box center [415, 271] width 38 height 30
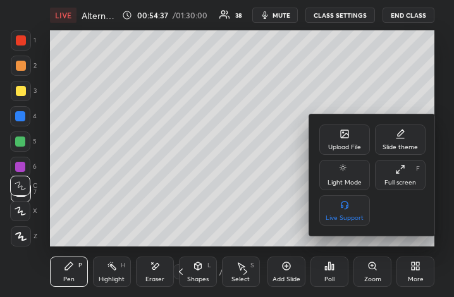
click at [399, 174] on icon at bounding box center [400, 169] width 10 height 10
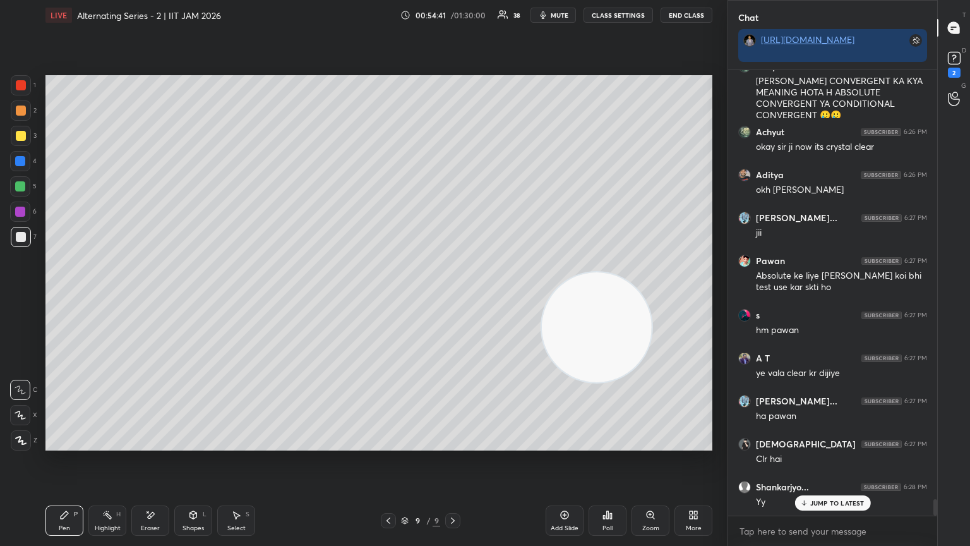
scroll to position [11629, 0]
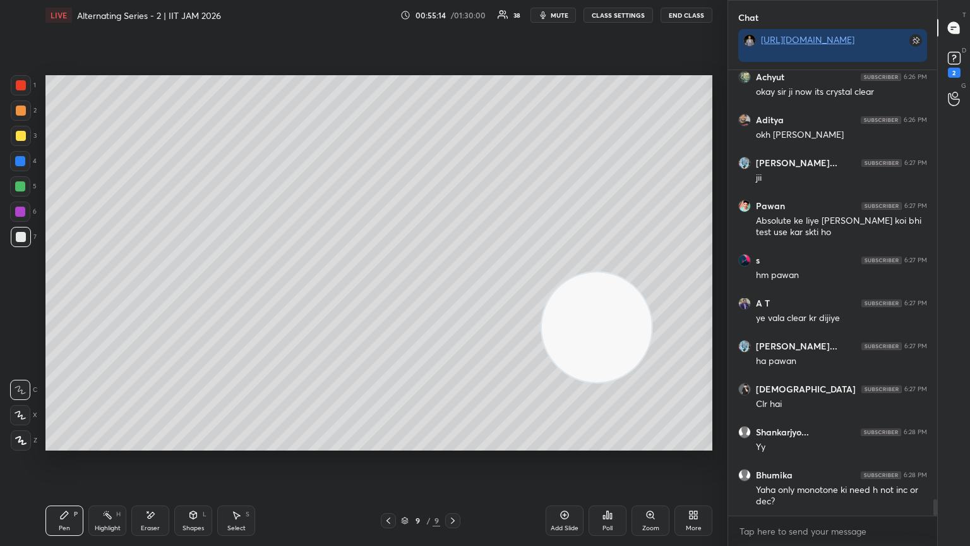
click at [19, 136] on div at bounding box center [21, 136] width 10 height 10
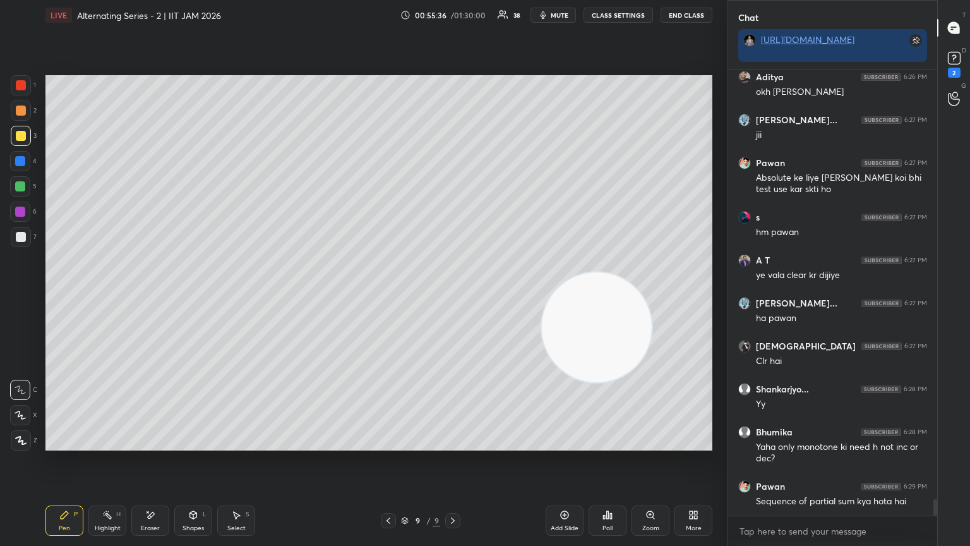
click at [24, 140] on div at bounding box center [21, 136] width 10 height 10
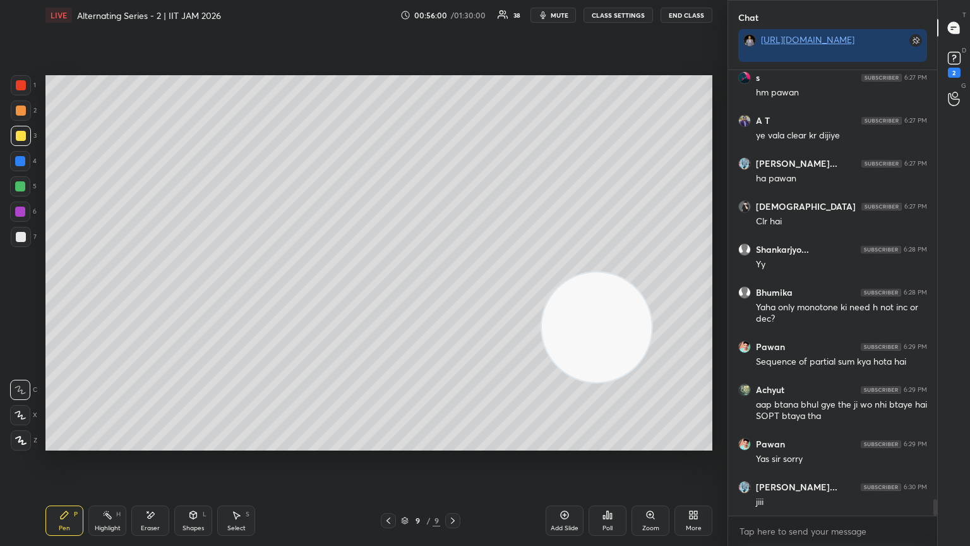
scroll to position [11854, 0]
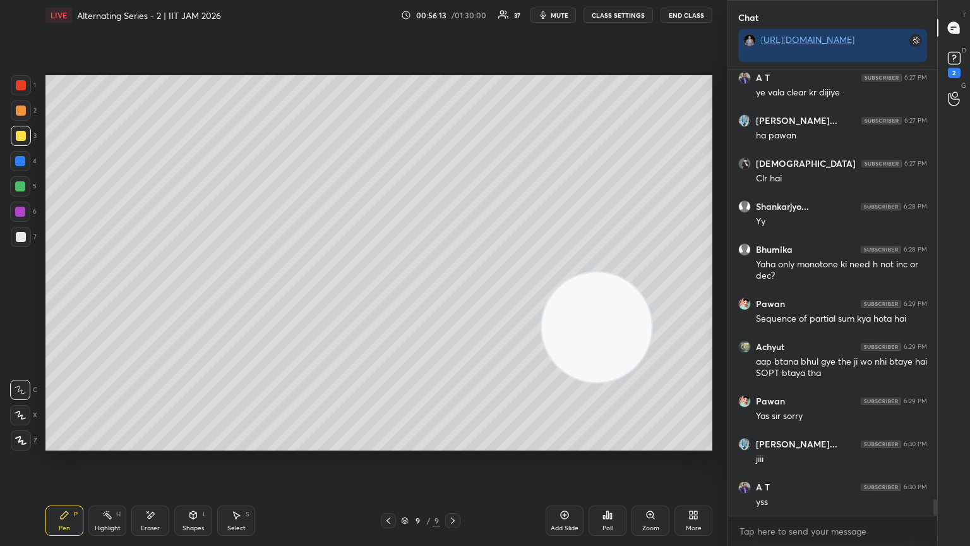
drag, startPoint x: 574, startPoint y: 318, endPoint x: 647, endPoint y: 186, distance: 151.2
click at [453, 272] on video at bounding box center [597, 327] width 110 height 110
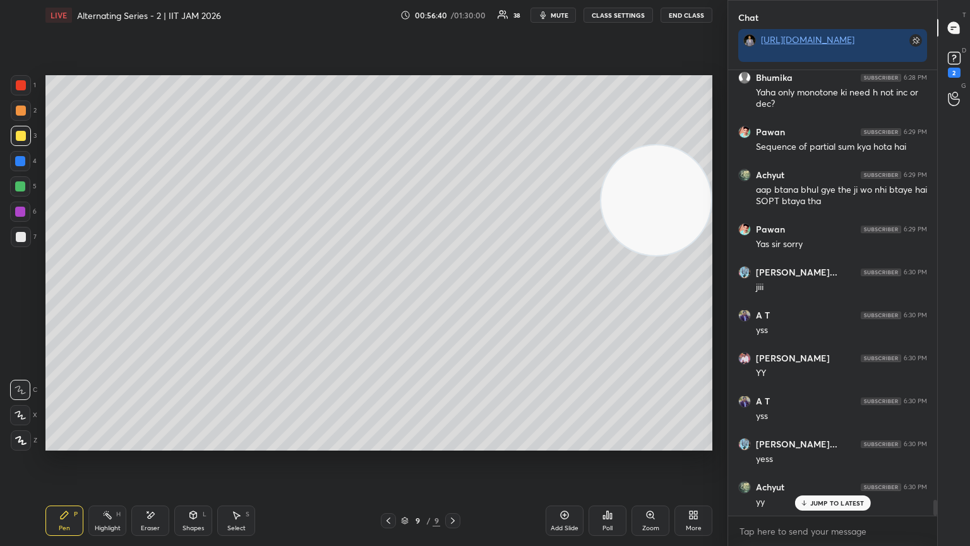
scroll to position [12069, 0]
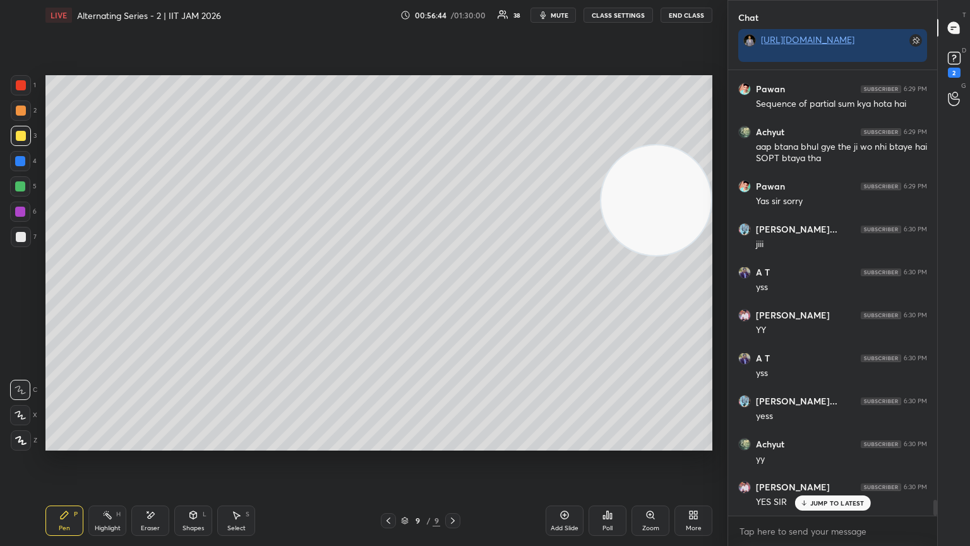
click at [20, 213] on div at bounding box center [20, 212] width 10 height 10
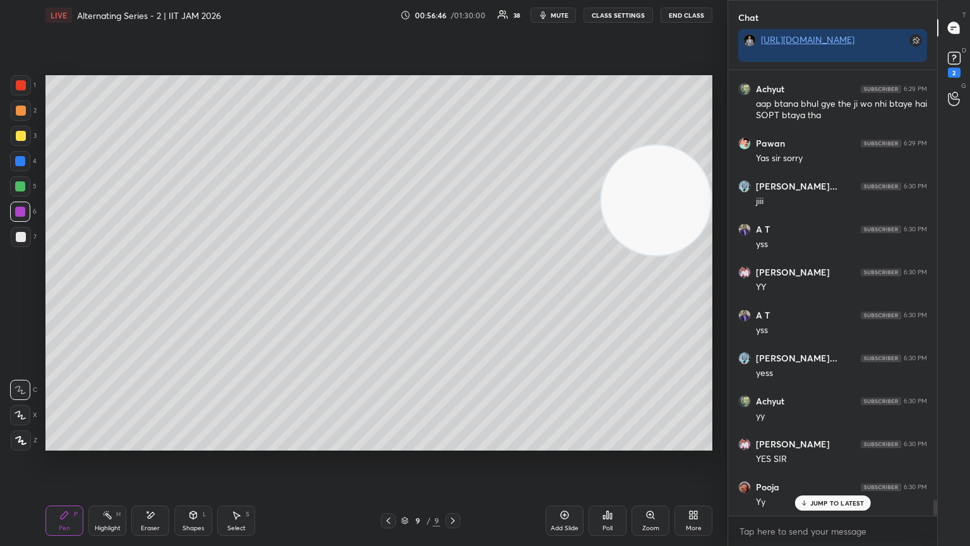
click at [30, 235] on div "7" at bounding box center [24, 237] width 26 height 20
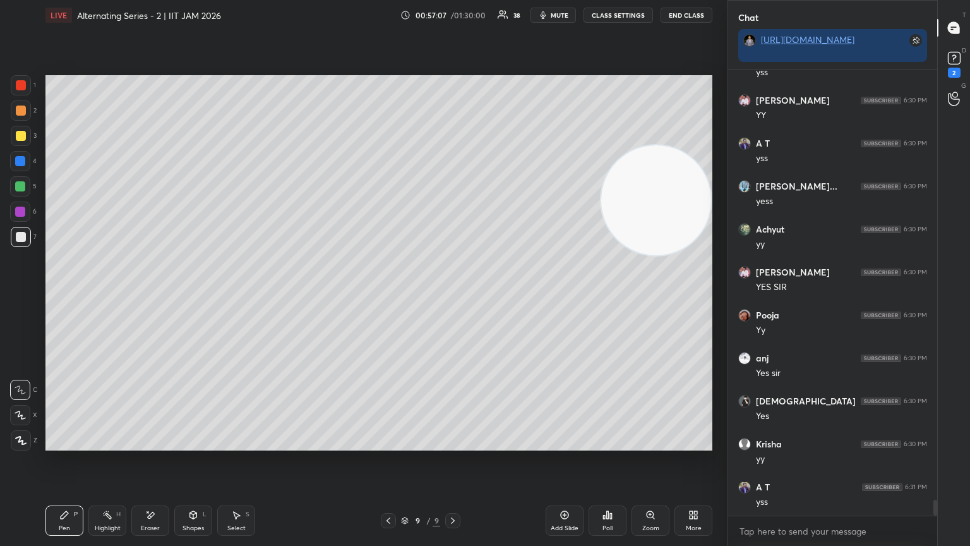
scroll to position [12327, 0]
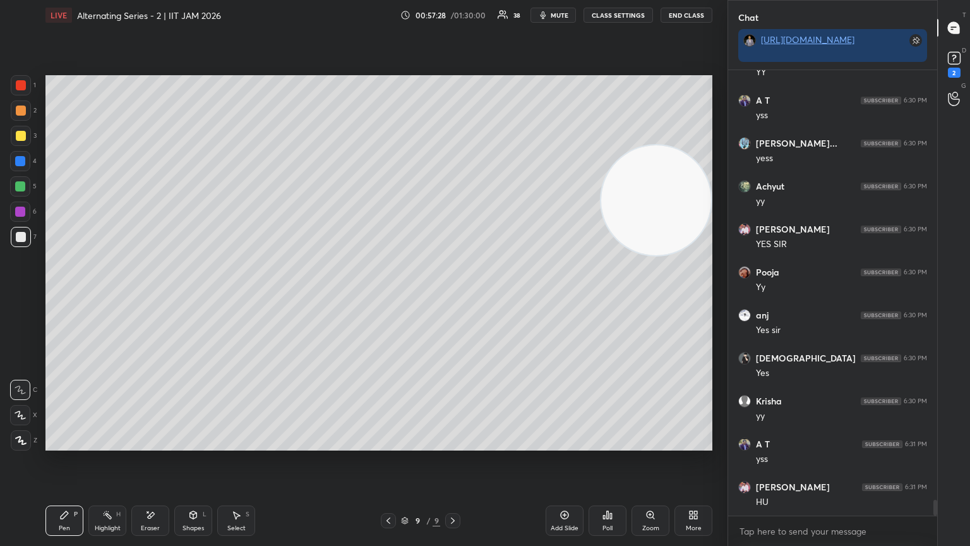
drag, startPoint x: 13, startPoint y: 190, endPoint x: 30, endPoint y: 184, distance: 18.2
click at [18, 192] on div at bounding box center [20, 186] width 20 height 20
click at [20, 219] on div at bounding box center [20, 211] width 20 height 20
click at [15, 228] on div at bounding box center [21, 237] width 20 height 20
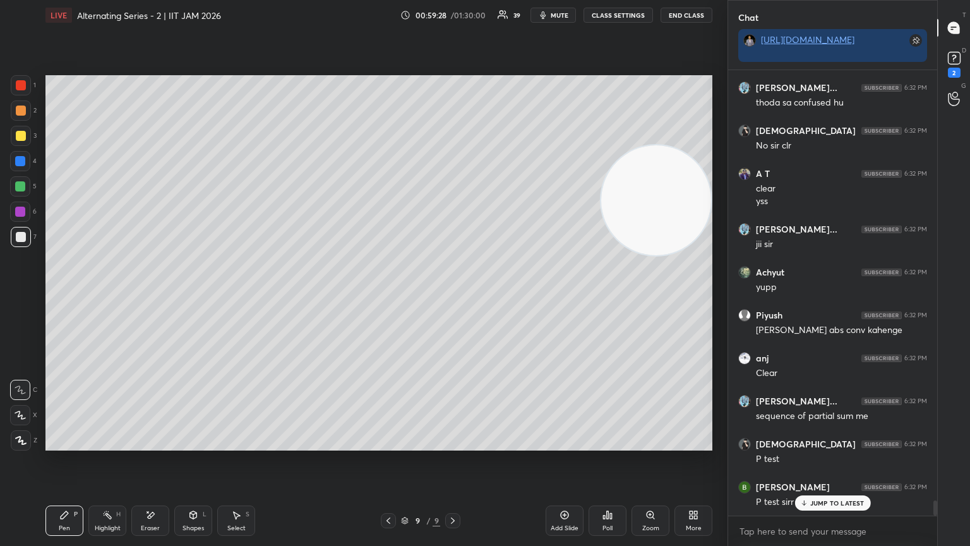
scroll to position [12877, 0]
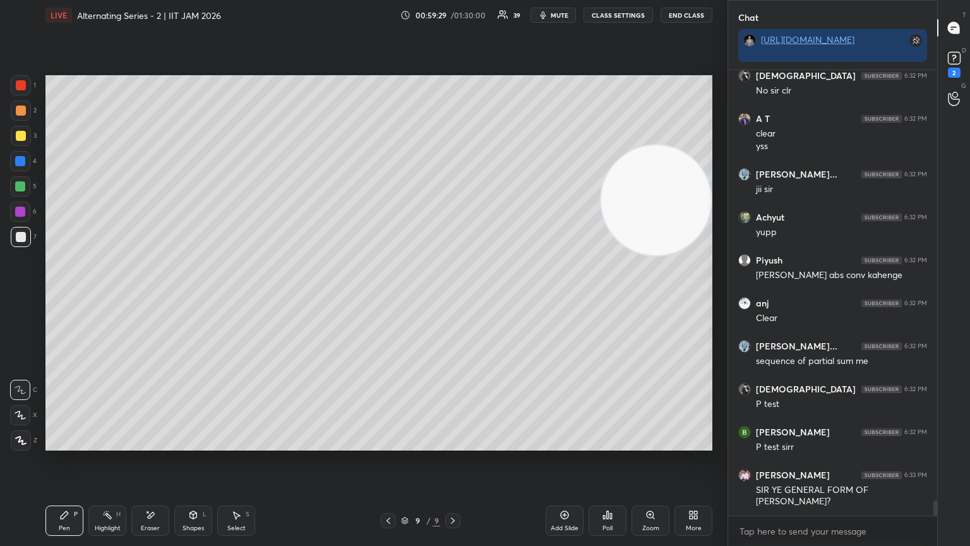
drag, startPoint x: 695, startPoint y: 231, endPoint x: 520, endPoint y: 505, distance: 324.9
click at [453, 296] on div "LIVE Alternating Series - 2 | IIT JAM 2026 00:59:29 / 01:30:00 39 mute CLASS SE…" at bounding box center [378, 273] width 677 height 546
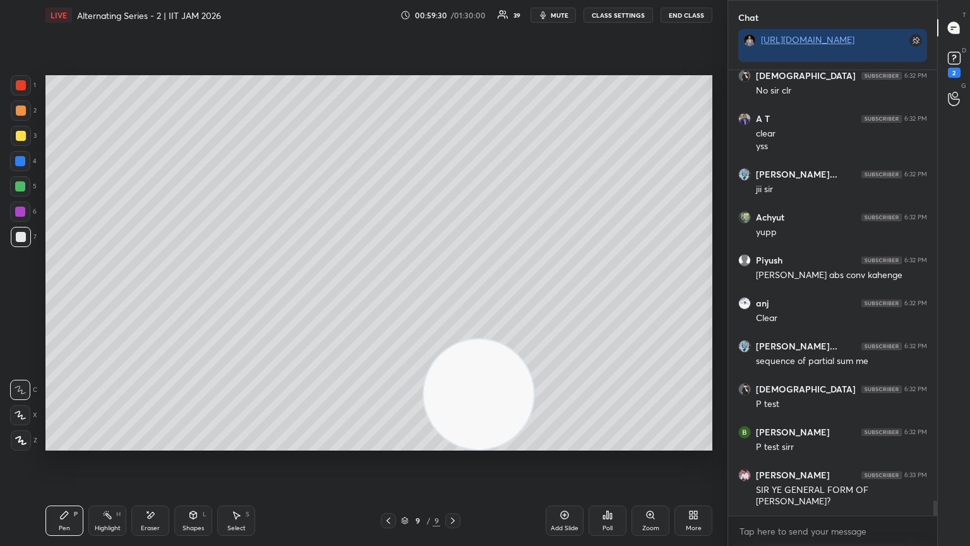
drag, startPoint x: 469, startPoint y: 420, endPoint x: 205, endPoint y: 530, distance: 286.0
click at [213, 296] on div "LIVE Alternating Series - 2 | IIT JAM 2026 00:59:30 / 01:30:00 39 mute CLASS SE…" at bounding box center [378, 273] width 677 height 546
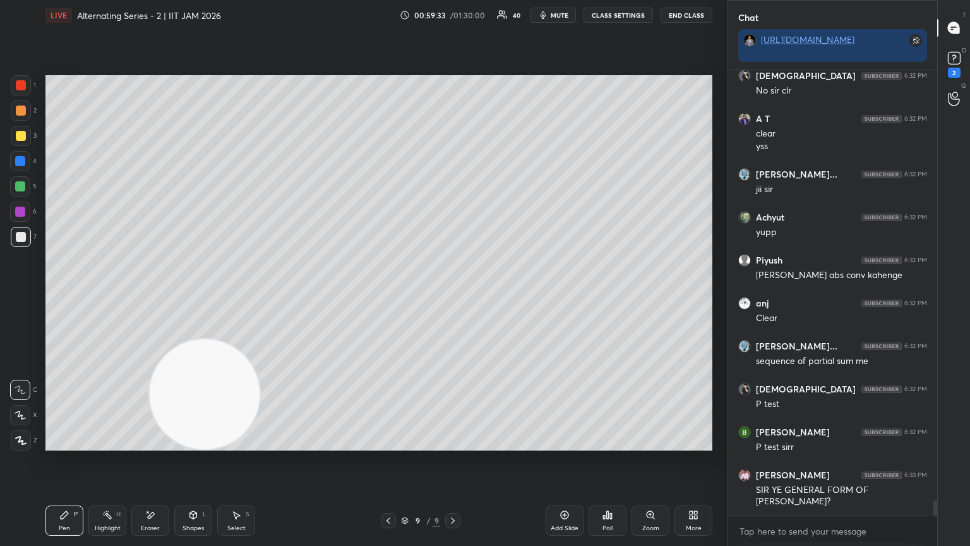
click at [453, 296] on div "Pen P Highlight H Eraser Shapes L Select S 9 / 9 Add Slide Poll Zoom More" at bounding box center [378, 520] width 667 height 51
click at [453, 296] on icon at bounding box center [565, 515] width 10 height 10
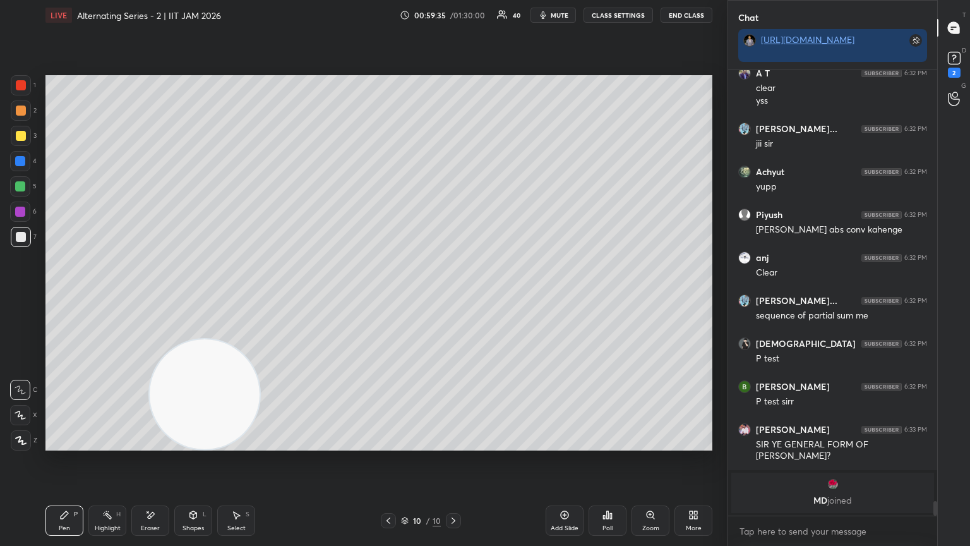
scroll to position [12644, 0]
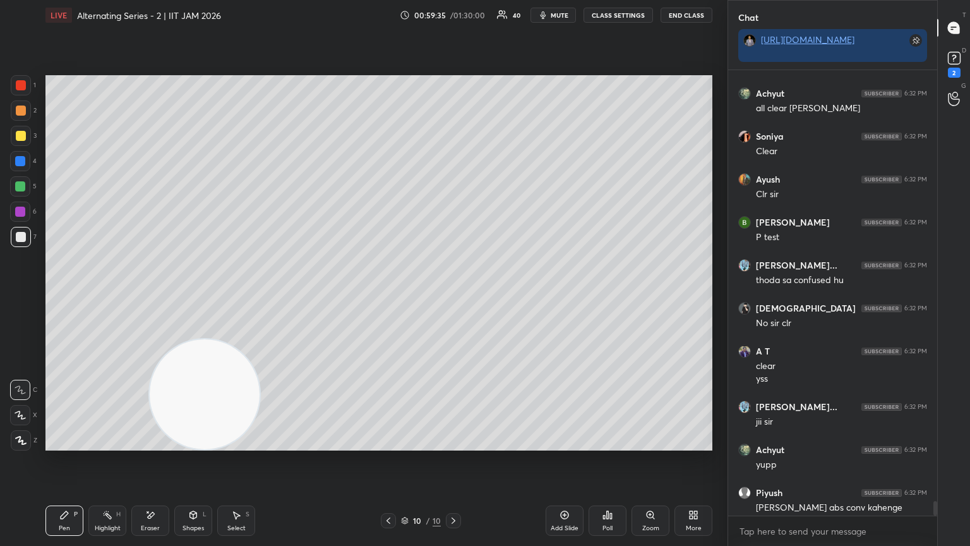
drag, startPoint x: 166, startPoint y: 445, endPoint x: 109, endPoint y: 532, distance: 104.1
click at [111, 296] on div "LIVE Alternating Series - 2 | IIT JAM 2026 00:59:35 / 01:30:00 40 mute CLASS SE…" at bounding box center [378, 273] width 677 height 546
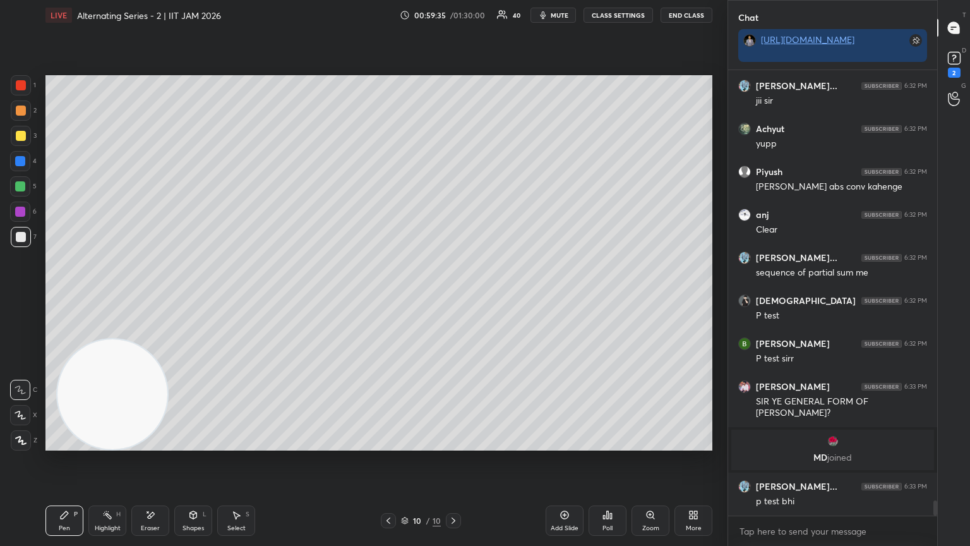
click at [65, 296] on icon at bounding box center [64, 515] width 10 height 10
click at [25, 229] on div at bounding box center [21, 237] width 20 height 20
click at [27, 136] on div at bounding box center [21, 136] width 20 height 20
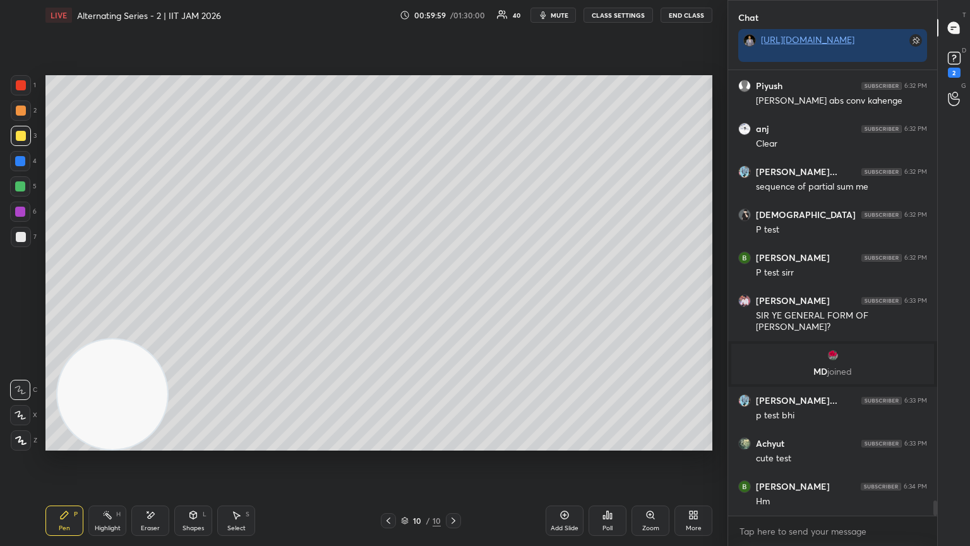
scroll to position [12773, 0]
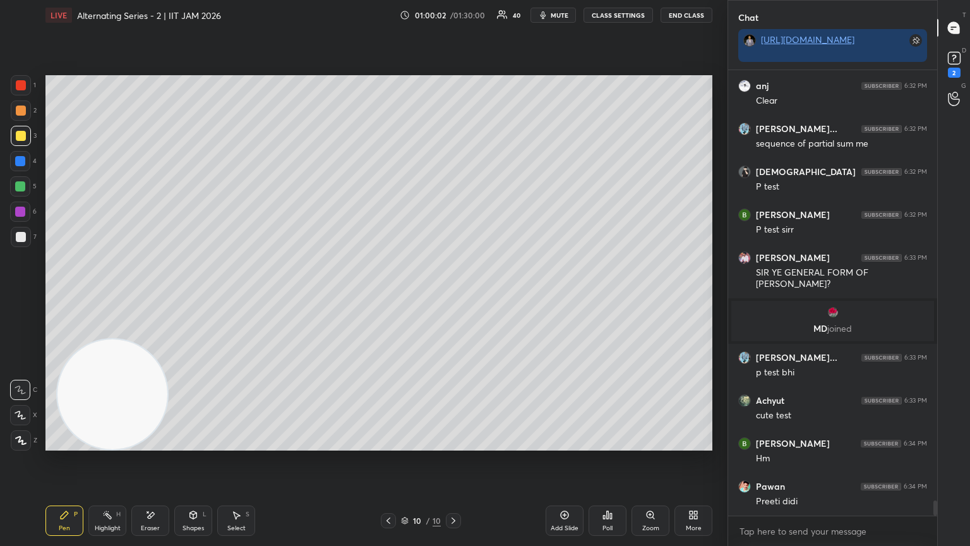
click at [182, 296] on div "Shapes L" at bounding box center [193, 520] width 38 height 30
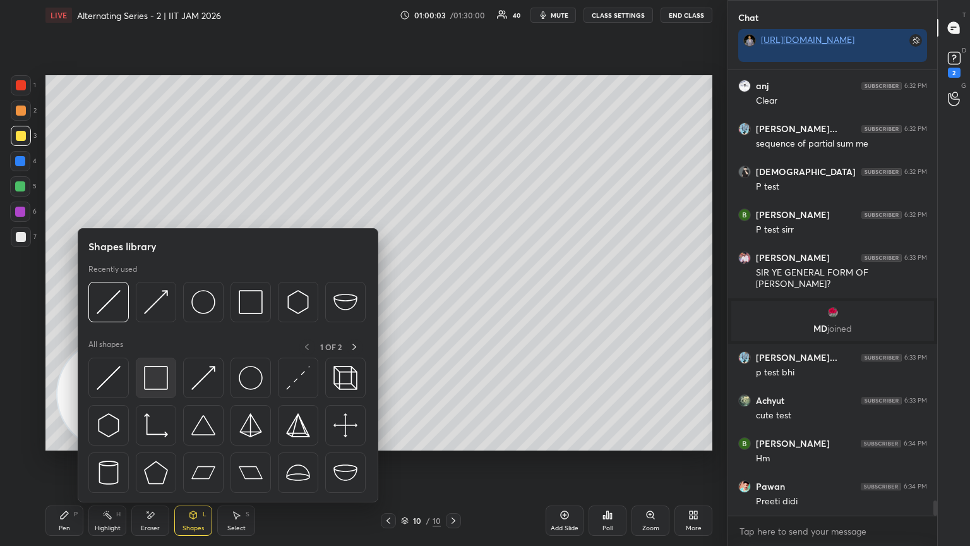
scroll to position [12816, 0]
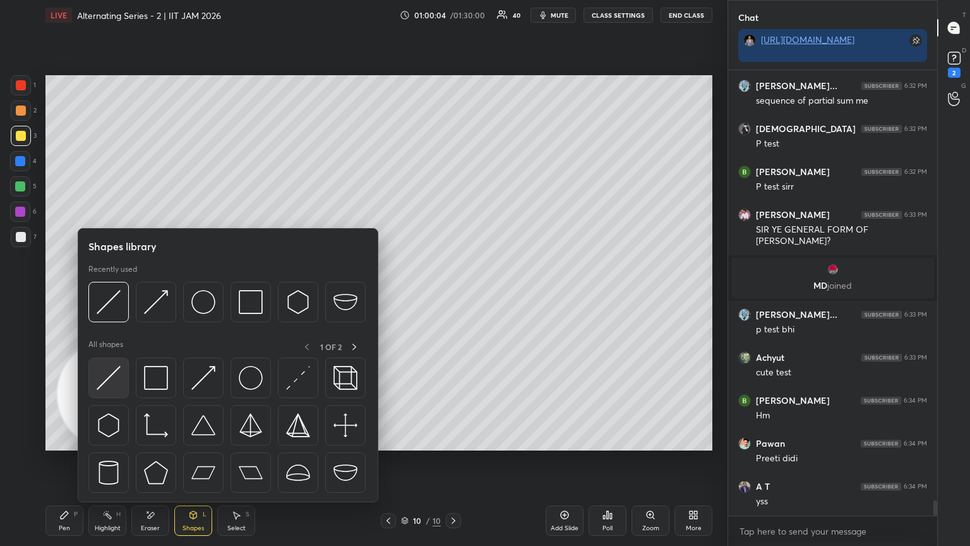
click at [113, 296] on img at bounding box center [109, 378] width 24 height 24
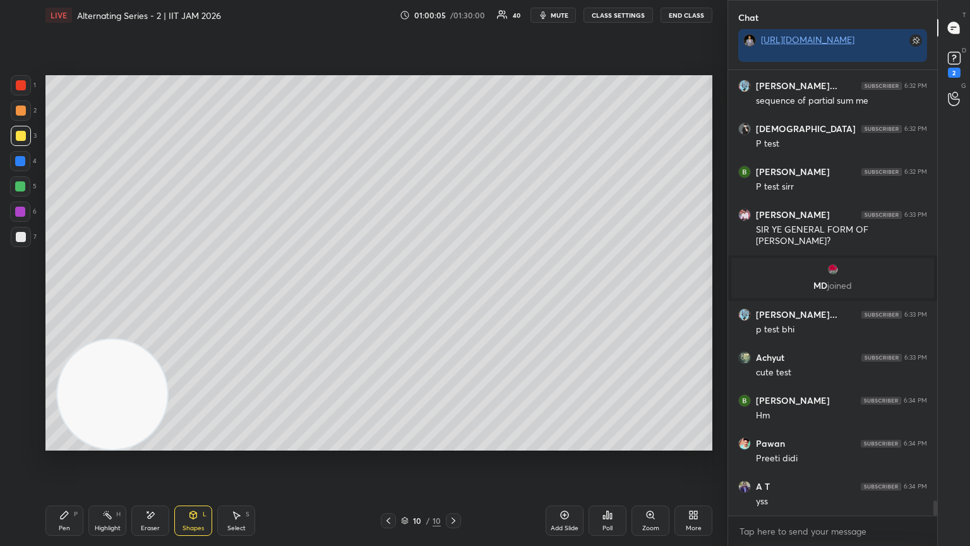
click at [18, 89] on div at bounding box center [21, 85] width 10 height 10
click at [25, 164] on div at bounding box center [20, 161] width 20 height 20
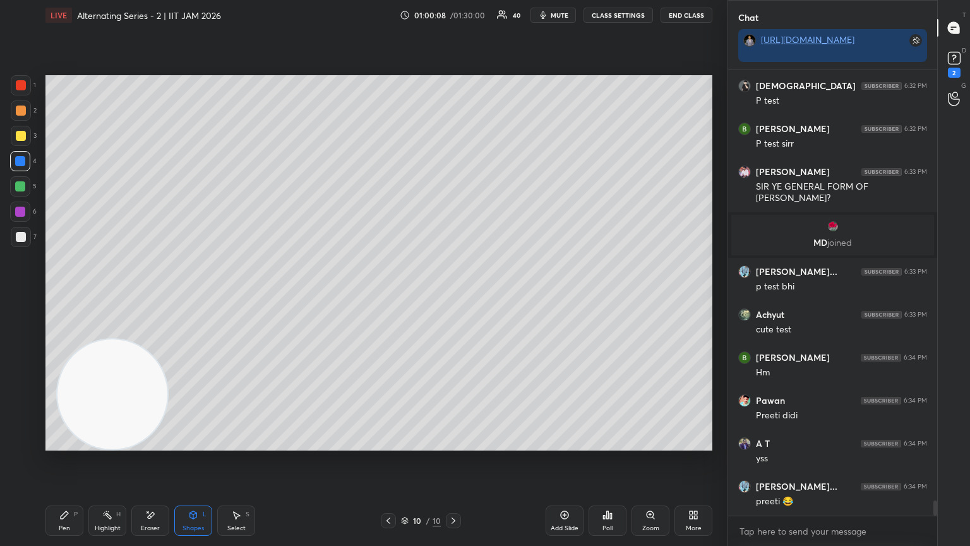
scroll to position [12902, 0]
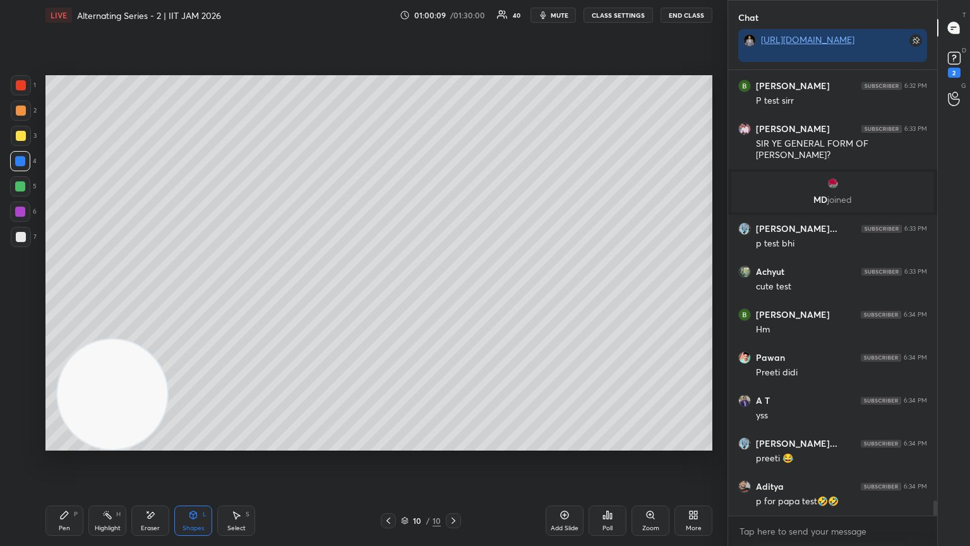
click at [80, 296] on div "Pen P Highlight H Eraser Shapes L Select S 10 / 10 Add Slide Poll Zoom More" at bounding box center [378, 520] width 667 height 51
click at [80, 296] on div "Pen P" at bounding box center [64, 520] width 38 height 30
click at [21, 235] on div at bounding box center [21, 237] width 10 height 10
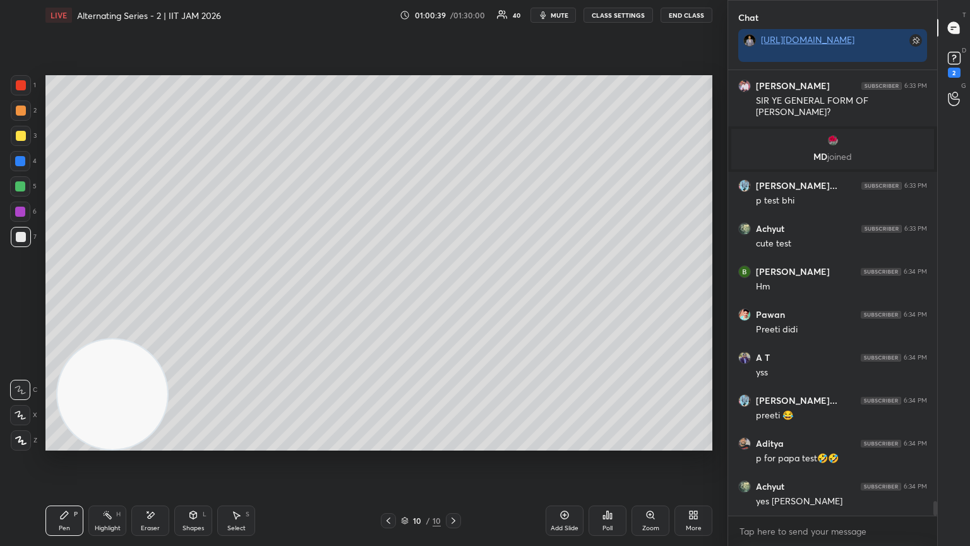
scroll to position [13011, 0]
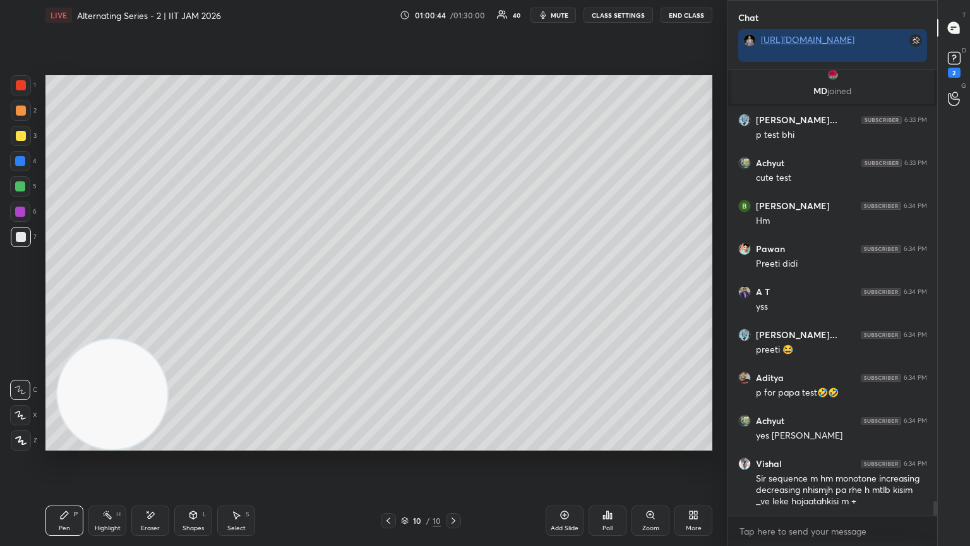
drag, startPoint x: 128, startPoint y: 387, endPoint x: 232, endPoint y: 294, distance: 140.1
click at [167, 296] on video at bounding box center [112, 394] width 110 height 110
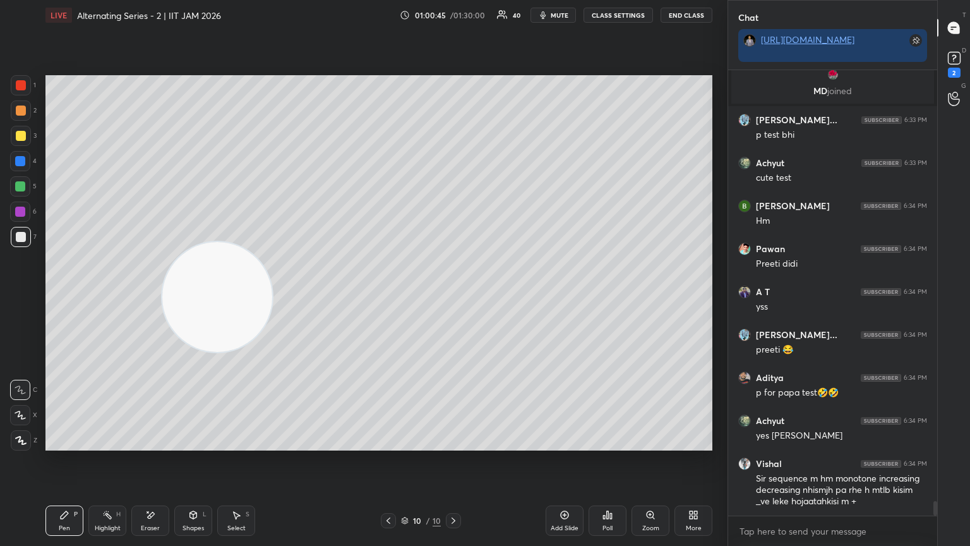
drag, startPoint x: 436, startPoint y: 105, endPoint x: 463, endPoint y: 75, distance: 39.8
click at [272, 242] on video at bounding box center [217, 297] width 110 height 110
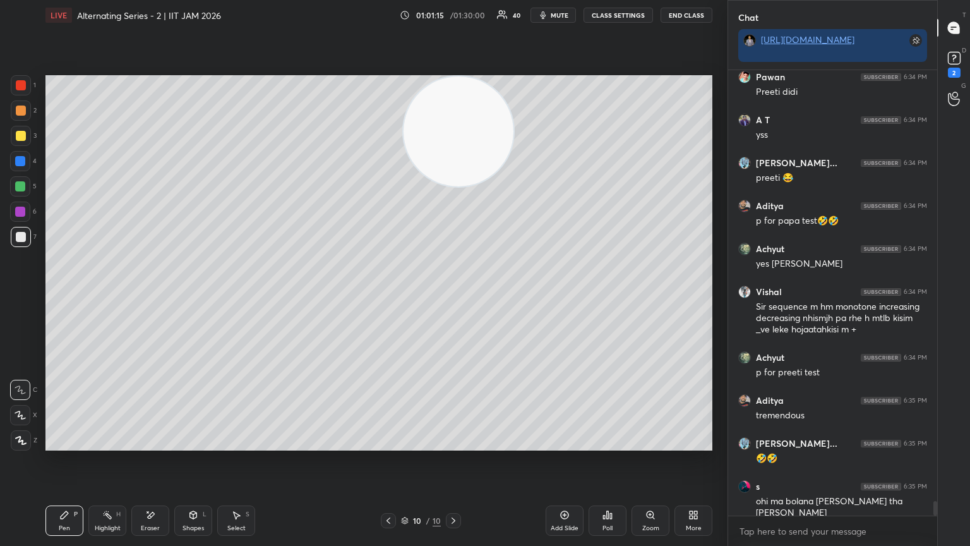
scroll to position [13226, 0]
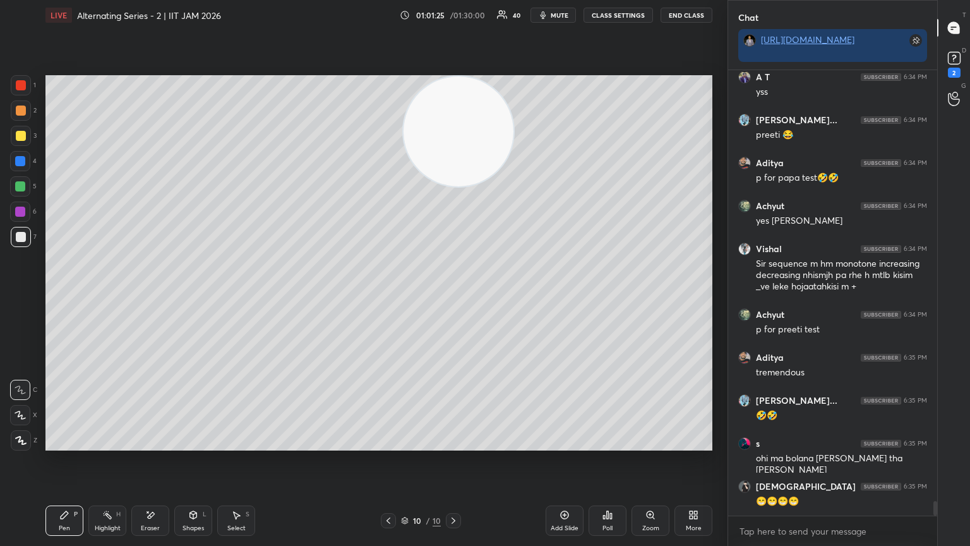
click at [23, 213] on div at bounding box center [20, 212] width 10 height 10
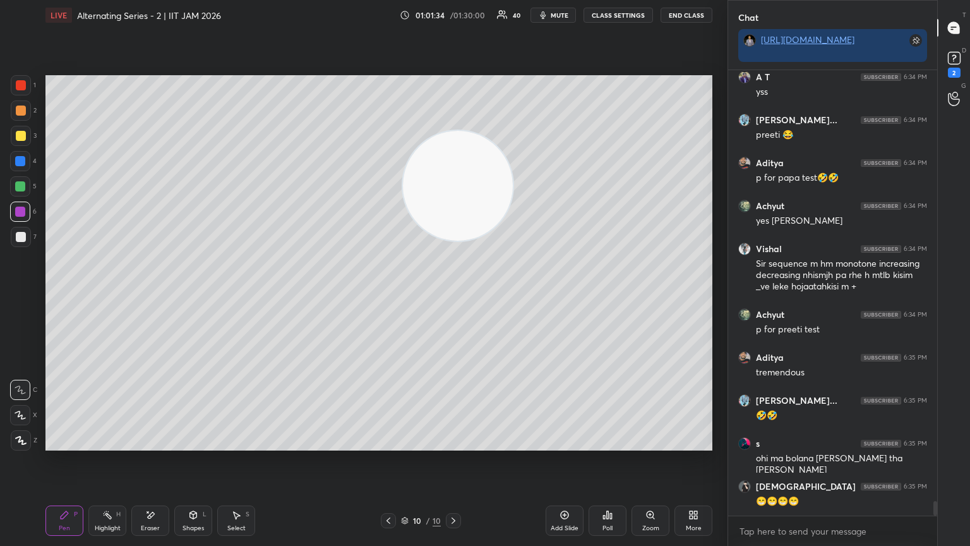
drag, startPoint x: 459, startPoint y: 172, endPoint x: 93, endPoint y: 516, distance: 502.2
click at [66, 296] on div "LIVE Alternating Series - 2 | IIT JAM 2026 01:01:34 / 01:30:00 40 mute CLASS SE…" at bounding box center [378, 273] width 677 height 546
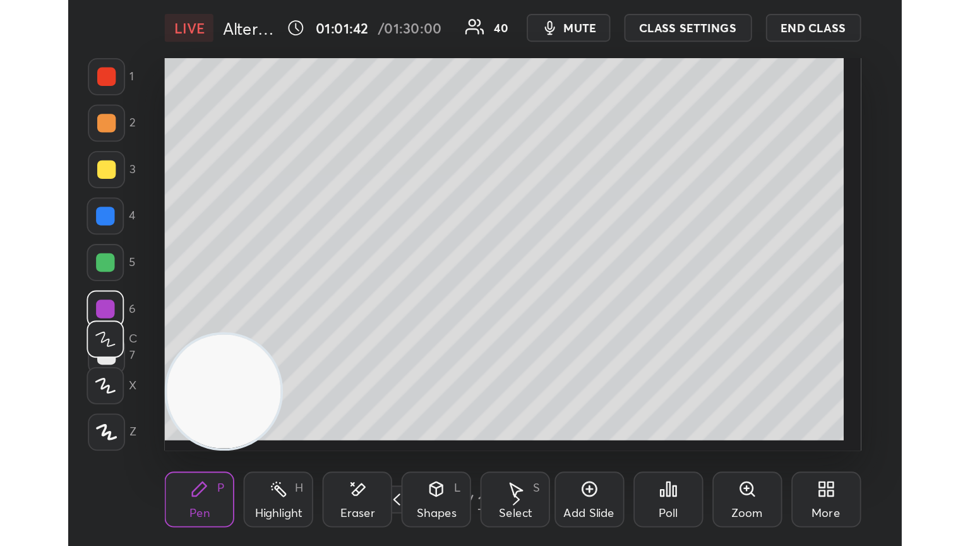
scroll to position [216, 402]
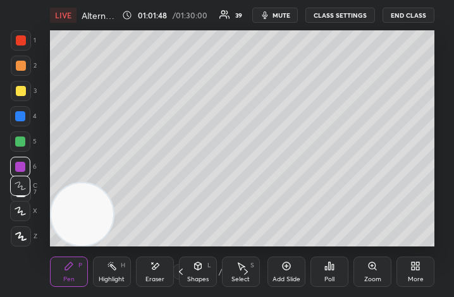
click at [421, 270] on div "More" at bounding box center [415, 271] width 38 height 30
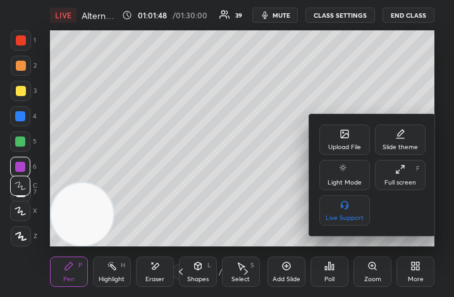
drag, startPoint x: 419, startPoint y: 173, endPoint x: 538, endPoint y: 312, distance: 183.2
click at [417, 174] on div "Full screen F" at bounding box center [400, 175] width 51 height 30
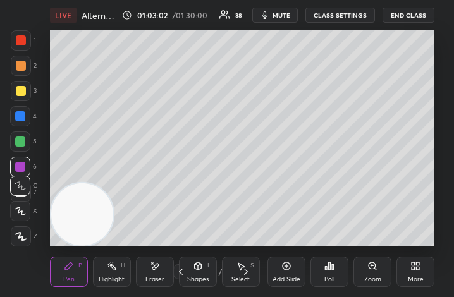
click at [416, 270] on icon at bounding box center [417, 268] width 3 height 3
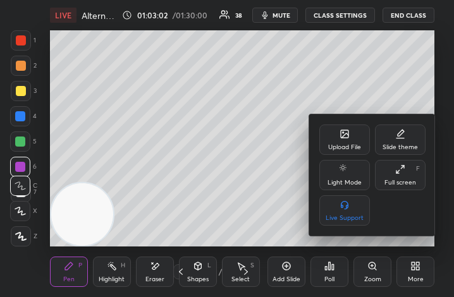
click at [408, 177] on div "Full screen F" at bounding box center [400, 175] width 51 height 30
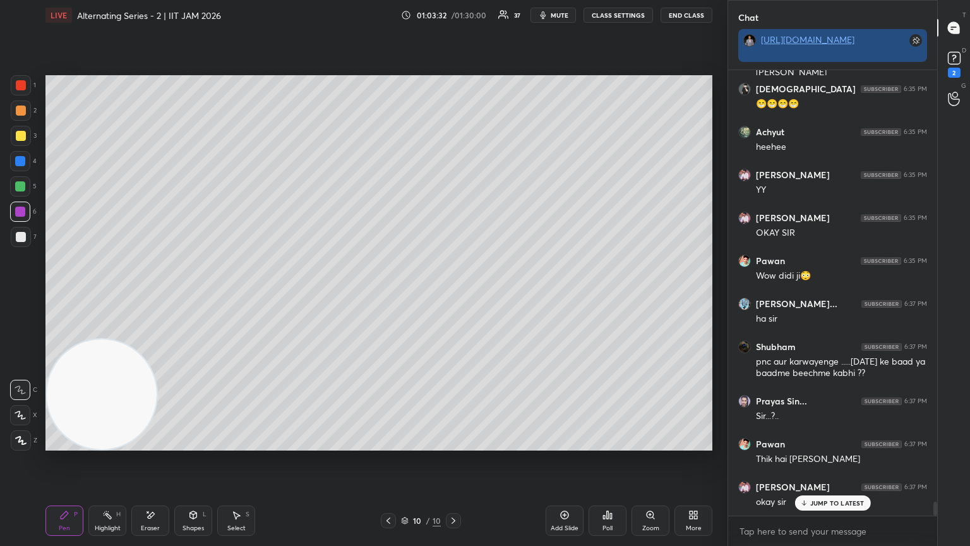
scroll to position [13666, 0]
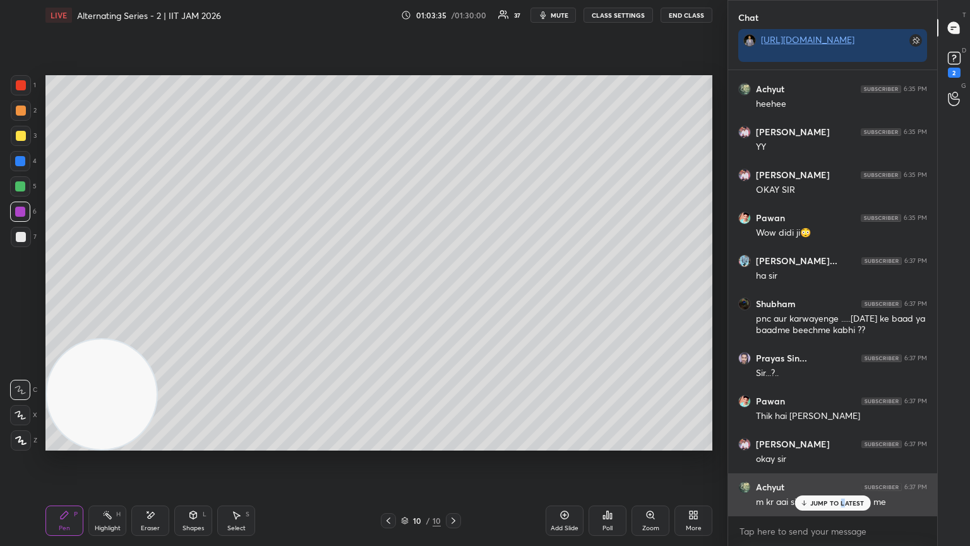
click at [453, 296] on p "JUMP TO LATEST" at bounding box center [837, 503] width 54 height 8
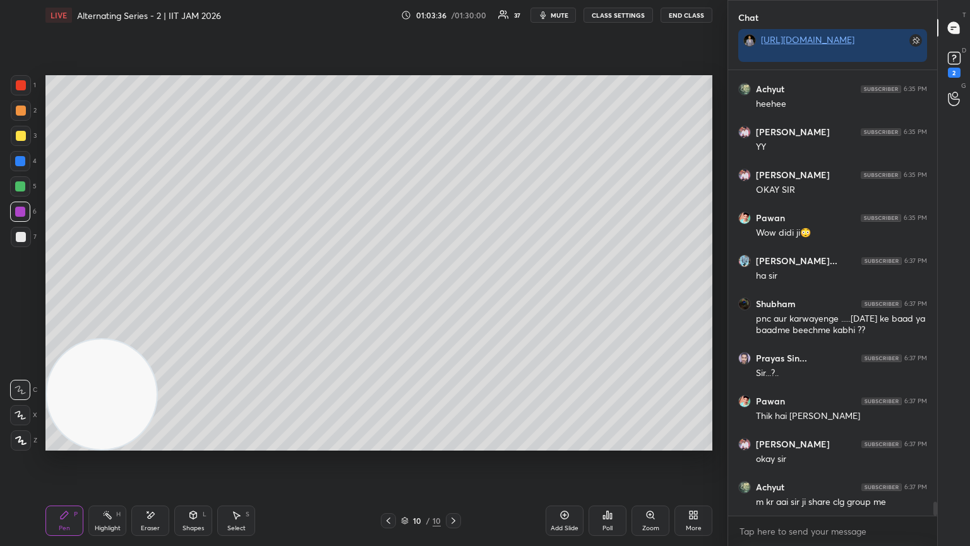
scroll to position [13721, 0]
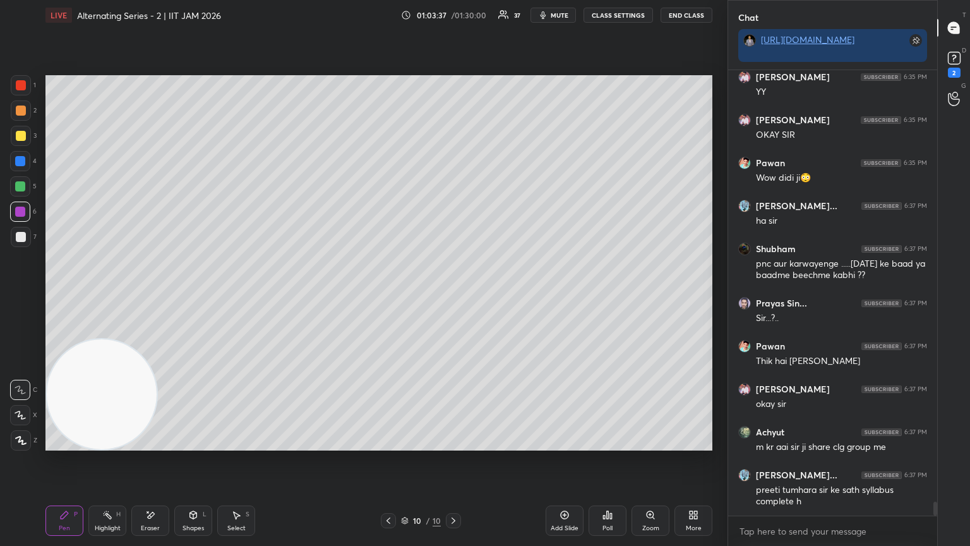
click at [453, 15] on button "End Class" at bounding box center [687, 15] width 52 height 15
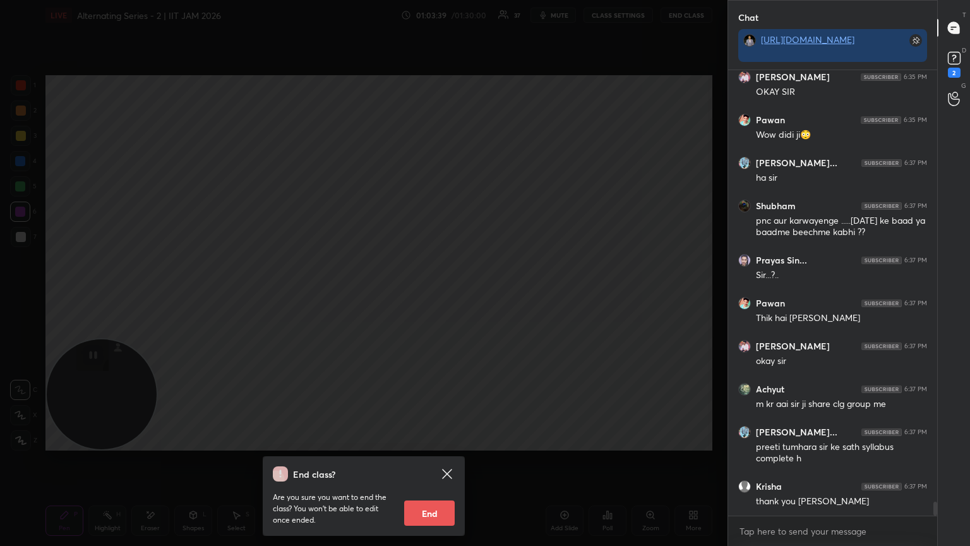
scroll to position [13736, 0]
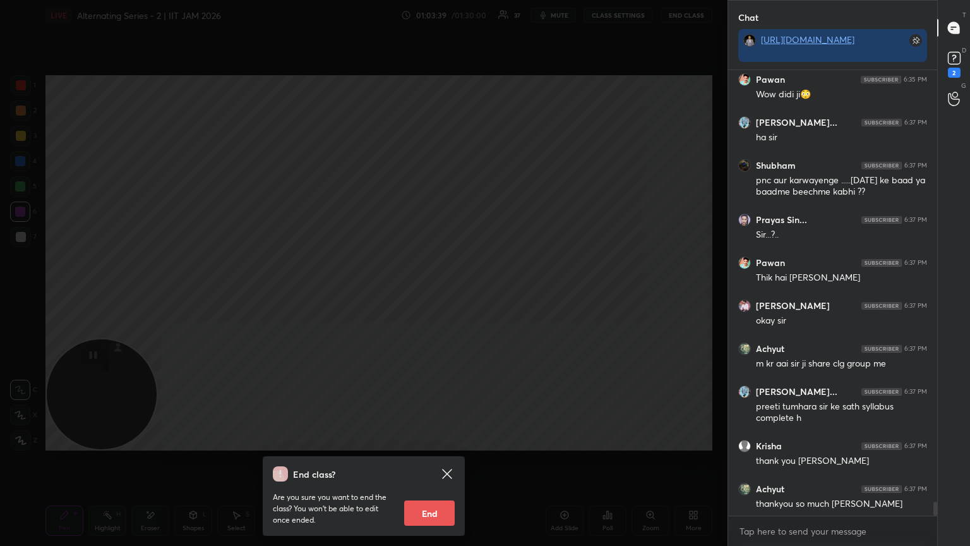
click at [429, 296] on button "End" at bounding box center [429, 512] width 51 height 25
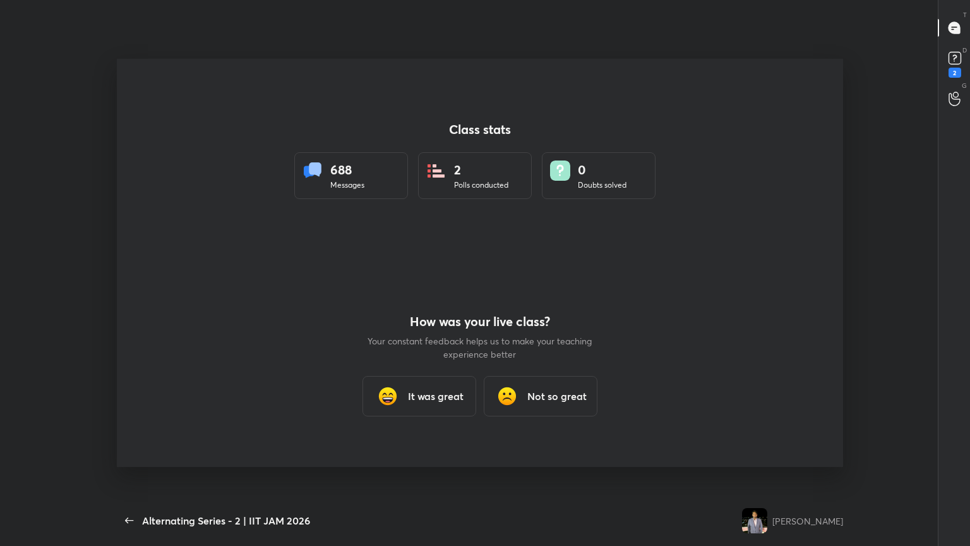
scroll to position [0, 0]
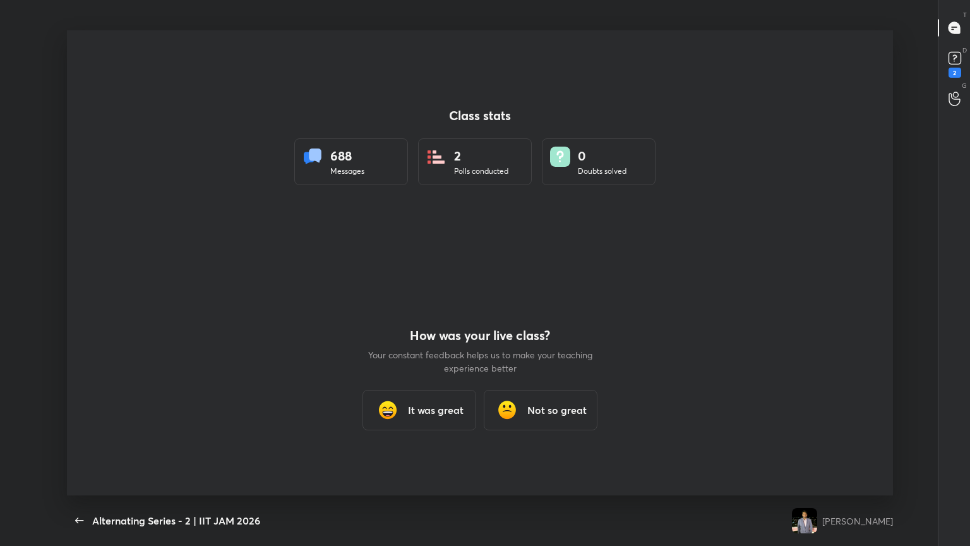
type textarea "x"
